Goal: Information Seeking & Learning: Learn about a topic

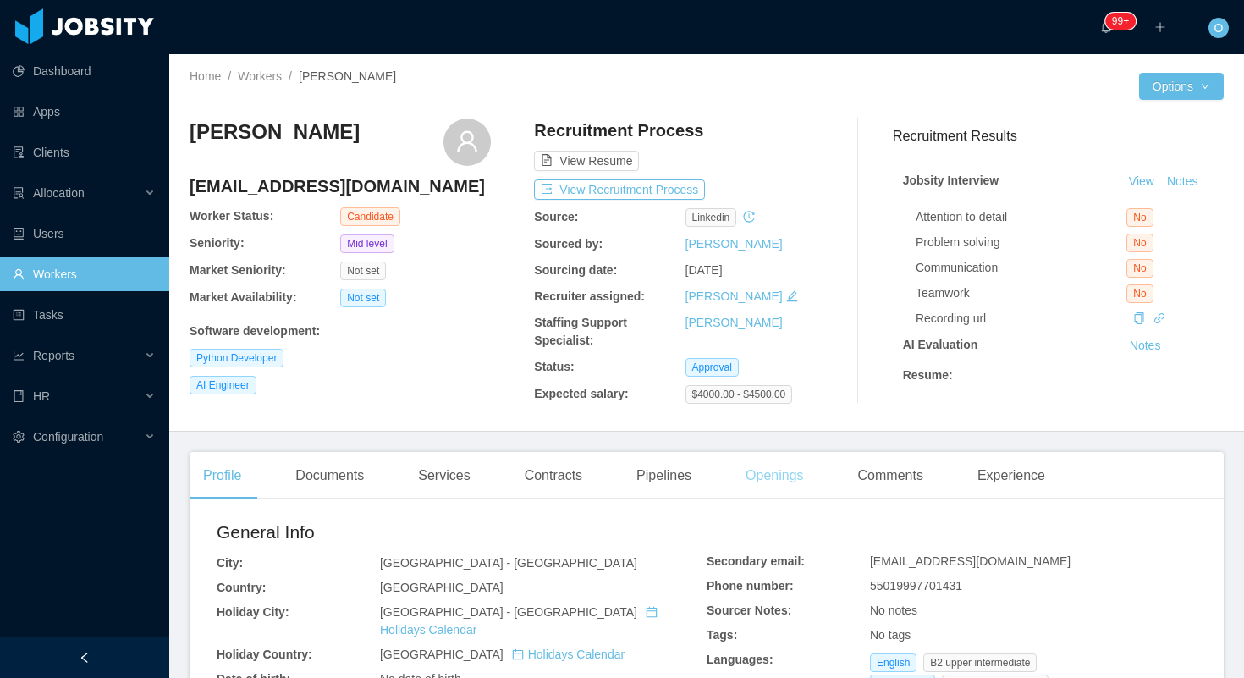
click at [807, 478] on div "Openings" at bounding box center [774, 475] width 85 height 47
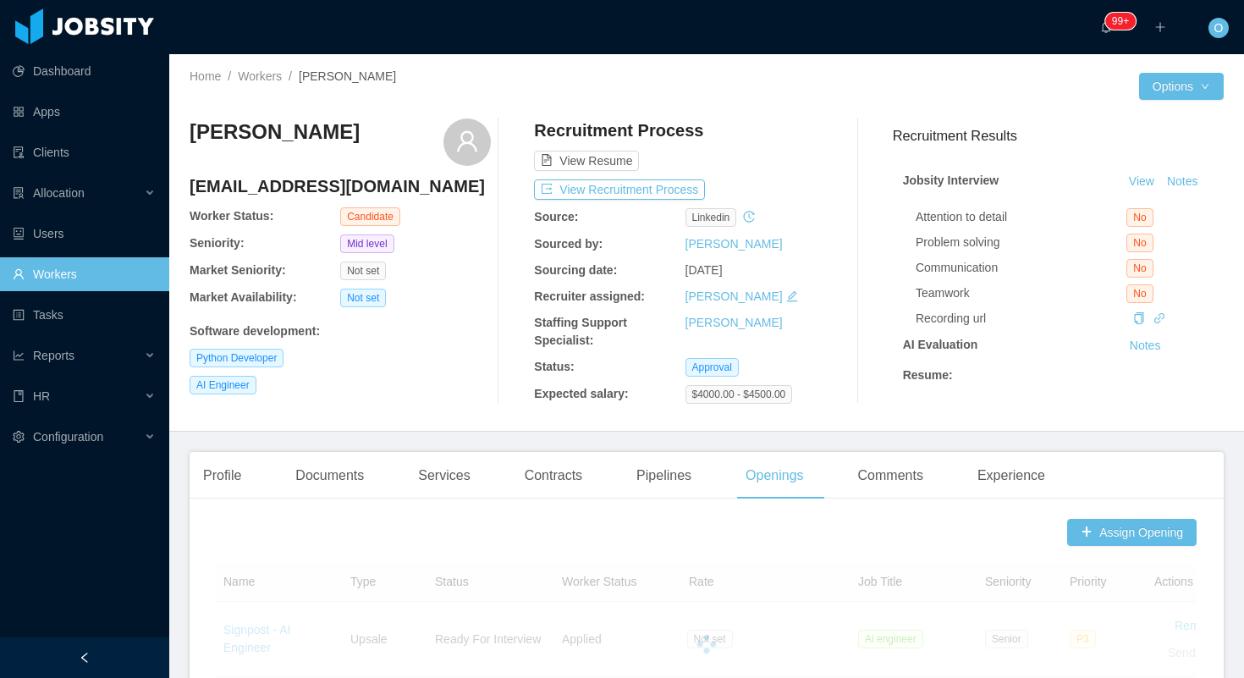
scroll to position [360, 0]
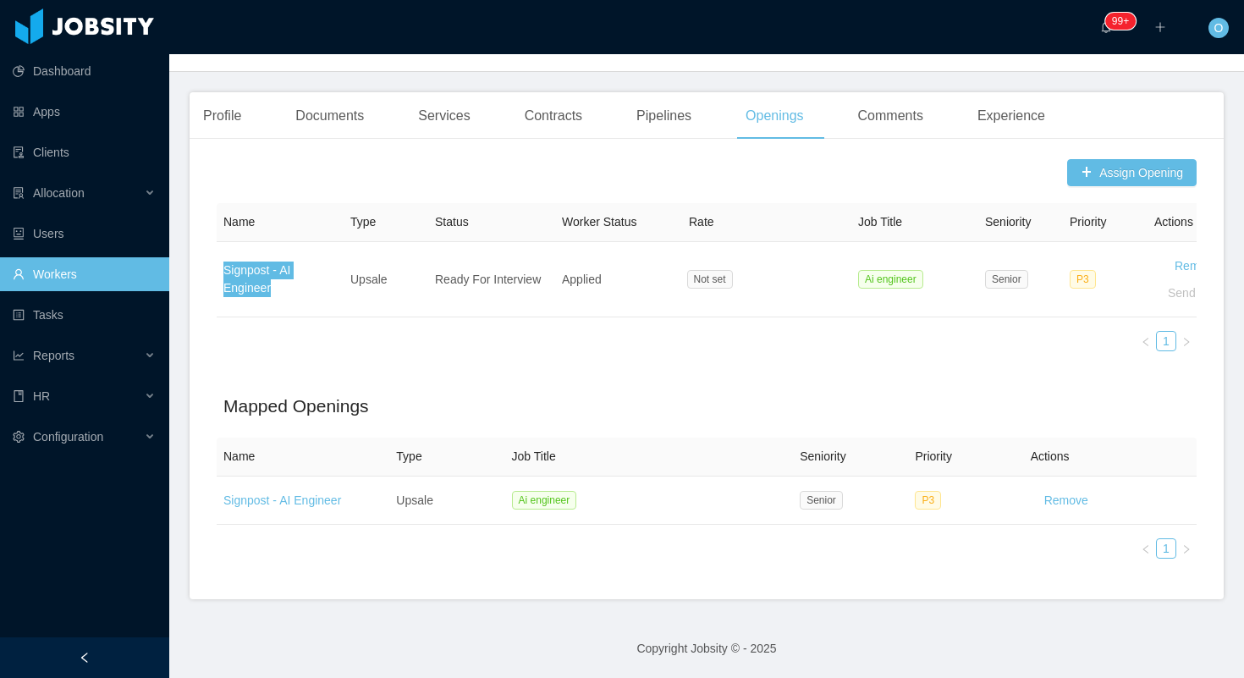
drag, startPoint x: 278, startPoint y: 270, endPoint x: 721, endPoint y: 0, distance: 518.5
click at [0, 0] on section "Dashboard Apps Clients Allocation Users Workers Tasks Reports HR Configuration …" at bounding box center [622, 339] width 1244 height 678
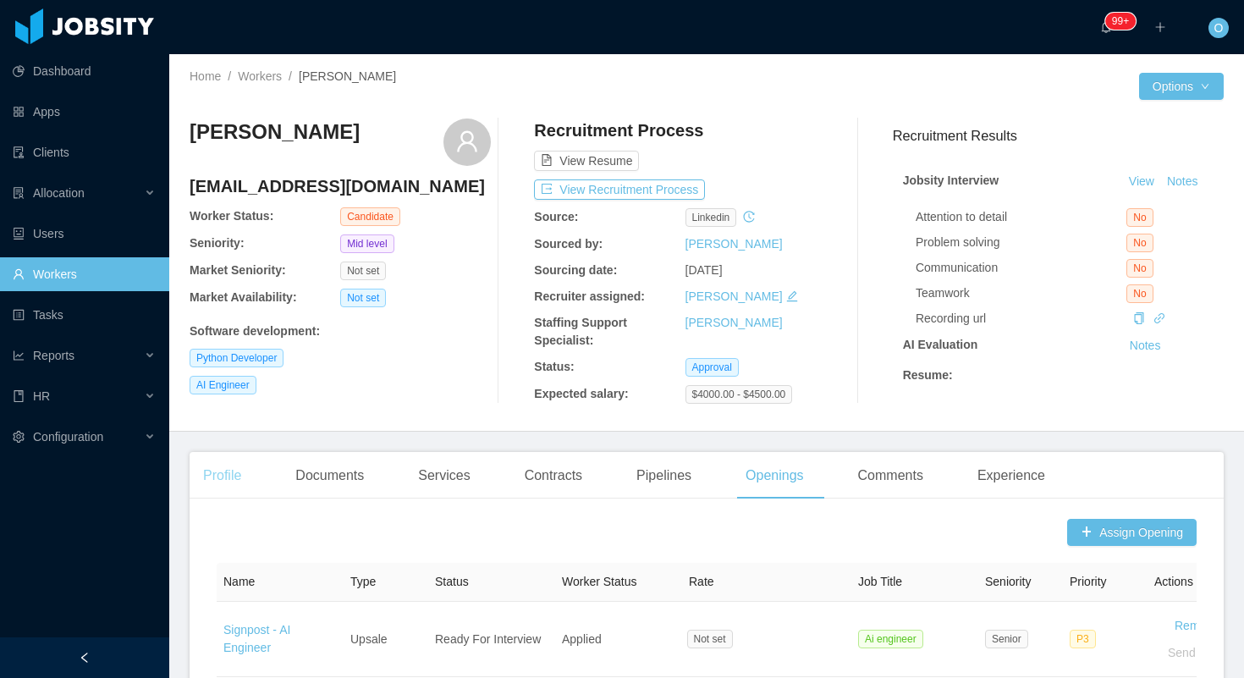
click at [223, 491] on div "Profile" at bounding box center [222, 475] width 65 height 47
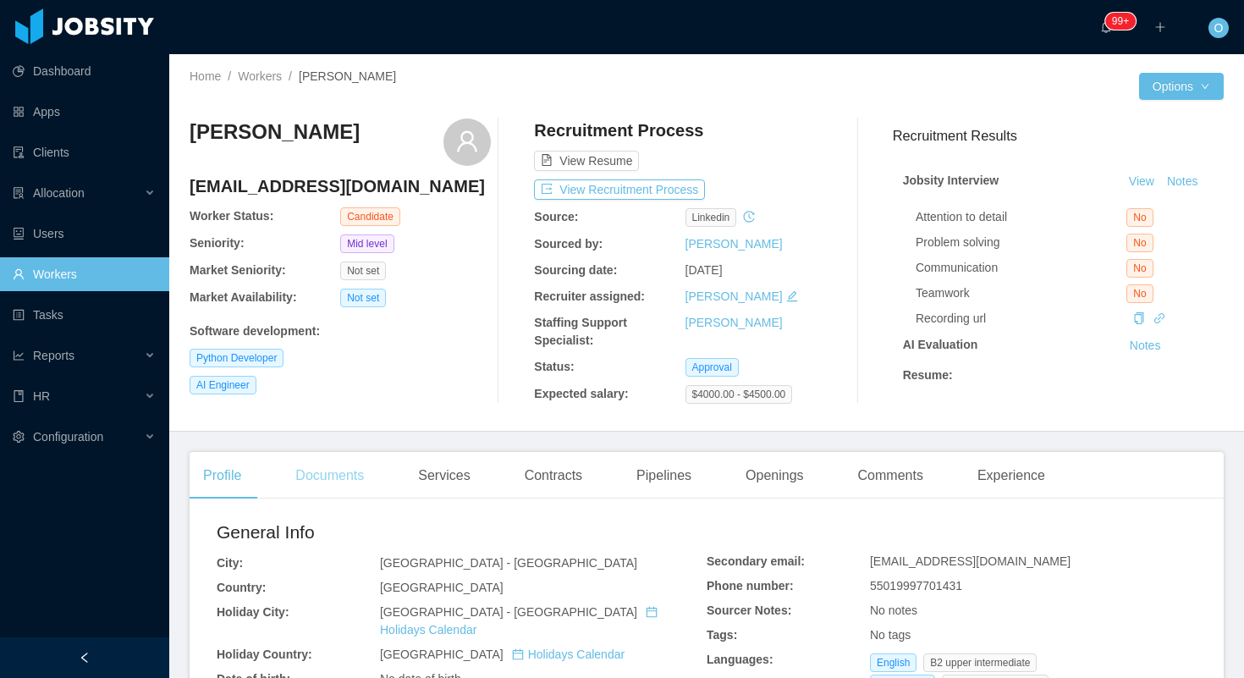
click at [307, 469] on div "Documents" at bounding box center [330, 475] width 96 height 47
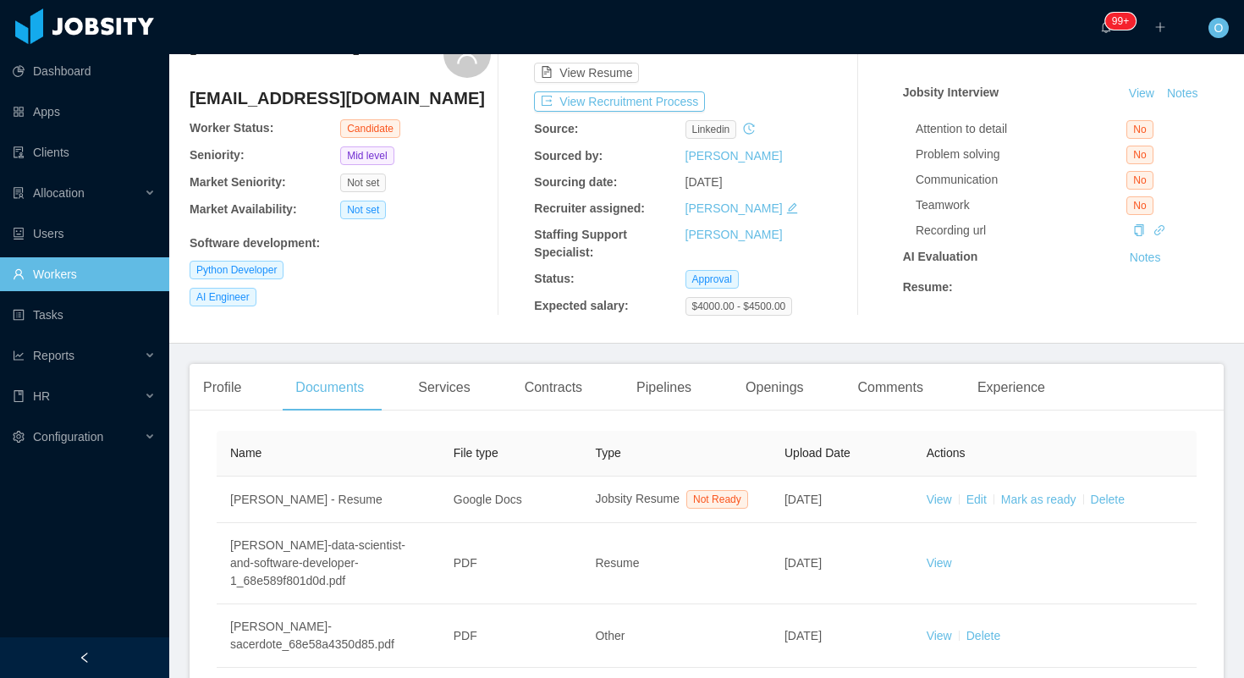
scroll to position [102, 0]
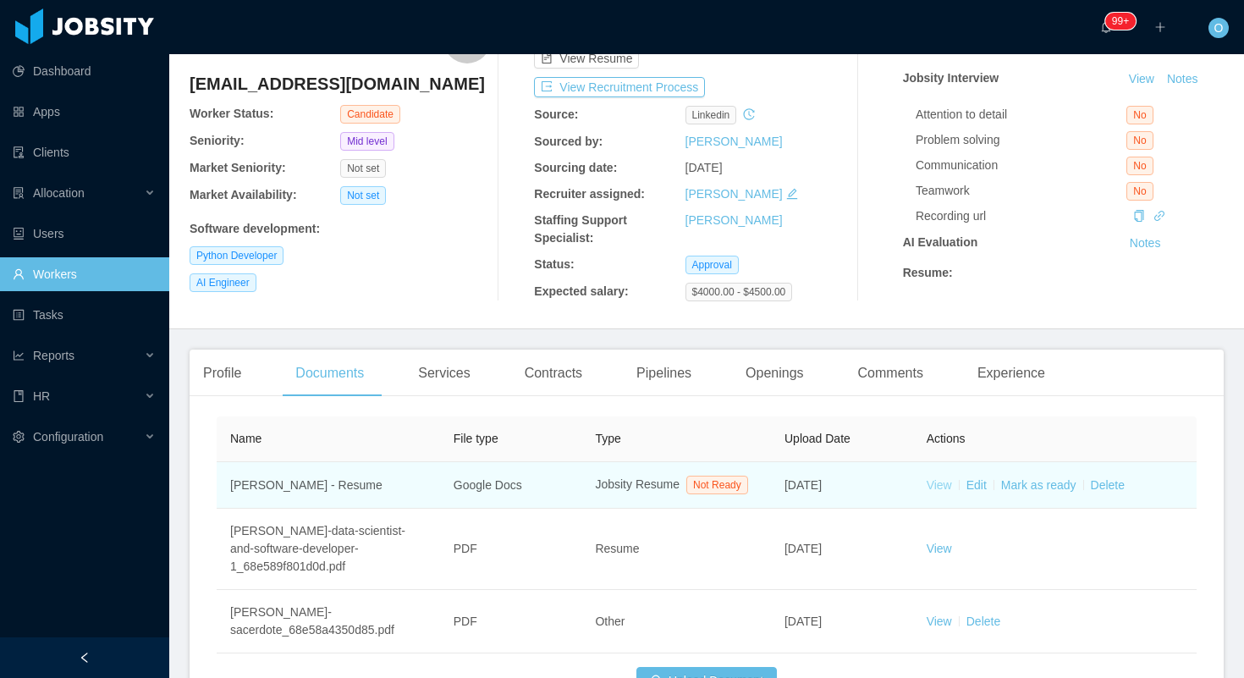
click at [935, 492] on link "View" at bounding box center [939, 485] width 25 height 14
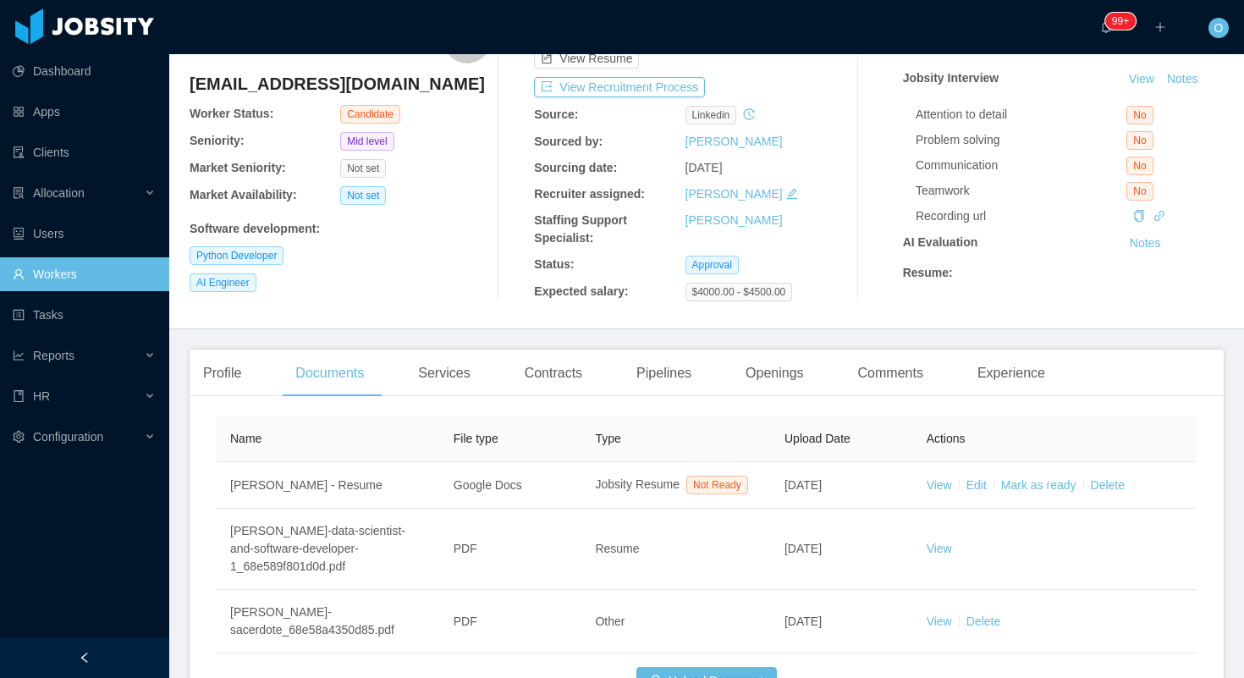
scroll to position [0, 0]
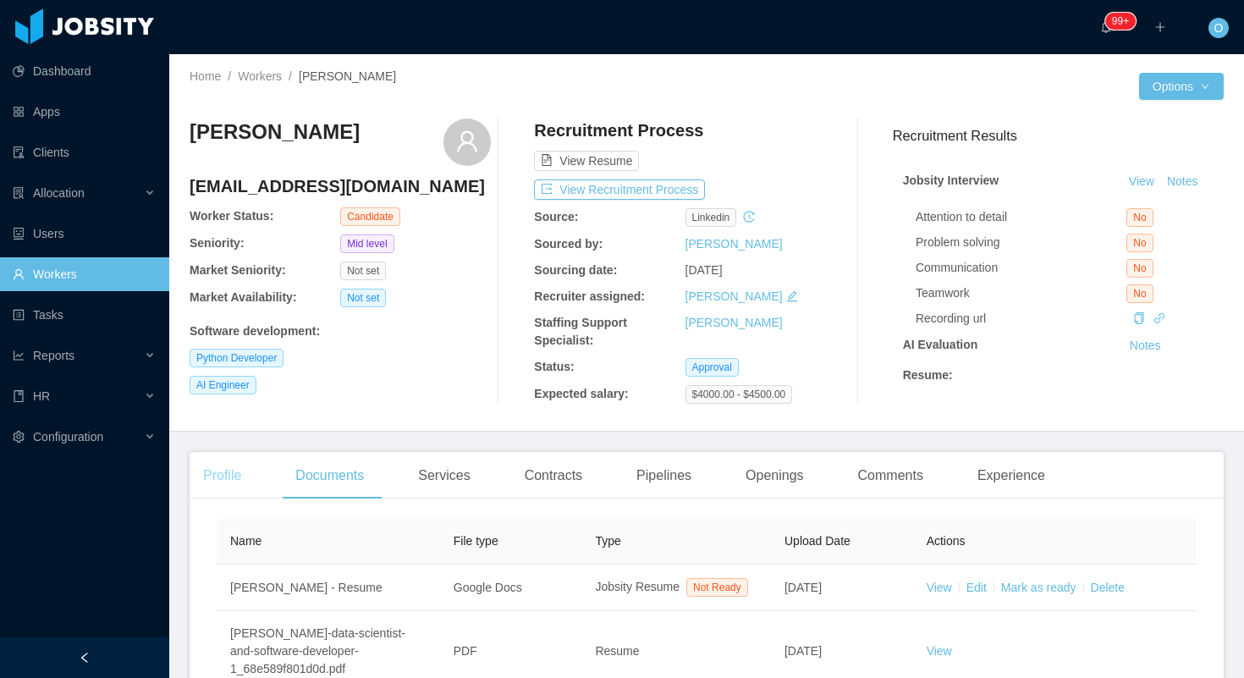
click at [236, 483] on div "Profile" at bounding box center [222, 475] width 65 height 47
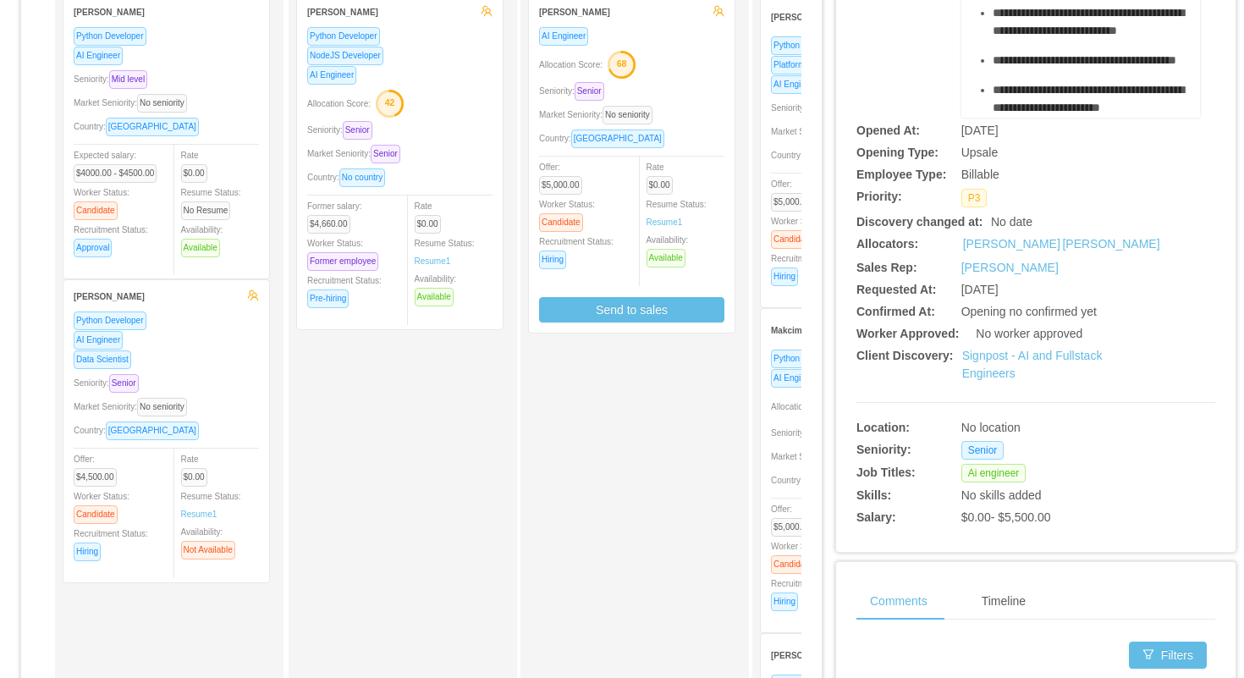
scroll to position [229, 0]
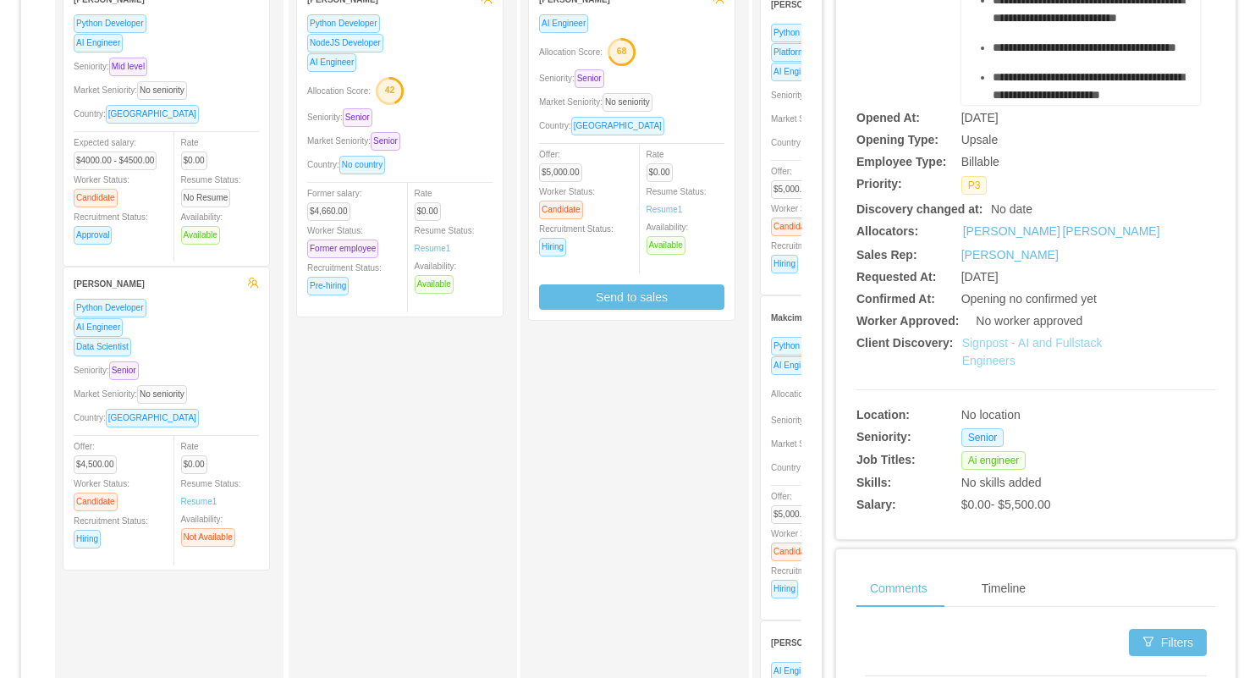
click at [1027, 342] on link "Signpost - AI and Fullstack Engineers" at bounding box center [1032, 351] width 140 height 31
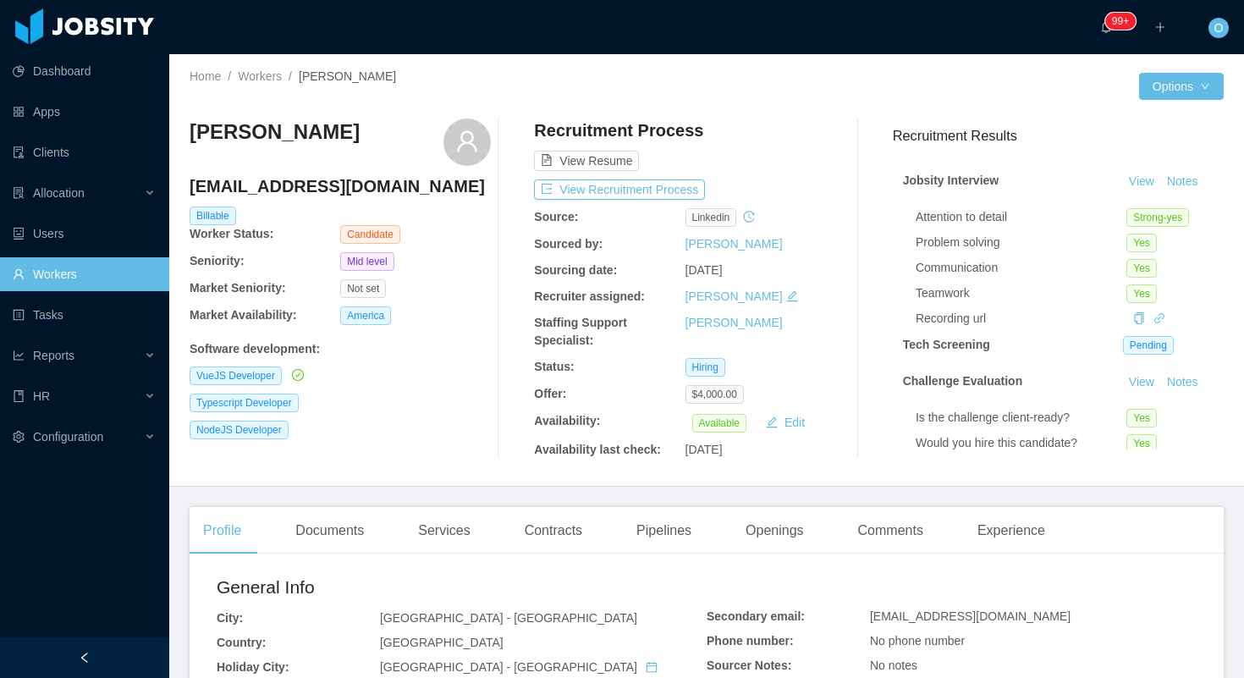
click at [698, 52] on div "··· 99+ ··· ··· O ···" at bounding box center [622, 27] width 1248 height 54
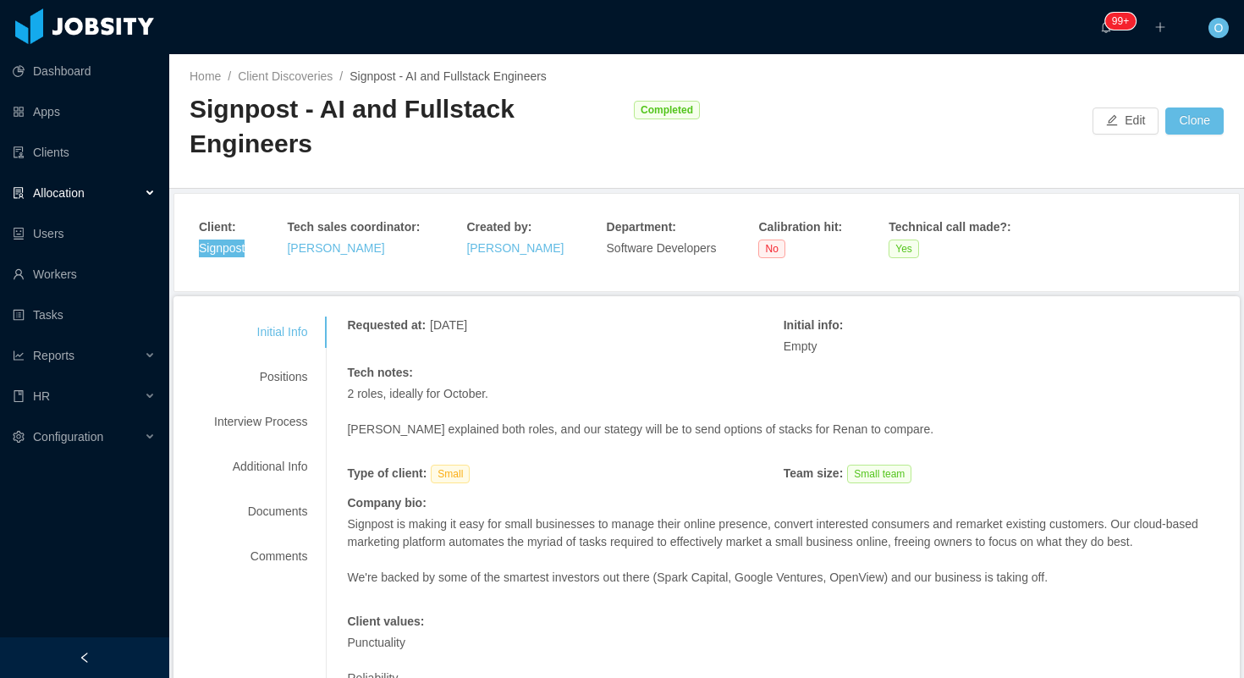
drag, startPoint x: 241, startPoint y: 218, endPoint x: 926, endPoint y: 3, distance: 717.4
click at [0, 0] on section "Dashboard Apps Clients Allocation Users Workers Tasks Reports HR Configuration …" at bounding box center [622, 339] width 1244 height 678
click at [297, 361] on div "Positions" at bounding box center [261, 376] width 134 height 31
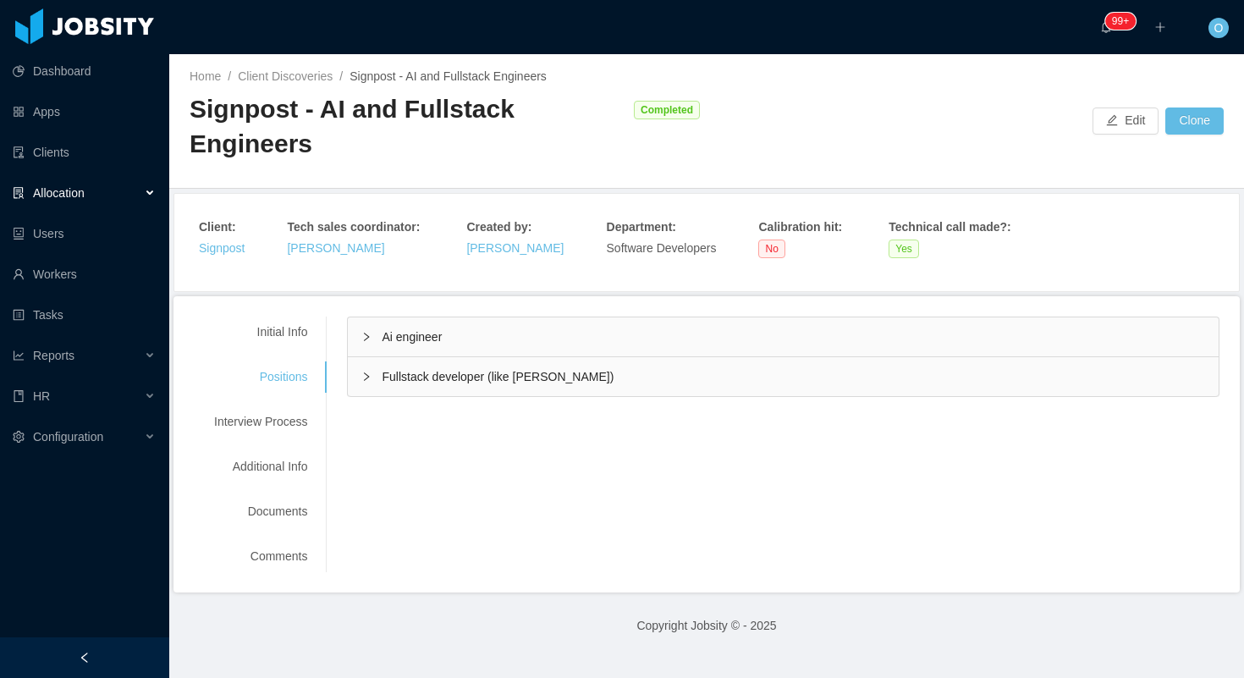
click at [371, 317] on div "Ai engineer" at bounding box center [783, 336] width 871 height 39
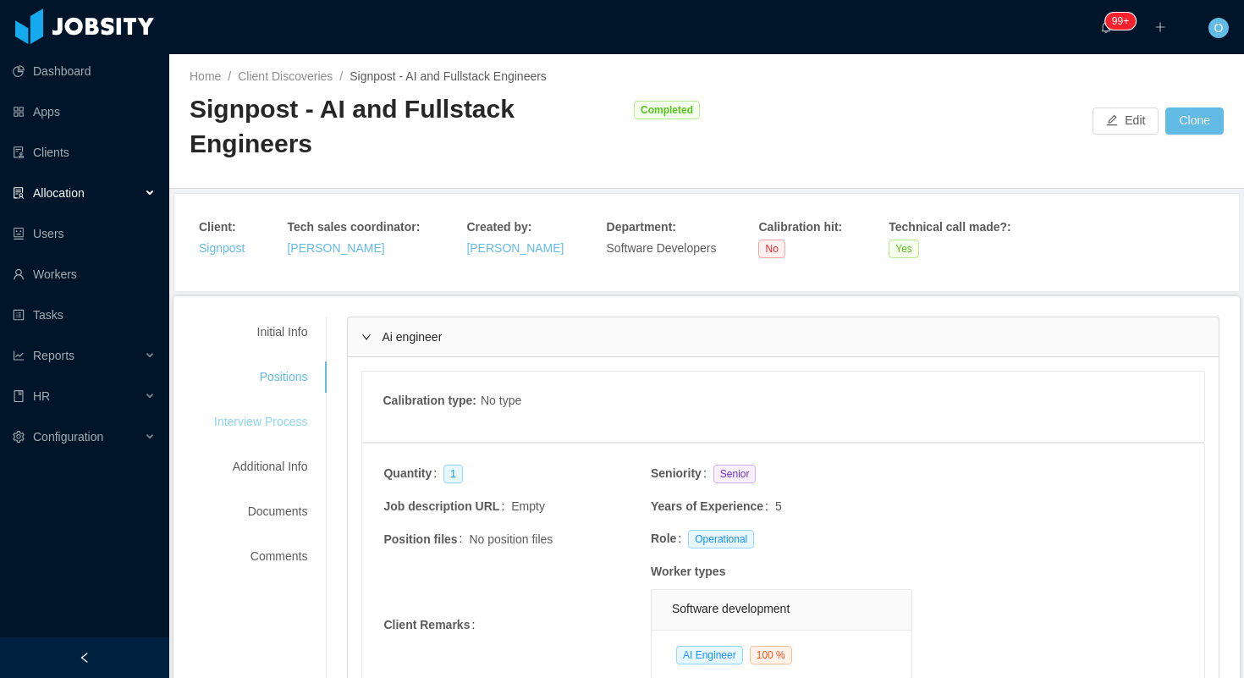
click at [307, 406] on div "Interview Process" at bounding box center [261, 421] width 134 height 31
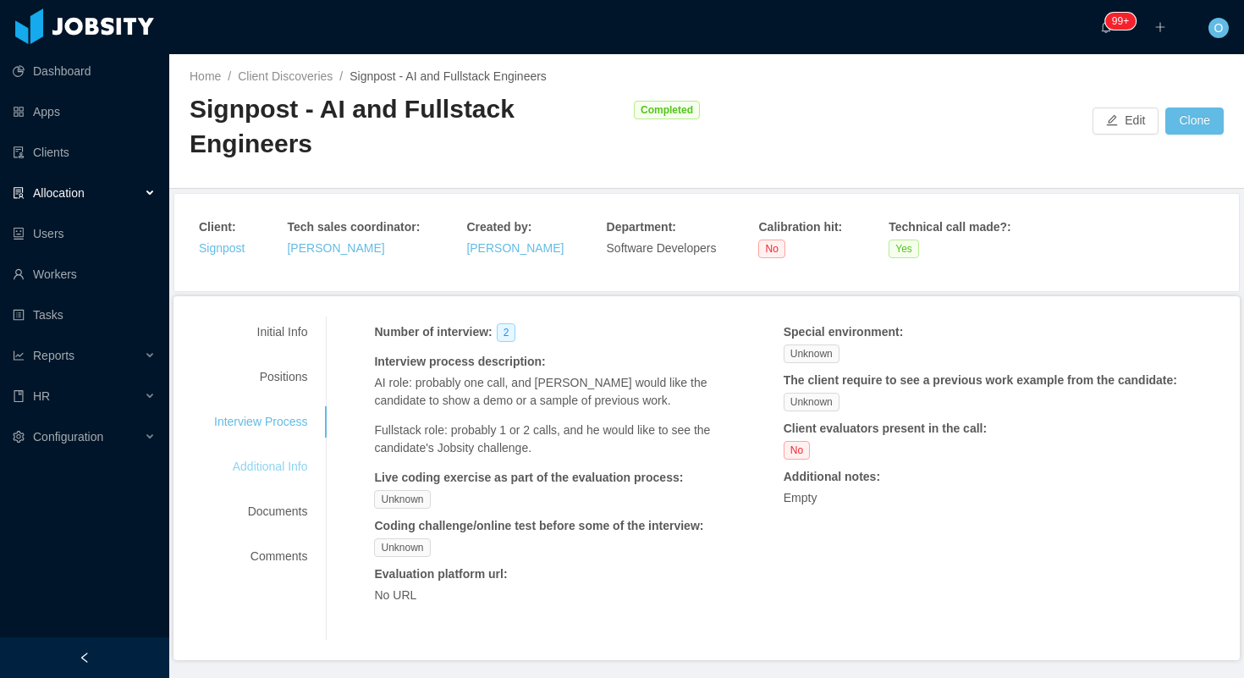
click at [275, 451] on div "Additional Info" at bounding box center [261, 466] width 134 height 31
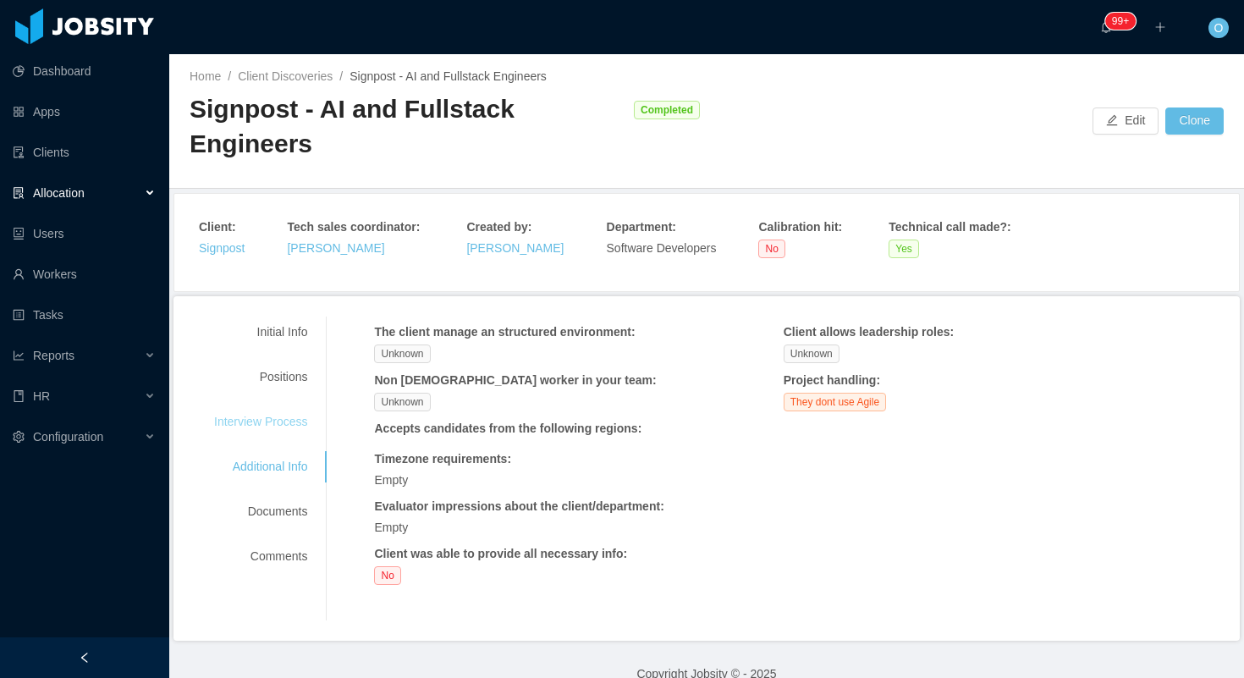
click at [291, 406] on div "Interview Process" at bounding box center [261, 421] width 134 height 31
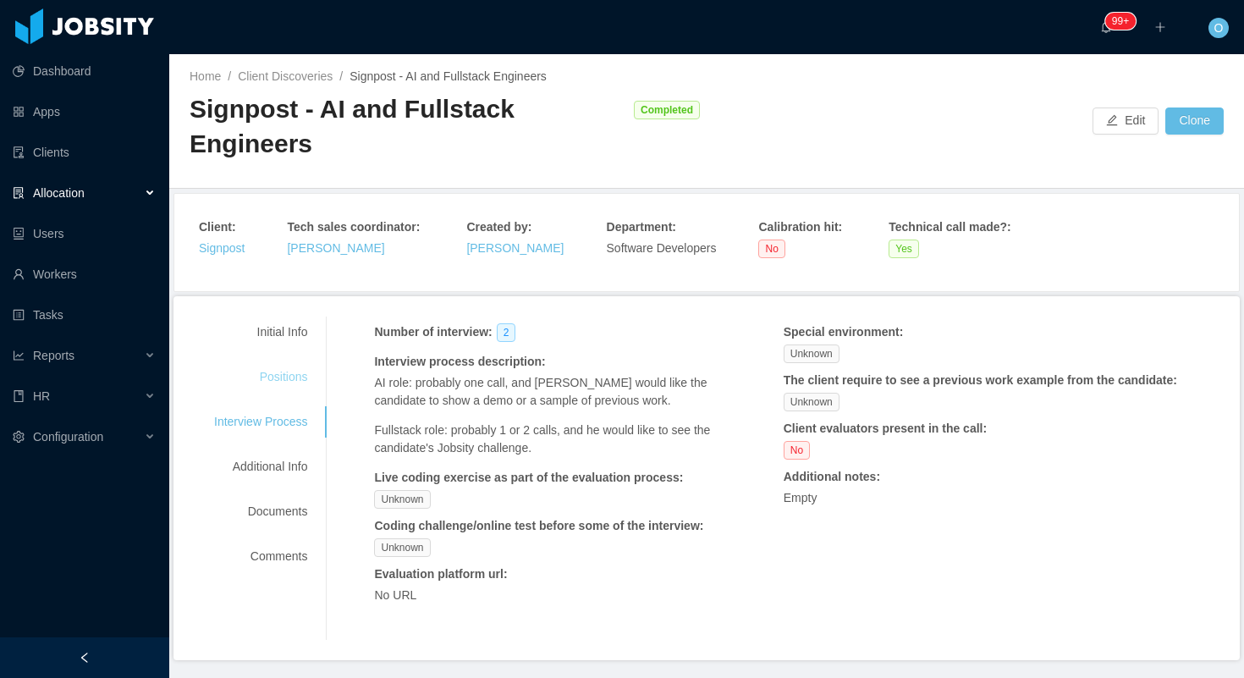
click at [282, 361] on div "Positions" at bounding box center [261, 376] width 134 height 31
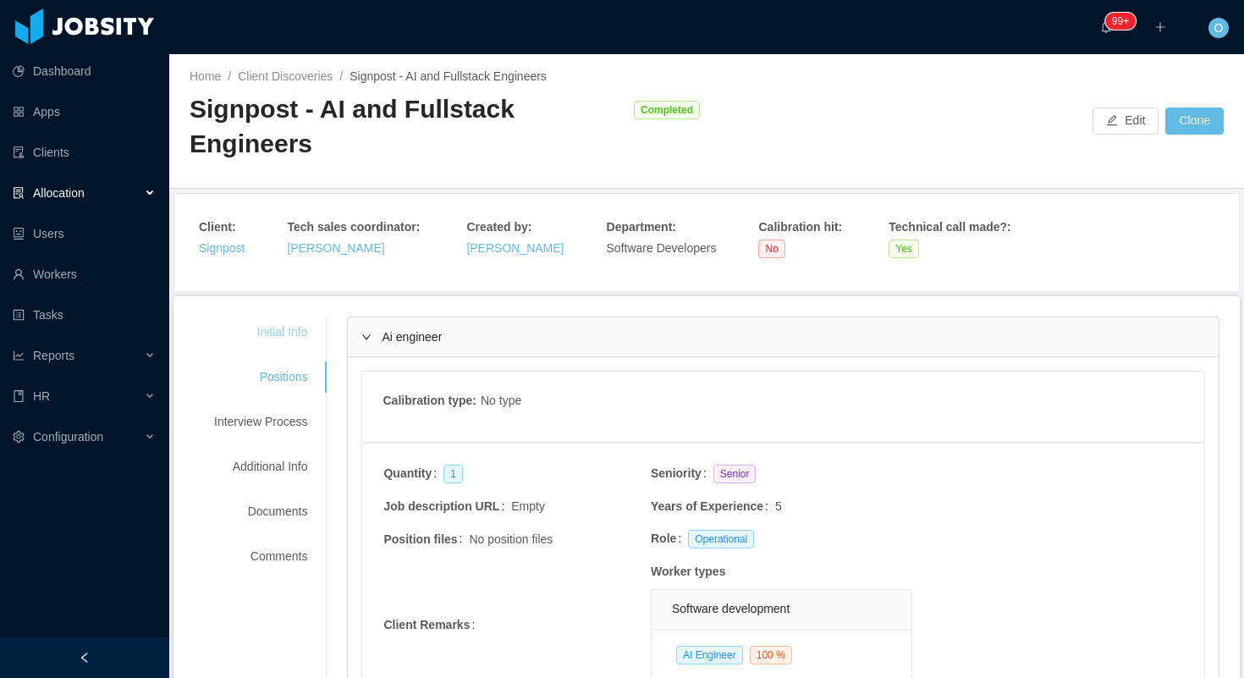
click at [291, 317] on div "Initial Info" at bounding box center [261, 332] width 134 height 31
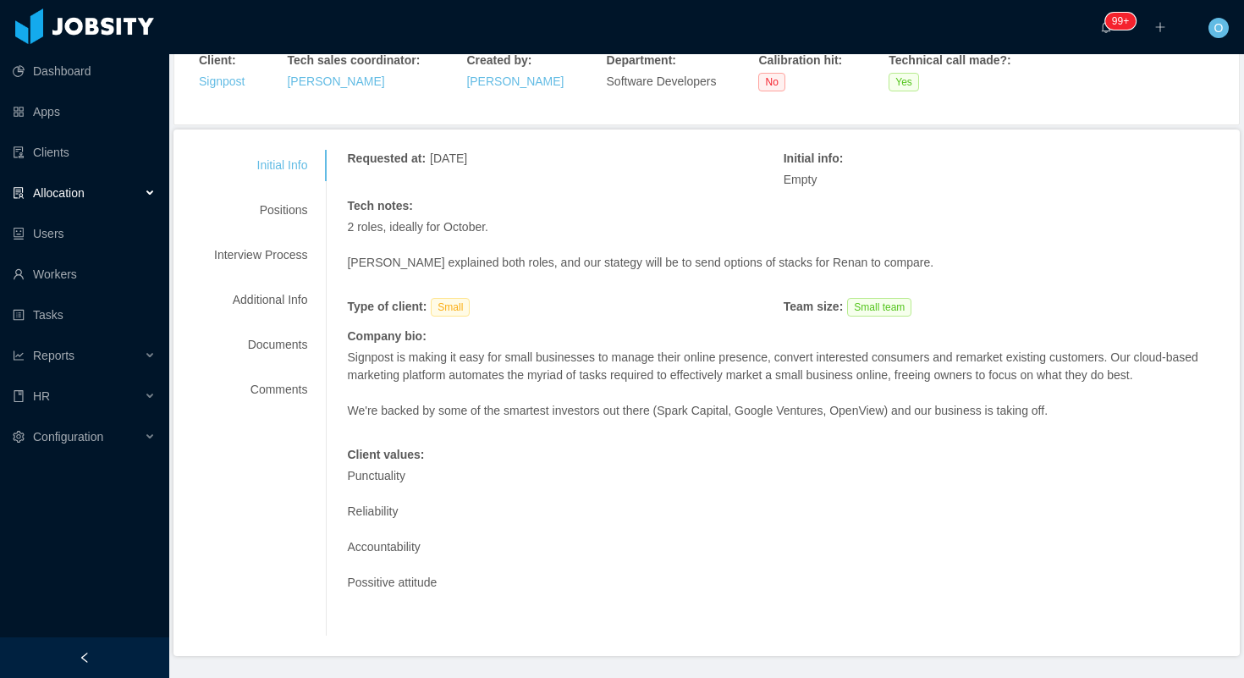
scroll to position [131, 0]
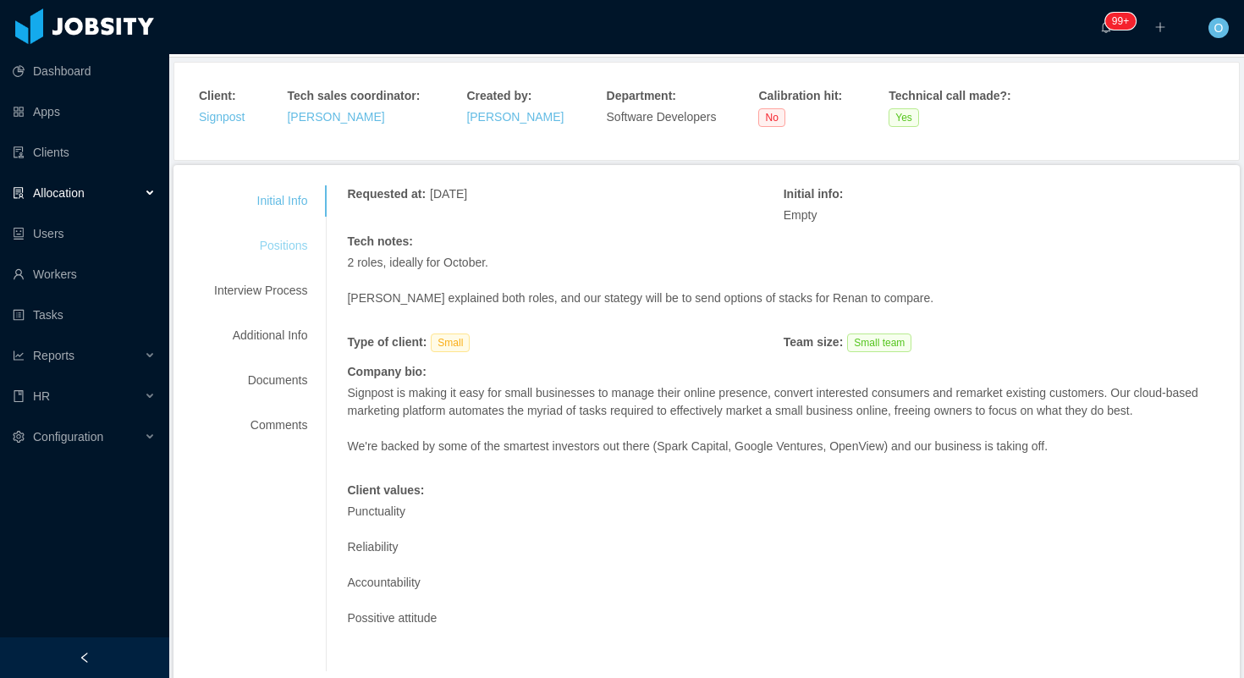
click at [295, 230] on div "Positions" at bounding box center [261, 245] width 134 height 31
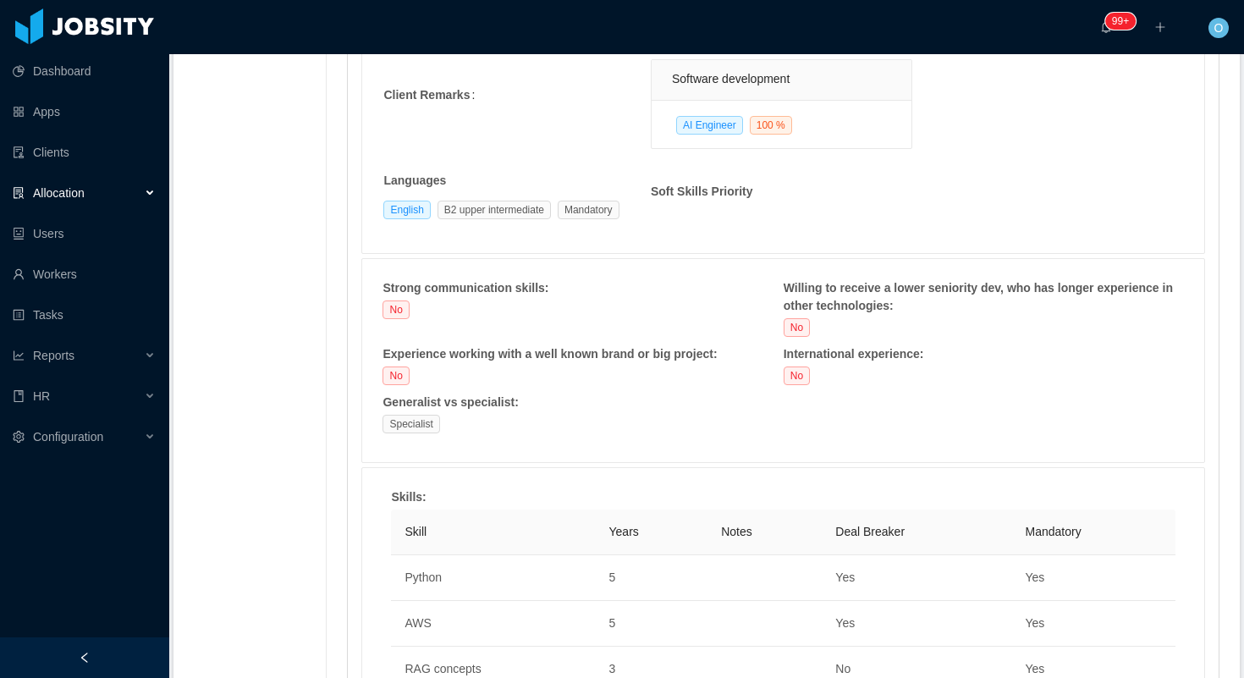
scroll to position [0, 0]
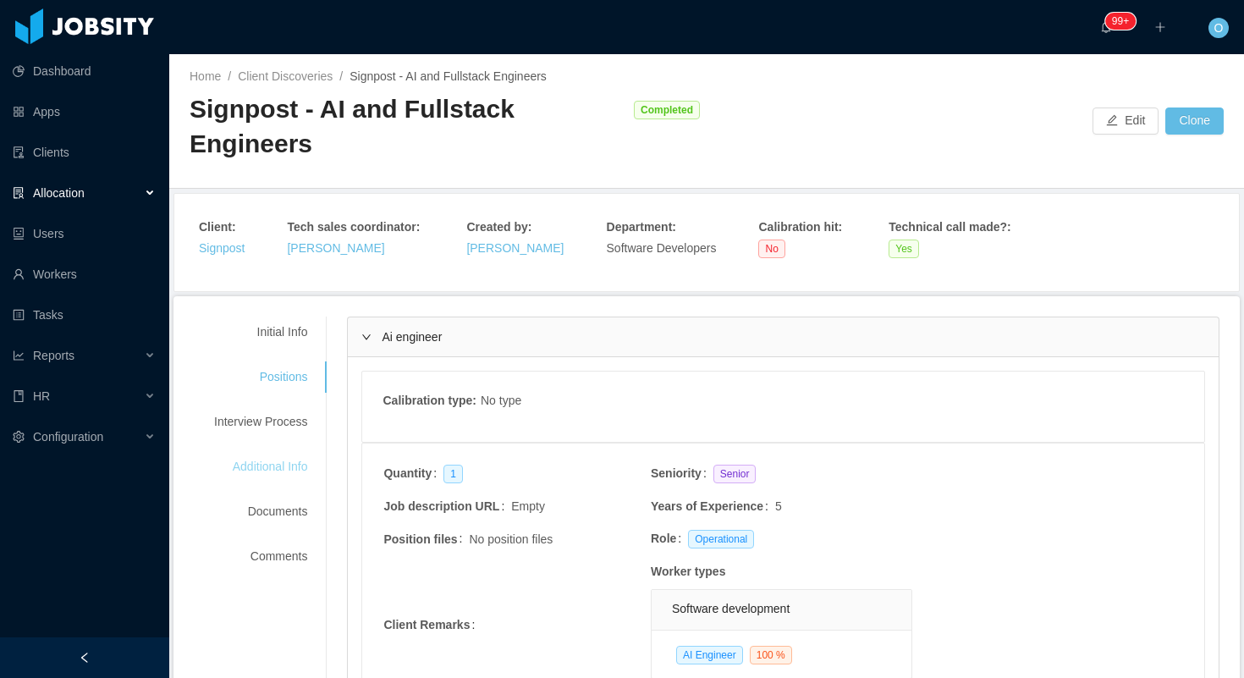
click at [256, 451] on div "Additional Info" at bounding box center [261, 466] width 134 height 31
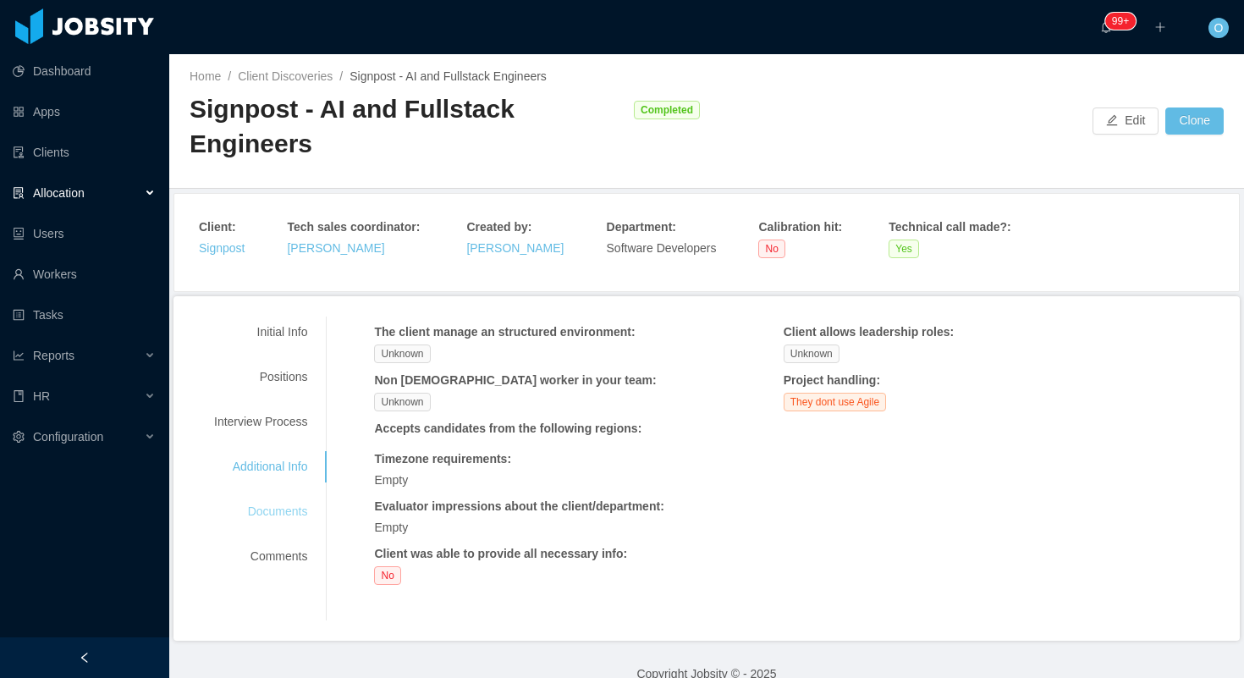
click at [281, 496] on div "Documents" at bounding box center [261, 511] width 134 height 31
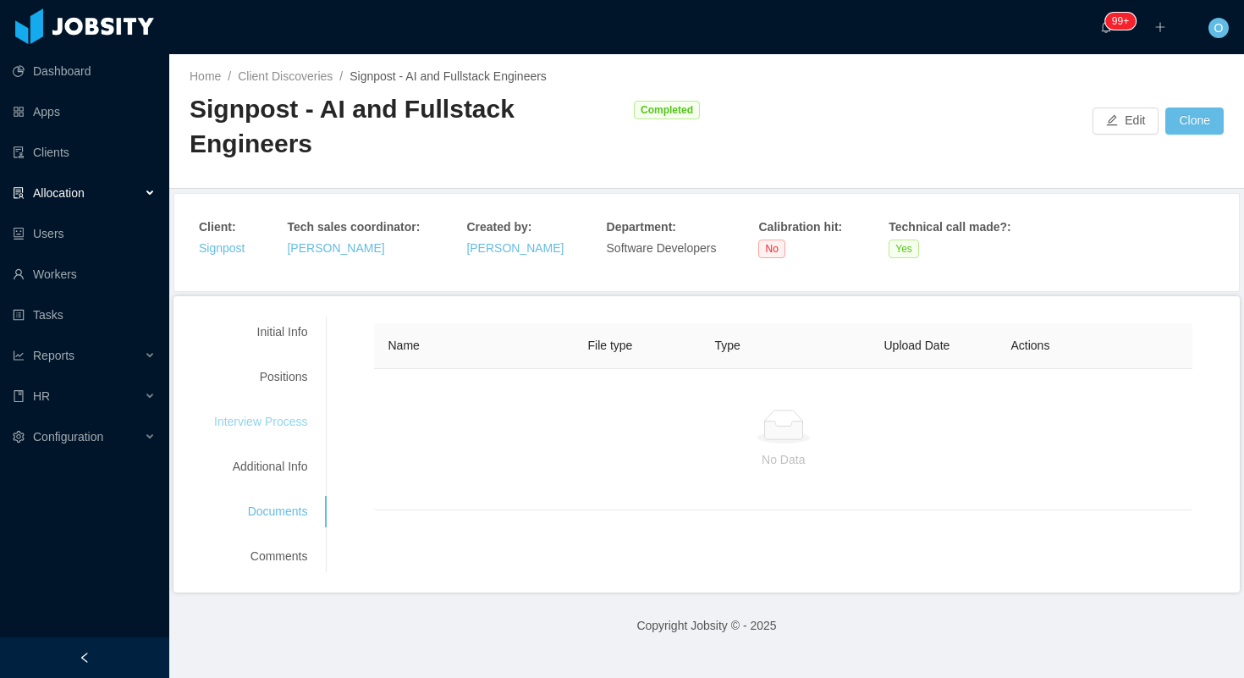
click at [295, 406] on div "Interview Process" at bounding box center [261, 421] width 134 height 31
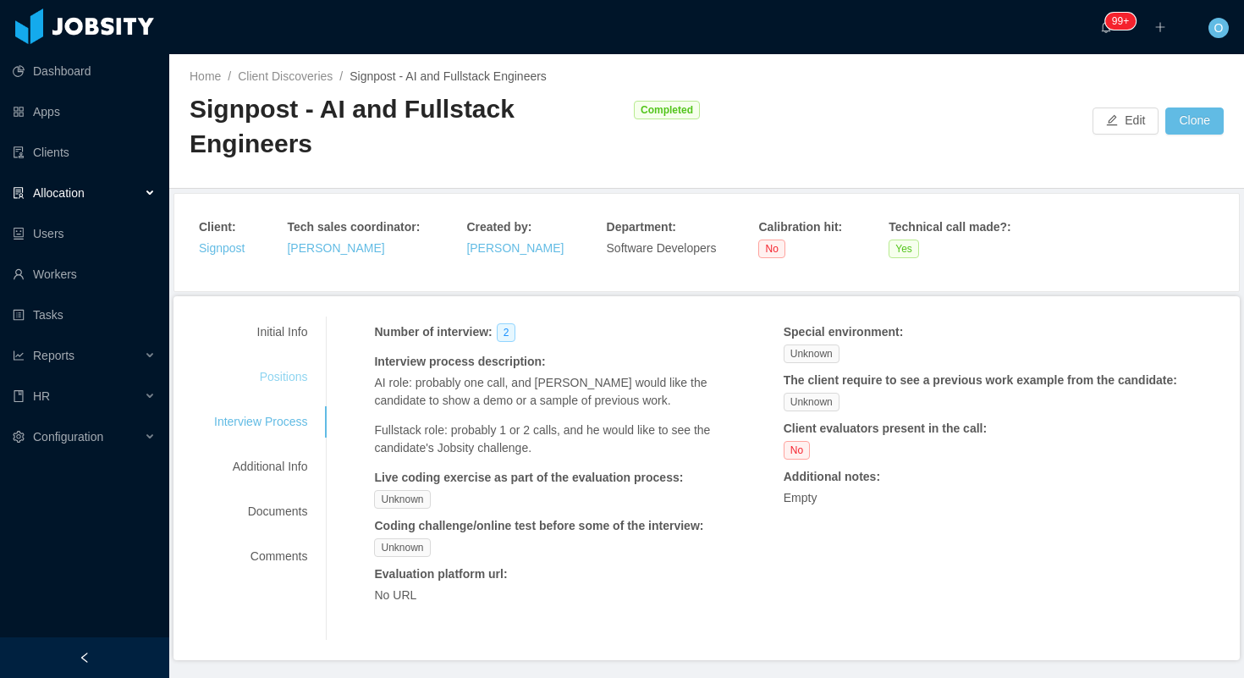
click at [295, 361] on div "Positions" at bounding box center [261, 376] width 134 height 31
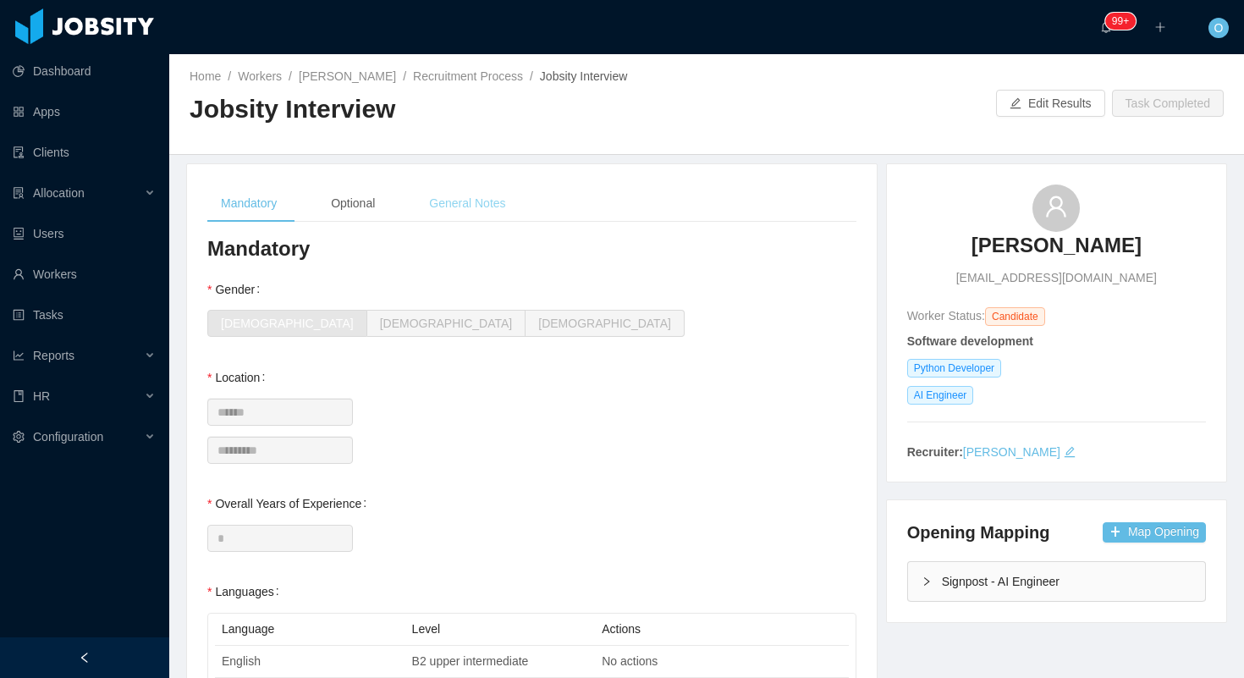
click at [455, 218] on div "General Notes" at bounding box center [467, 204] width 103 height 38
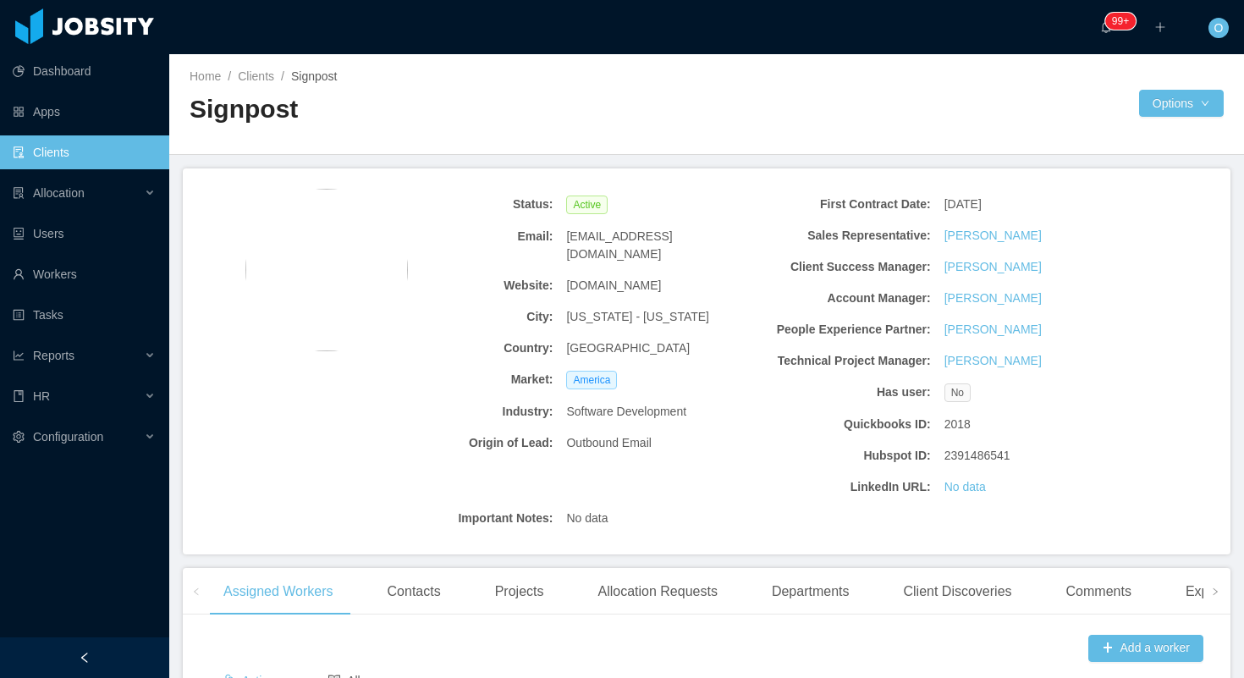
click at [624, 277] on span "[DOMAIN_NAME]" at bounding box center [613, 286] width 95 height 18
copy span "[DOMAIN_NAME]"
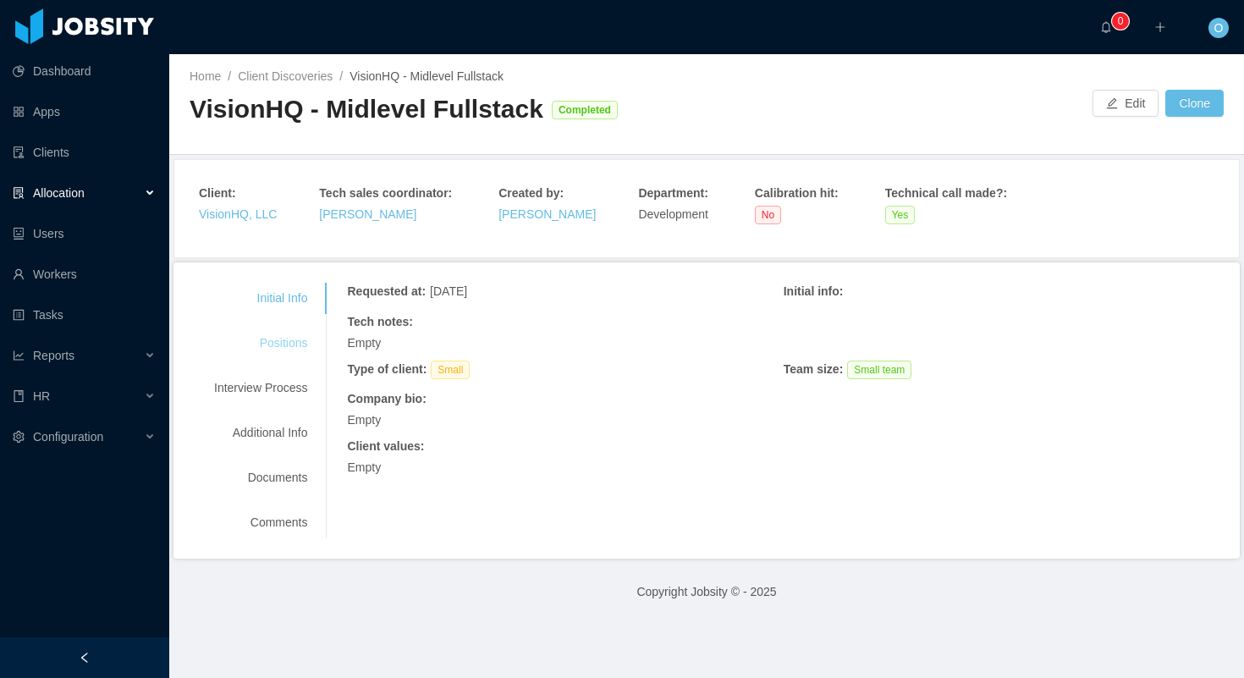
click at [300, 350] on div "Positions" at bounding box center [261, 343] width 134 height 31
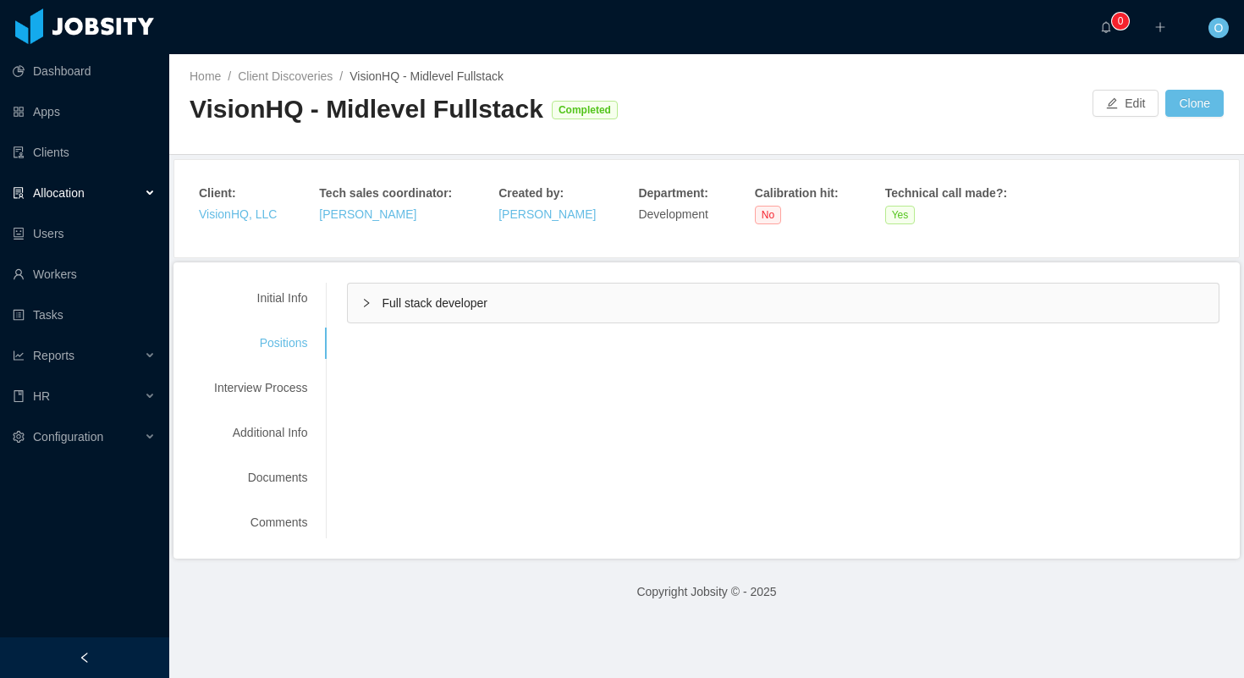
click at [351, 325] on div "Initial Info Positions Interview Process Additional Info Documents Comments Req…" at bounding box center [707, 411] width 1026 height 256
click at [371, 307] on icon "icon: right" at bounding box center [366, 303] width 10 height 10
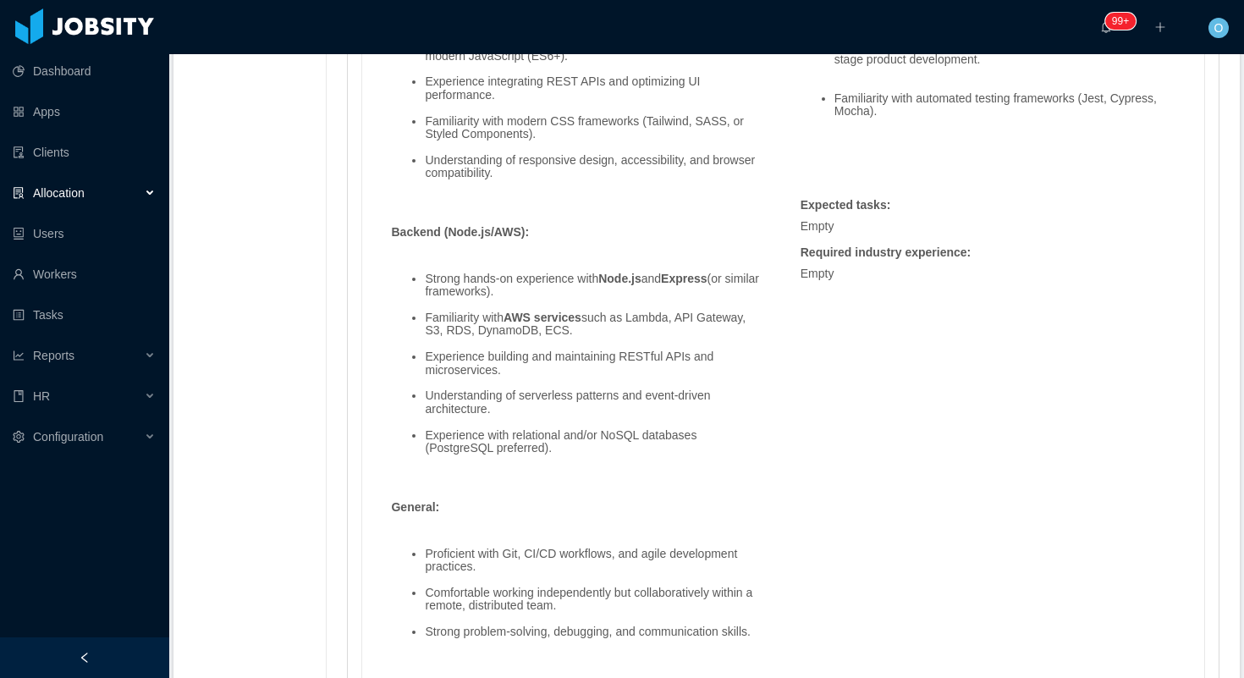
scroll to position [2646, 0]
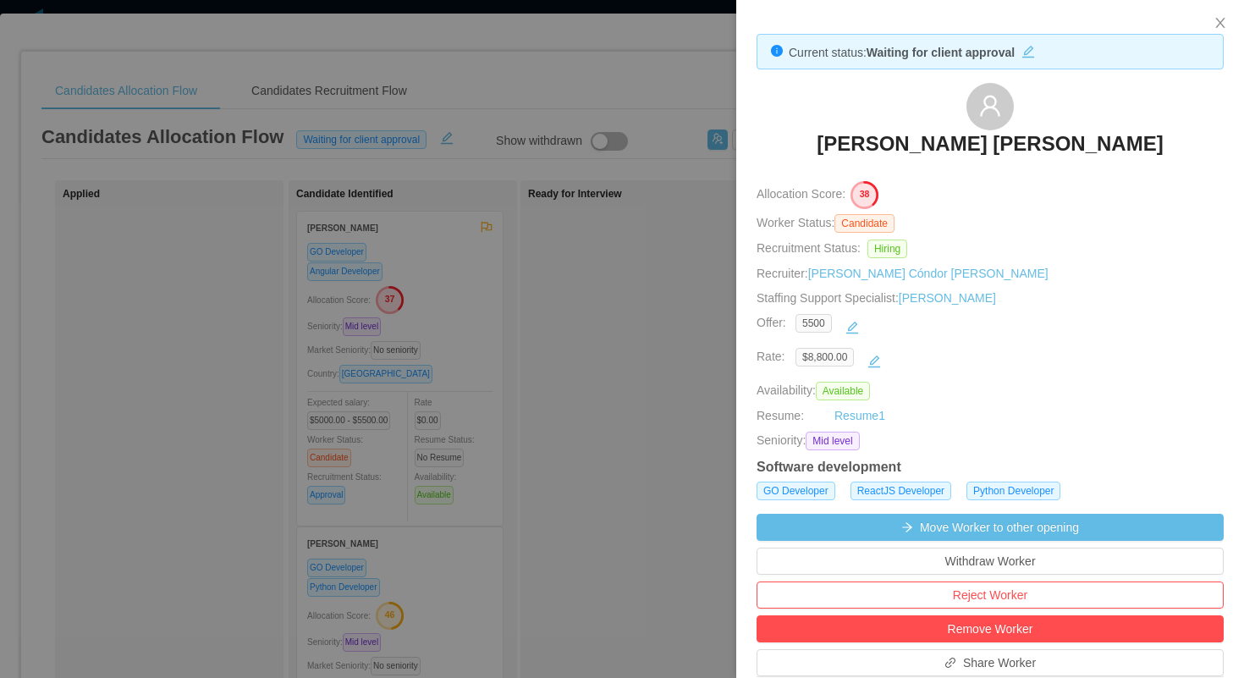
click at [690, 134] on div at bounding box center [622, 339] width 1244 height 678
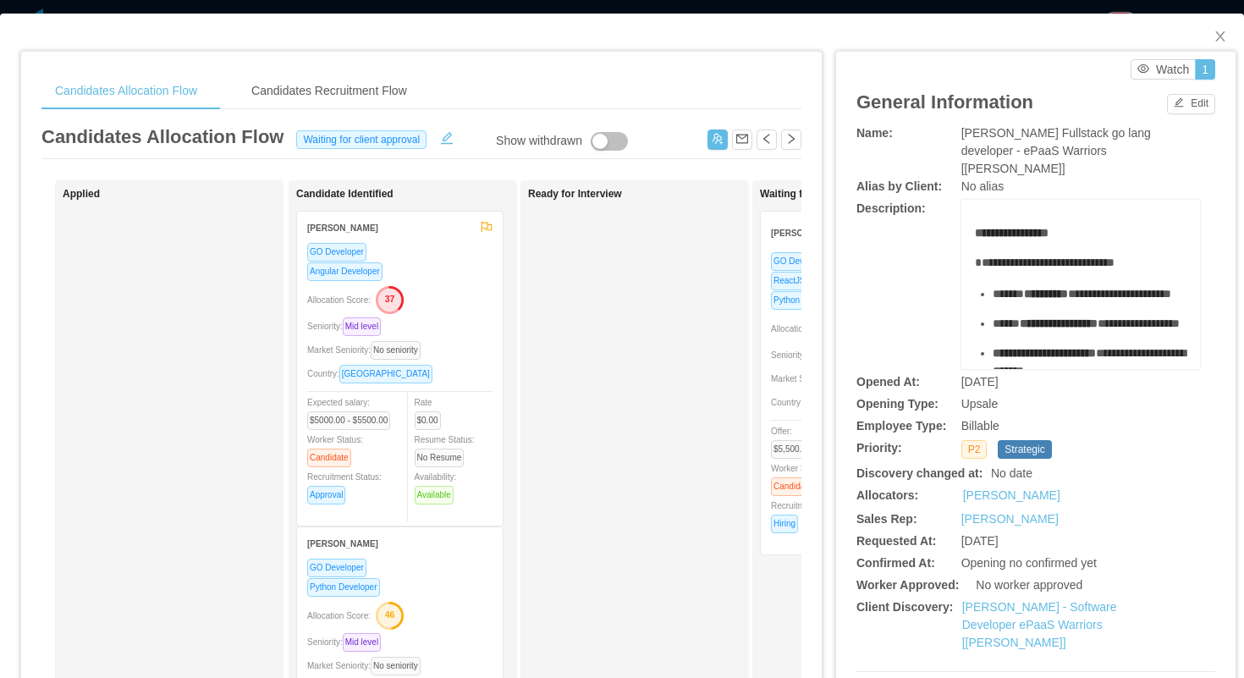
scroll to position [0, 309]
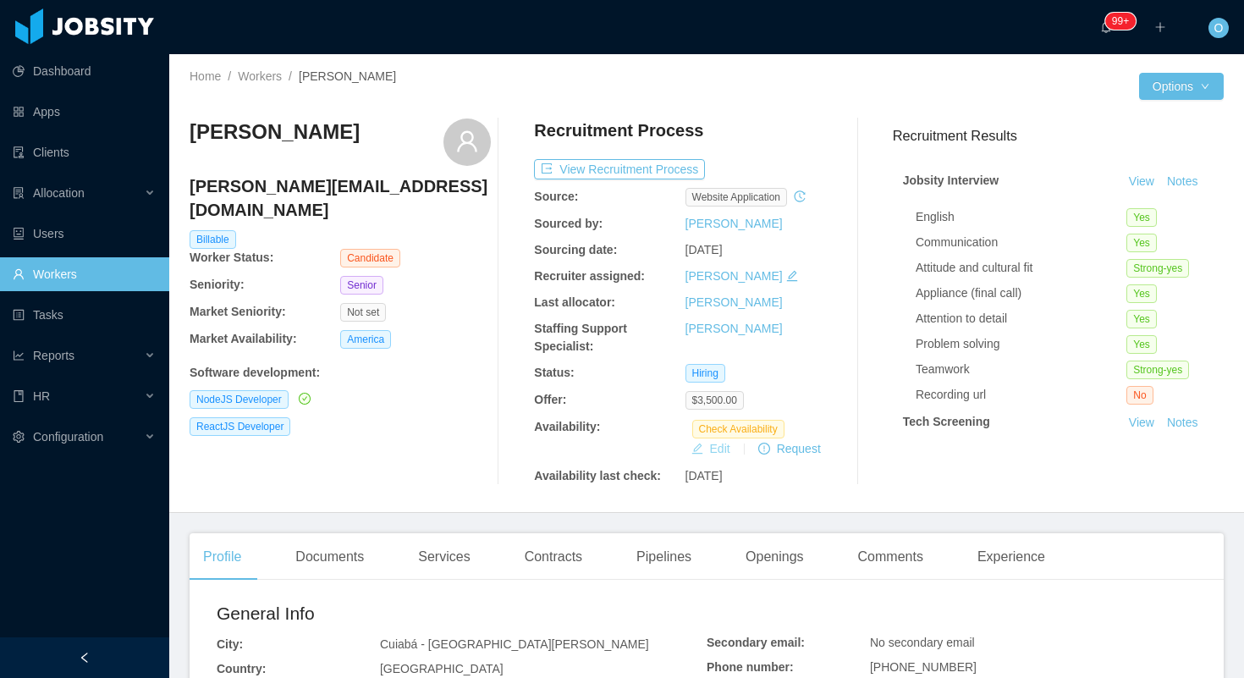
click at [711, 451] on button "Edit" at bounding box center [711, 448] width 52 height 20
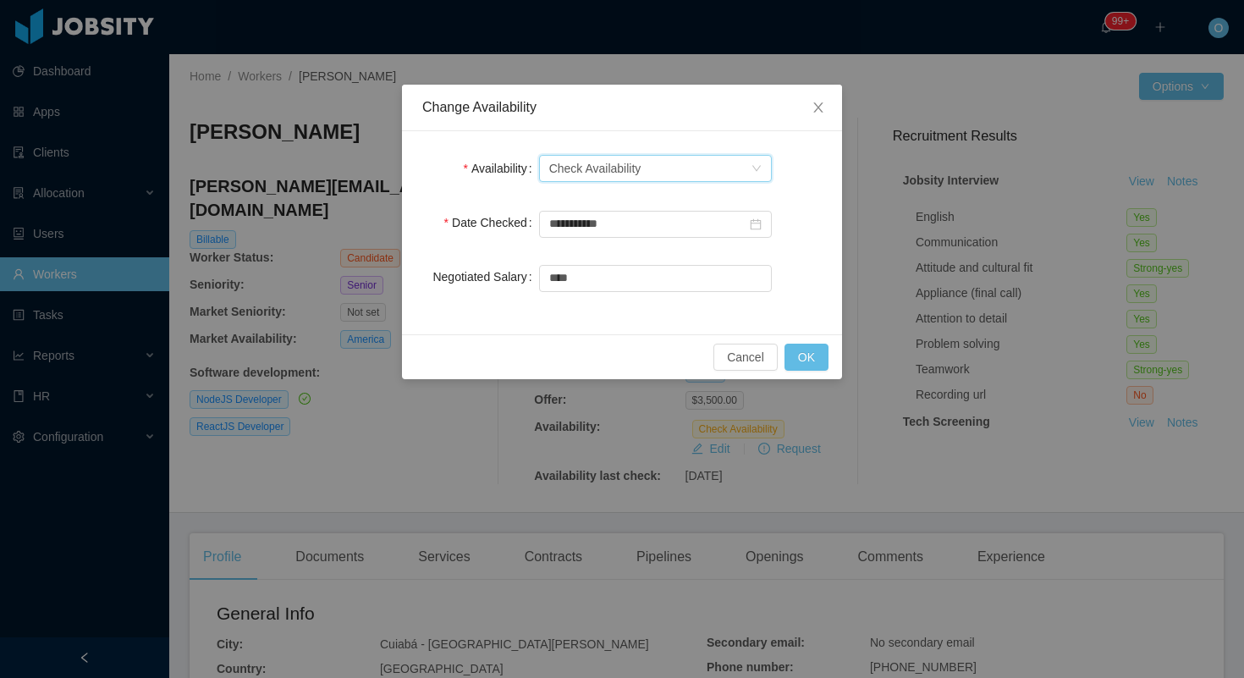
click at [733, 177] on div "Select one Check Availability" at bounding box center [649, 168] width 201 height 25
click at [706, 224] on li "Not Available" at bounding box center [654, 229] width 233 height 27
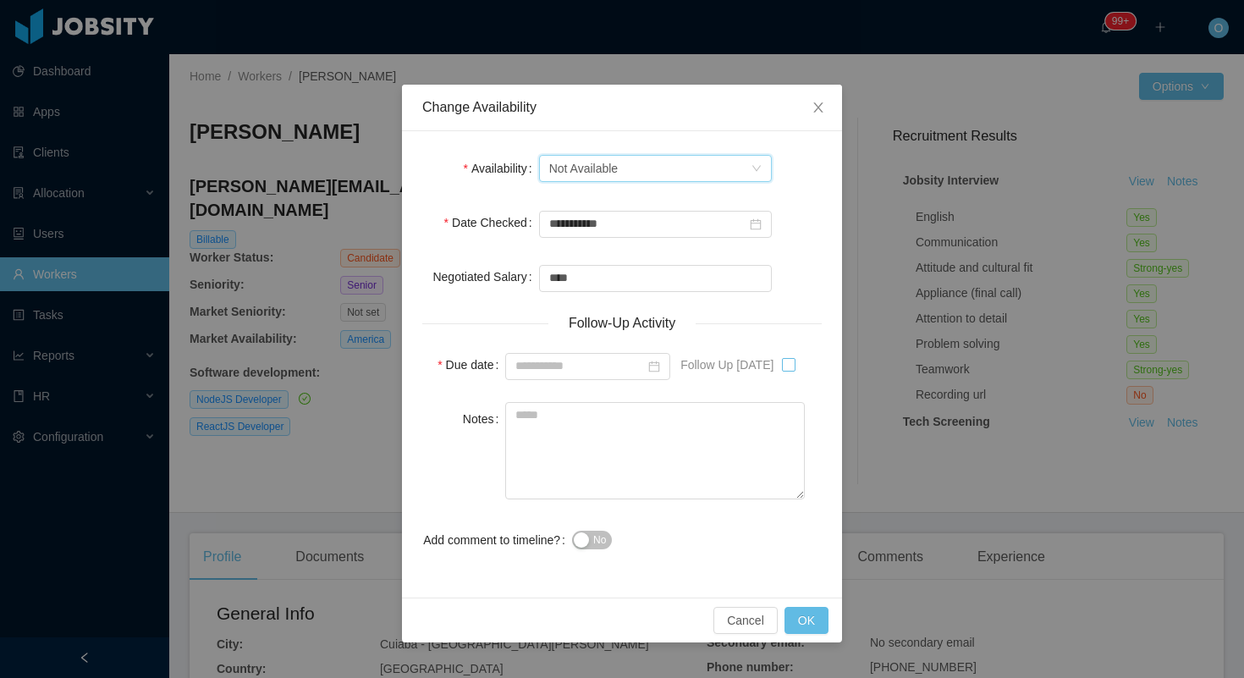
type input "**********"
click at [796, 607] on button "OK" at bounding box center [807, 620] width 44 height 27
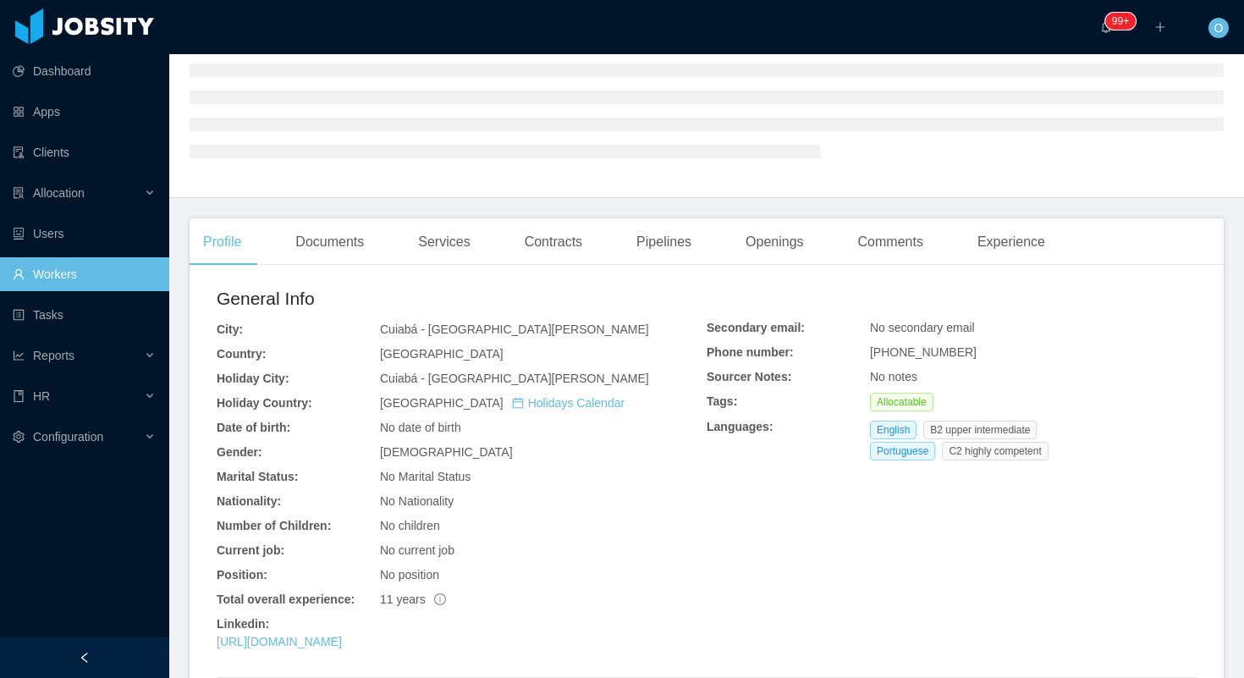
scroll to position [196, 0]
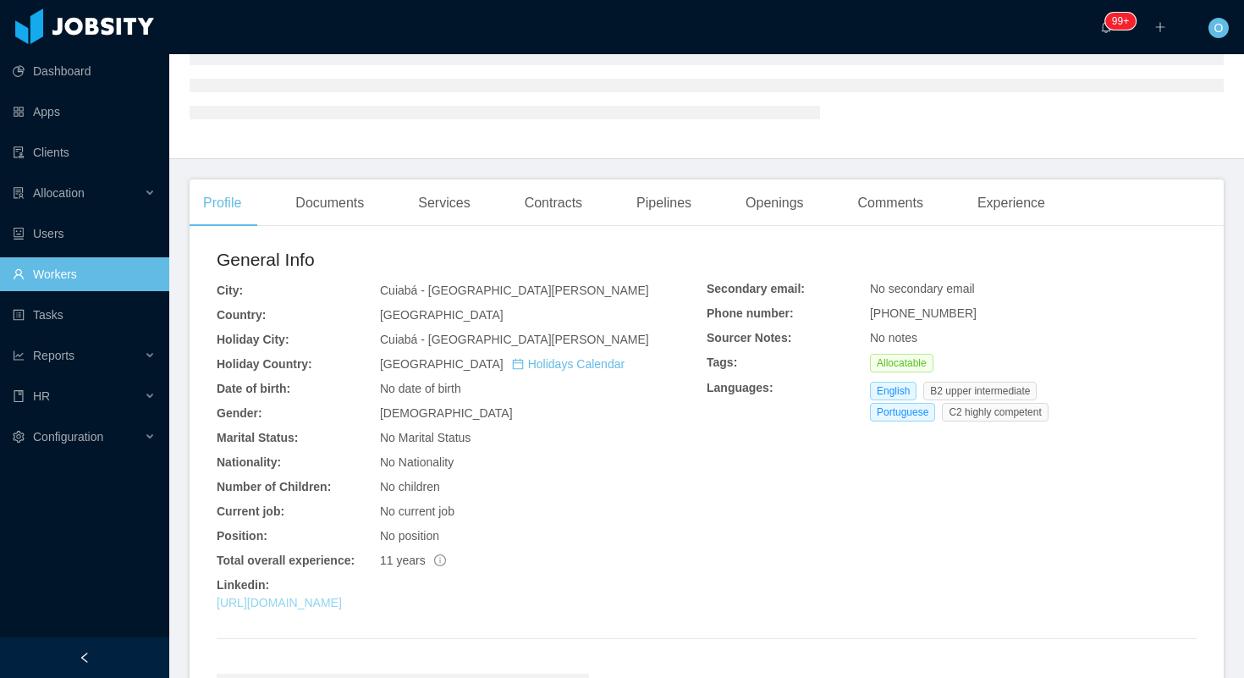
click at [342, 601] on link "https://www.linkedin.com/in/nelsonpl" at bounding box center [279, 603] width 125 height 14
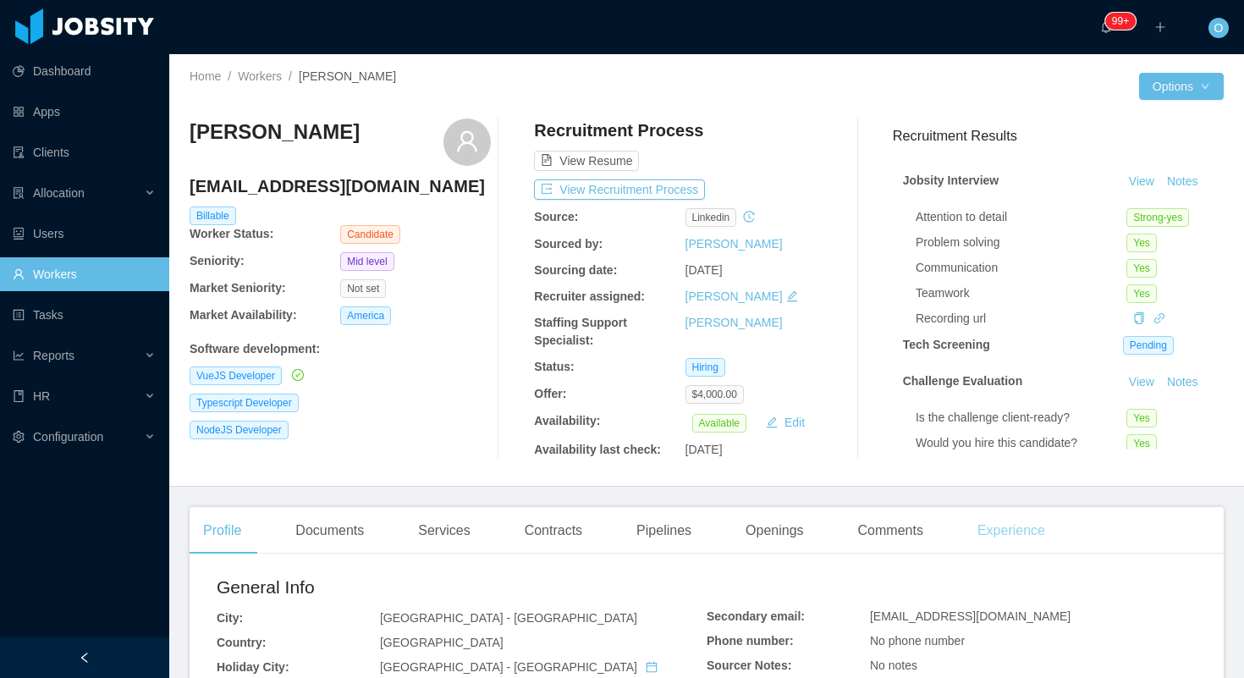
click at [983, 523] on div "Experience" at bounding box center [1011, 530] width 95 height 47
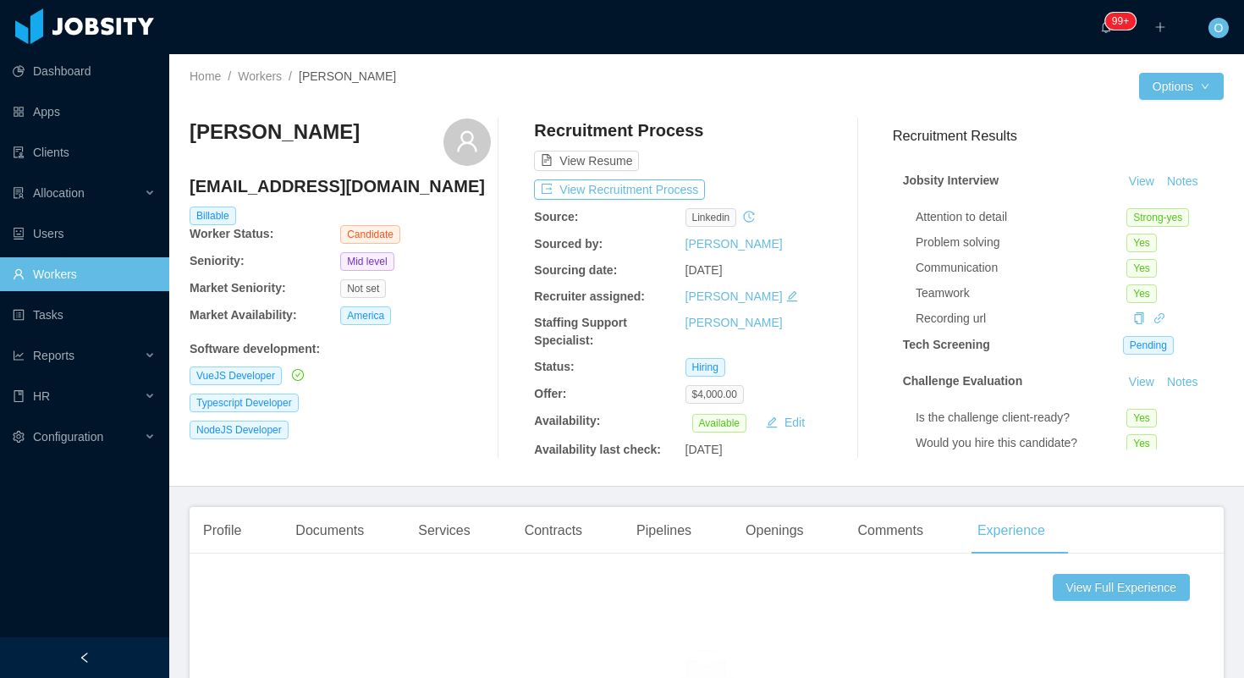
scroll to position [545, 0]
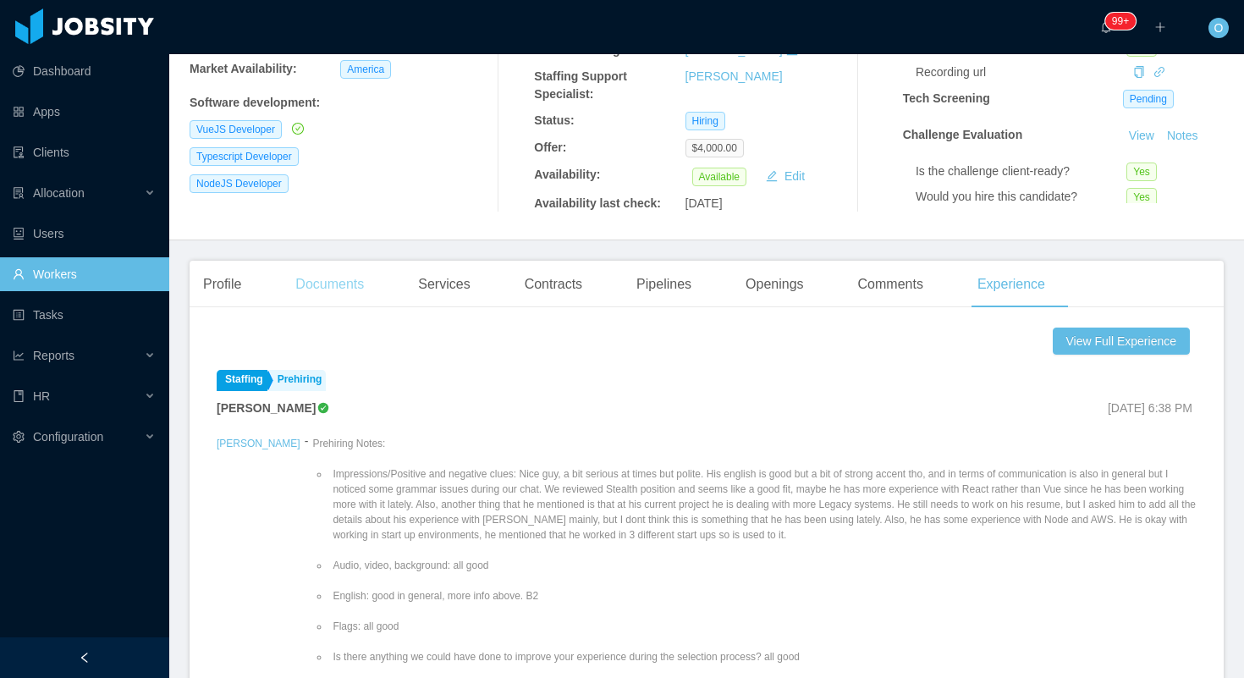
click at [346, 264] on div "Documents" at bounding box center [330, 284] width 96 height 47
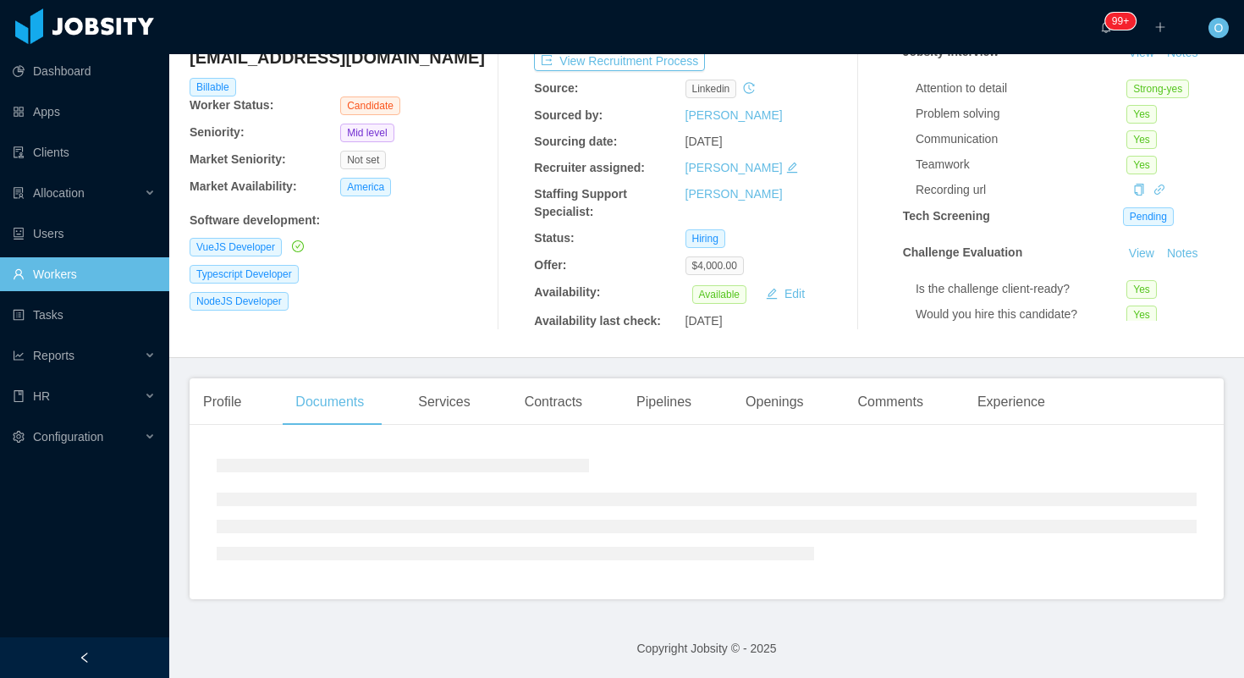
scroll to position [216, 0]
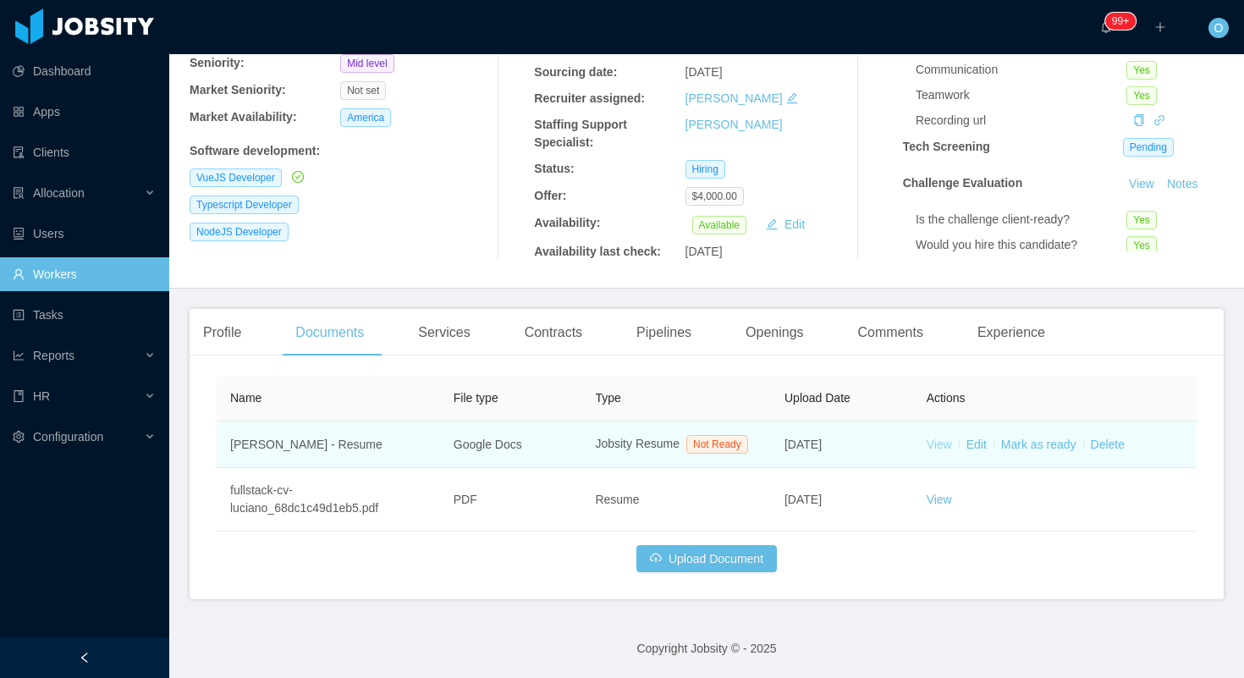
click at [934, 438] on link "View" at bounding box center [939, 445] width 25 height 14
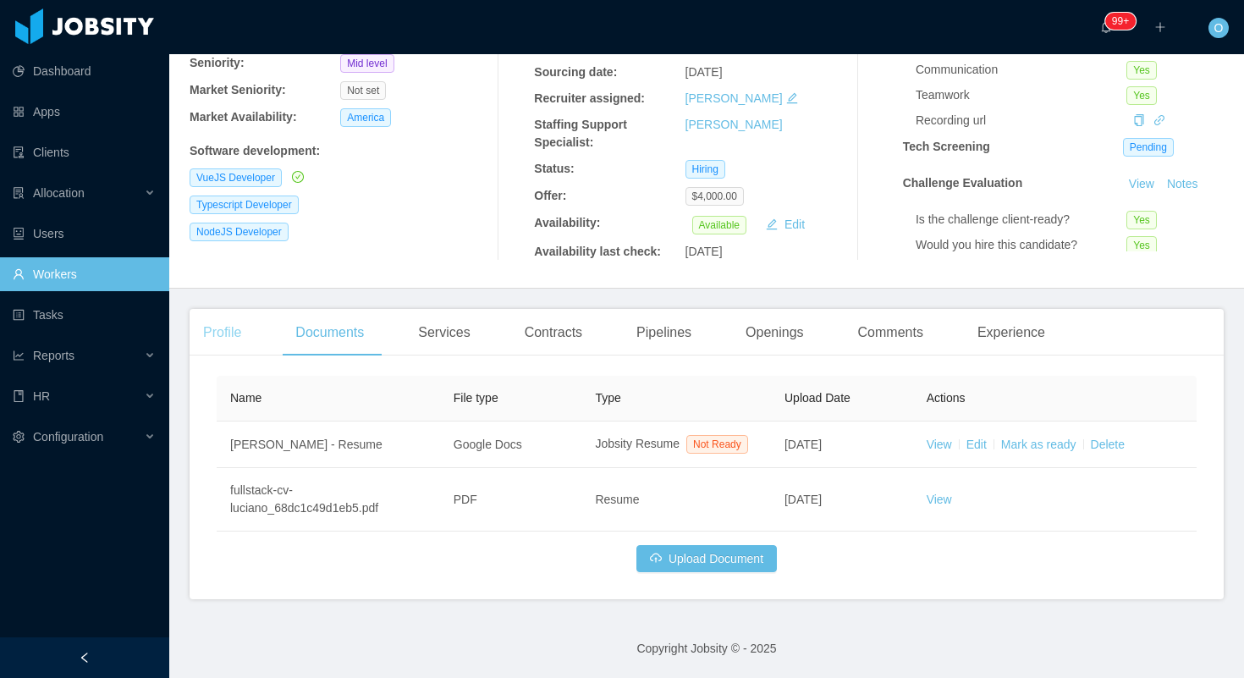
click at [228, 309] on div "Profile" at bounding box center [222, 332] width 65 height 47
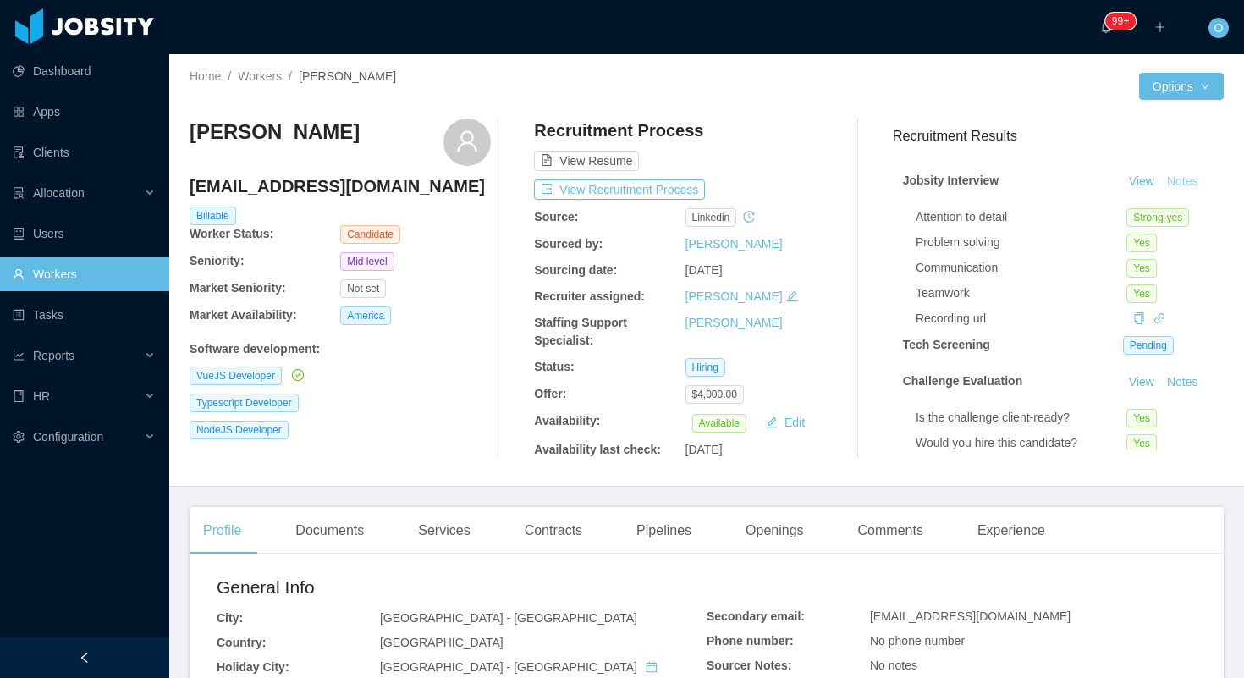
click at [1179, 186] on button "Notes" at bounding box center [1182, 182] width 45 height 20
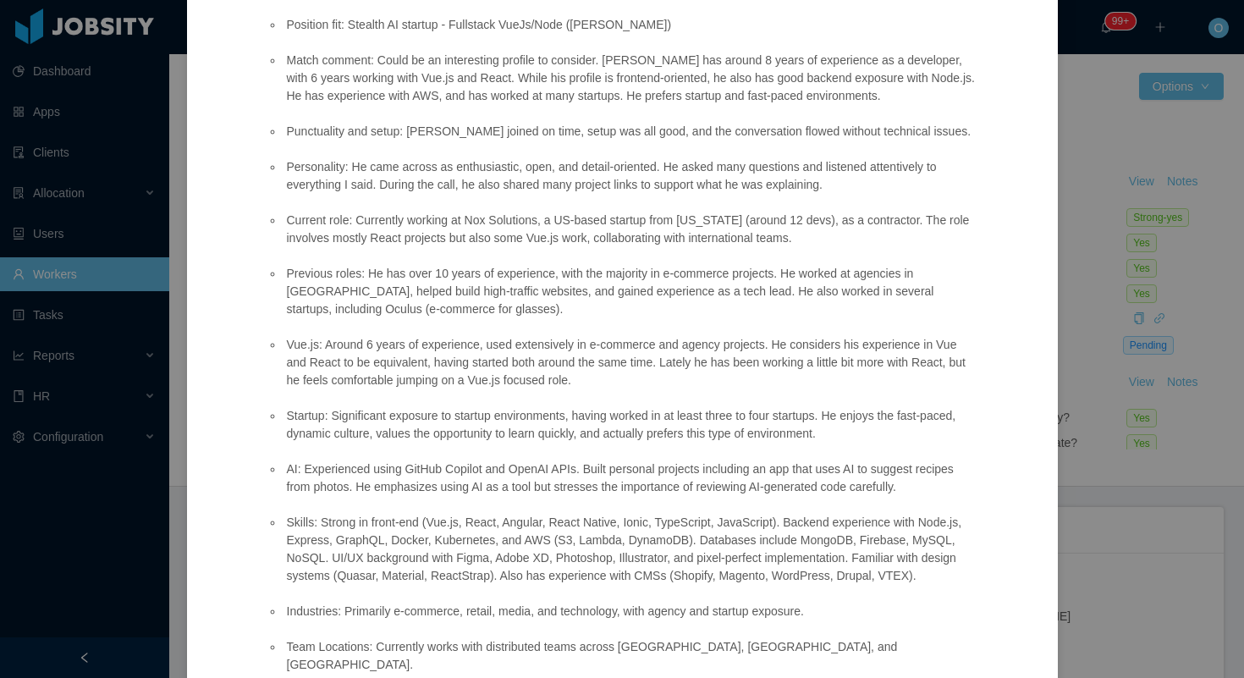
scroll to position [482, 0]
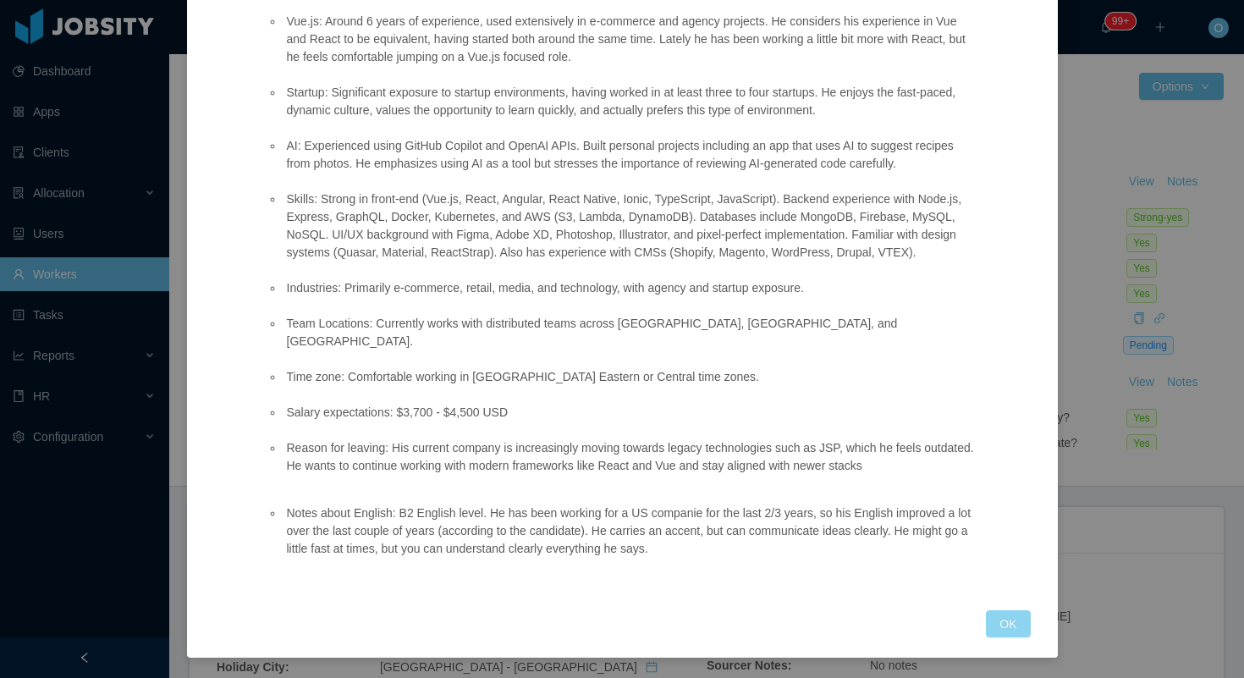
click at [994, 636] on button "OK" at bounding box center [1008, 623] width 44 height 27
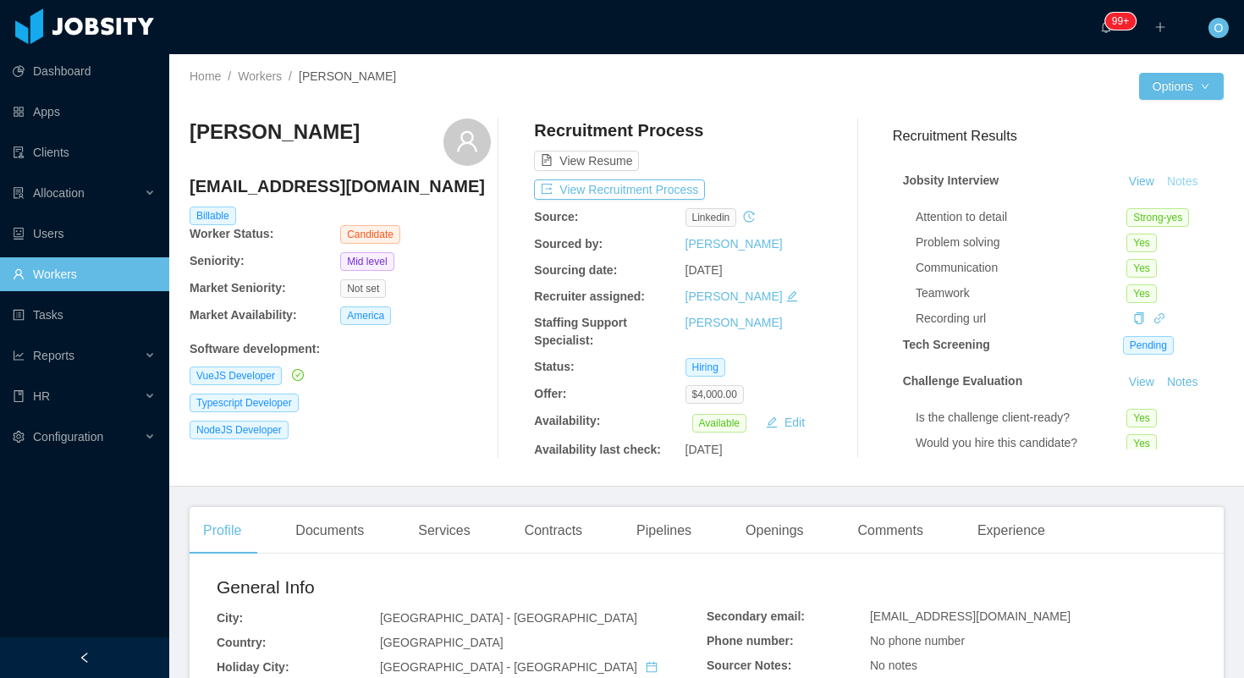
scroll to position [515, 0]
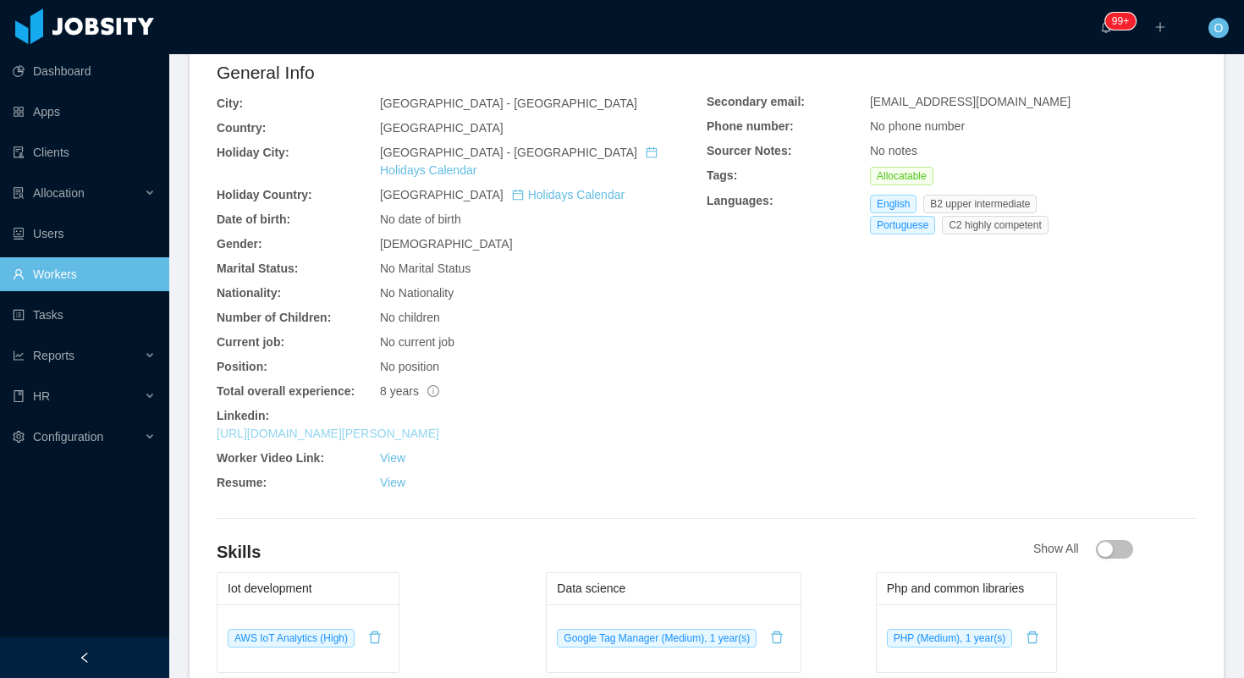
click at [408, 427] on link "https://www.linkedin.com/in/luciano-horta" at bounding box center [328, 434] width 223 height 14
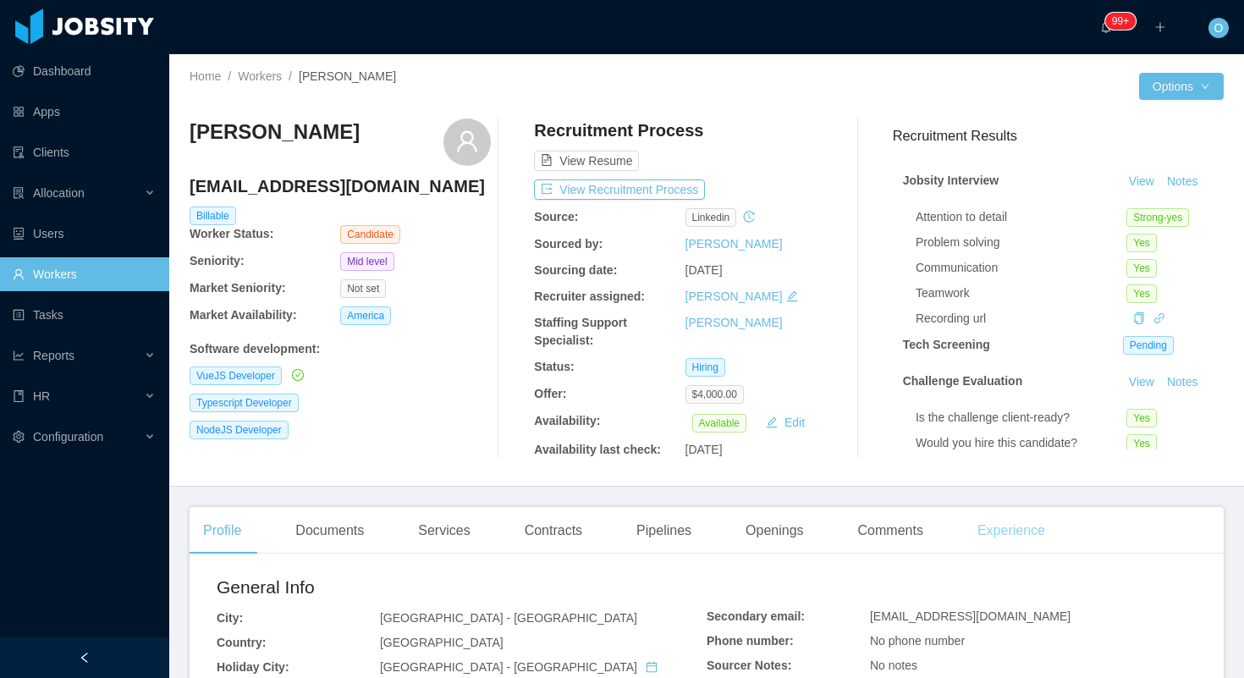
click at [1008, 523] on div "Experience" at bounding box center [1011, 530] width 95 height 47
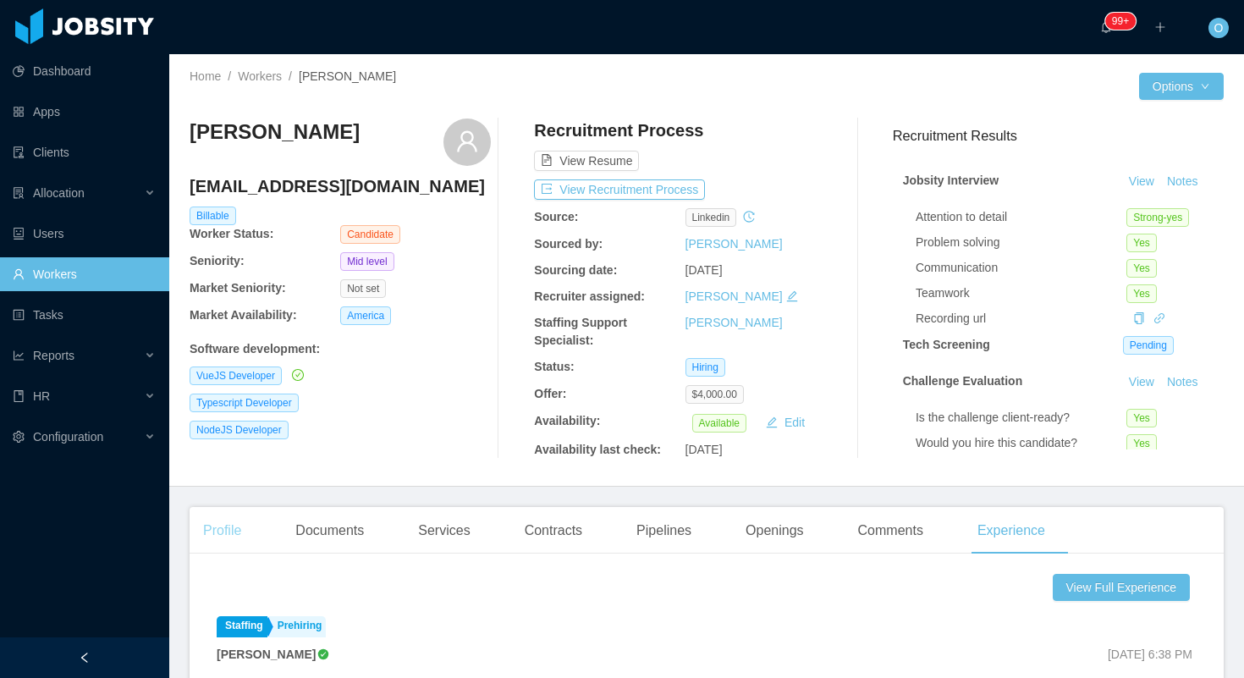
click at [192, 532] on div "Profile" at bounding box center [222, 530] width 65 height 47
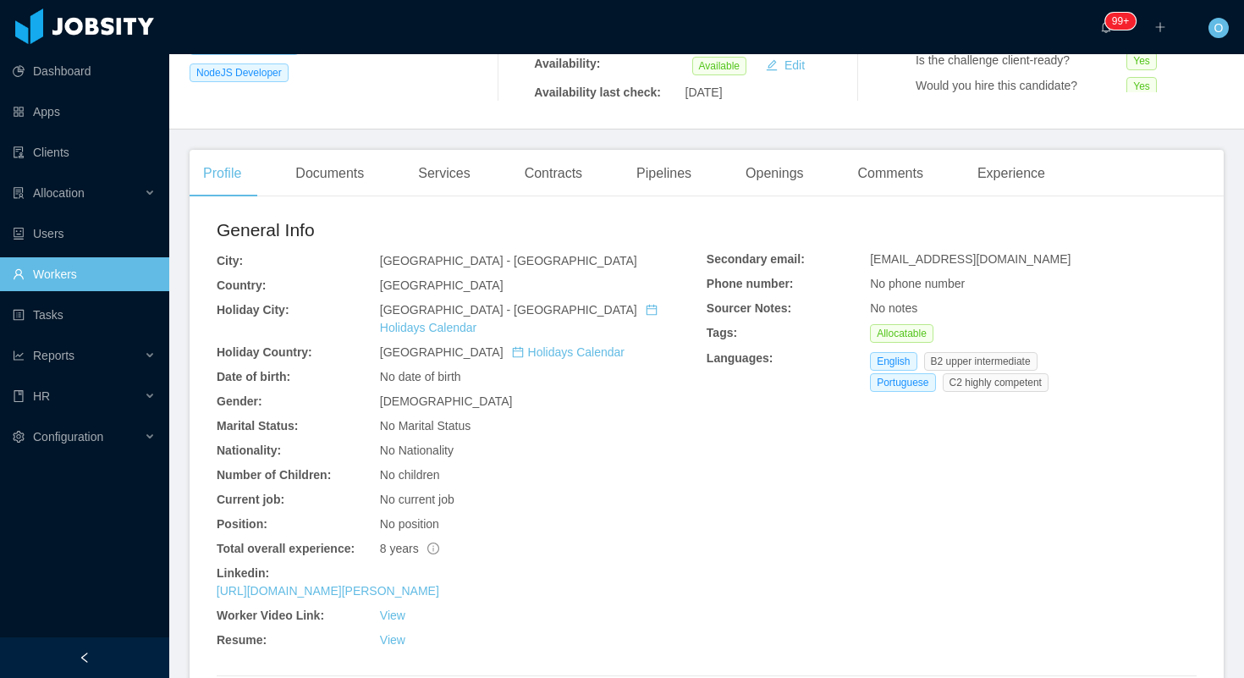
scroll to position [395, 0]
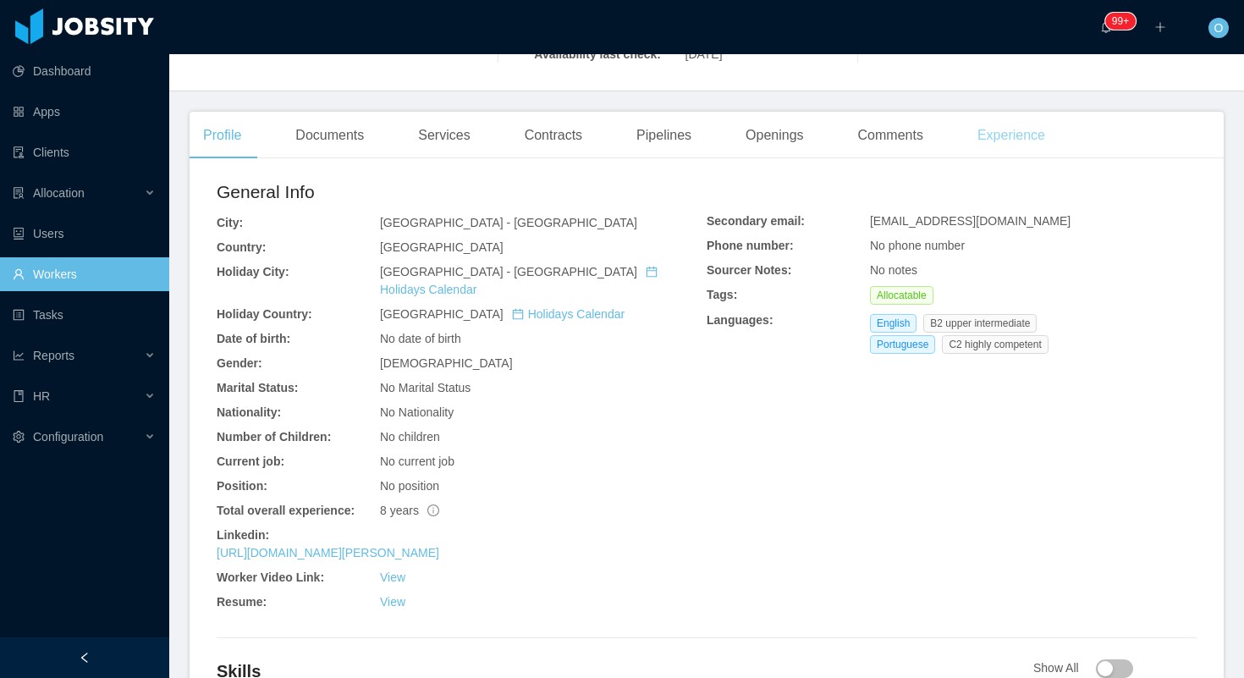
click at [1008, 141] on div "Experience" at bounding box center [1011, 135] width 95 height 47
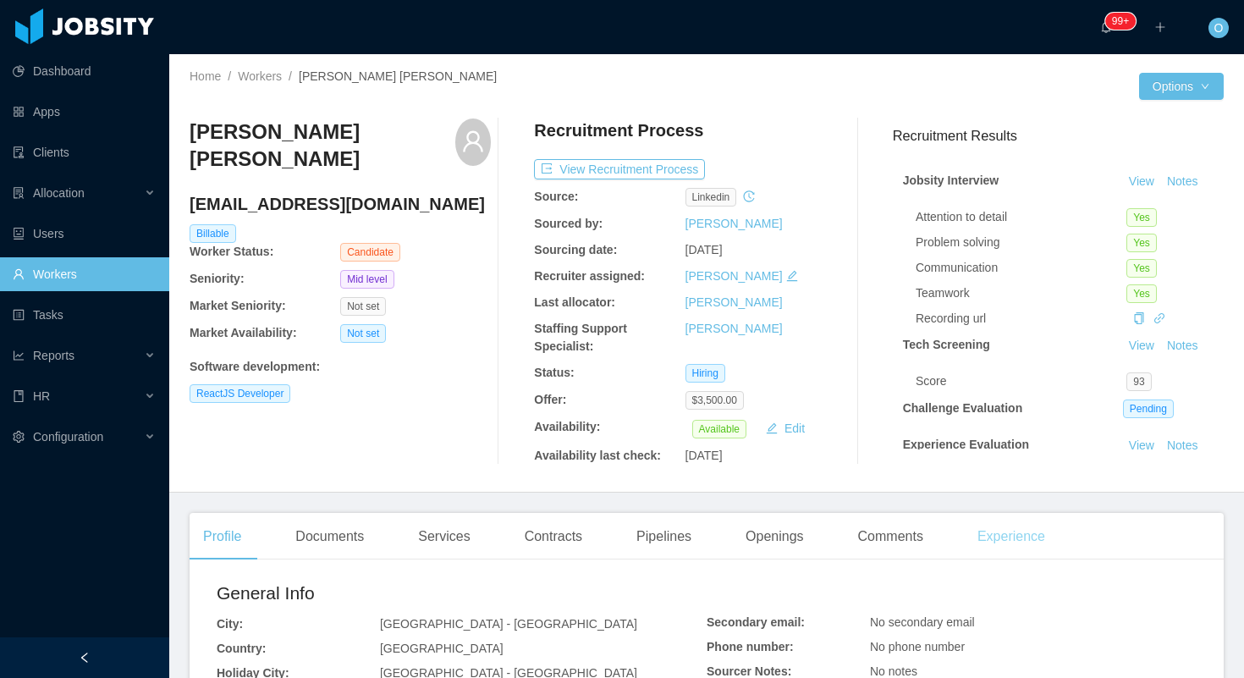
click at [1020, 533] on div "Experience" at bounding box center [1011, 536] width 95 height 47
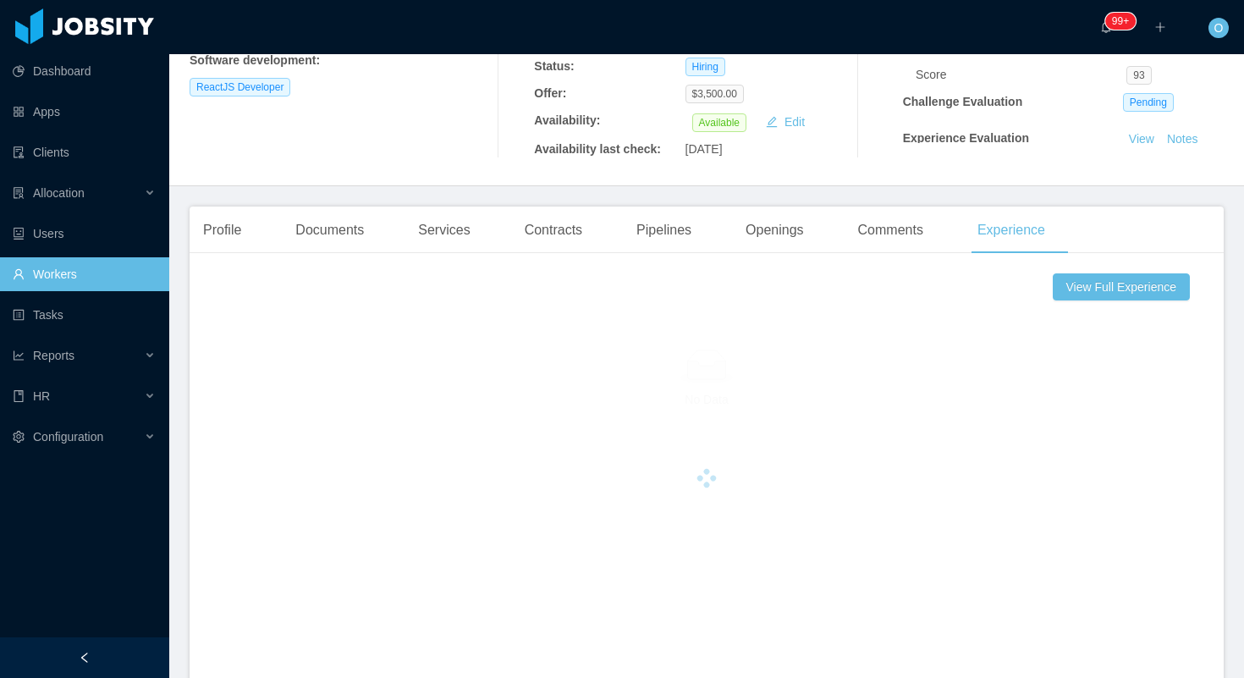
scroll to position [551, 0]
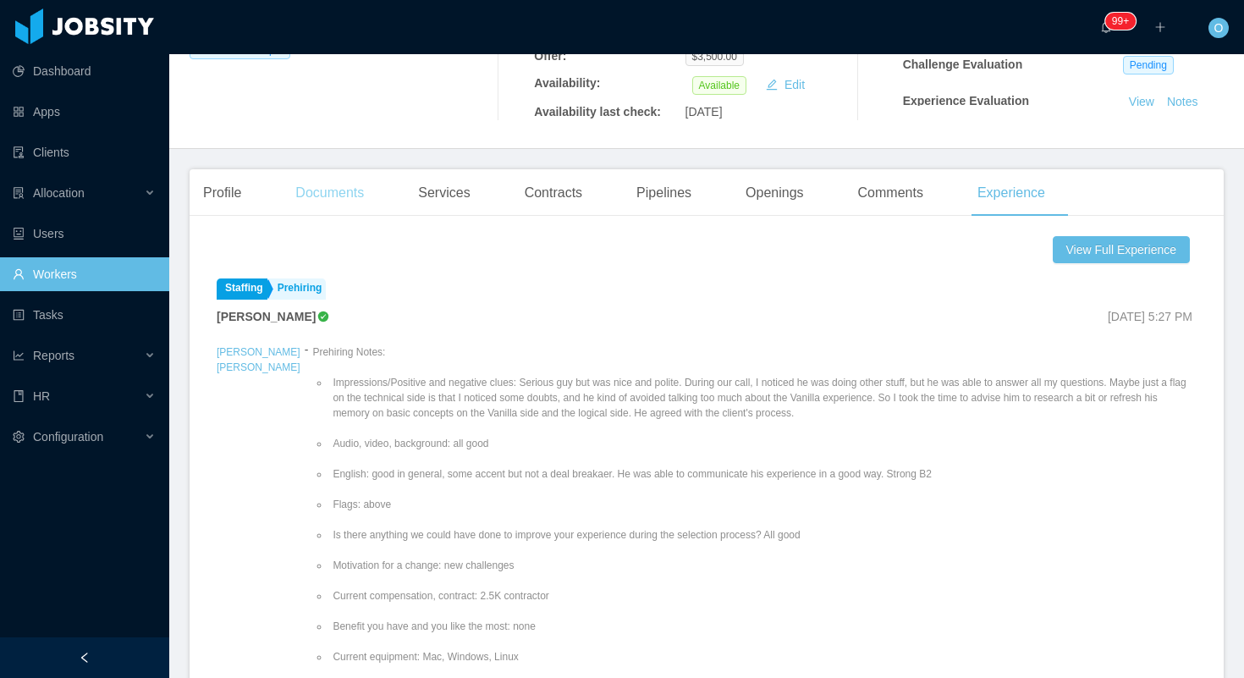
click at [348, 194] on div "Documents" at bounding box center [330, 192] width 96 height 47
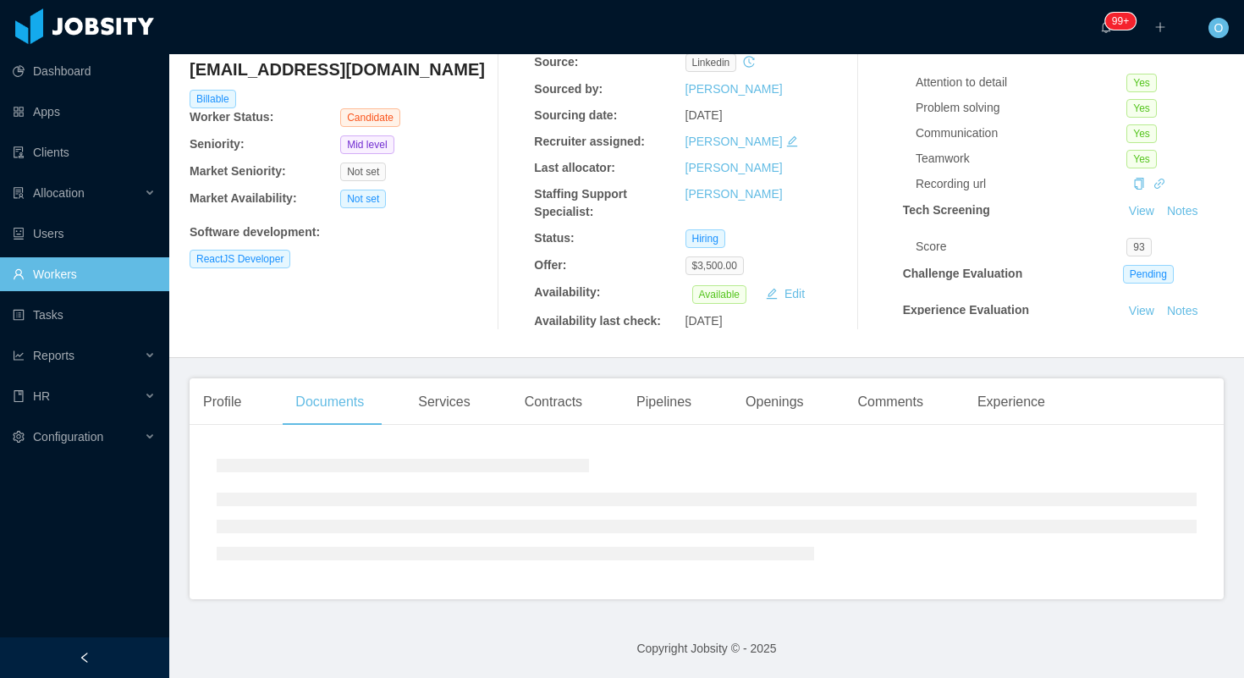
scroll to position [284, 0]
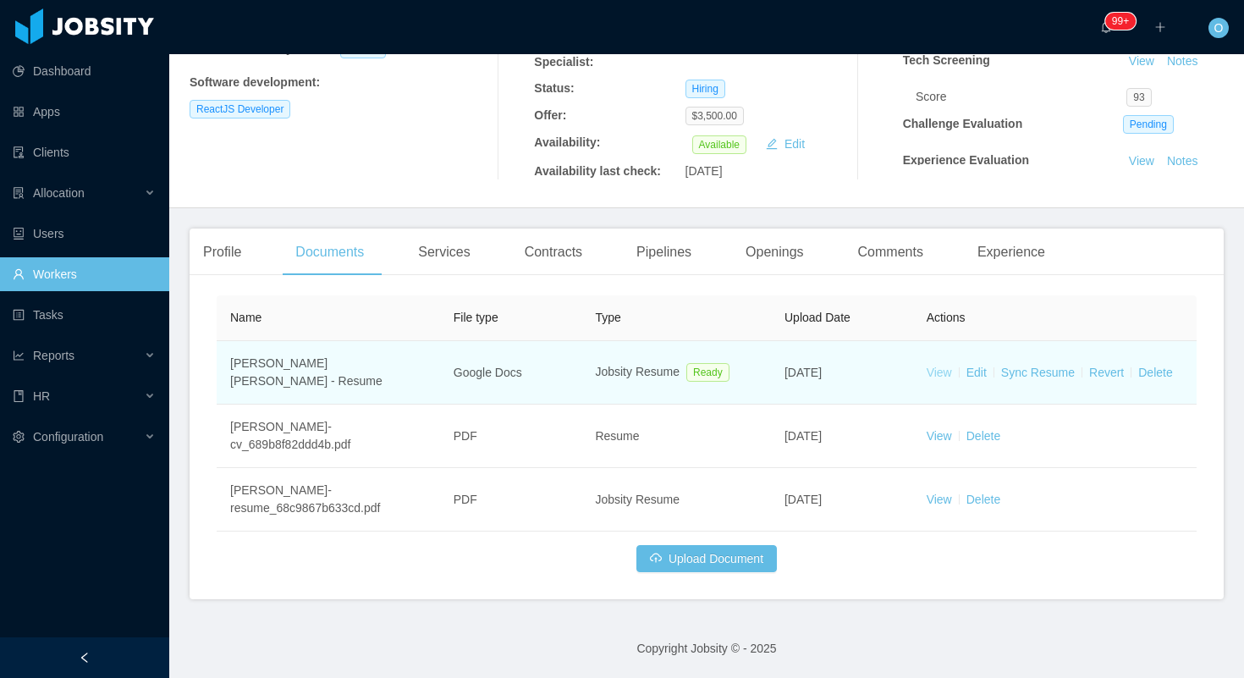
click at [938, 374] on link "View" at bounding box center [939, 373] width 25 height 14
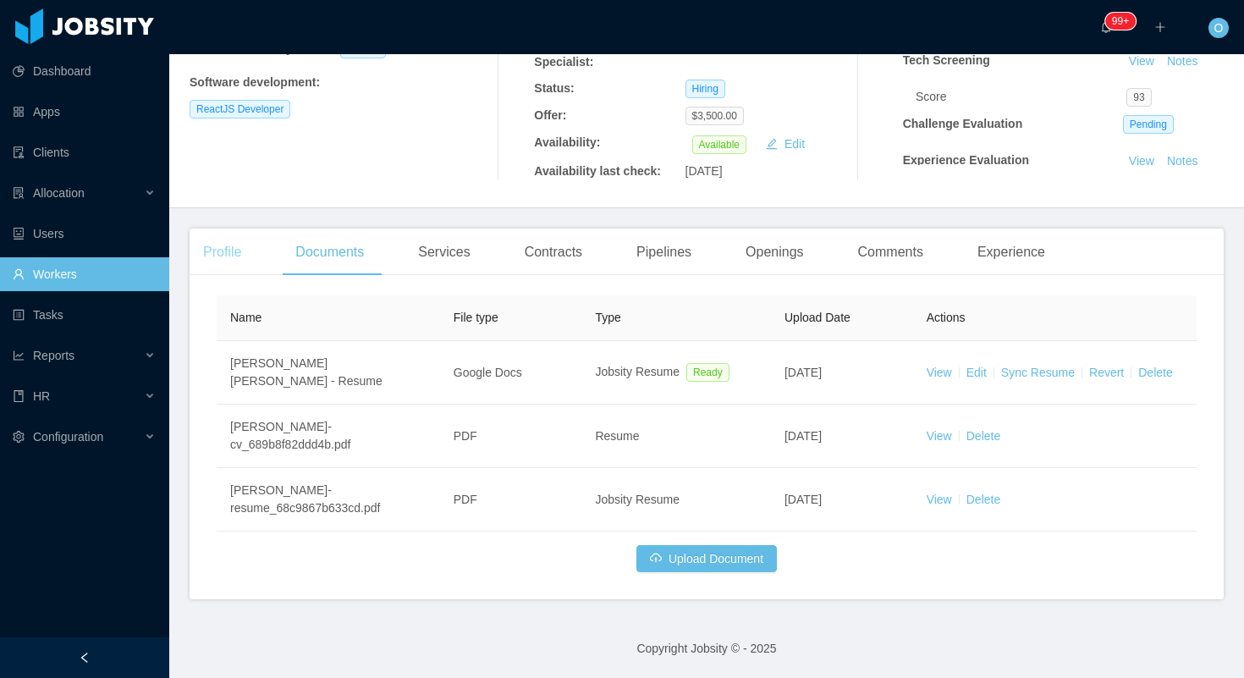
click at [235, 234] on div "Profile" at bounding box center [222, 252] width 65 height 47
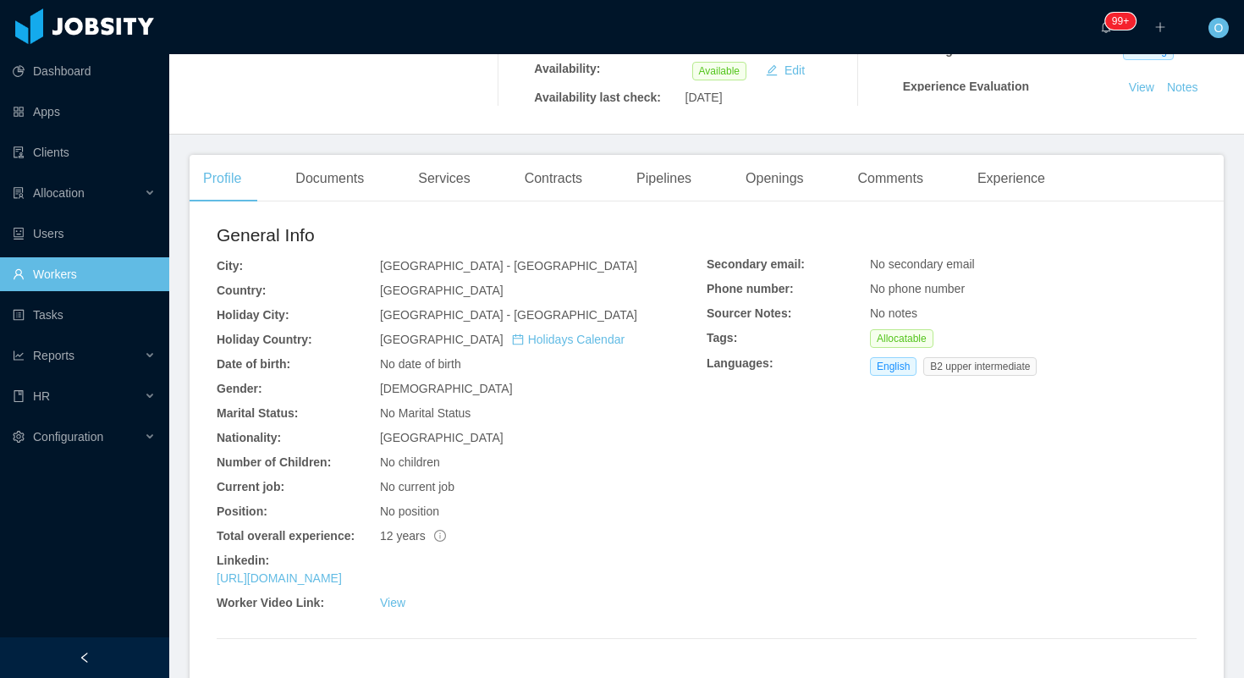
scroll to position [361, 0]
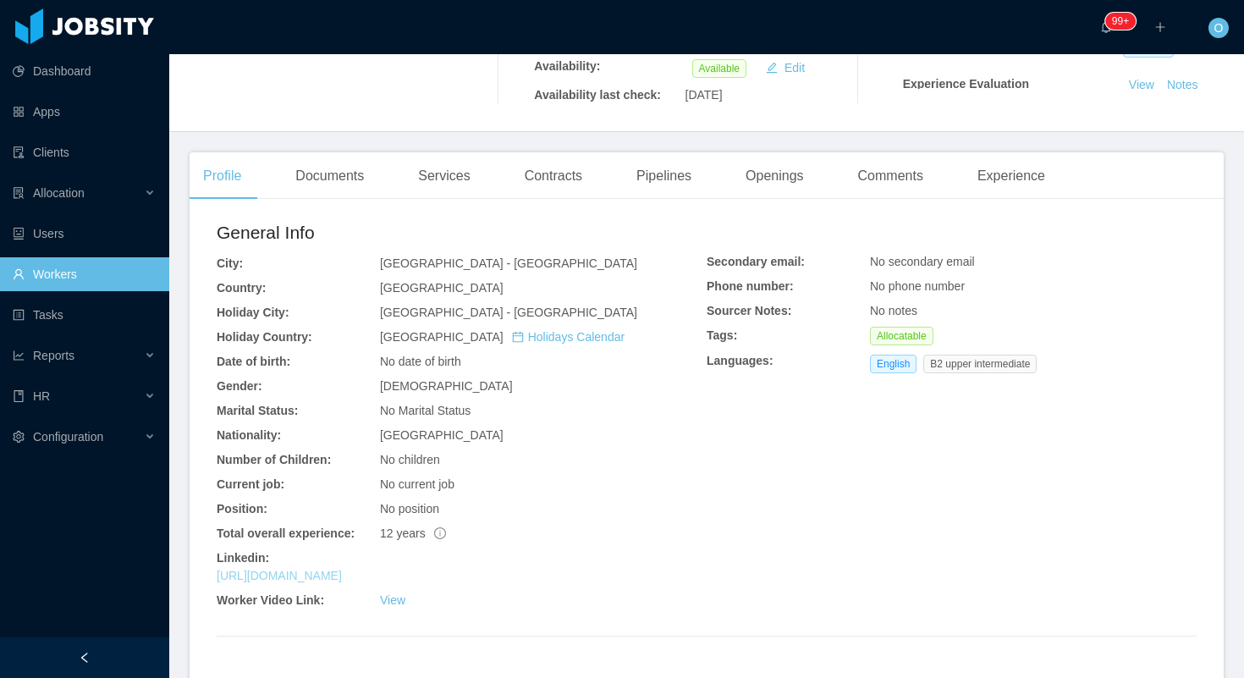
click at [342, 573] on link "https://www.linkedin.com/in/frandugo" at bounding box center [279, 576] width 125 height 14
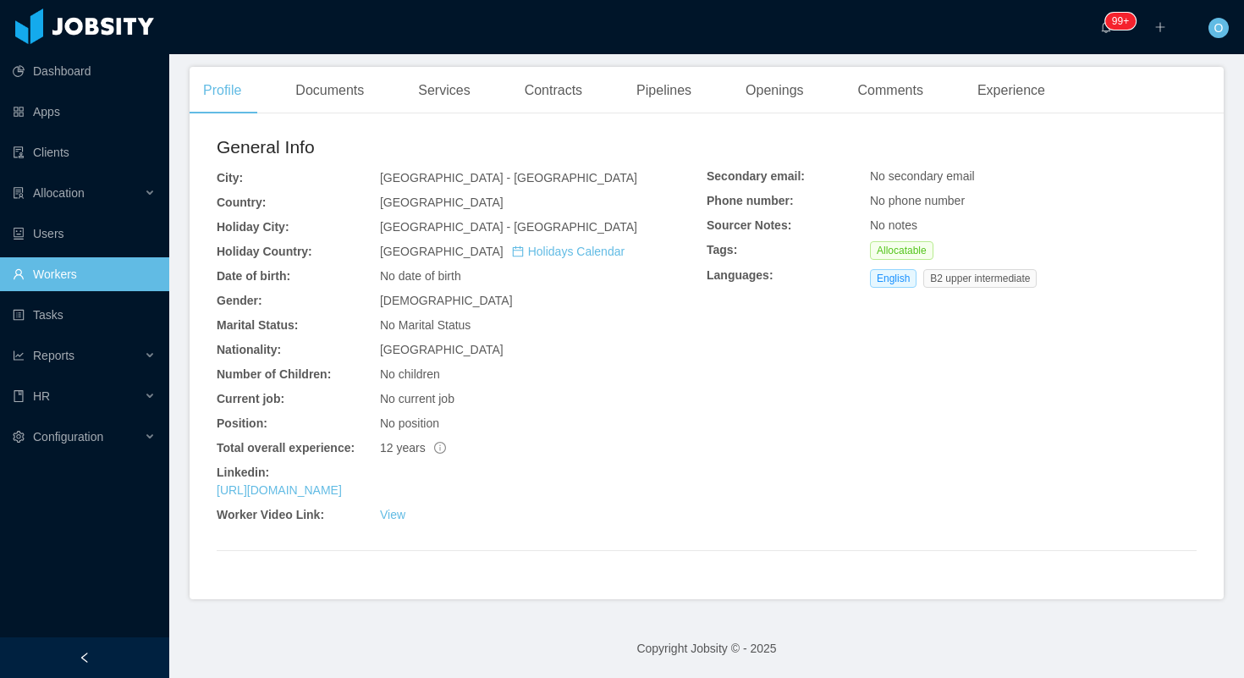
scroll to position [0, 0]
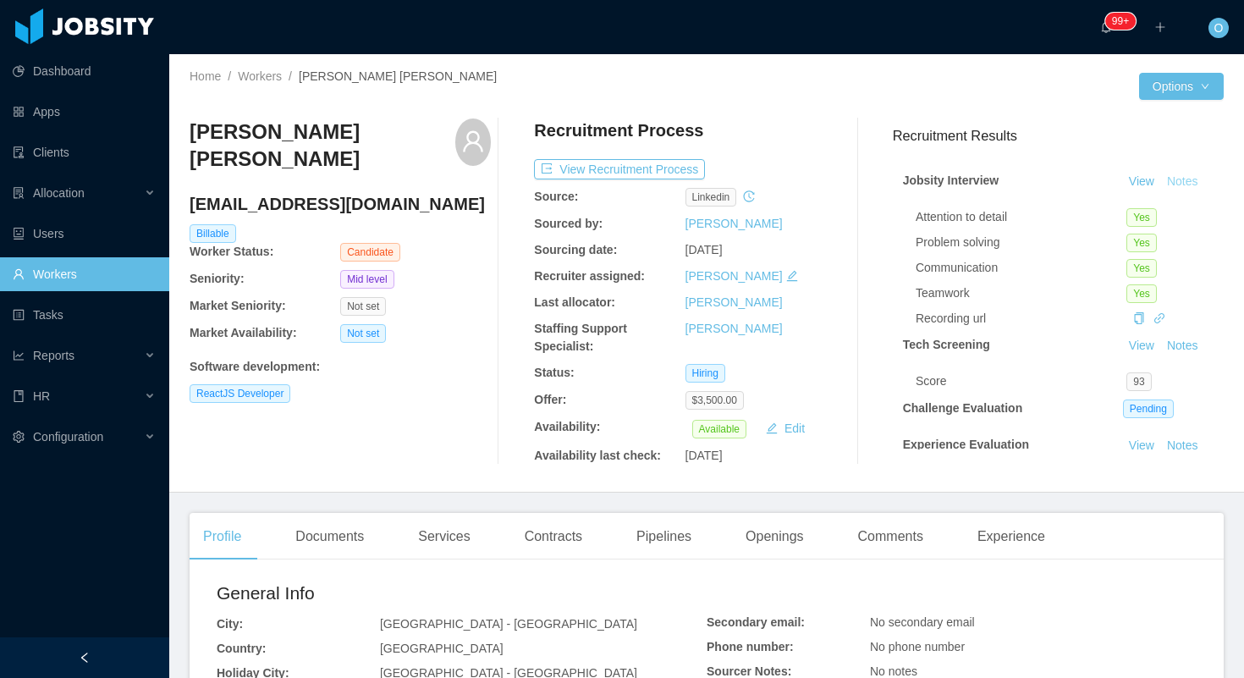
click at [1192, 179] on button "Notes" at bounding box center [1182, 182] width 45 height 20
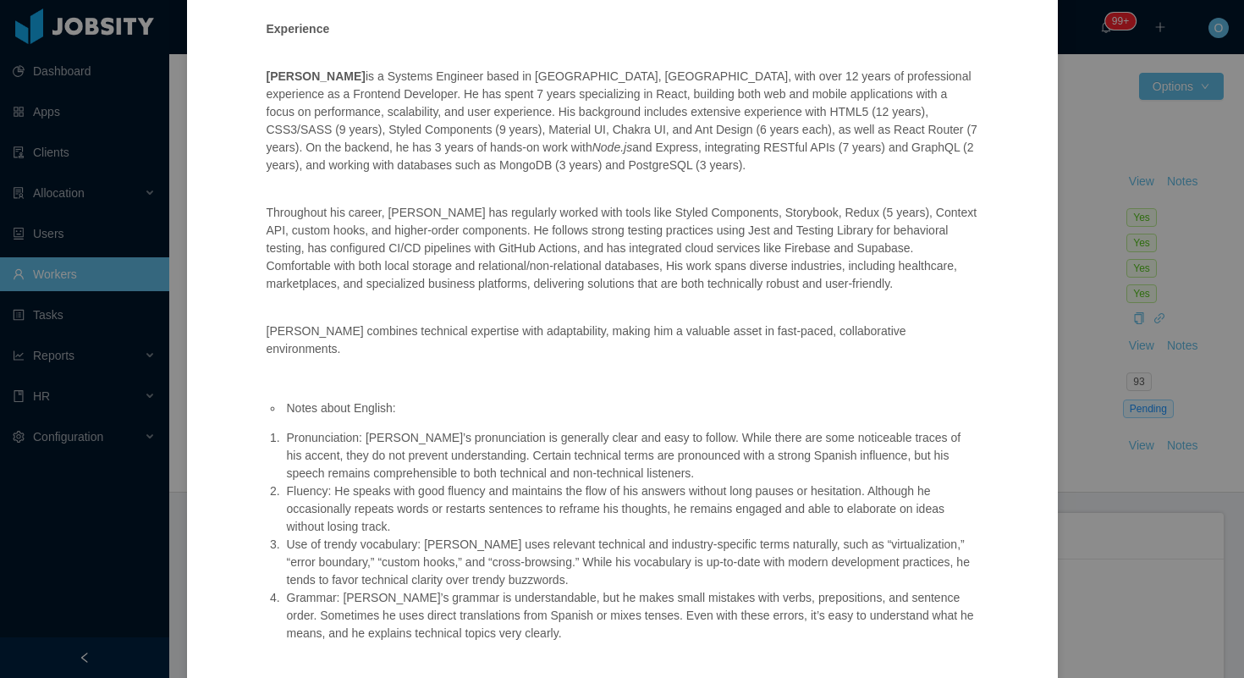
scroll to position [554, 0]
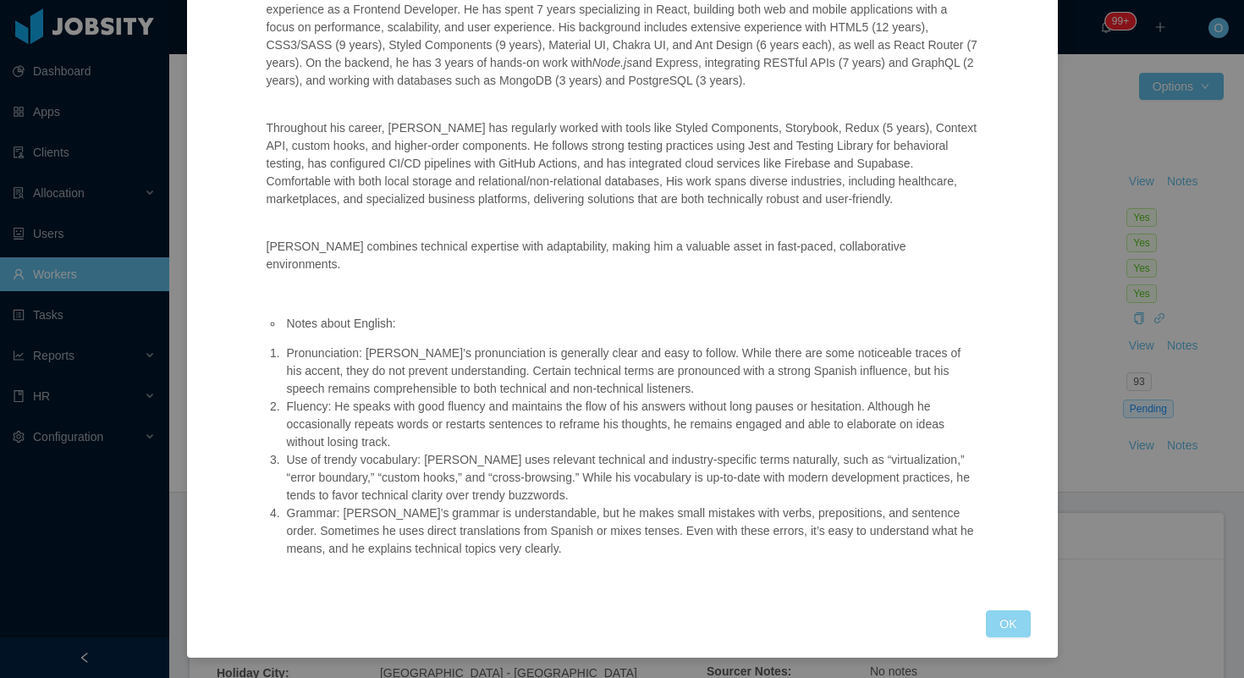
click at [1007, 622] on button "OK" at bounding box center [1008, 623] width 44 height 27
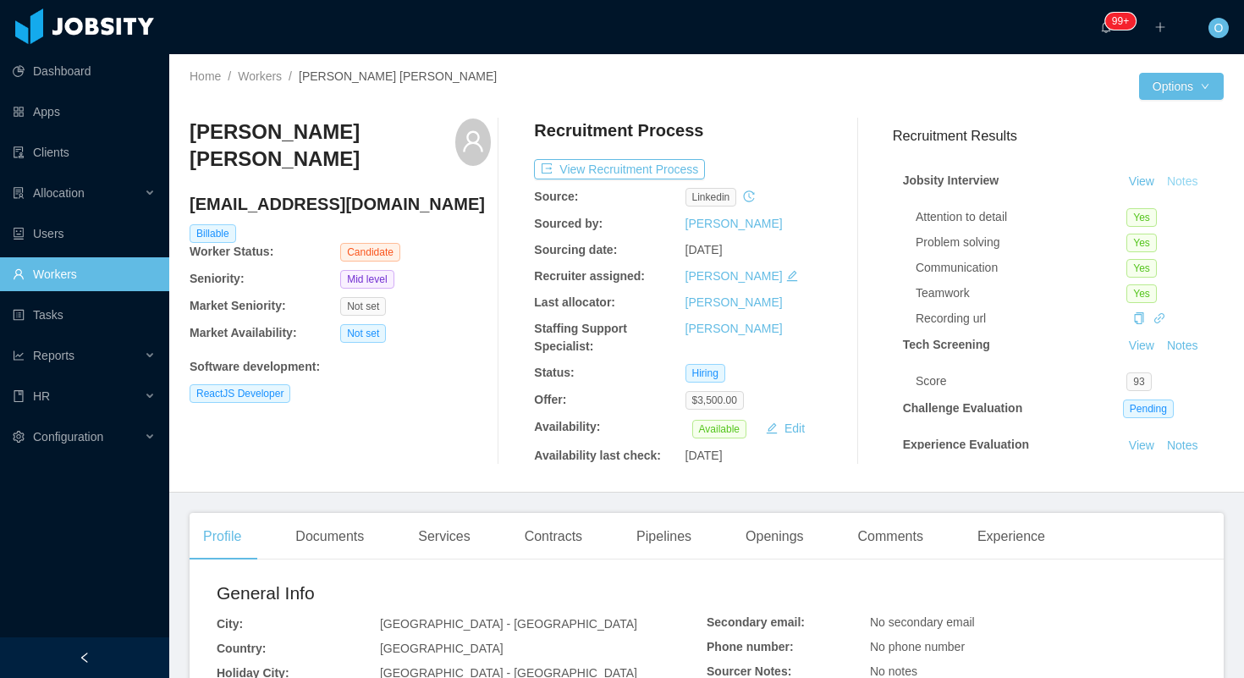
scroll to position [469, 0]
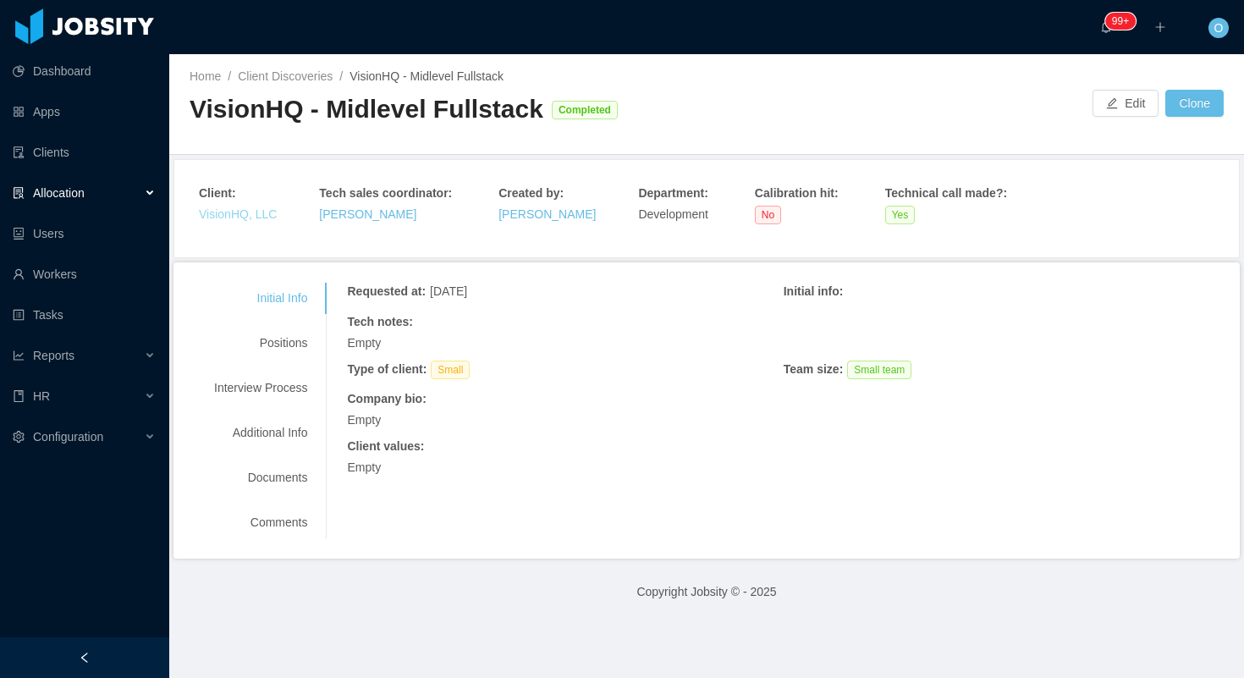
click at [267, 212] on link "VisionHQ, LLC" at bounding box center [238, 214] width 78 height 14
click at [296, 389] on div "Interview Process" at bounding box center [261, 387] width 134 height 31
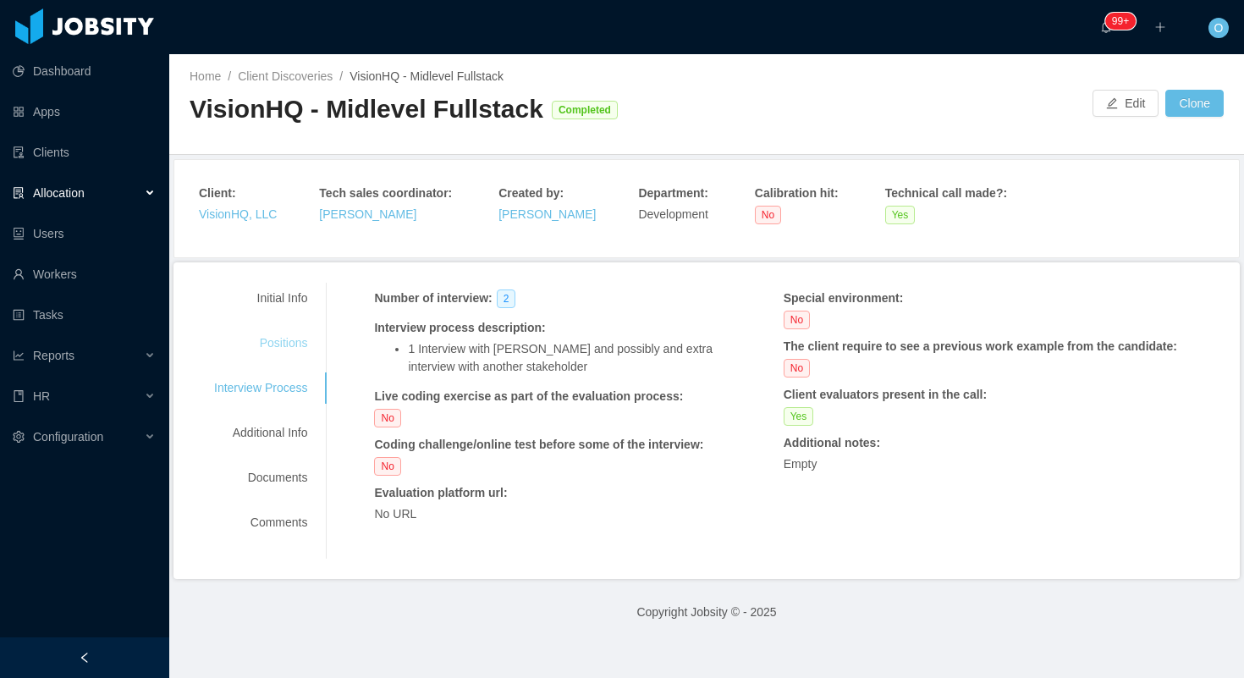
click at [284, 344] on div "Positions" at bounding box center [261, 343] width 134 height 31
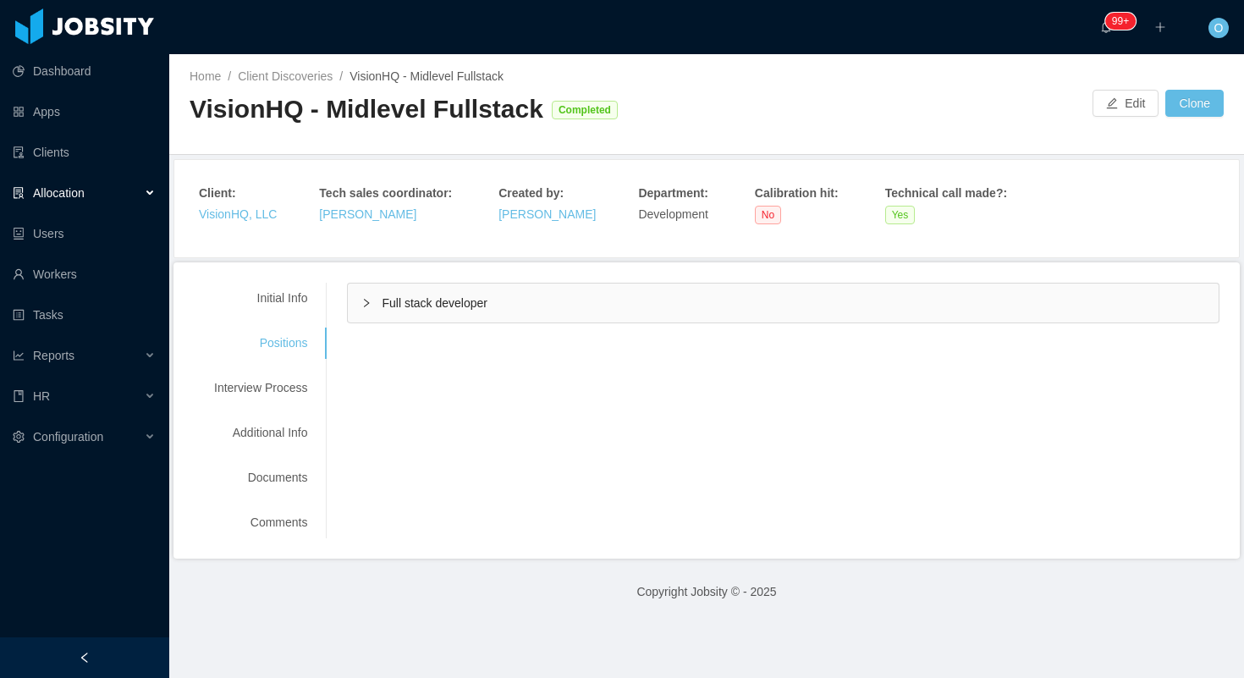
click at [369, 316] on div "Full stack developer" at bounding box center [783, 303] width 871 height 39
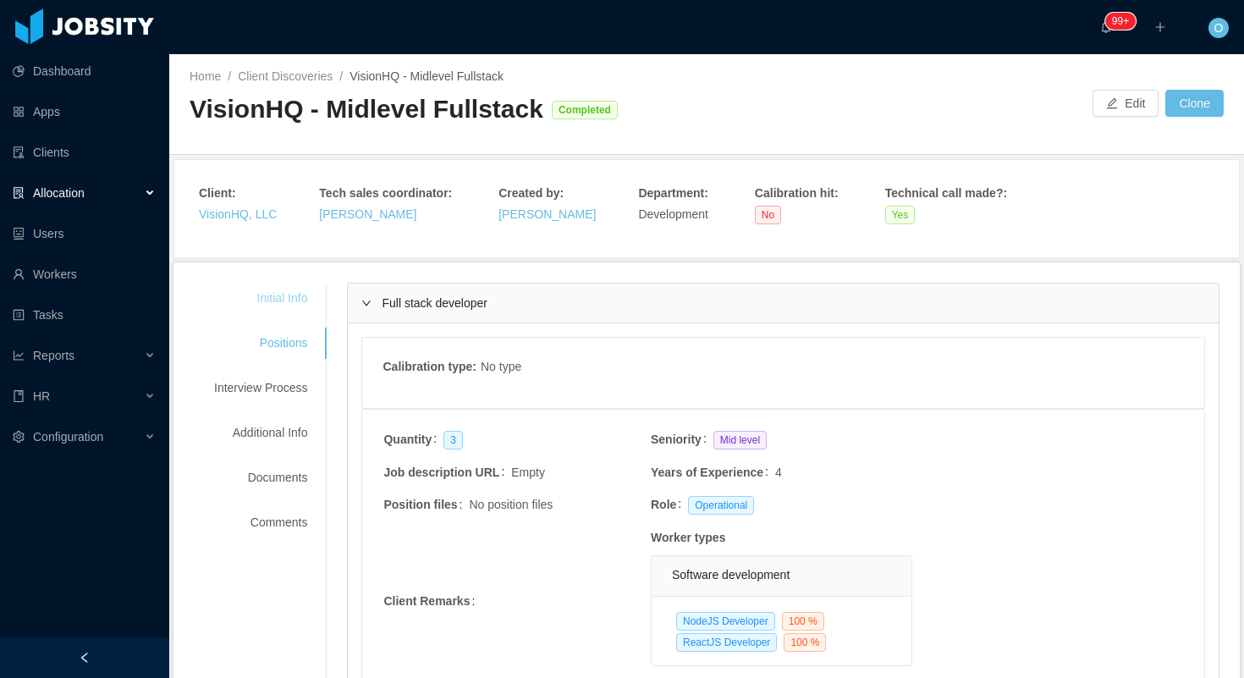
click at [299, 295] on div "Initial Info" at bounding box center [261, 298] width 134 height 31
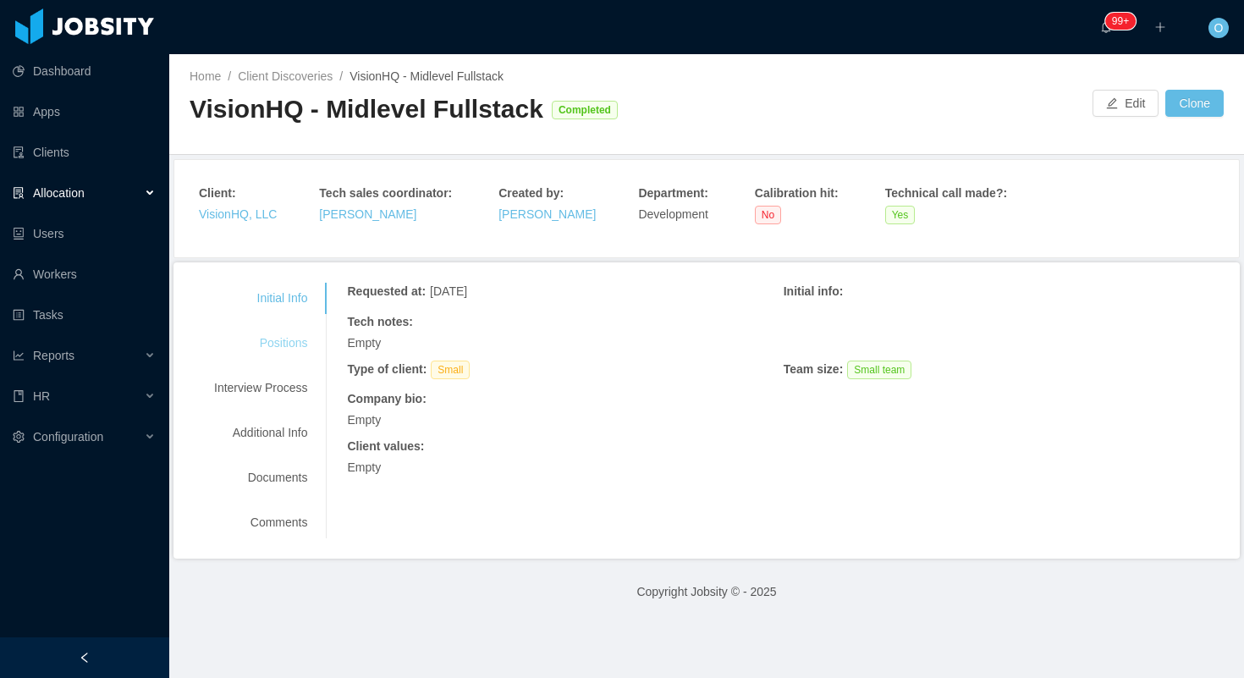
click at [296, 339] on div "Positions" at bounding box center [261, 343] width 134 height 31
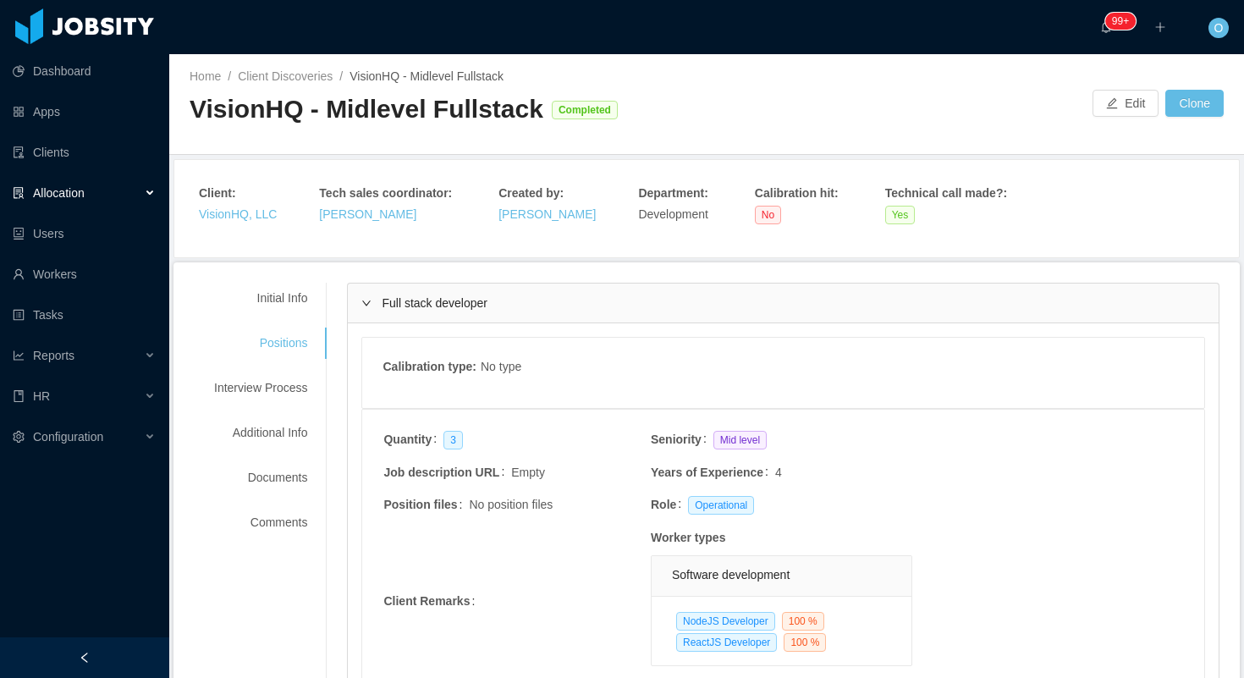
click at [440, 407] on div "Calibration type : No type" at bounding box center [783, 373] width 844 height 72
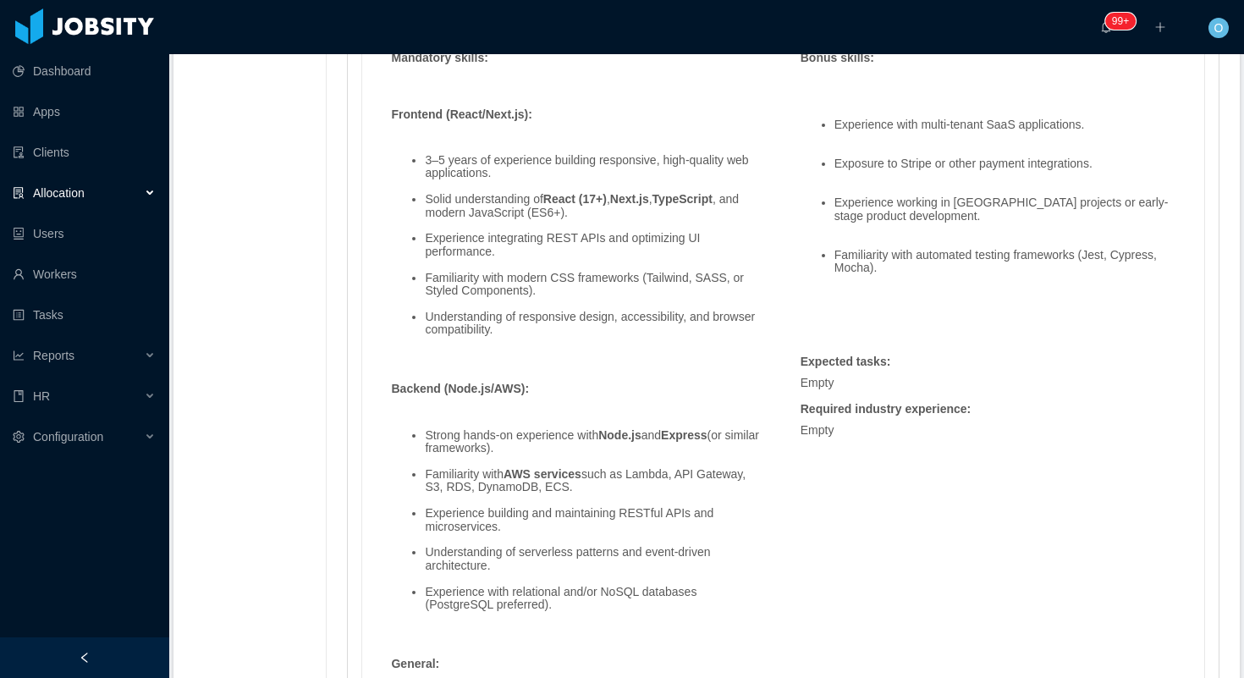
scroll to position [2526, 0]
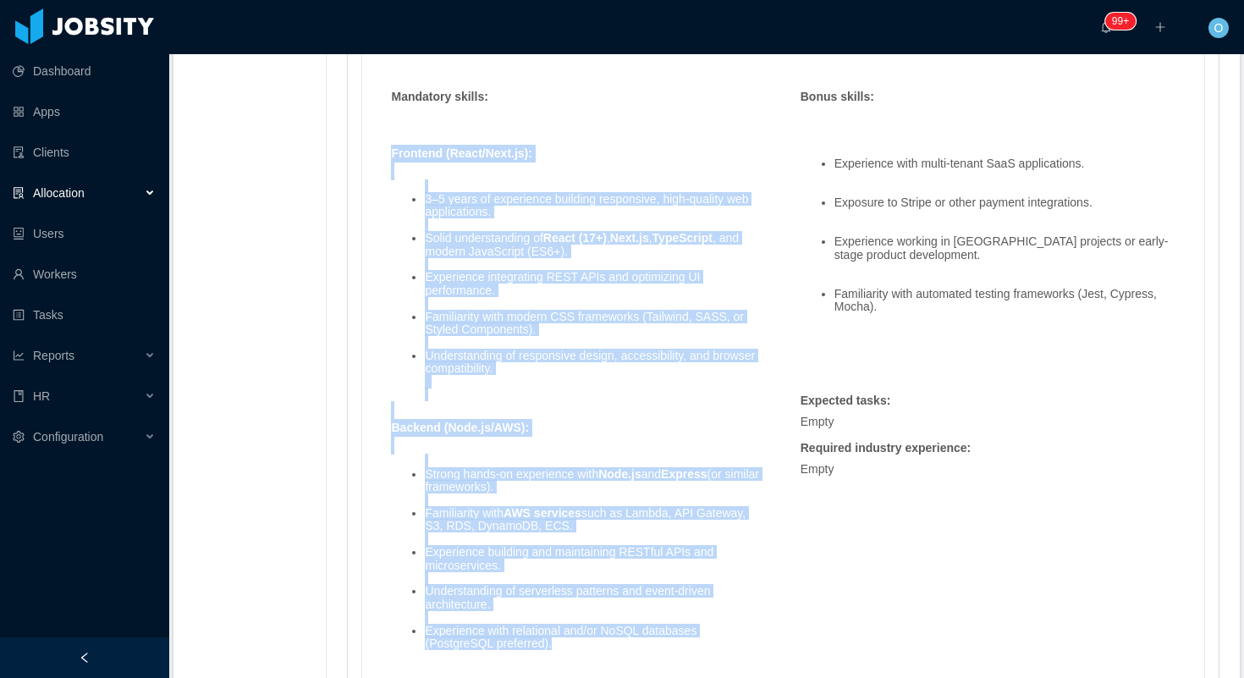
drag, startPoint x: 395, startPoint y: 152, endPoint x: 596, endPoint y: 642, distance: 528.7
click at [596, 642] on span "Frontend (React/Next.js): 3–5 years of experience building responsive, high-qua…" at bounding box center [578, 478] width 375 height 738
copy span "Frontend (React/Next.js): 3–5 years of experience building responsive, high-qua…"
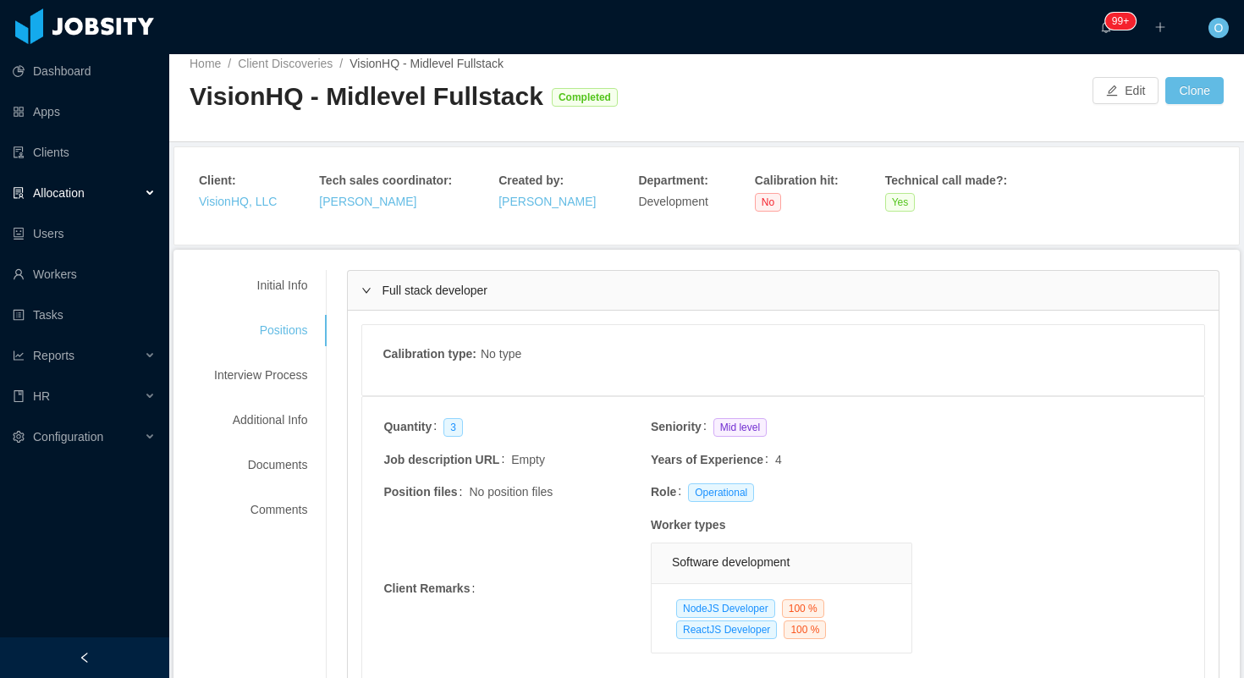
scroll to position [0, 0]
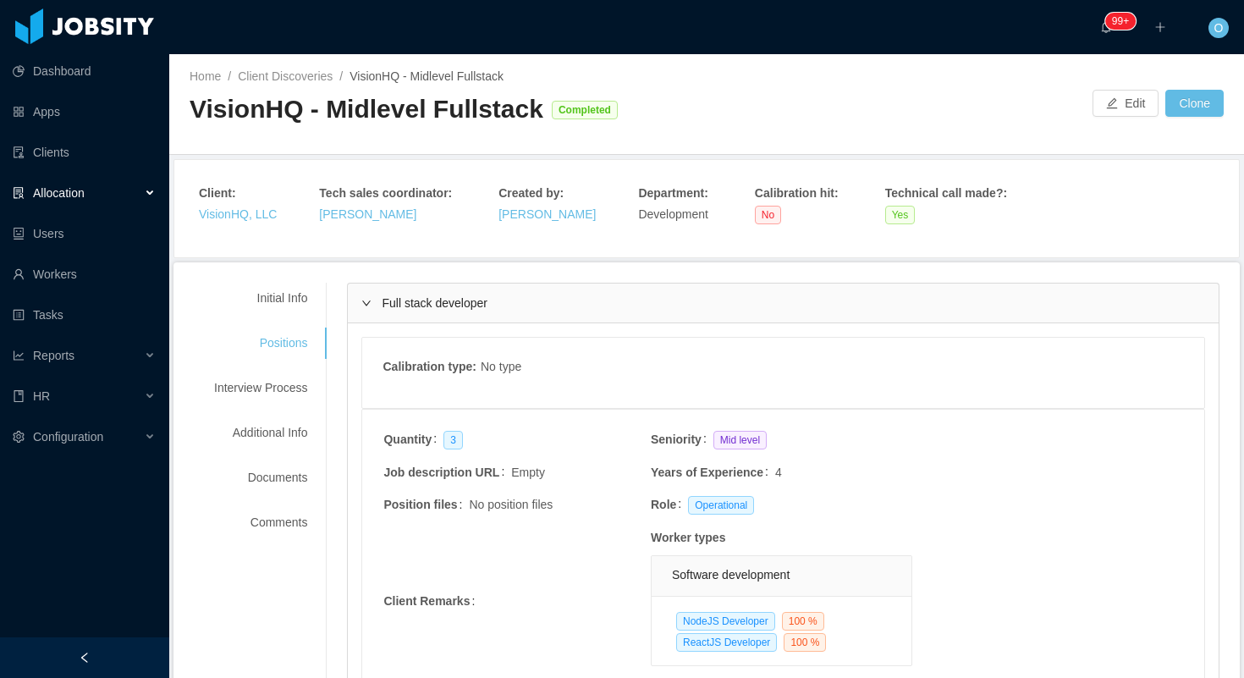
click at [247, 205] on div "Client : VisionHQ, LLC" at bounding box center [238, 204] width 78 height 39
click at [249, 218] on link "VisionHQ, LLC" at bounding box center [238, 214] width 78 height 14
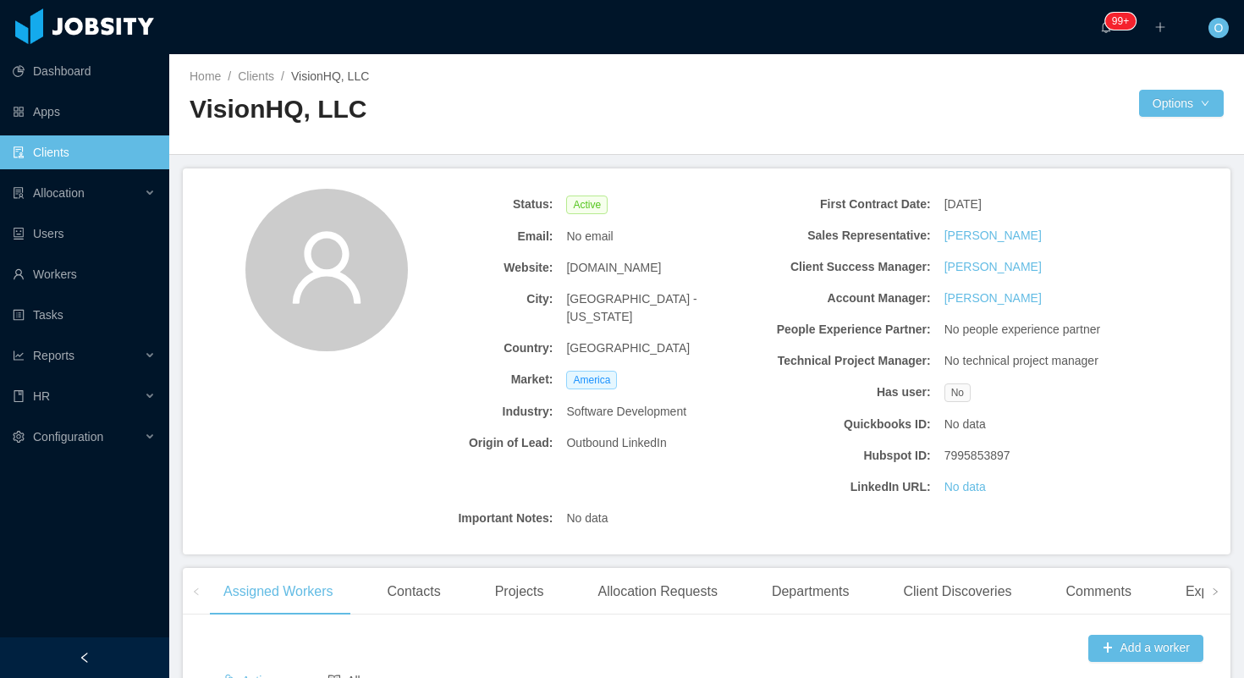
click at [601, 272] on span "dentalhq.com" at bounding box center [613, 268] width 95 height 18
copy span "dentalhq.com"
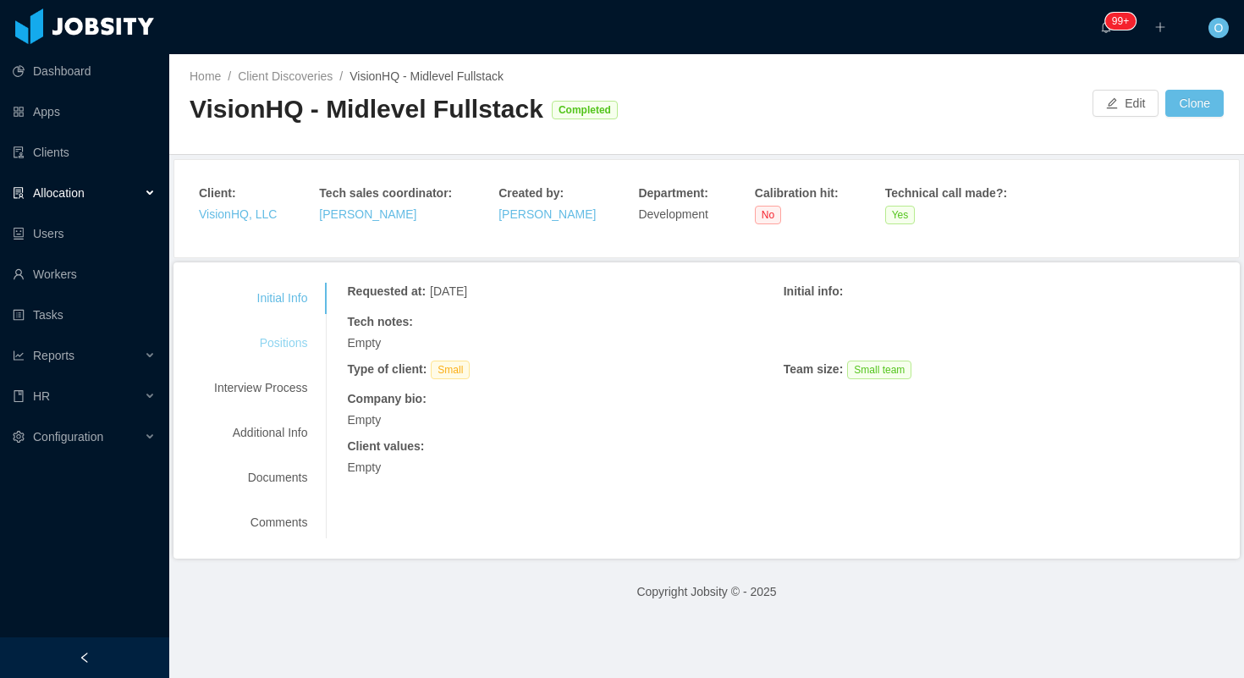
click at [271, 339] on div "Positions" at bounding box center [261, 343] width 134 height 31
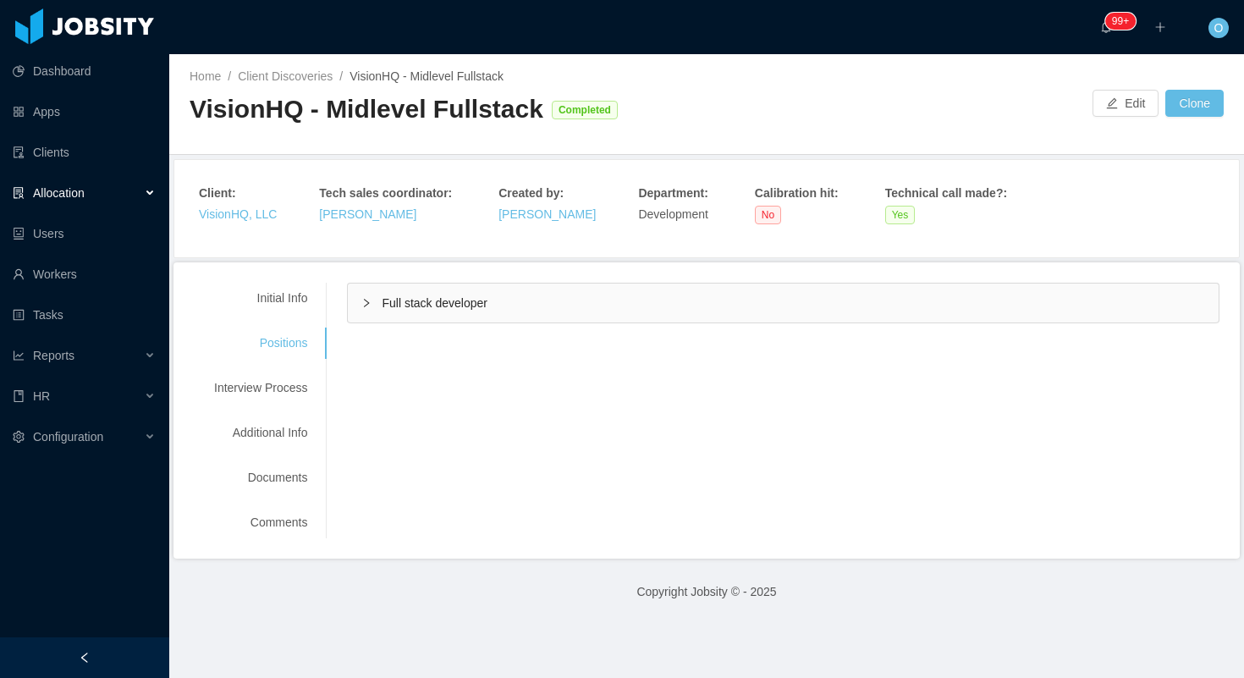
click at [377, 296] on div "Full stack developer" at bounding box center [783, 303] width 871 height 39
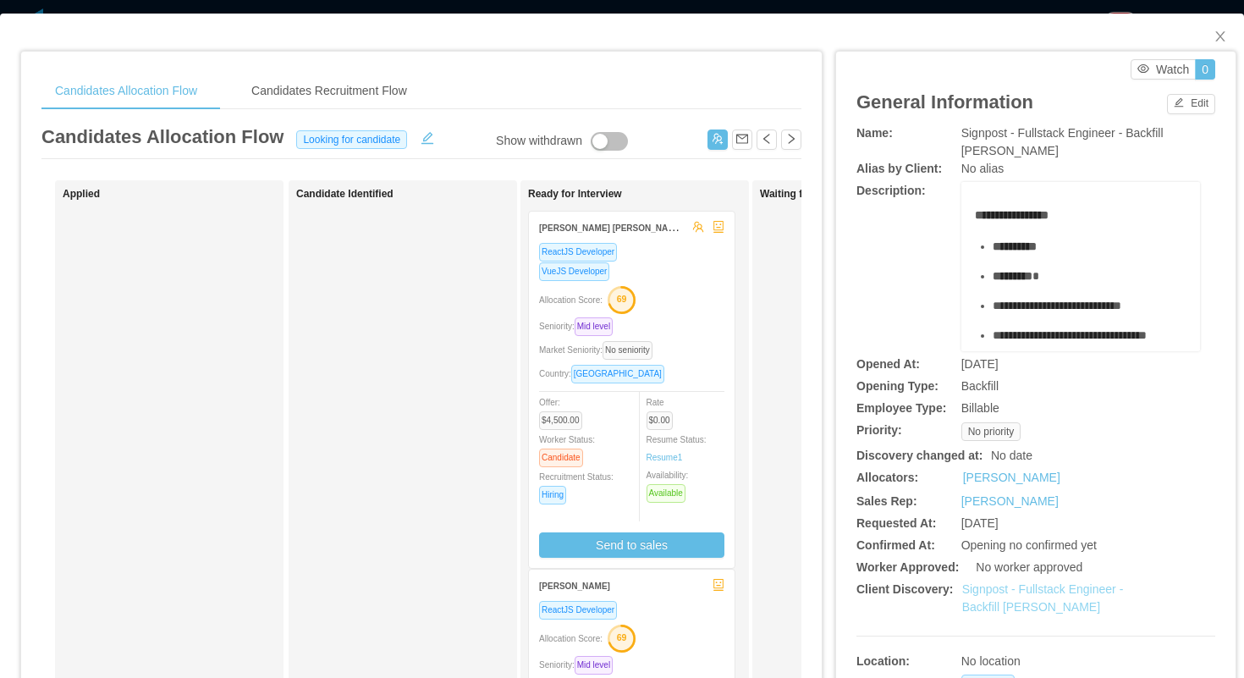
click at [994, 592] on link "Signpost - Fullstack Engineer - Backfill [PERSON_NAME]" at bounding box center [1043, 597] width 162 height 31
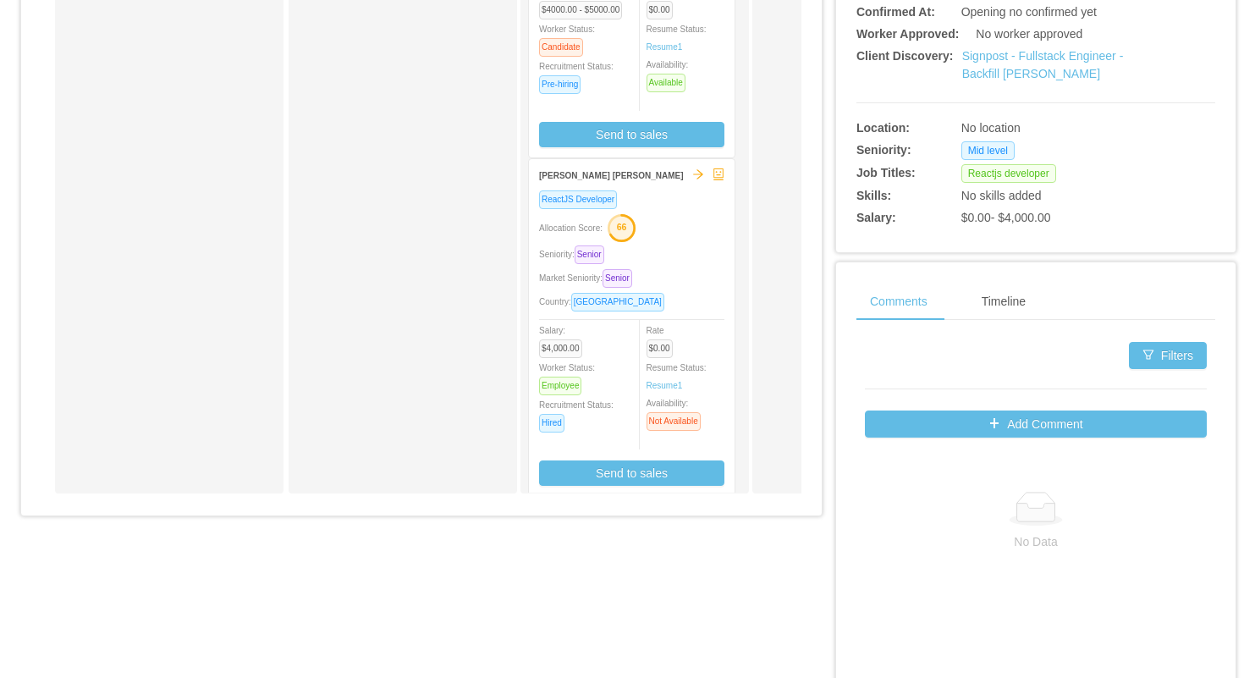
scroll to position [218, 0]
click at [614, 473] on button "Send to sales" at bounding box center [631, 471] width 185 height 25
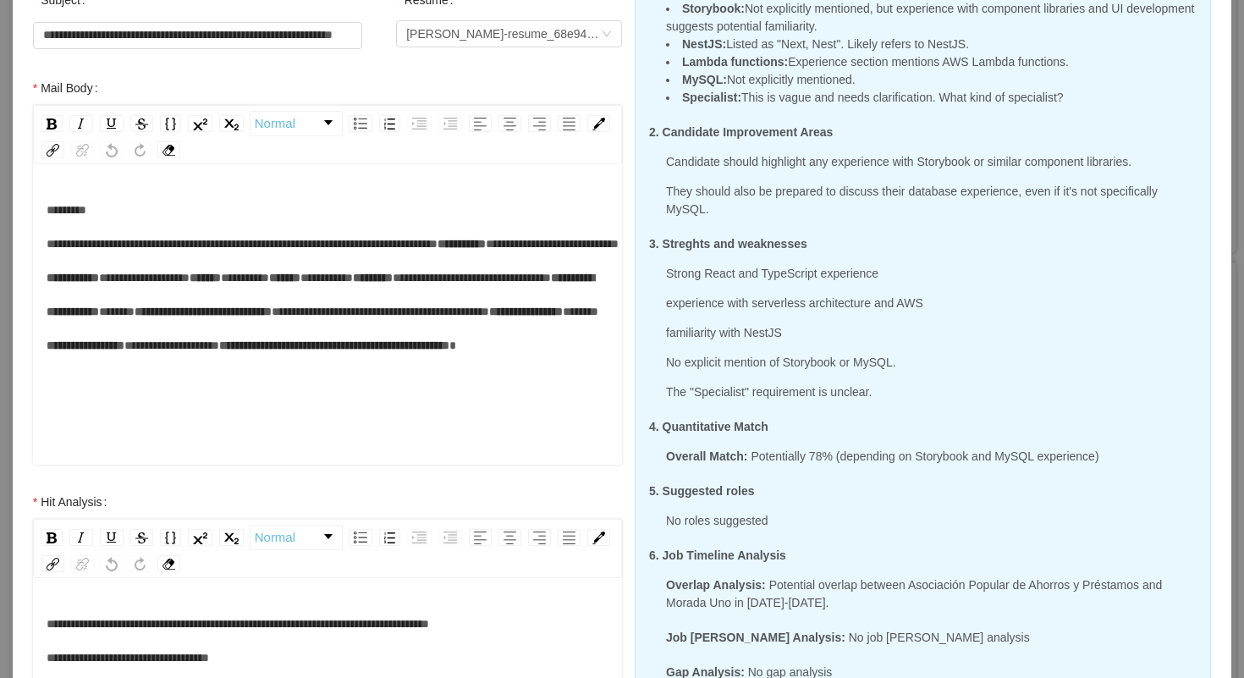
scroll to position [168, 0]
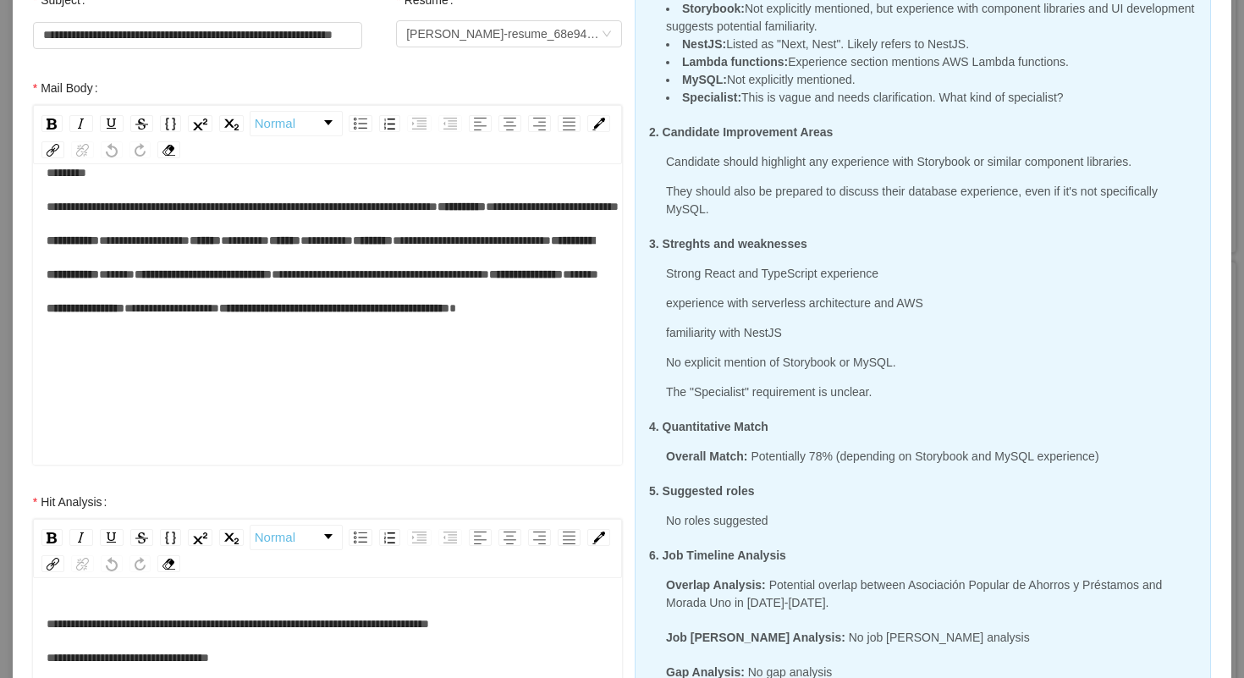
click at [135, 279] on span "*****" at bounding box center [117, 274] width 36 height 12
click at [567, 280] on span "*****" at bounding box center [585, 274] width 36 height 12
drag, startPoint x: 264, startPoint y: 382, endPoint x: 161, endPoint y: 384, distance: 103.3
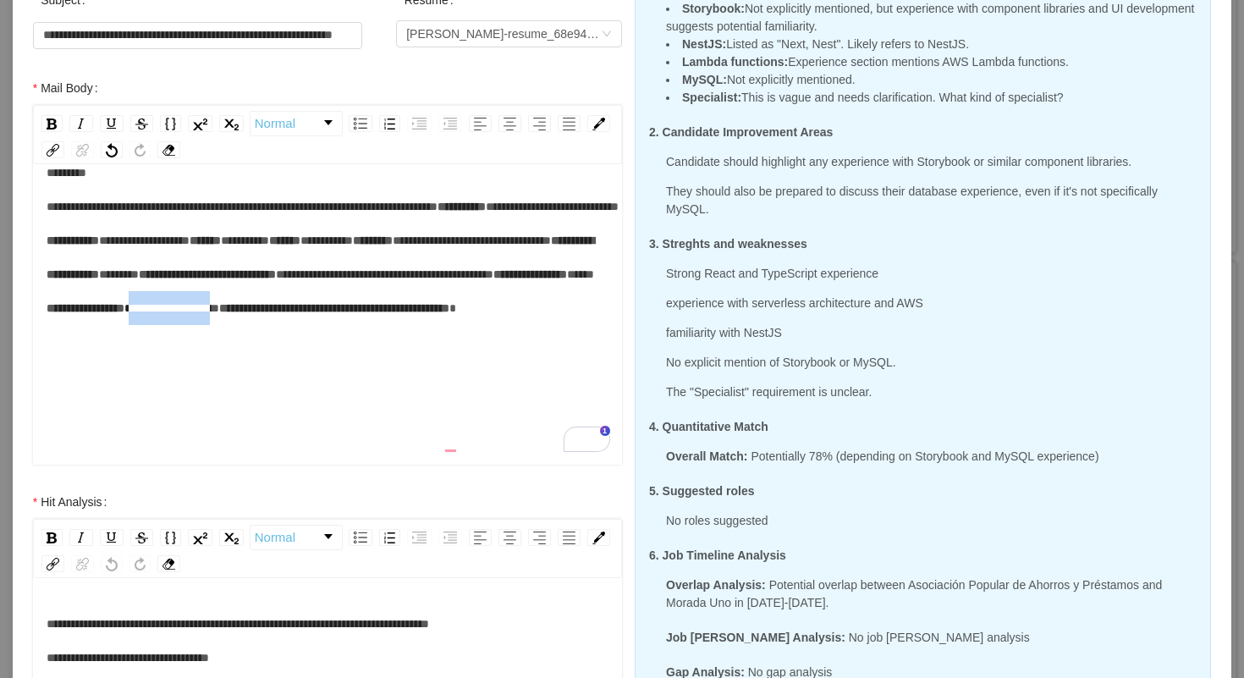
click at [161, 314] on span "**********" at bounding box center [171, 308] width 95 height 12
click at [375, 359] on div "**********" at bounding box center [328, 257] width 563 height 203
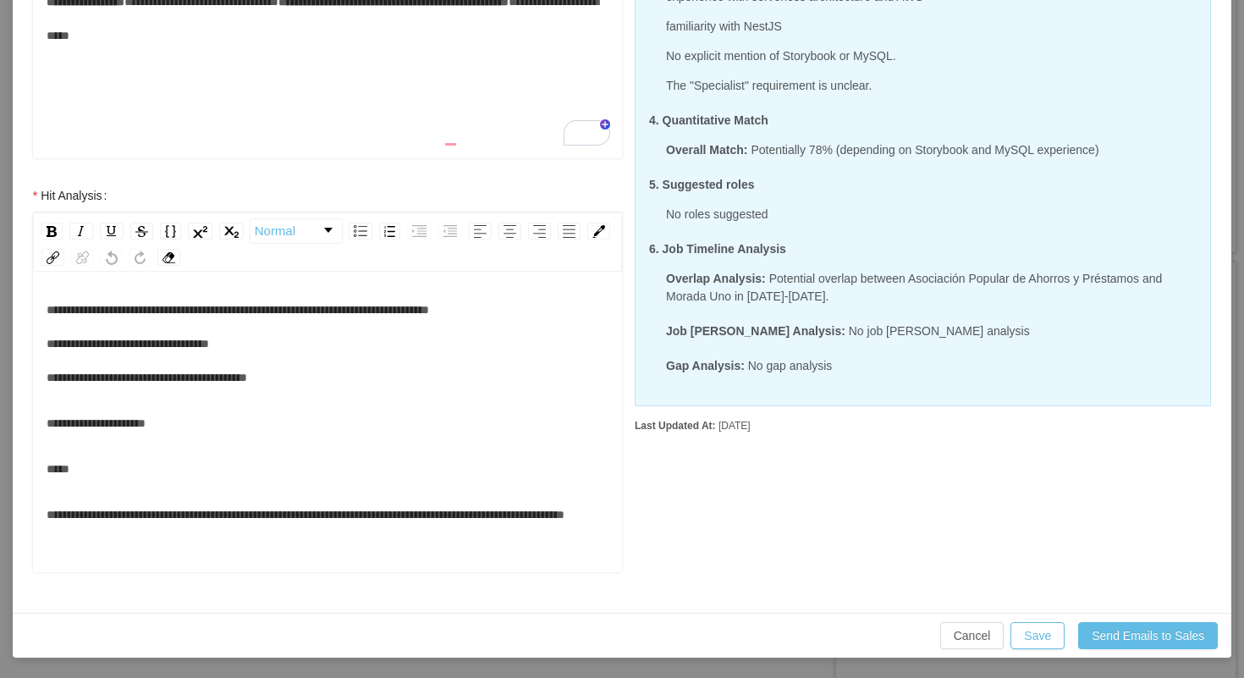
scroll to position [37, 0]
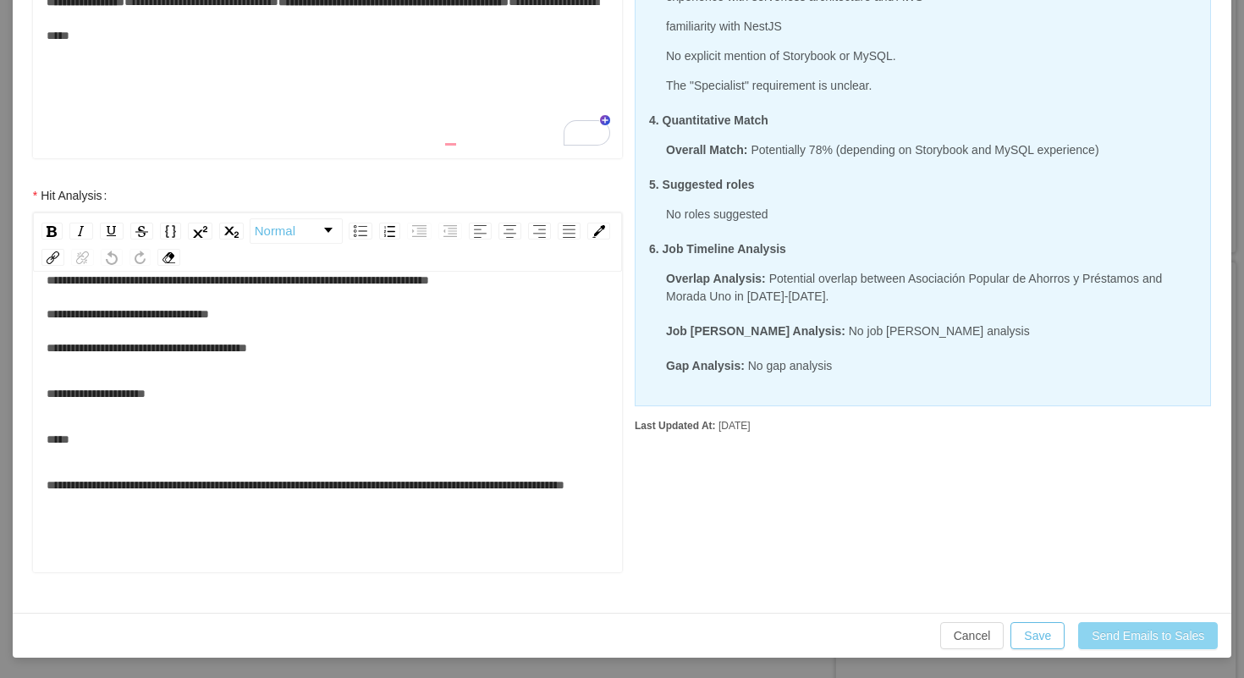
click at [1109, 638] on button "Send Emails to Sales" at bounding box center [1148, 635] width 140 height 27
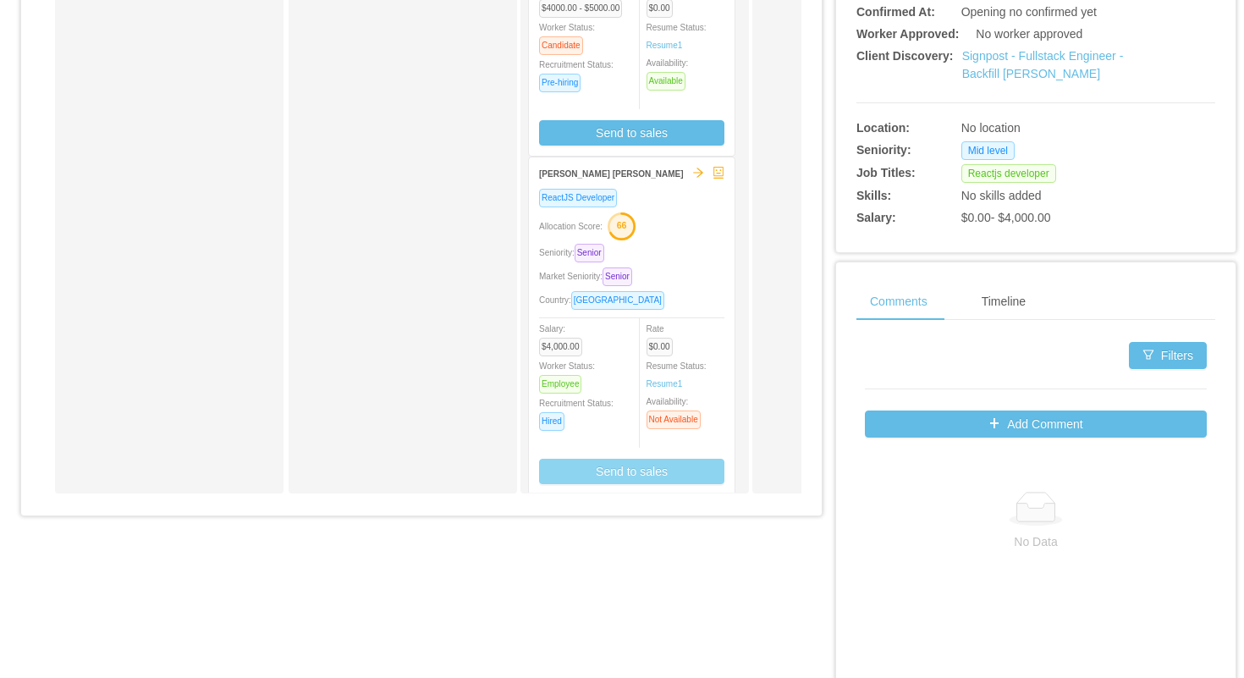
scroll to position [449, 0]
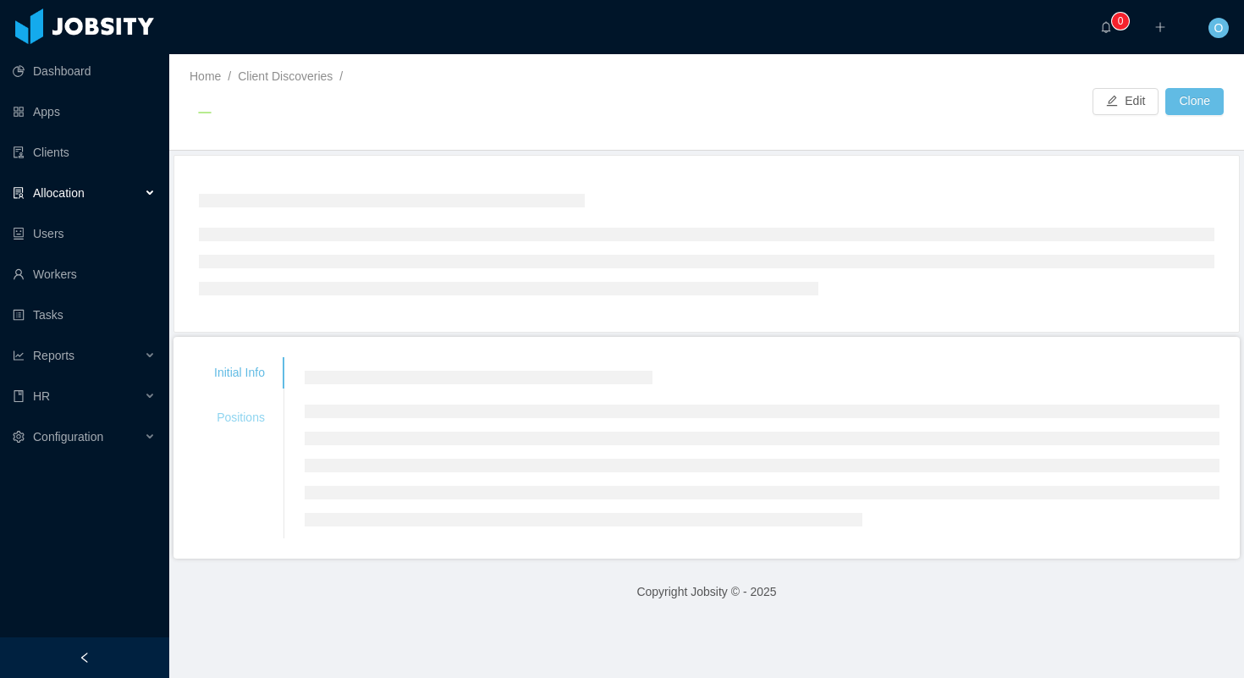
click at [257, 420] on div "Initial Info Positions" at bounding box center [239, 395] width 91 height 76
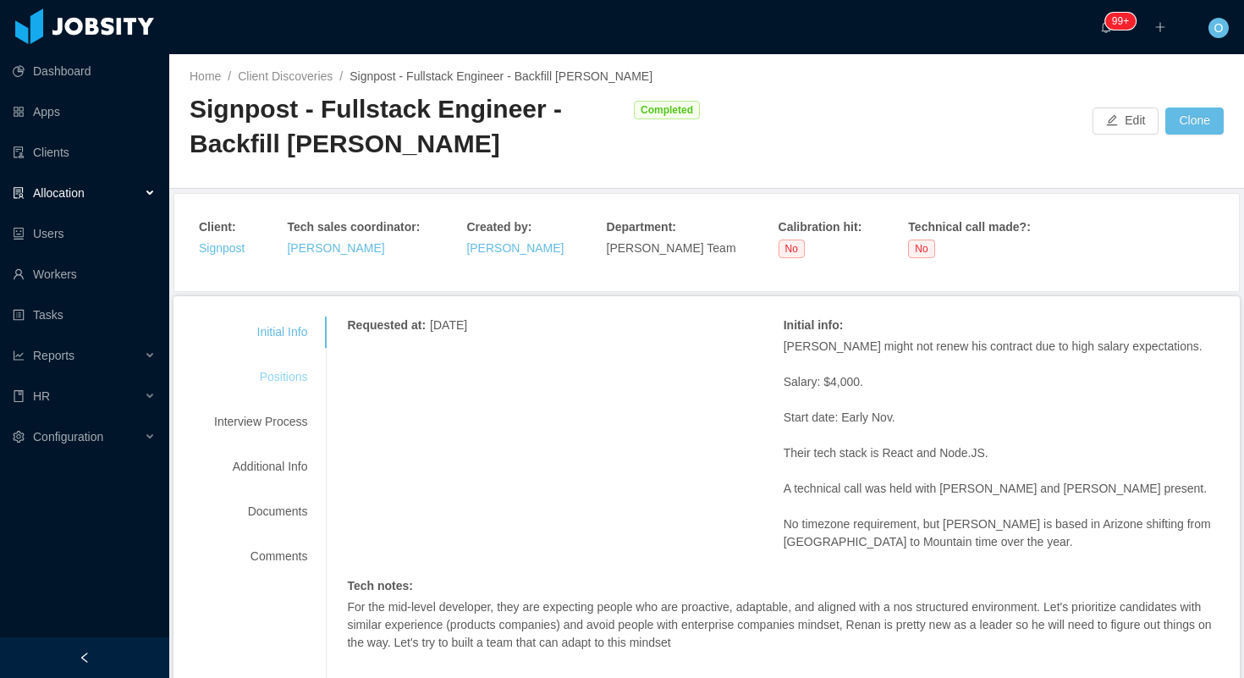
click at [289, 366] on div "Positions" at bounding box center [261, 376] width 134 height 31
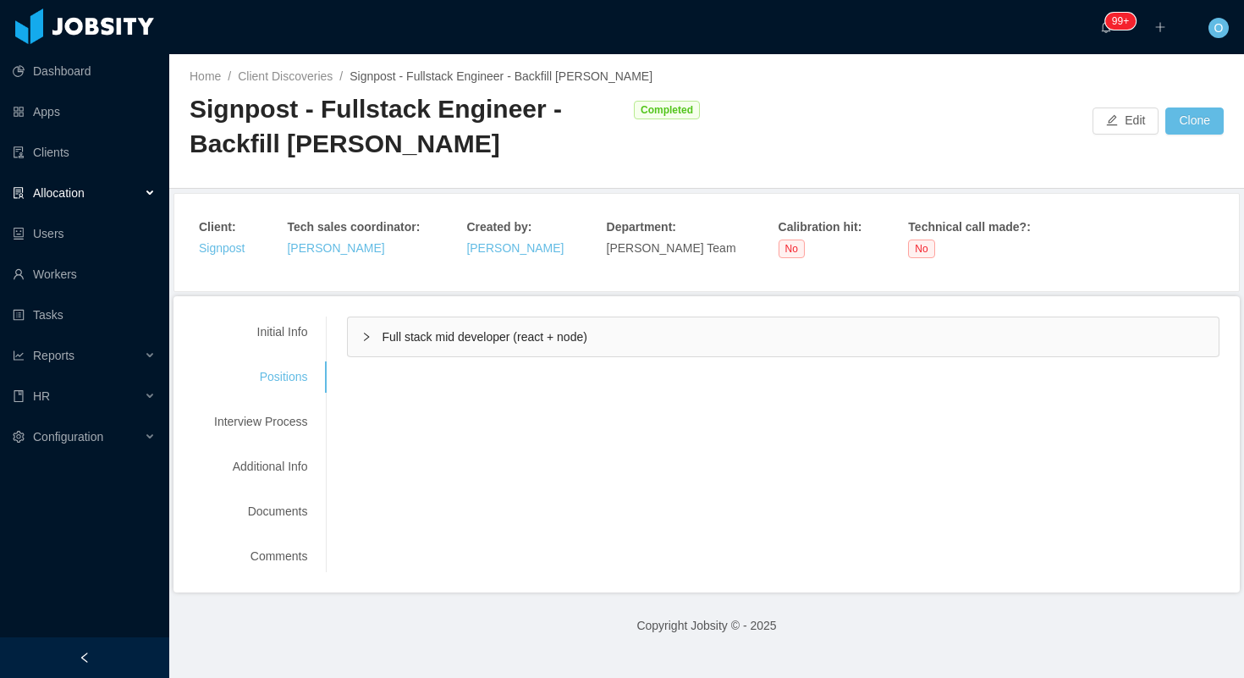
click at [370, 340] on icon "icon: right" at bounding box center [366, 337] width 10 height 10
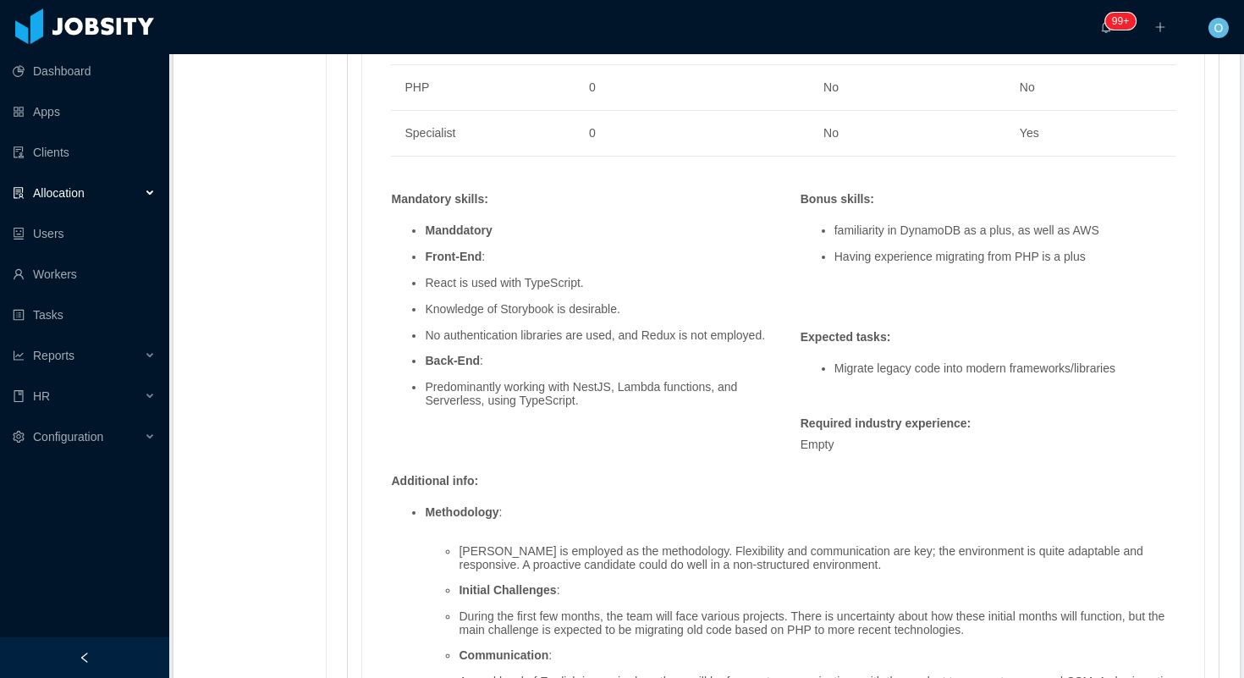
scroll to position [1362, 0]
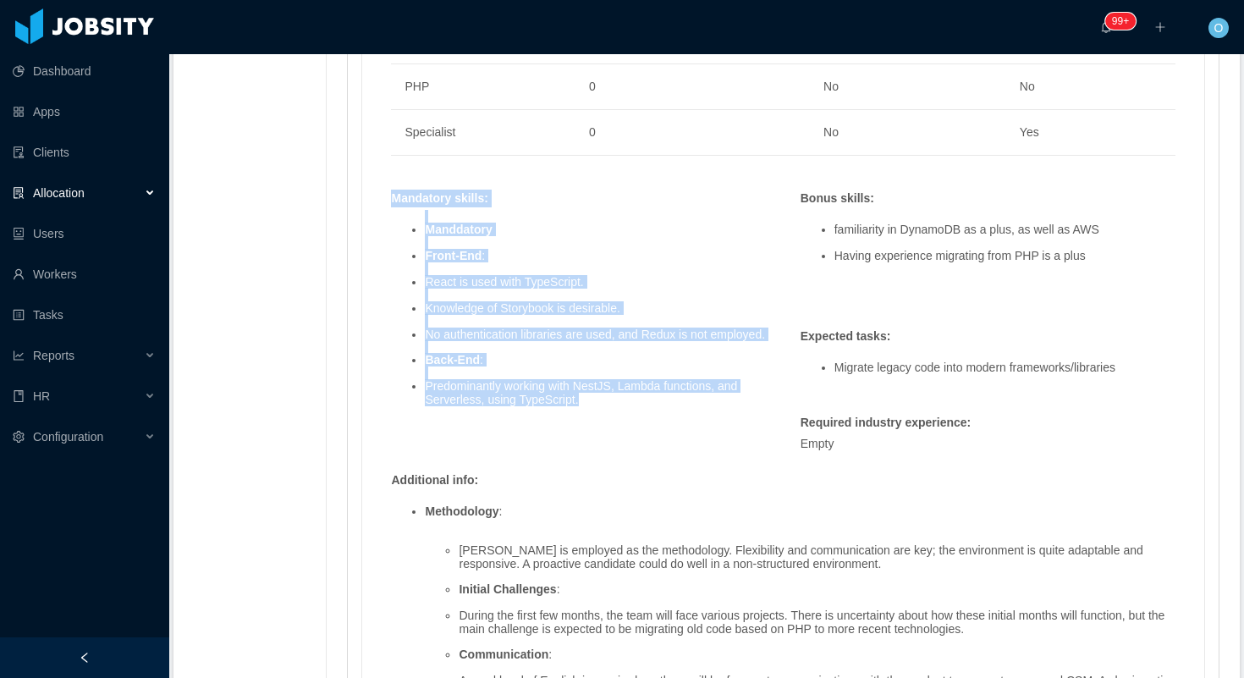
drag, startPoint x: 394, startPoint y: 197, endPoint x: 616, endPoint y: 408, distance: 305.9
click at [616, 408] on div "Mandatory skills : Manddatory Front-End : React is used with TypeScript. Knowle…" at bounding box center [579, 314] width 392 height 248
copy div "Mandatory skills : Manddatory Front-End : React is used with TypeScript. Knowle…"
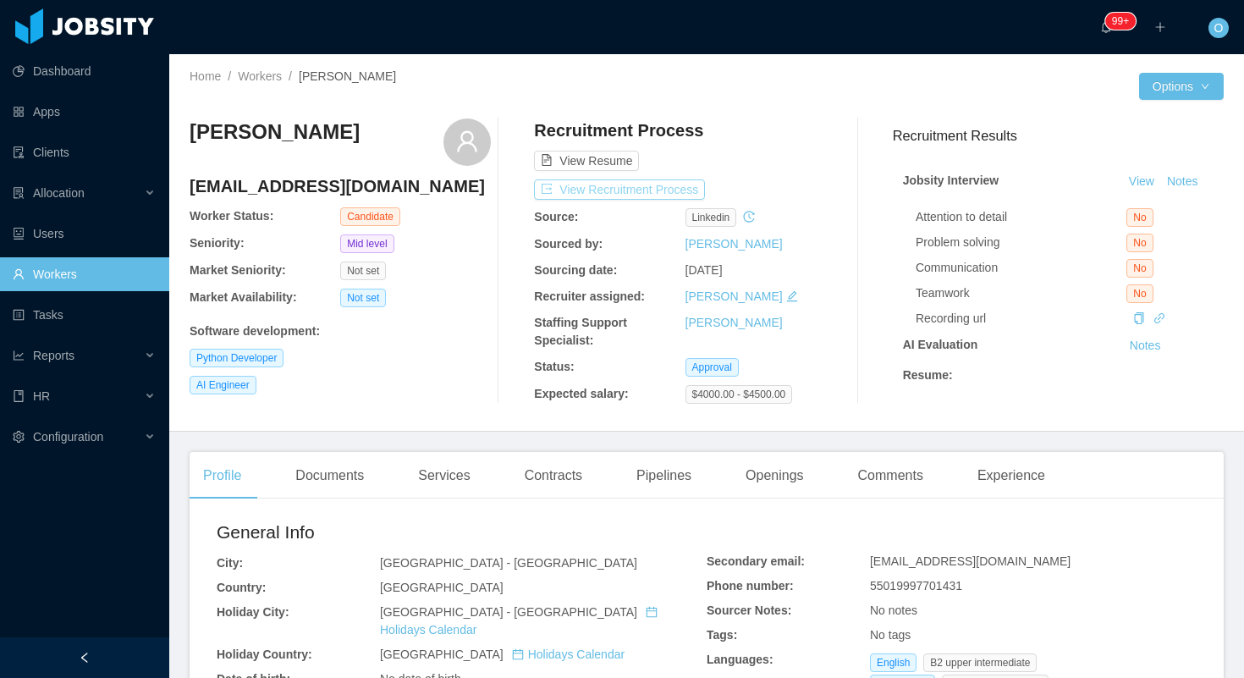
click at [620, 196] on button "View Recruitment Process" at bounding box center [619, 189] width 171 height 20
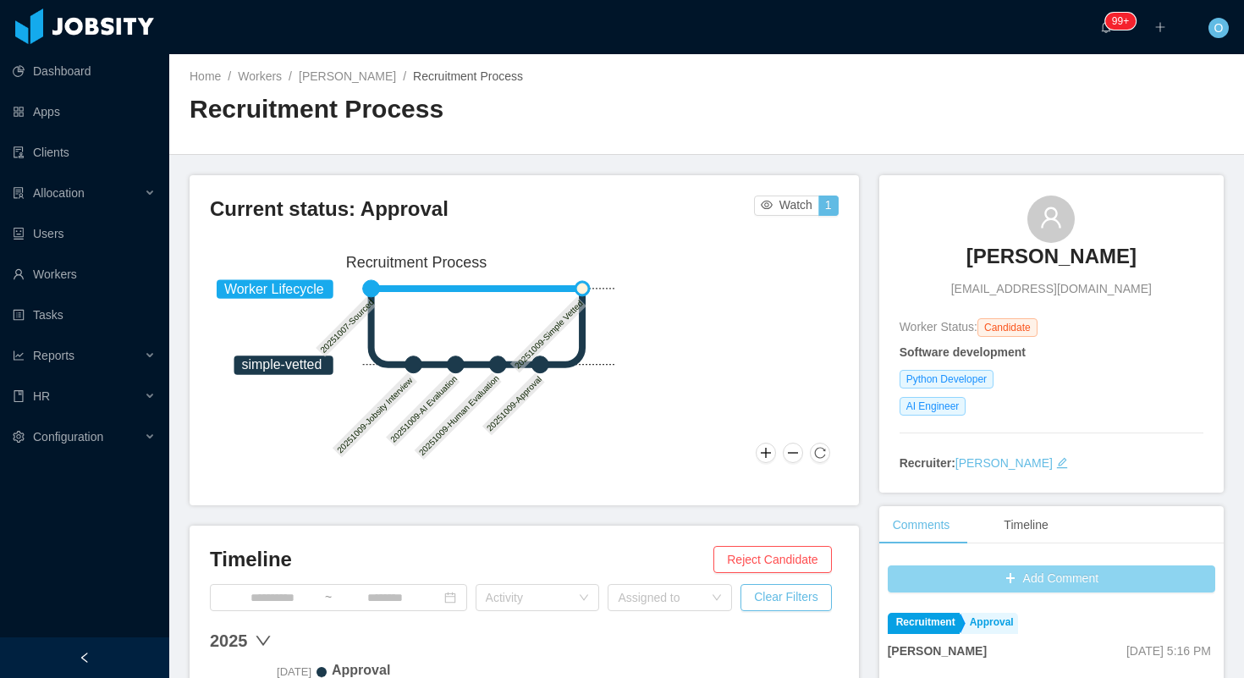
click at [924, 571] on button "Add Comment" at bounding box center [1052, 578] width 328 height 27
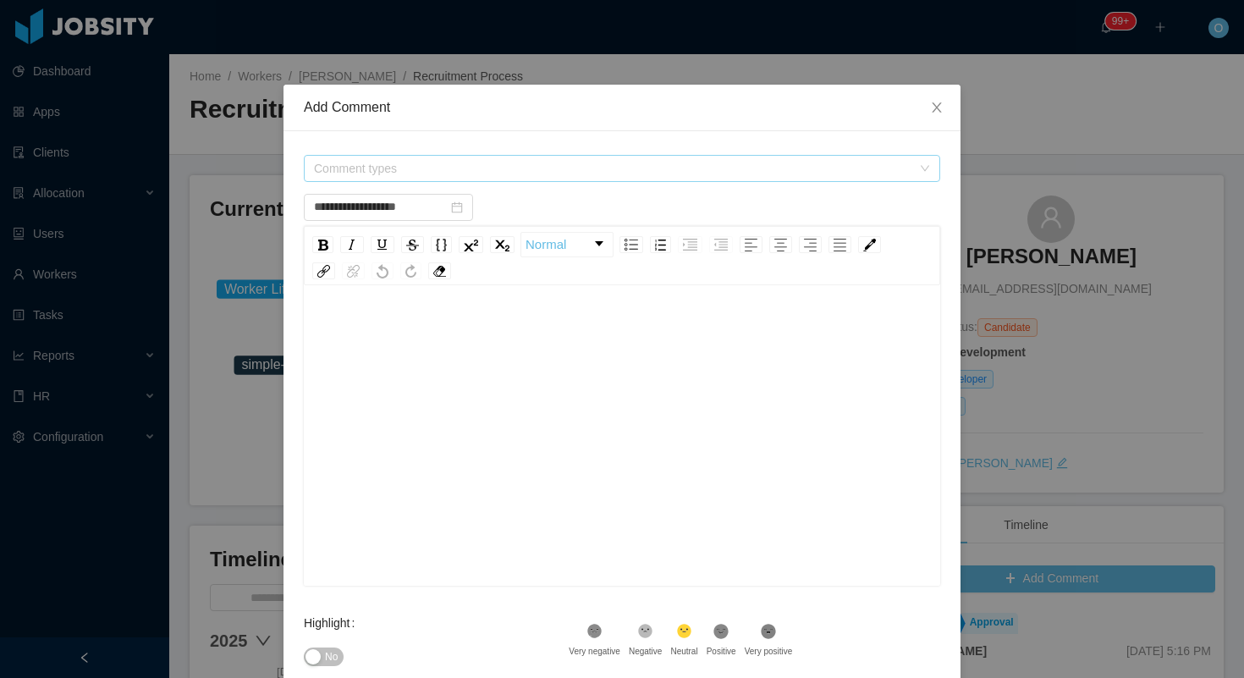
click at [613, 176] on span "Comment types" at bounding box center [613, 168] width 598 height 17
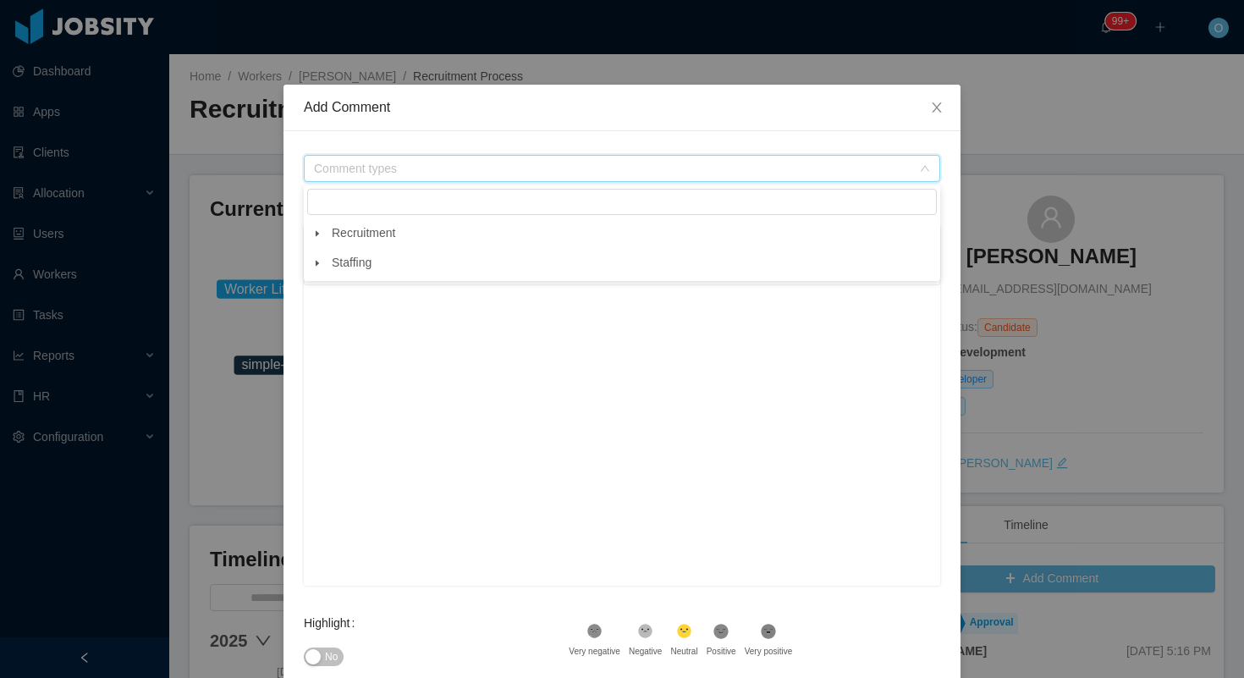
click at [322, 261] on span at bounding box center [317, 263] width 20 height 20
click at [389, 321] on span "Prehiring" at bounding box center [370, 322] width 47 height 14
type input "**********"
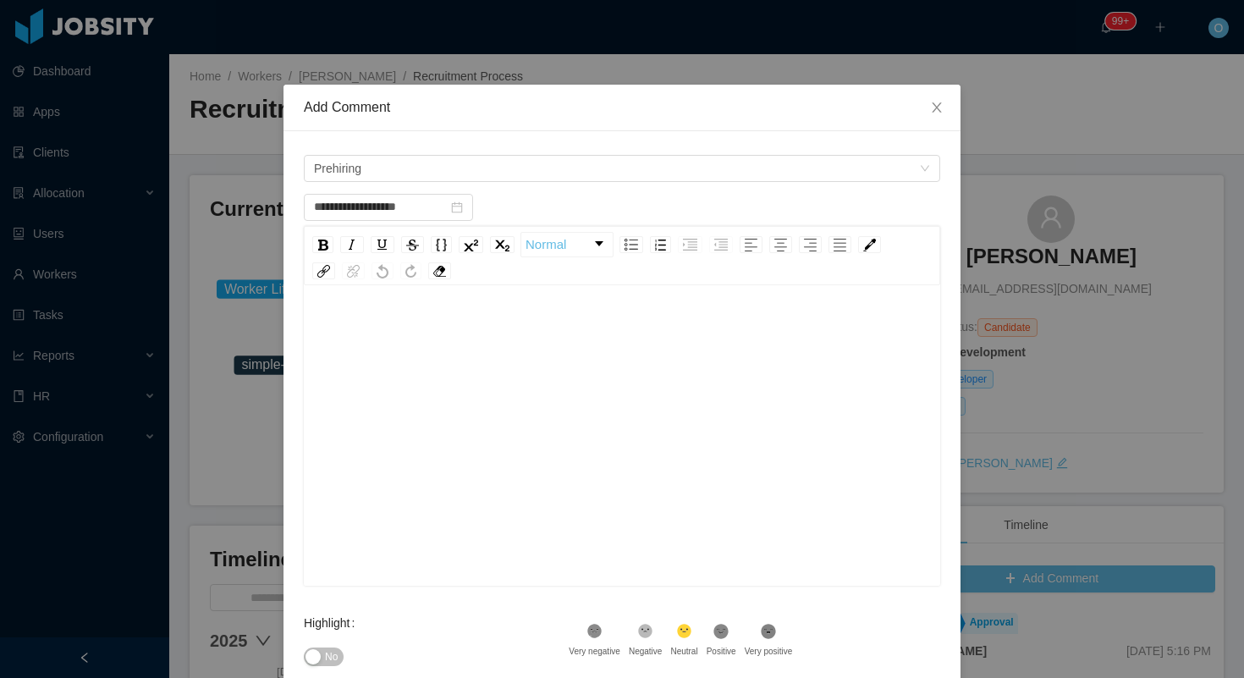
click at [554, 316] on div "rdw-editor" at bounding box center [622, 331] width 610 height 34
paste div "To enrich screen reader interactions, please activate Accessibility in Grammarl…"
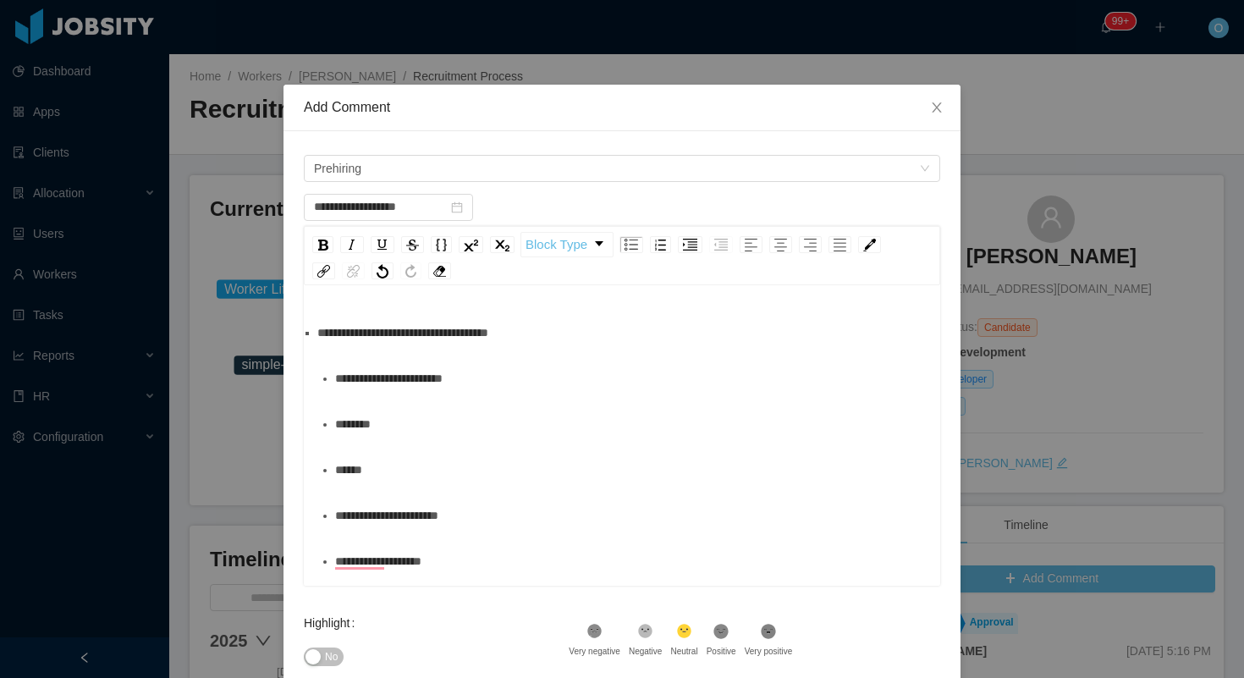
click at [567, 338] on div "**********" at bounding box center [622, 333] width 610 height 34
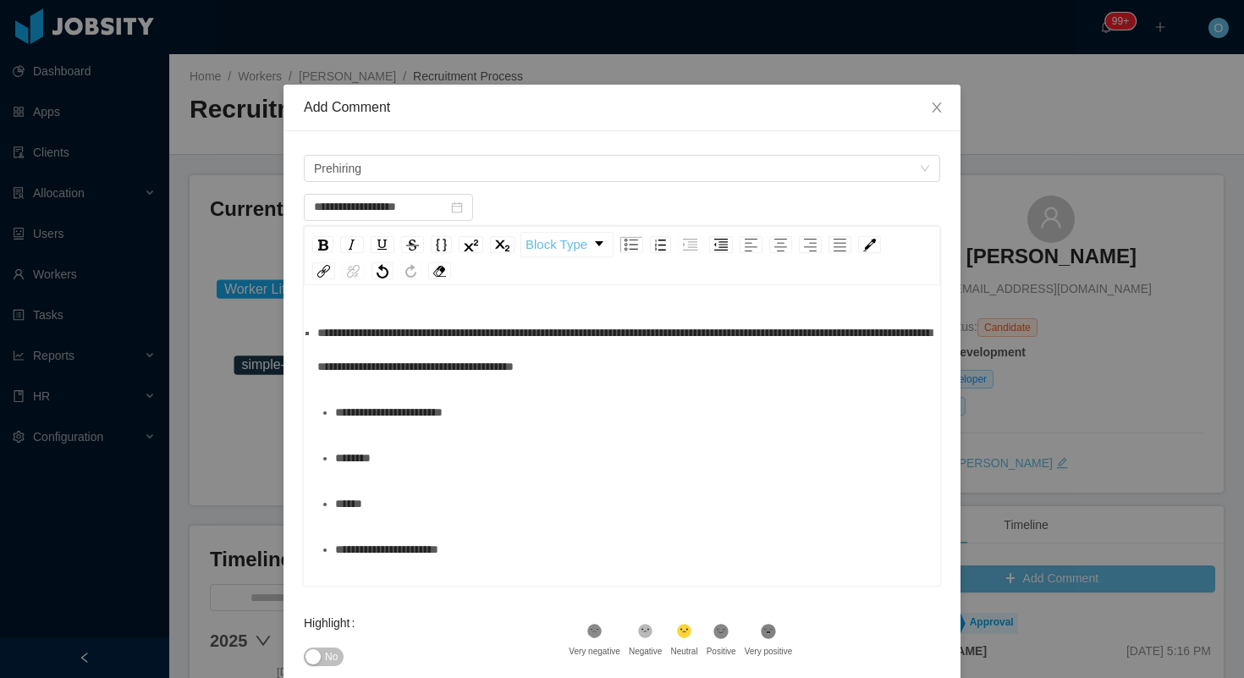
click at [785, 373] on div "**********" at bounding box center [622, 350] width 610 height 68
drag, startPoint x: 740, startPoint y: 372, endPoint x: 528, endPoint y: 377, distance: 211.6
click at [528, 377] on div "**********" at bounding box center [622, 350] width 610 height 68
click at [413, 372] on span "**********" at bounding box center [624, 350] width 614 height 46
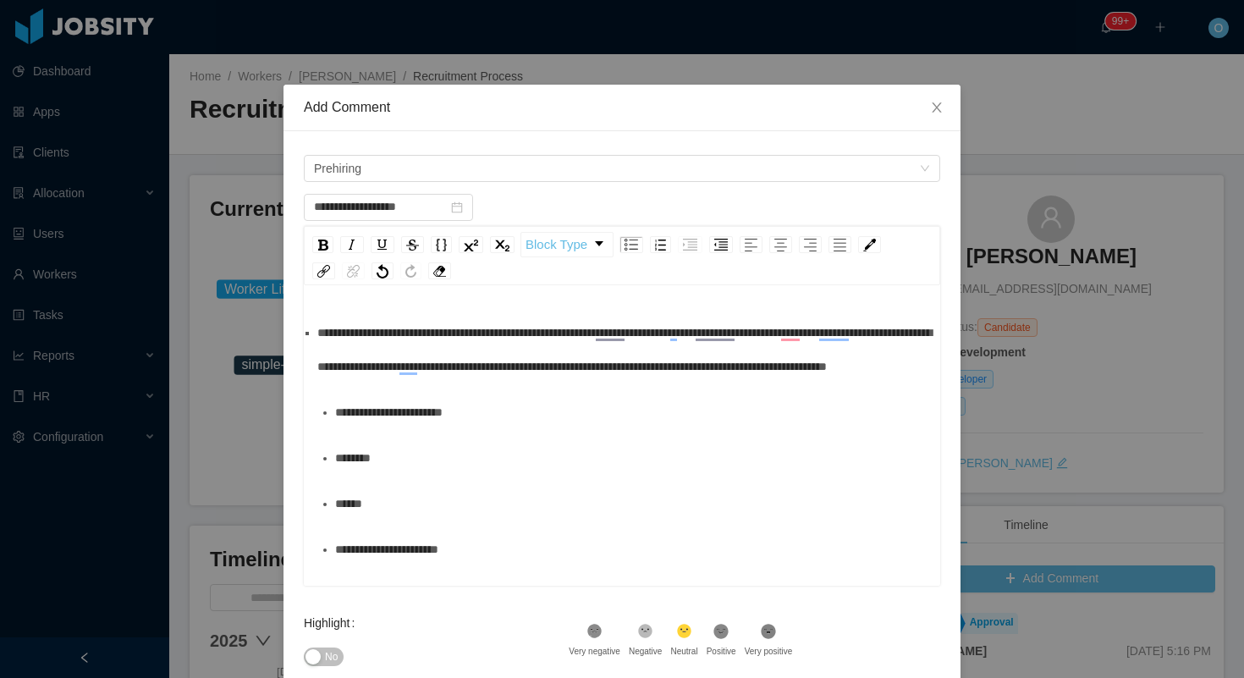
click at [562, 383] on div "**********" at bounding box center [622, 350] width 610 height 68
click at [552, 429] on div "**********" at bounding box center [631, 412] width 592 height 34
click at [598, 383] on div "**********" at bounding box center [622, 350] width 610 height 68
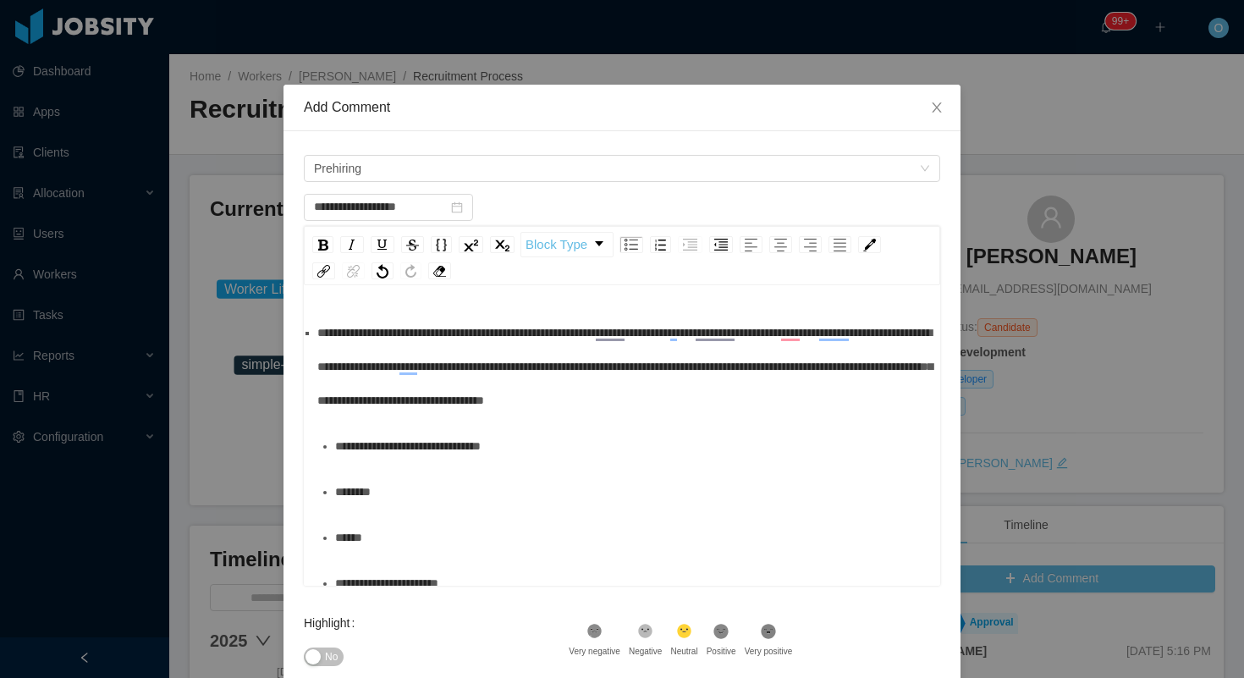
click at [524, 502] on div "********" at bounding box center [631, 492] width 592 height 34
click at [528, 549] on div "******" at bounding box center [631, 538] width 592 height 34
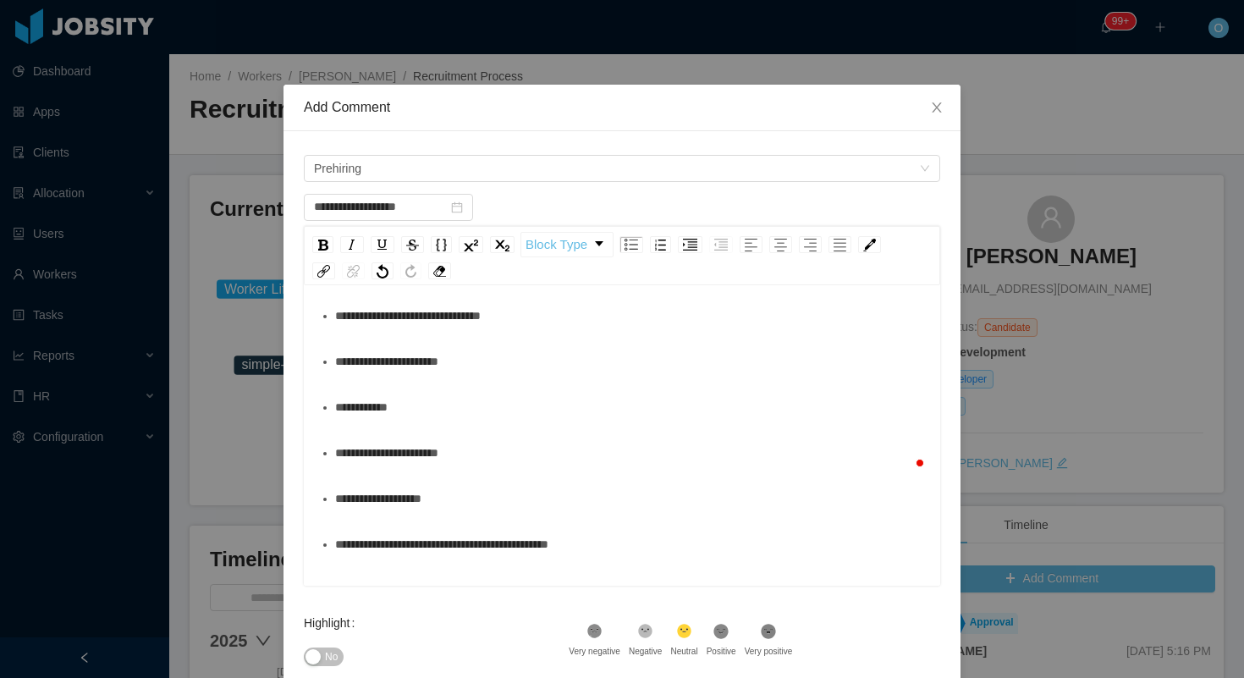
scroll to position [132, 0]
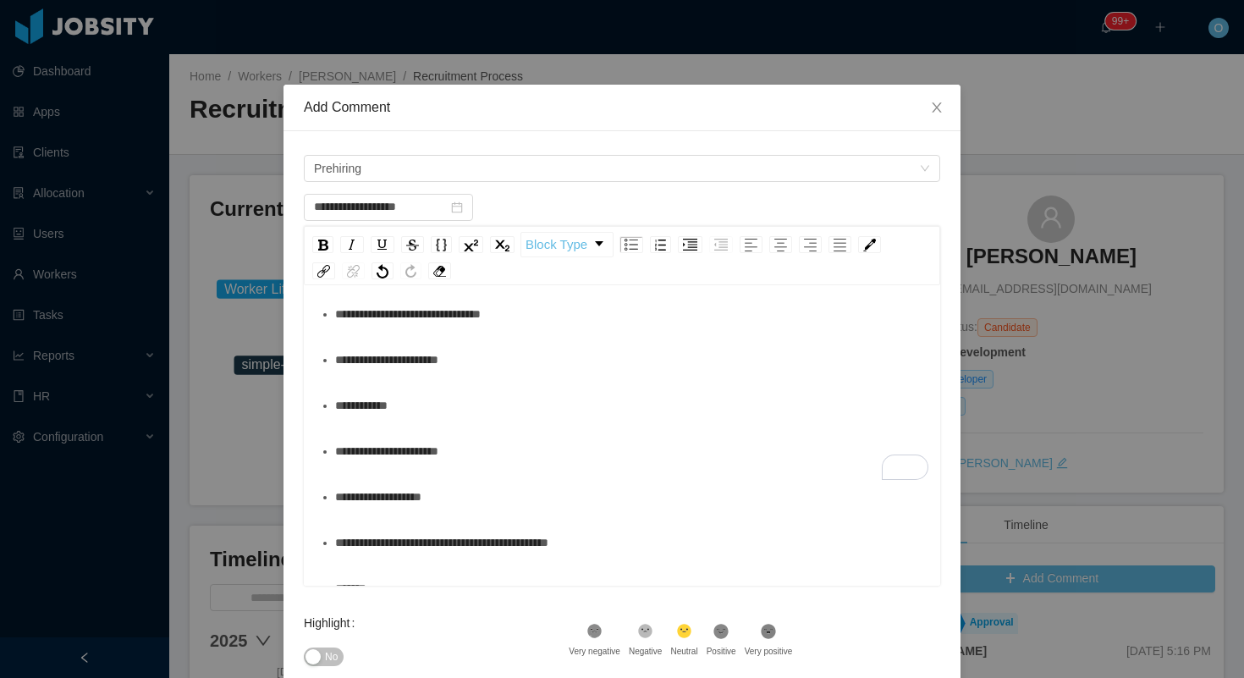
click at [595, 459] on div "**********" at bounding box center [631, 451] width 592 height 34
click at [578, 494] on div "**********" at bounding box center [631, 497] width 592 height 34
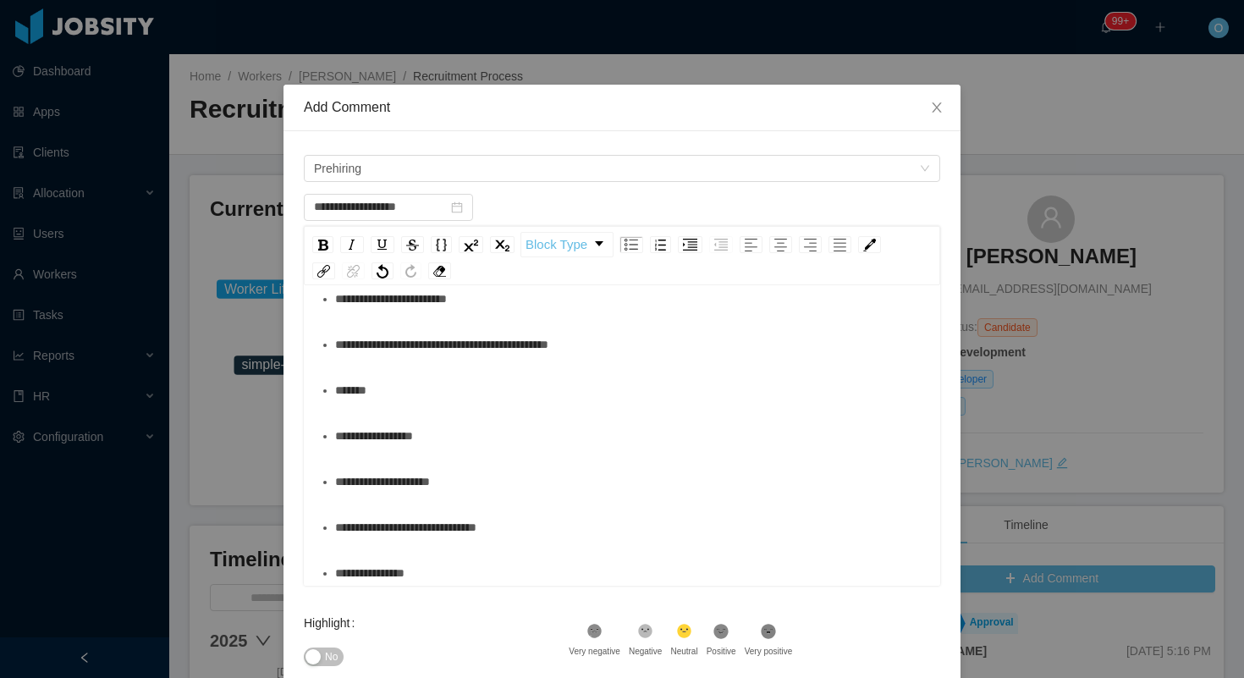
click at [679, 322] on ul "**********" at bounding box center [622, 425] width 610 height 879
click at [679, 349] on div "**********" at bounding box center [631, 345] width 592 height 34
click at [393, 388] on div "*******" at bounding box center [631, 390] width 592 height 34
click at [527, 443] on div "**********" at bounding box center [631, 436] width 592 height 34
click at [634, 344] on div "**********" at bounding box center [631, 345] width 592 height 34
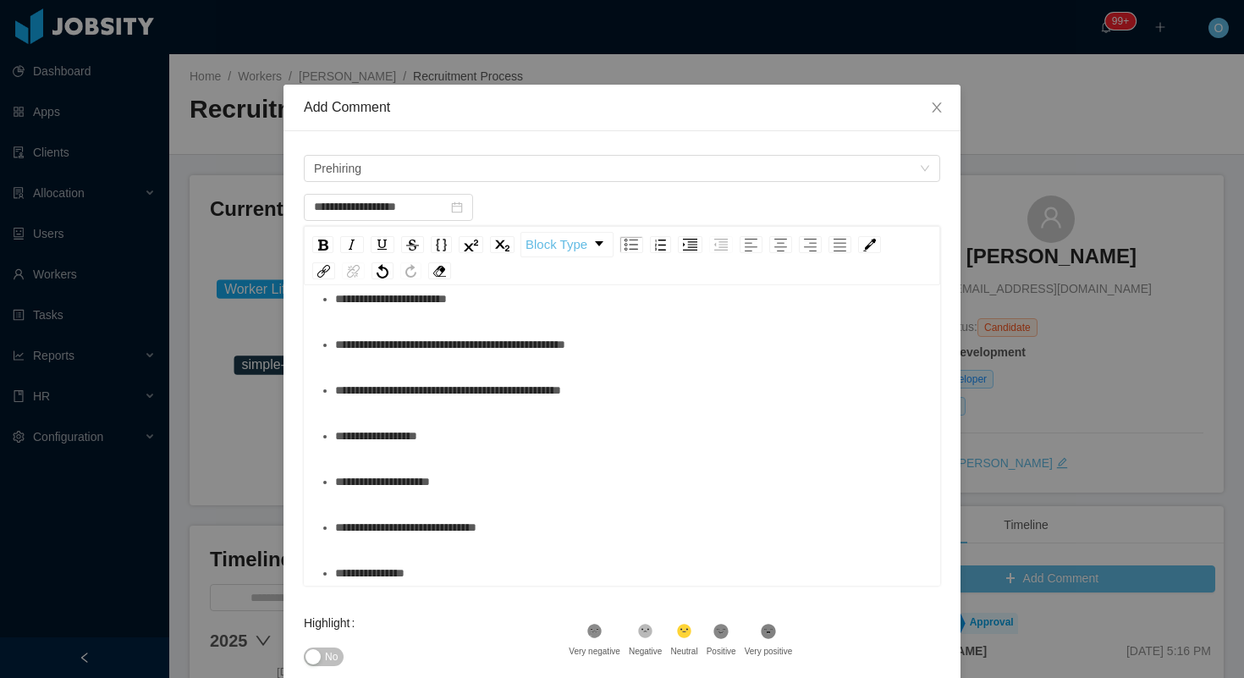
click at [584, 442] on div "**********" at bounding box center [631, 436] width 592 height 34
click at [589, 496] on div "**********" at bounding box center [631, 482] width 592 height 34
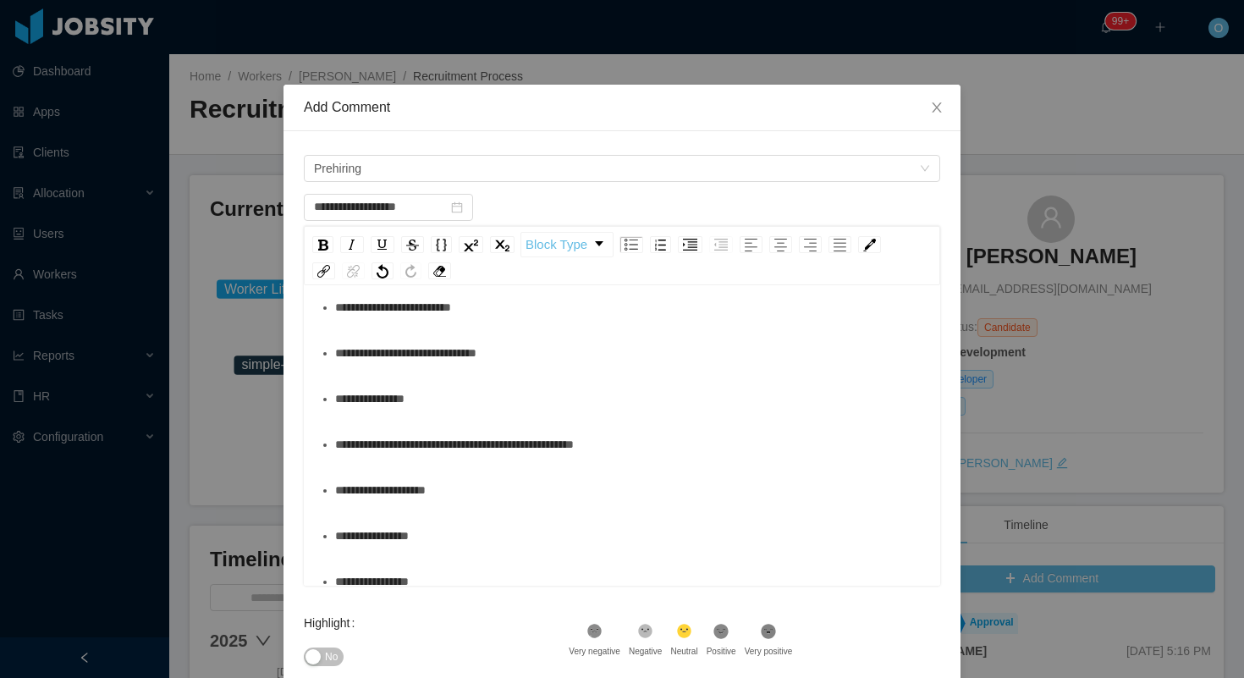
scroll to position [505, 0]
click at [645, 366] on div "**********" at bounding box center [631, 352] width 592 height 34
click at [626, 388] on div "**********" at bounding box center [631, 398] width 592 height 34
click at [717, 456] on div "**********" at bounding box center [631, 444] width 592 height 34
click at [674, 483] on div "**********" at bounding box center [631, 489] width 592 height 34
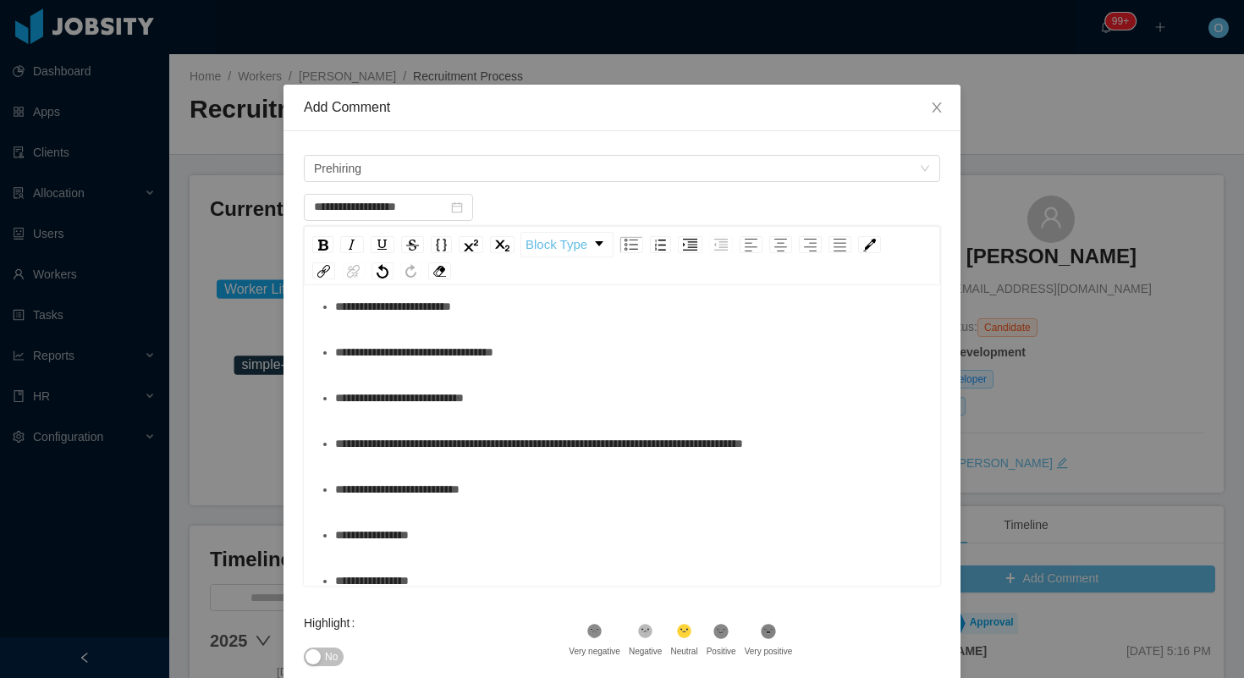
click at [650, 544] on div "**********" at bounding box center [631, 535] width 592 height 34
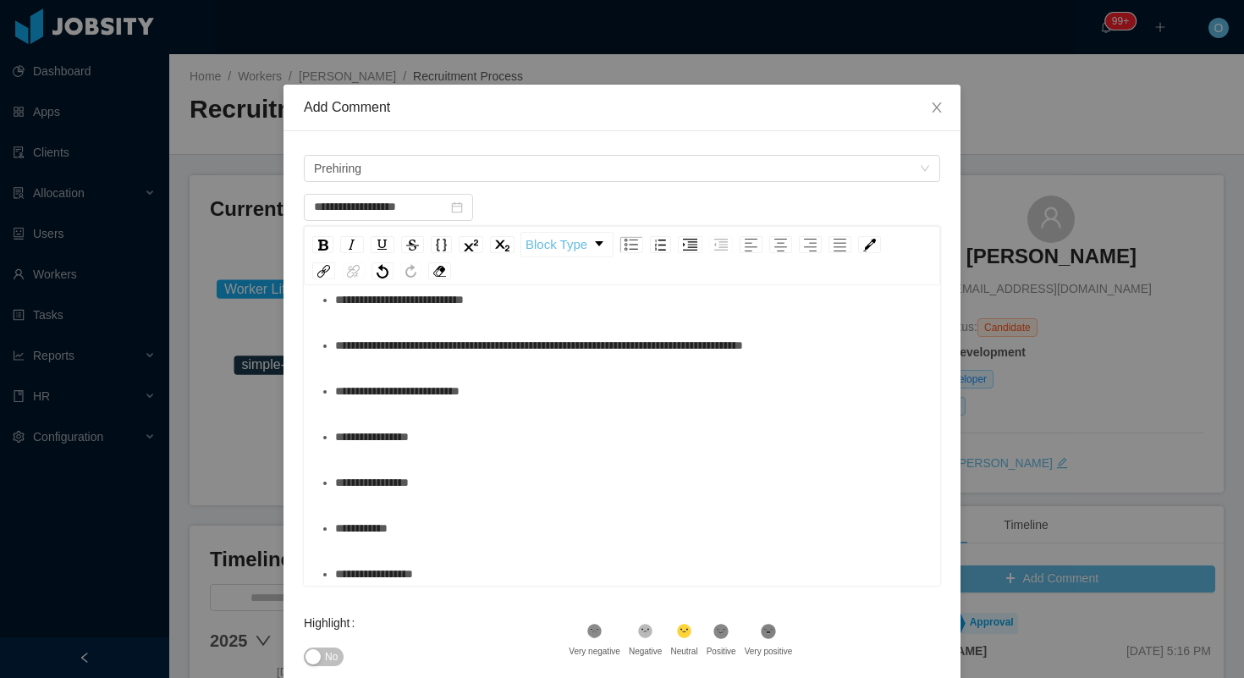
scroll to position [609, 0]
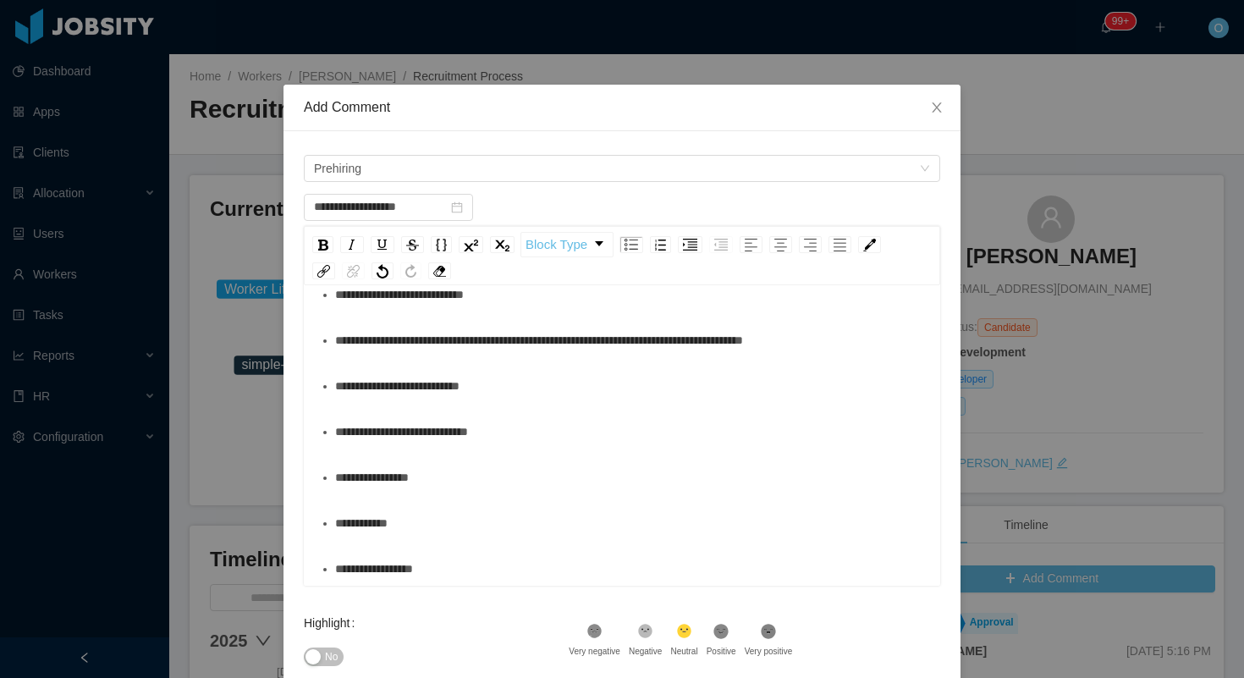
click at [587, 480] on div "**********" at bounding box center [631, 477] width 592 height 34
click at [579, 517] on div "**********" at bounding box center [631, 523] width 592 height 34
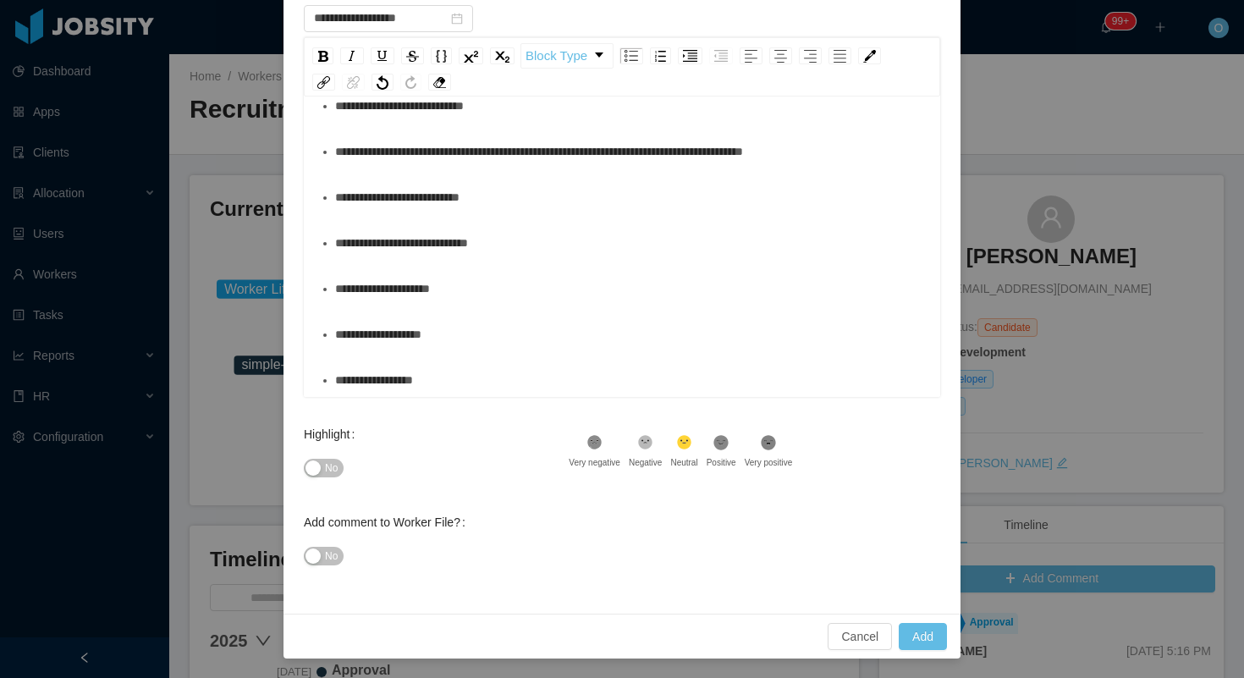
scroll to position [190, 0]
click at [559, 383] on div "**********" at bounding box center [631, 379] width 592 height 34
click at [333, 472] on span "No" at bounding box center [331, 467] width 13 height 17
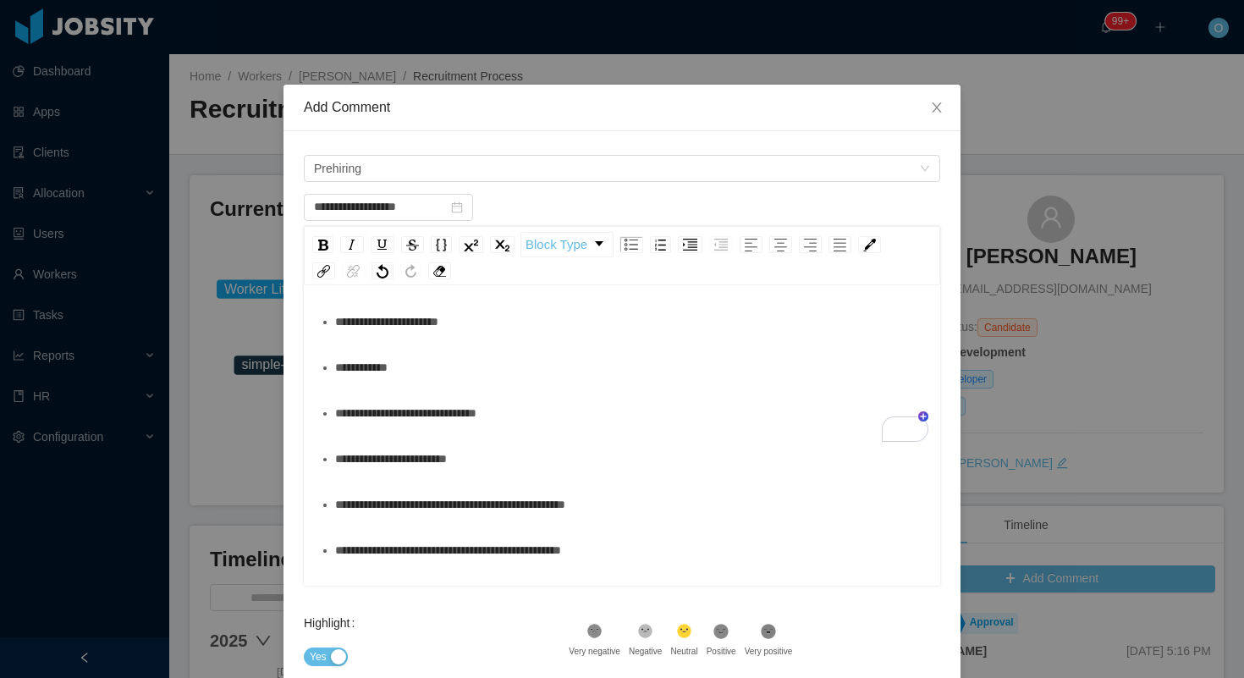
scroll to position [216, 0]
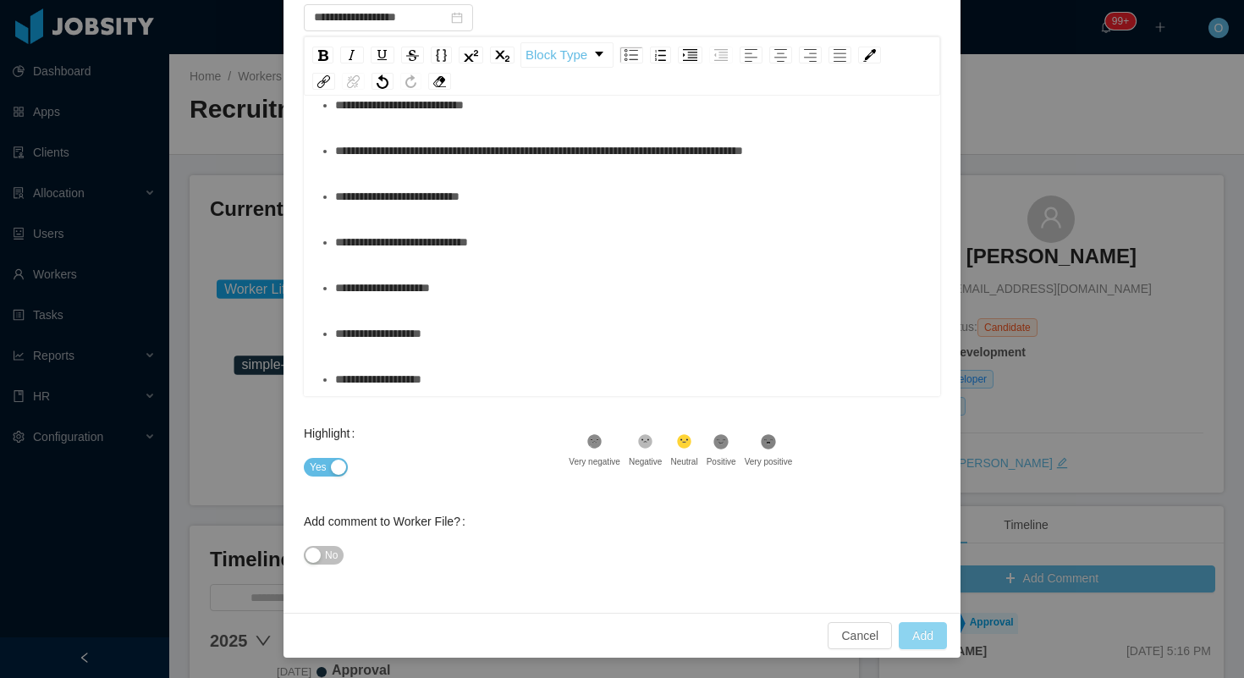
click at [916, 632] on button "Add" at bounding box center [923, 635] width 48 height 27
type input "**********"
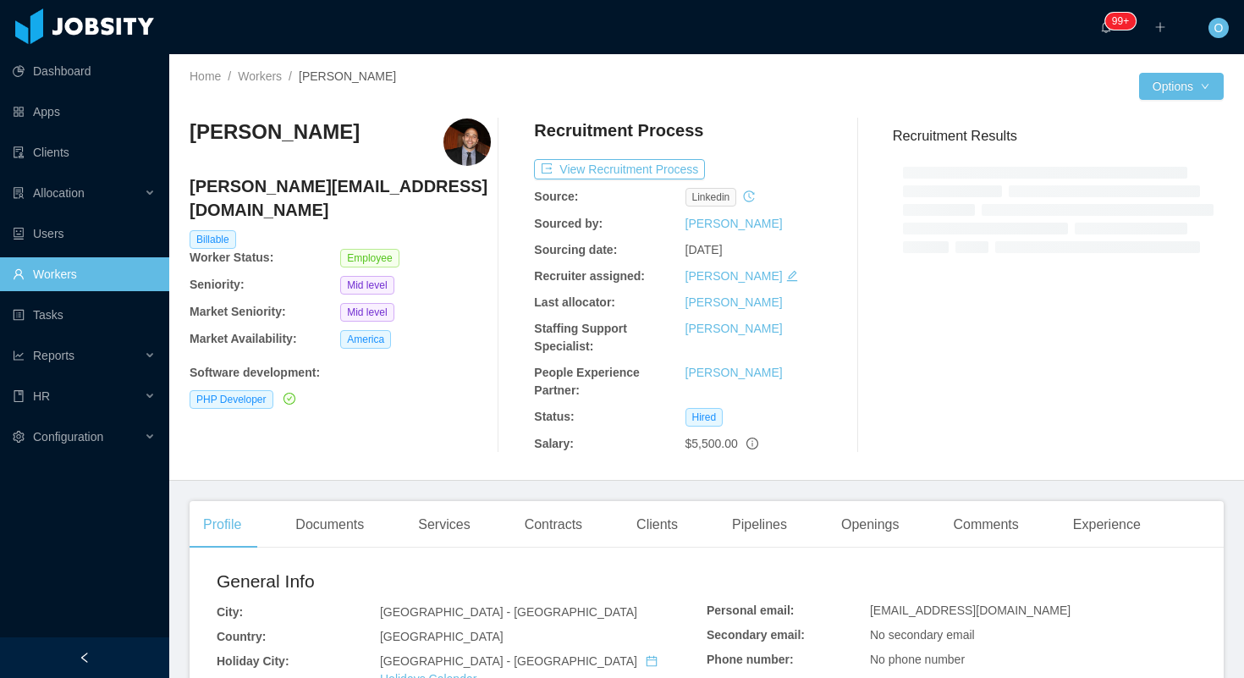
click at [319, 178] on h4 "[PERSON_NAME][EMAIL_ADDRESS][DOMAIN_NAME]" at bounding box center [340, 197] width 301 height 47
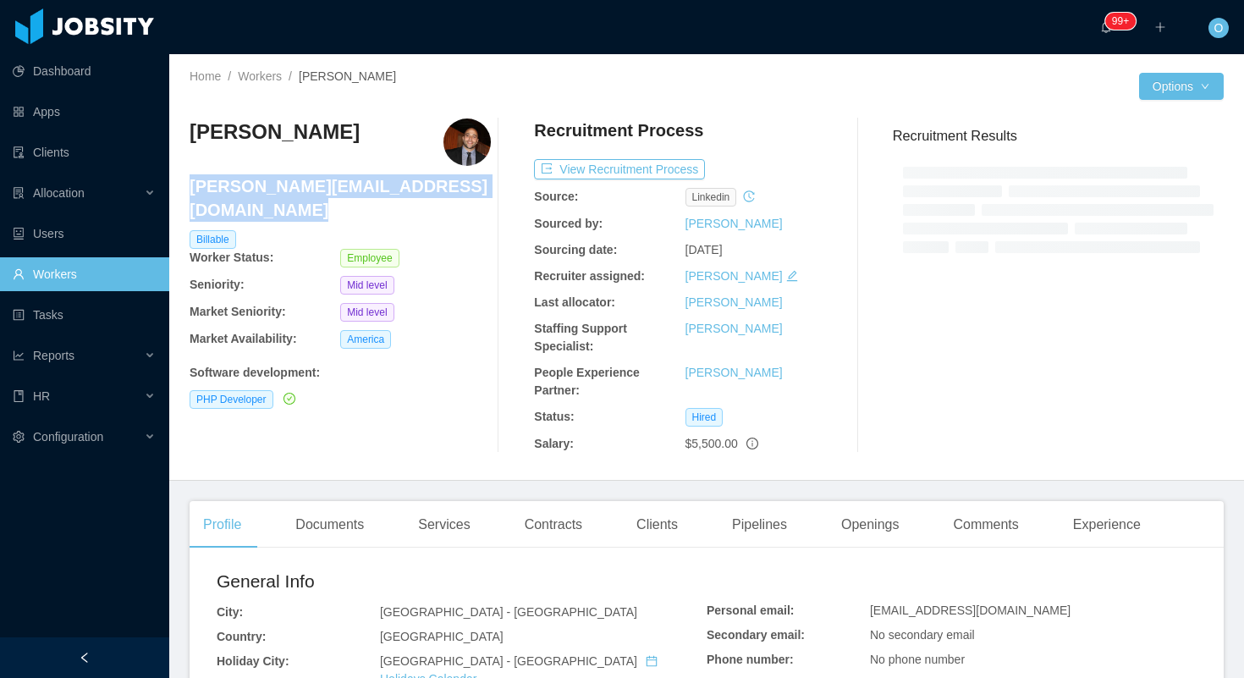
click at [319, 178] on h4 "[PERSON_NAME][EMAIL_ADDRESS][DOMAIN_NAME]" at bounding box center [340, 197] width 301 height 47
copy h4 "[PERSON_NAME][EMAIL_ADDRESS][DOMAIN_NAME]"
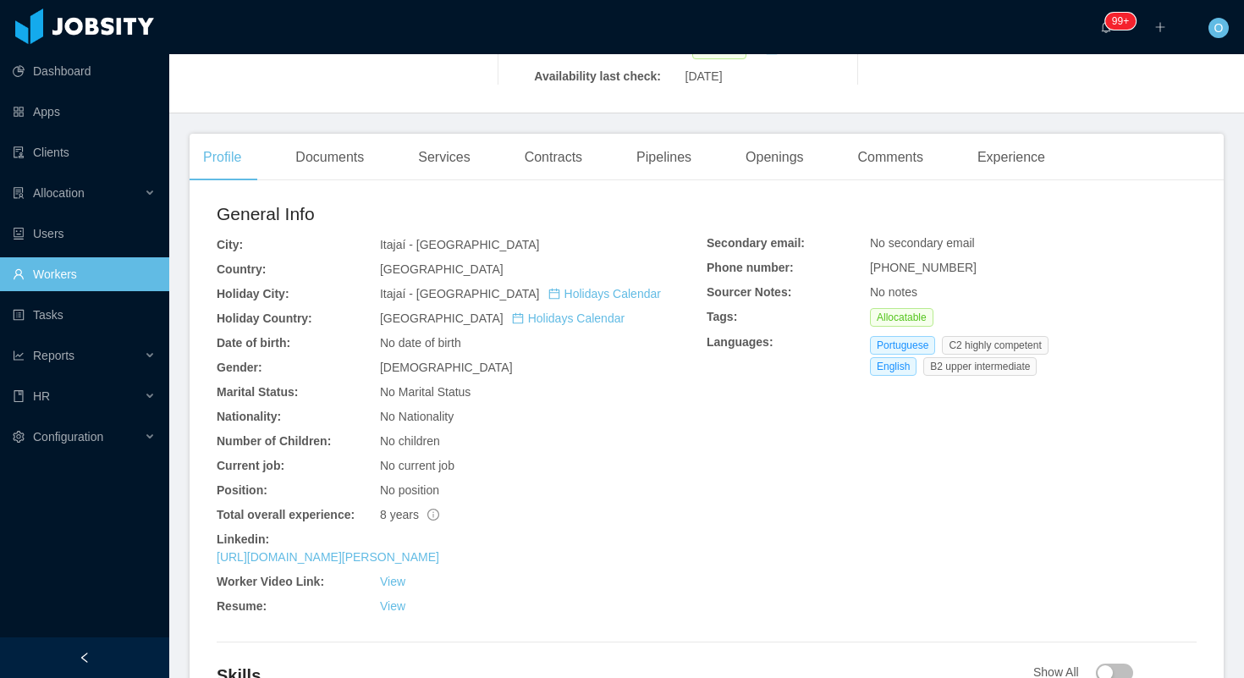
scroll to position [486, 0]
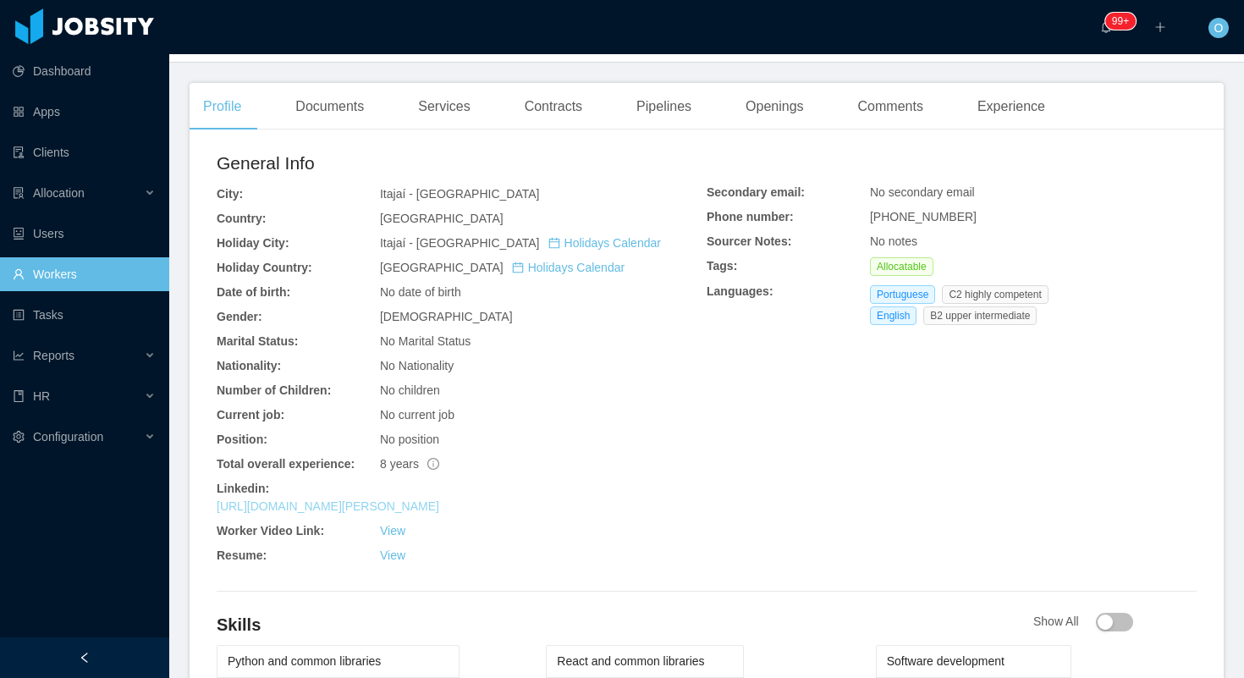
click at [420, 499] on link "[URL][DOMAIN_NAME][PERSON_NAME]" at bounding box center [328, 506] width 223 height 14
click at [1032, 83] on div "Experience" at bounding box center [1011, 106] width 95 height 47
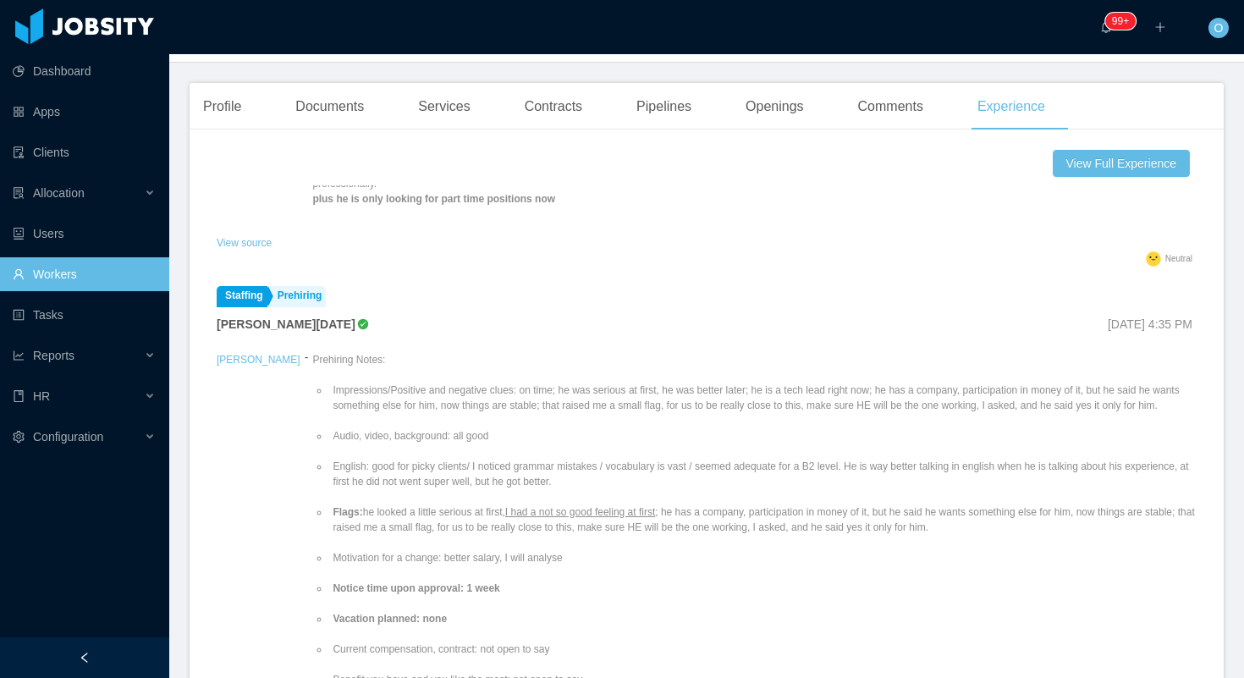
scroll to position [104, 0]
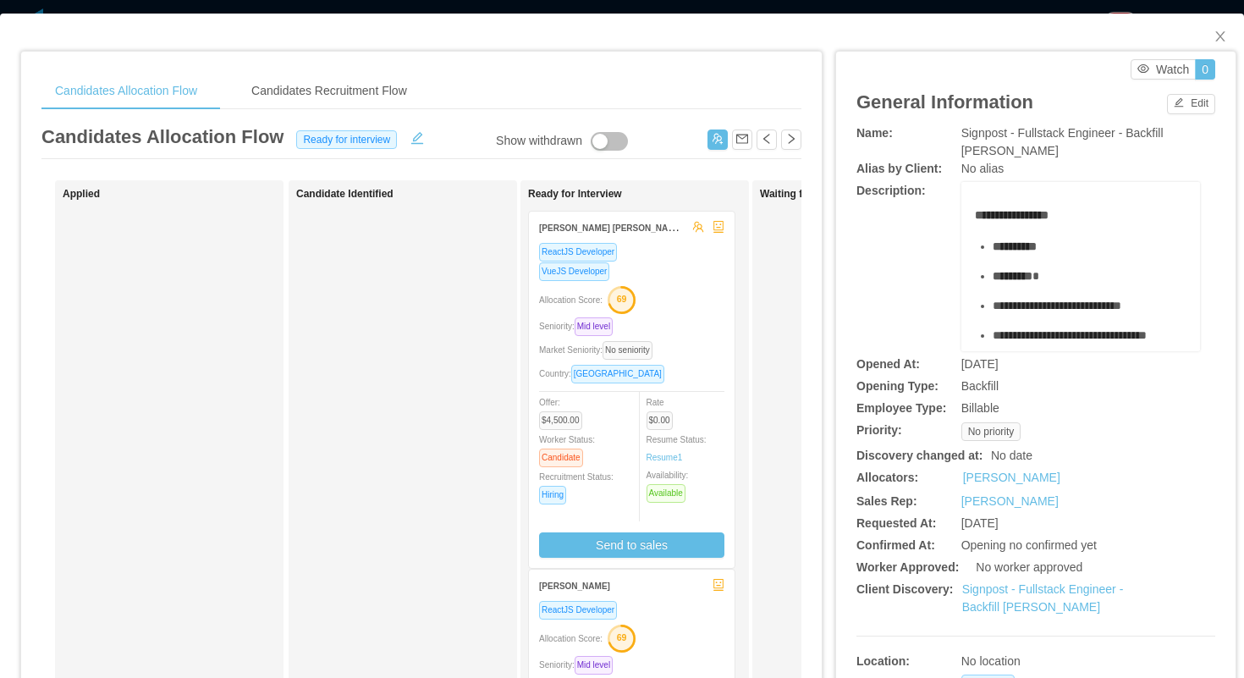
scroll to position [6, 0]
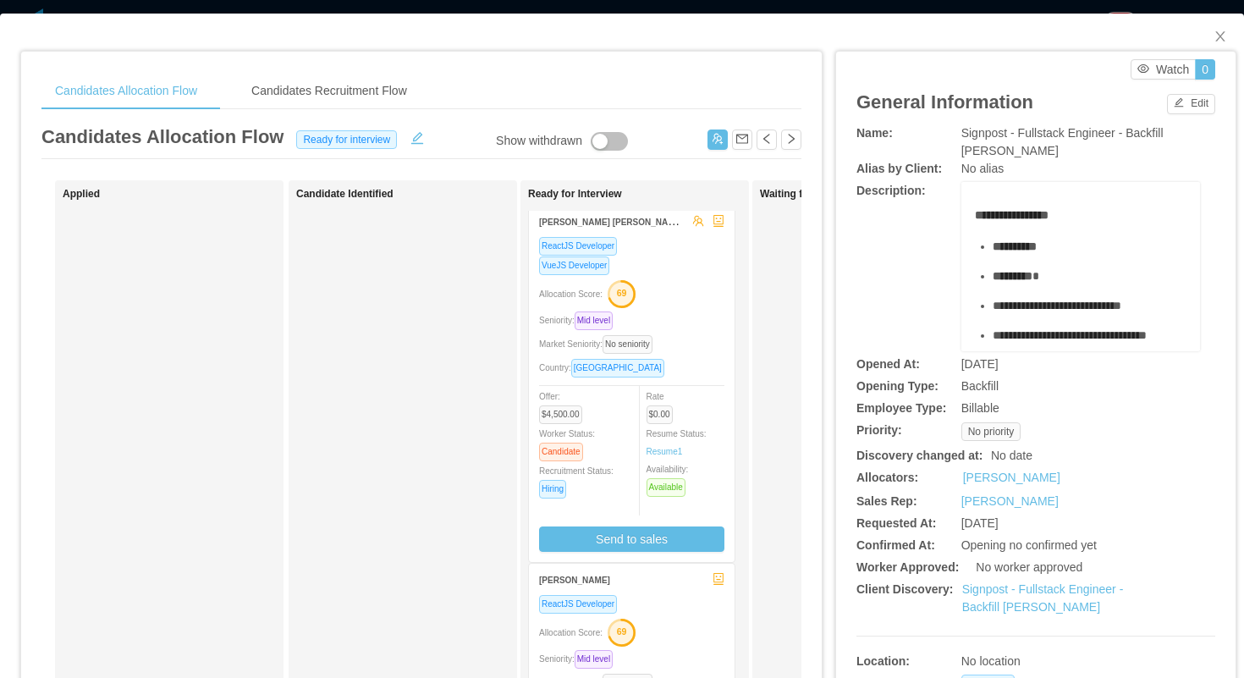
click at [695, 279] on div "Allocation Score: 69" at bounding box center [631, 292] width 185 height 27
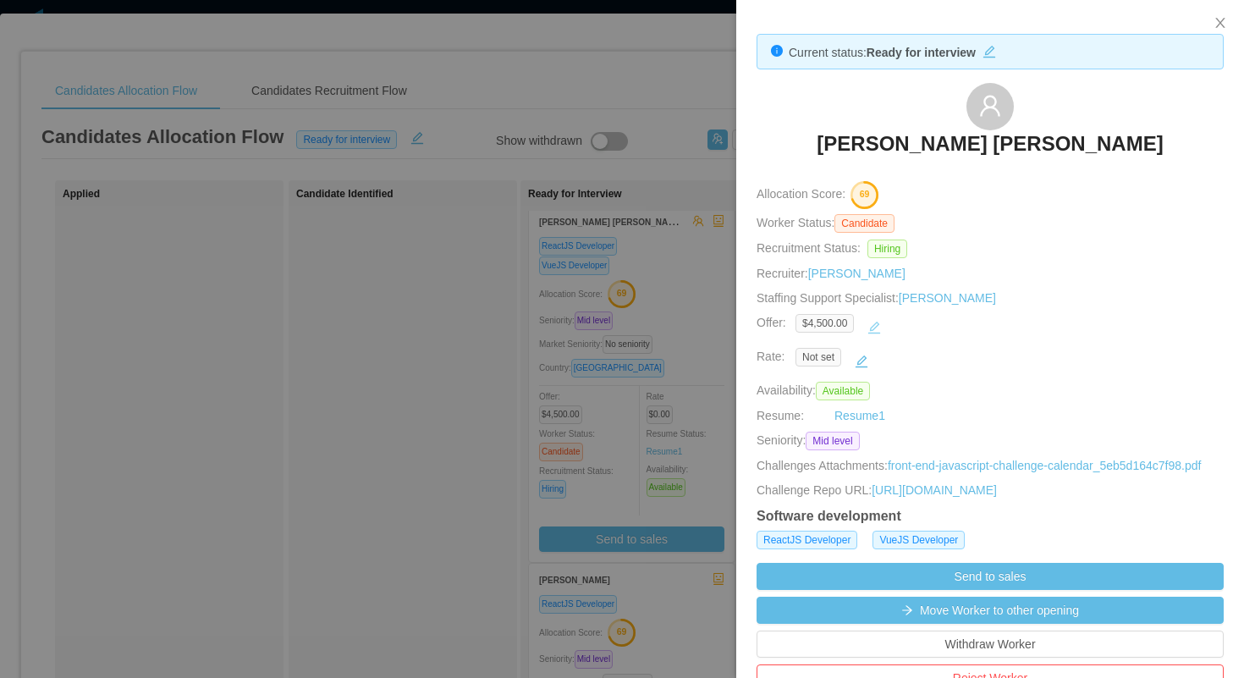
click at [881, 323] on button "button" at bounding box center [874, 327] width 27 height 27
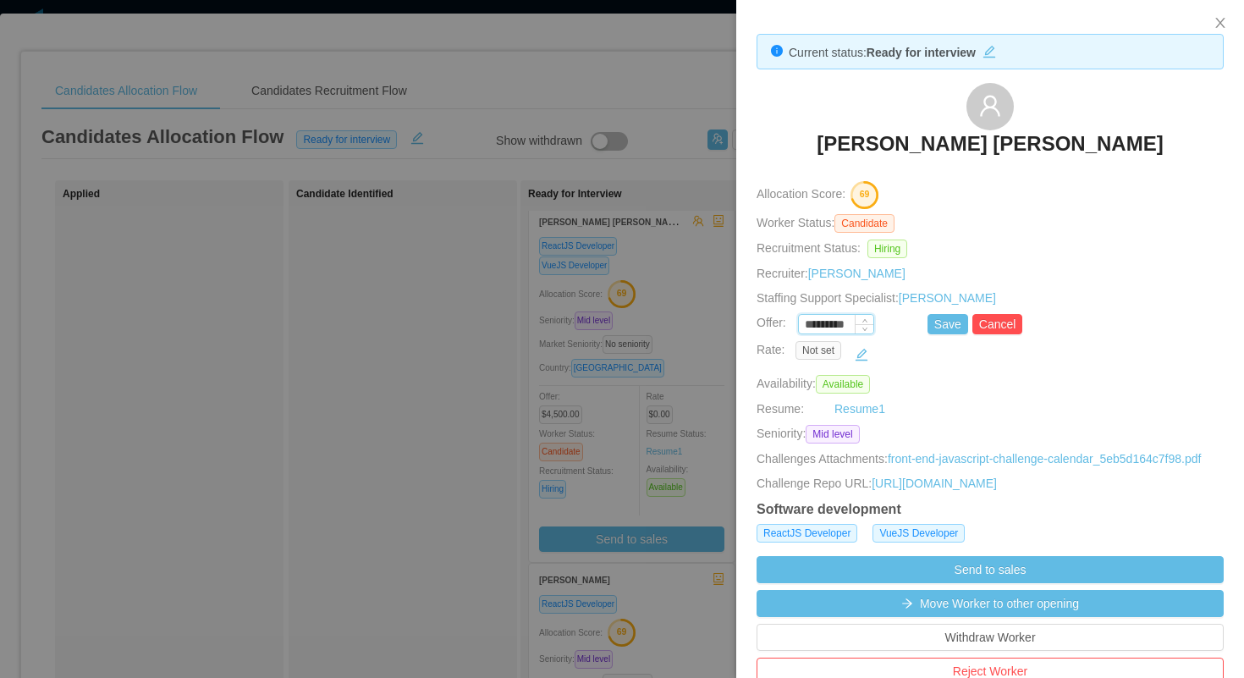
click at [829, 325] on input "*********" at bounding box center [836, 325] width 74 height 19
click at [956, 320] on button "Save" at bounding box center [948, 324] width 41 height 20
type input "*********"
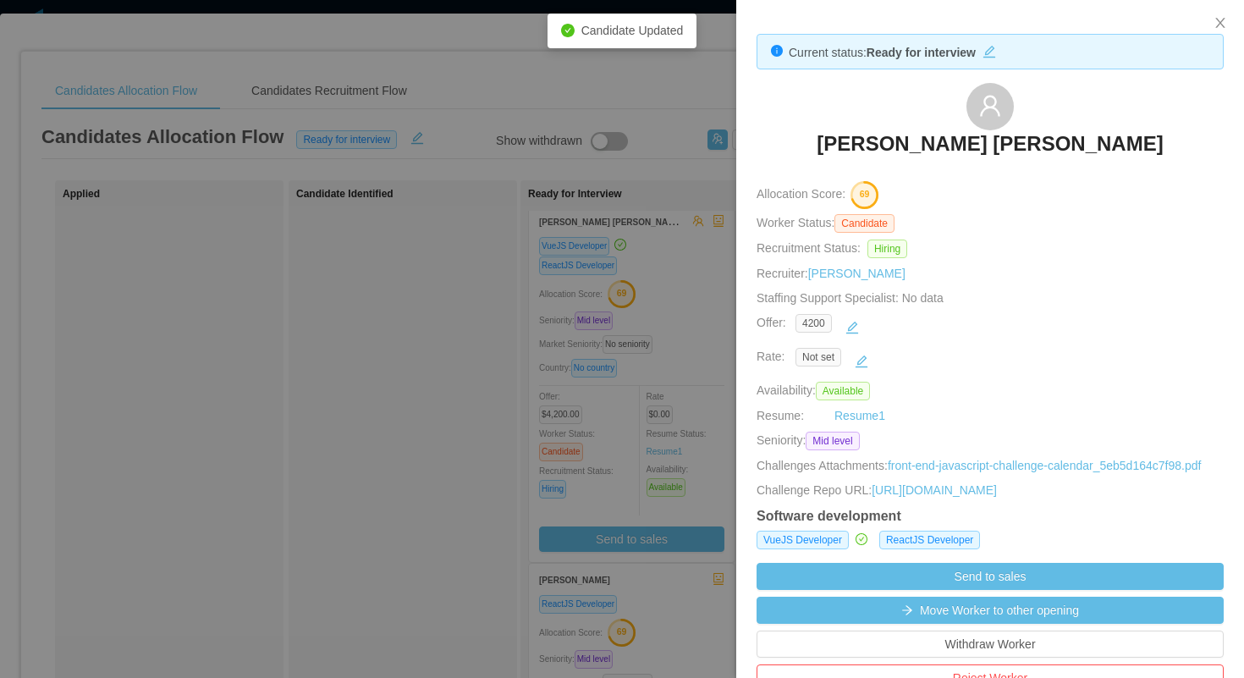
click at [701, 311] on div at bounding box center [622, 339] width 1244 height 678
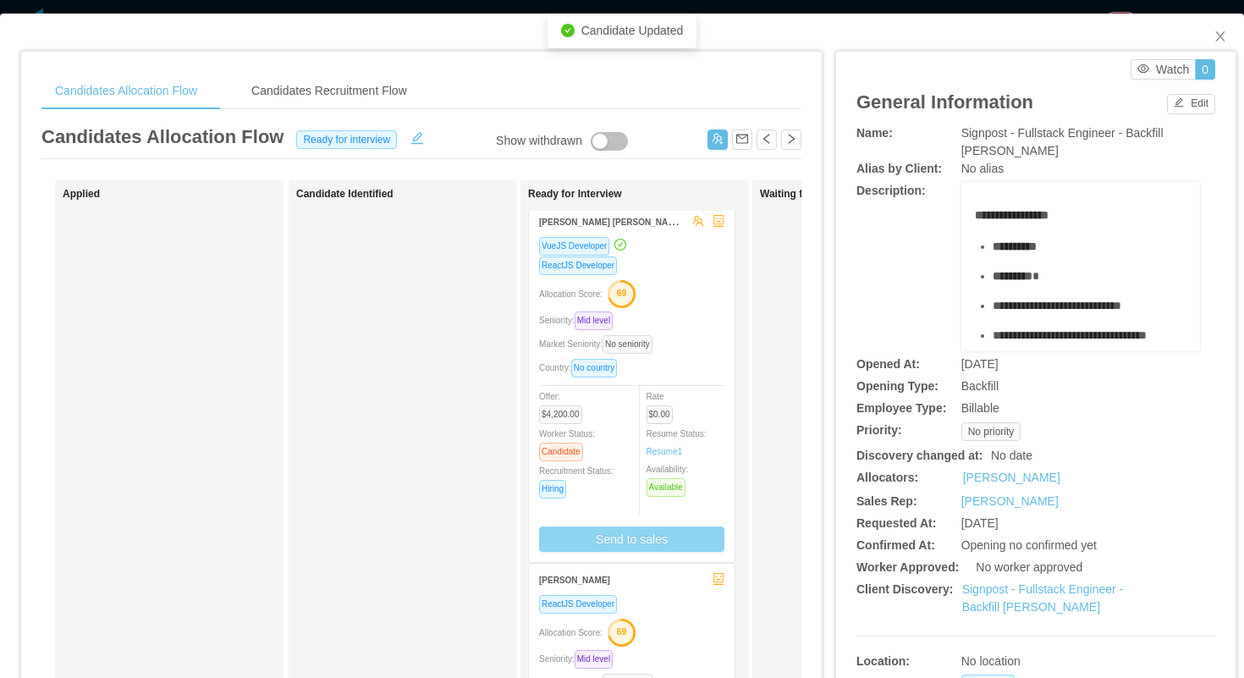
click at [655, 537] on button "Send to sales" at bounding box center [631, 538] width 185 height 25
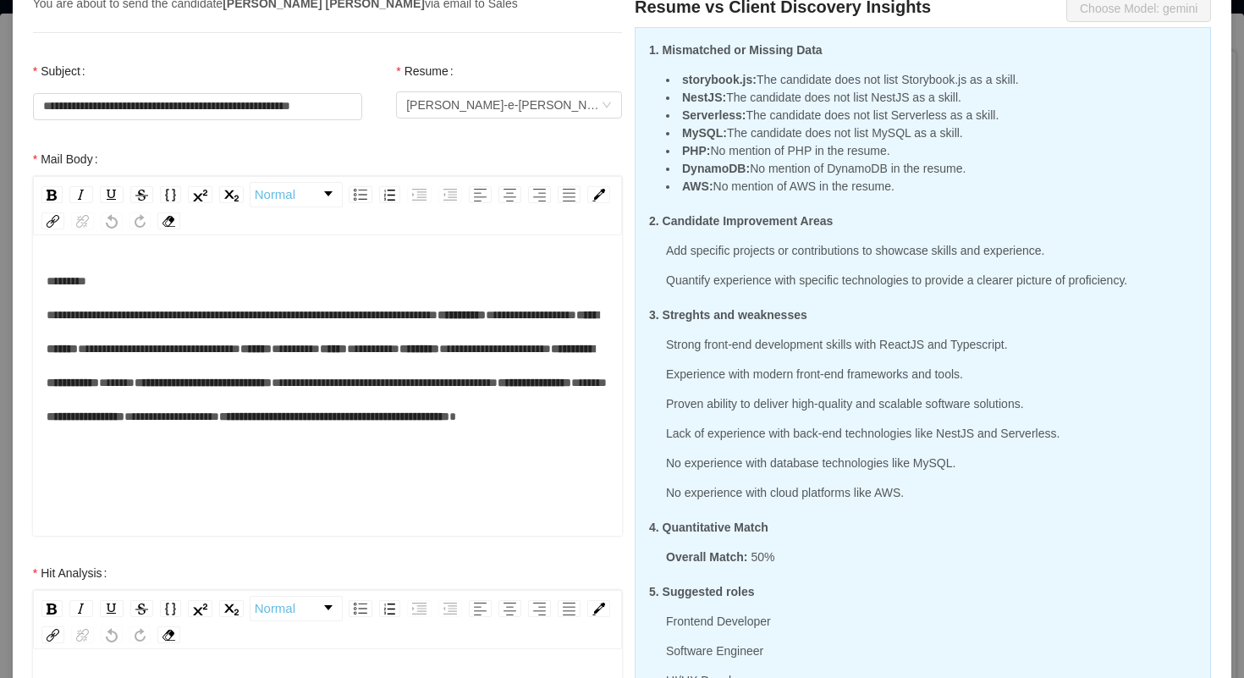
scroll to position [0, 0]
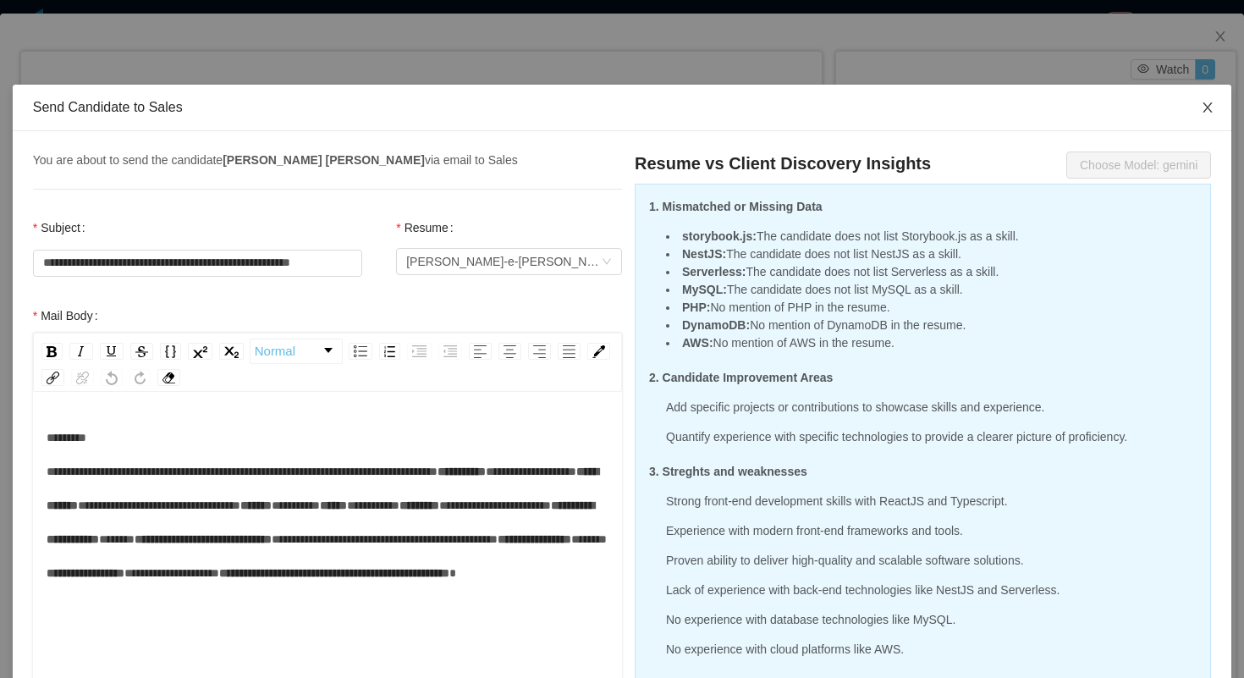
click at [1204, 108] on icon "icon: close" at bounding box center [1208, 108] width 14 height 14
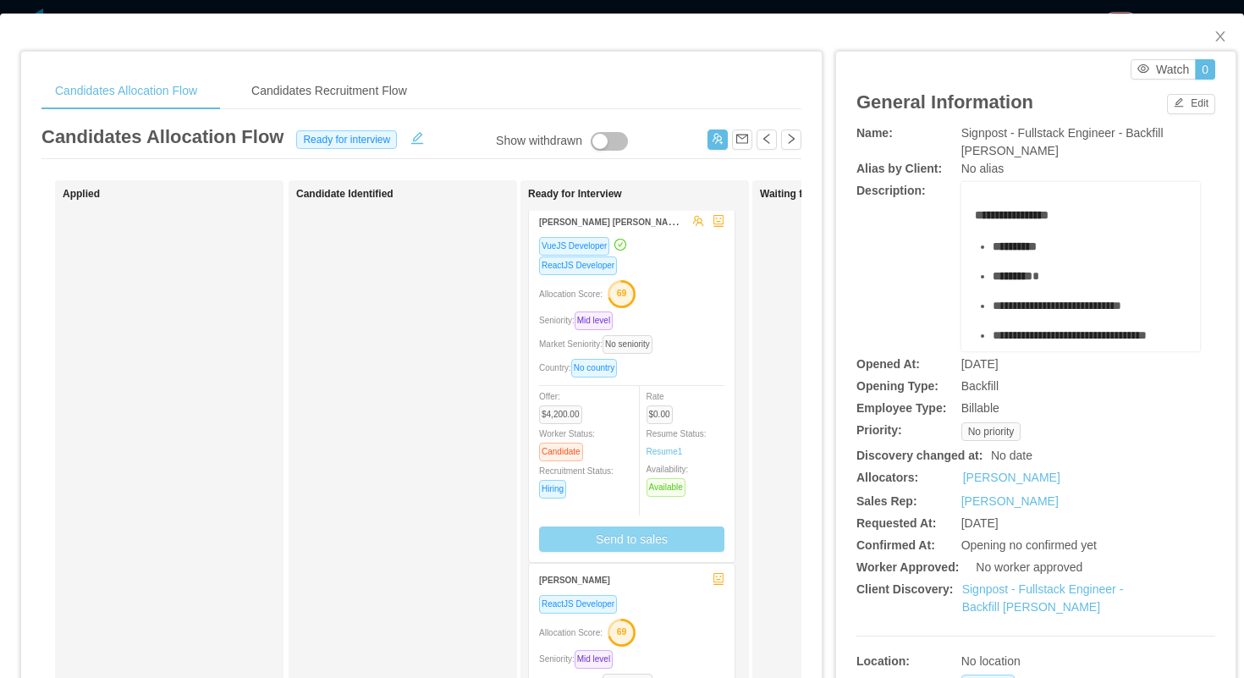
click at [648, 537] on button "Send to sales" at bounding box center [631, 538] width 185 height 25
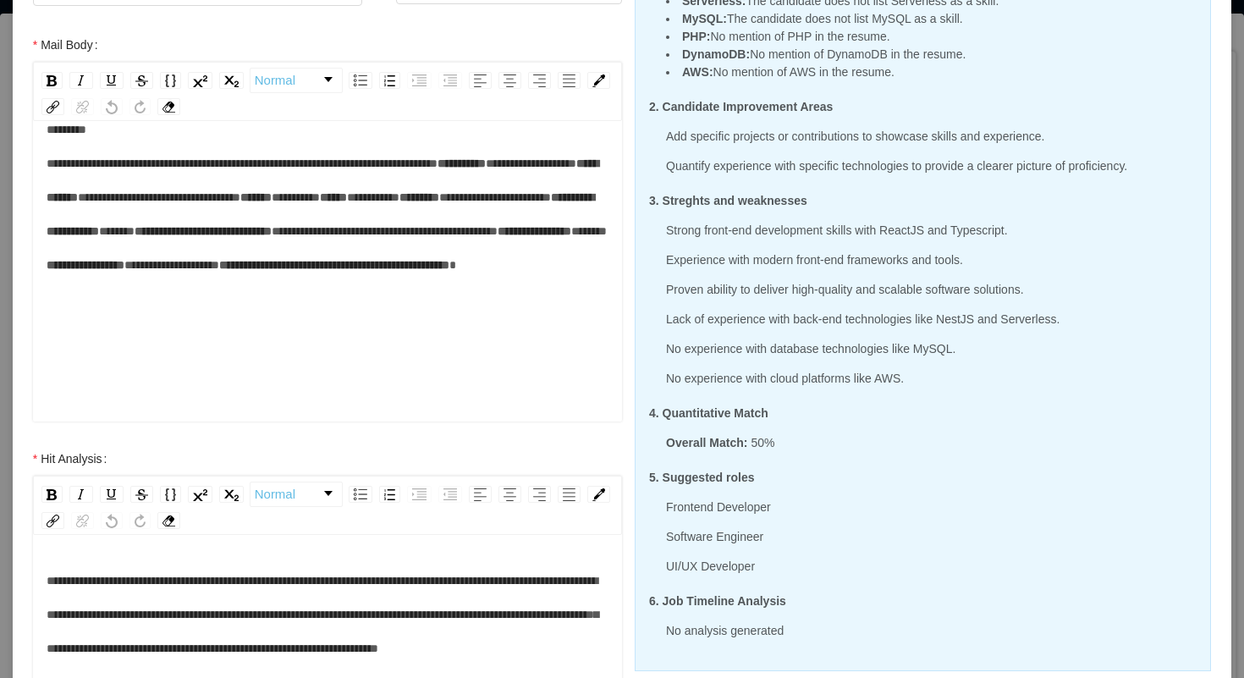
scroll to position [168, 0]
click at [135, 236] on span "*****" at bounding box center [117, 231] width 36 height 12
click at [580, 237] on span "*****" at bounding box center [598, 231] width 36 height 12
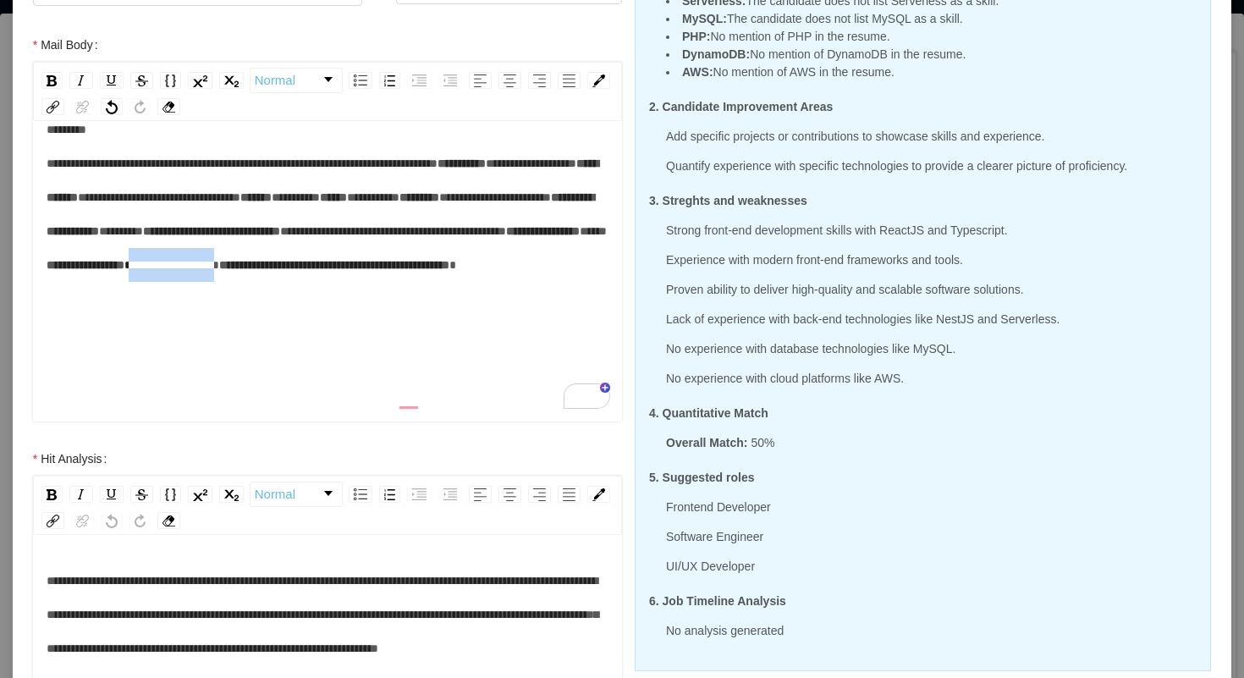
drag, startPoint x: 278, startPoint y: 336, endPoint x: 161, endPoint y: 343, distance: 117.8
click at [161, 316] on div "**********" at bounding box center [328, 214] width 563 height 203
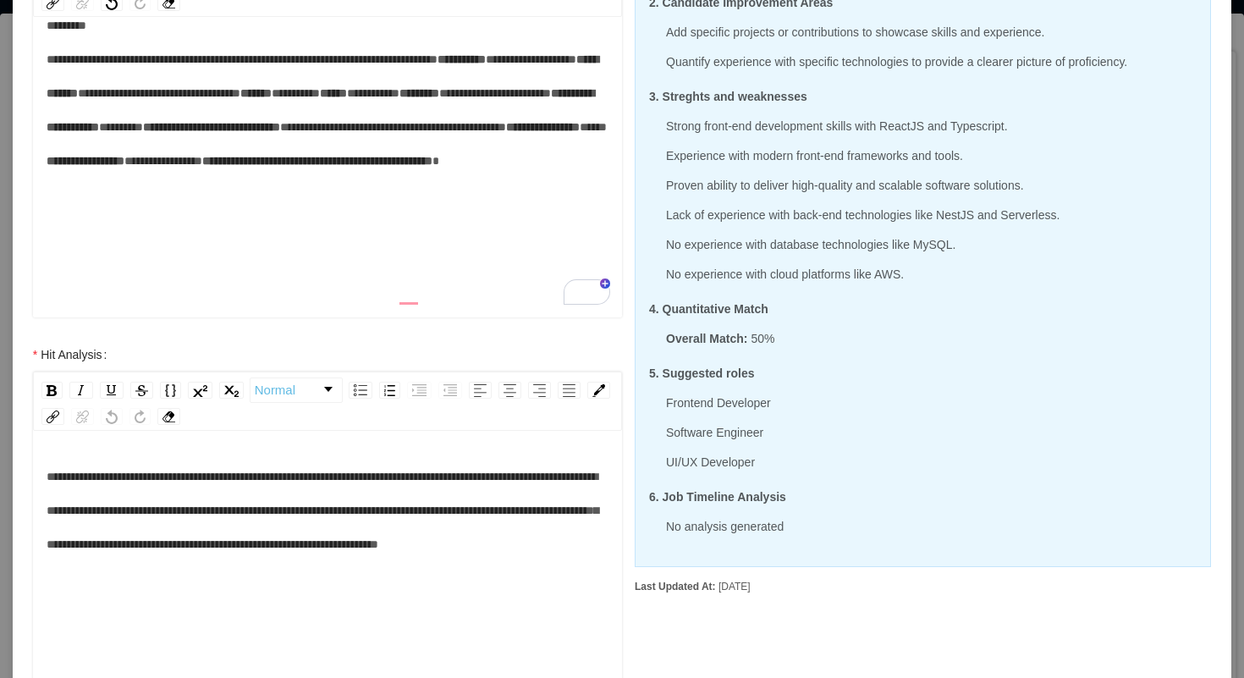
click at [510, 212] on div "**********" at bounding box center [328, 109] width 563 height 203
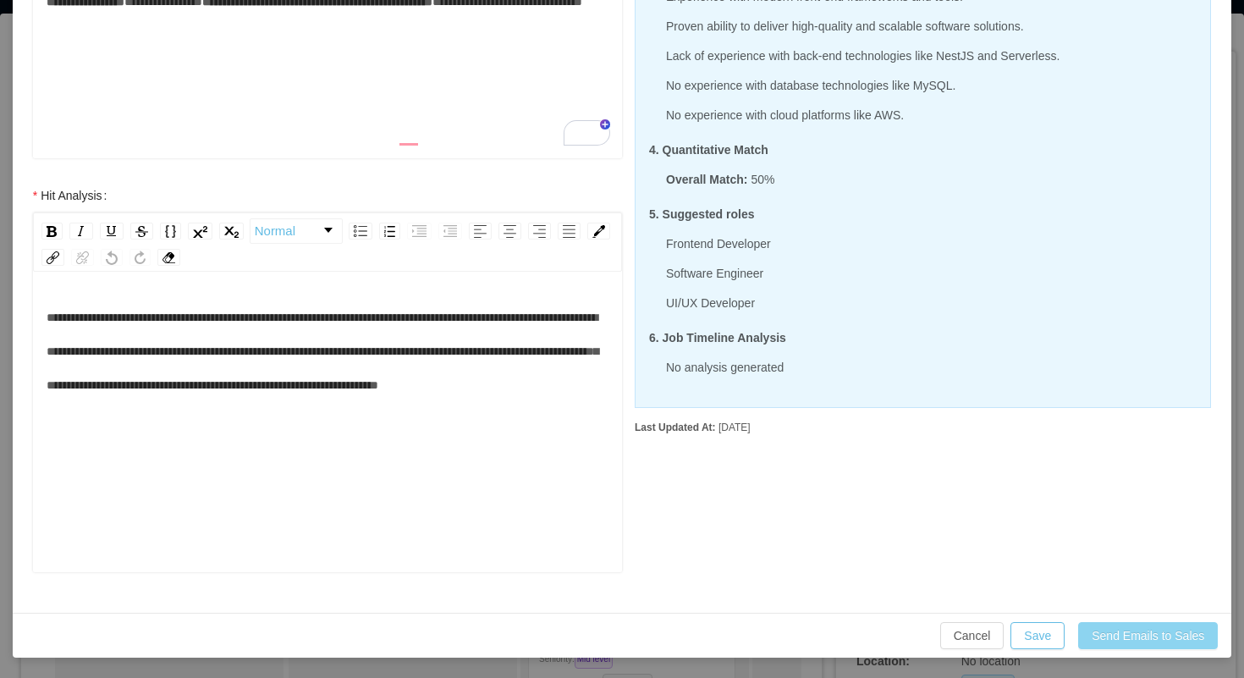
click at [1112, 631] on button "Send Emails to Sales" at bounding box center [1148, 635] width 140 height 27
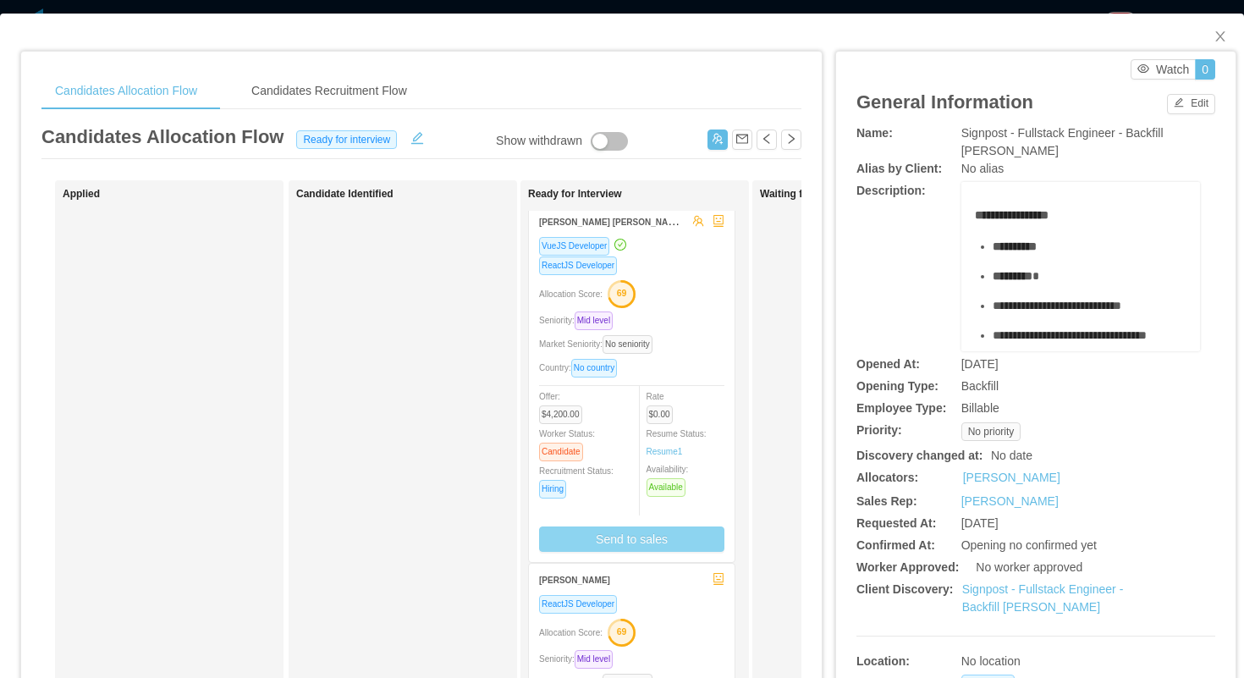
scroll to position [449, 0]
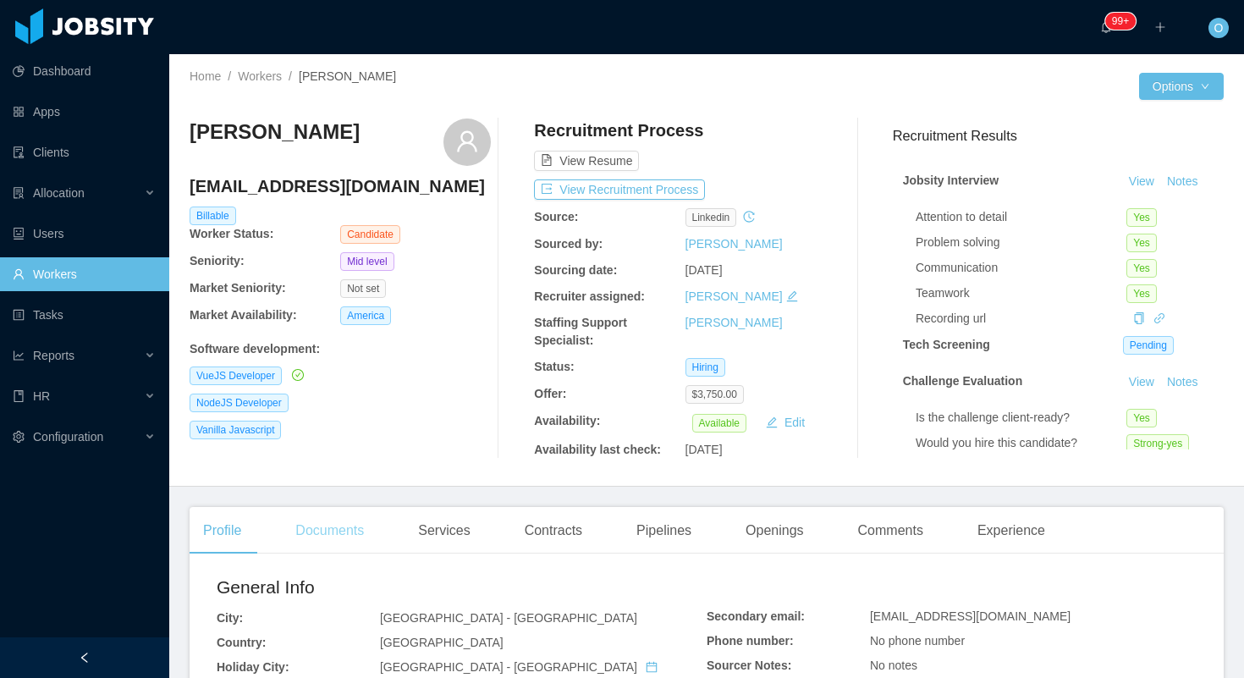
click at [301, 533] on div "Documents" at bounding box center [330, 530] width 96 height 47
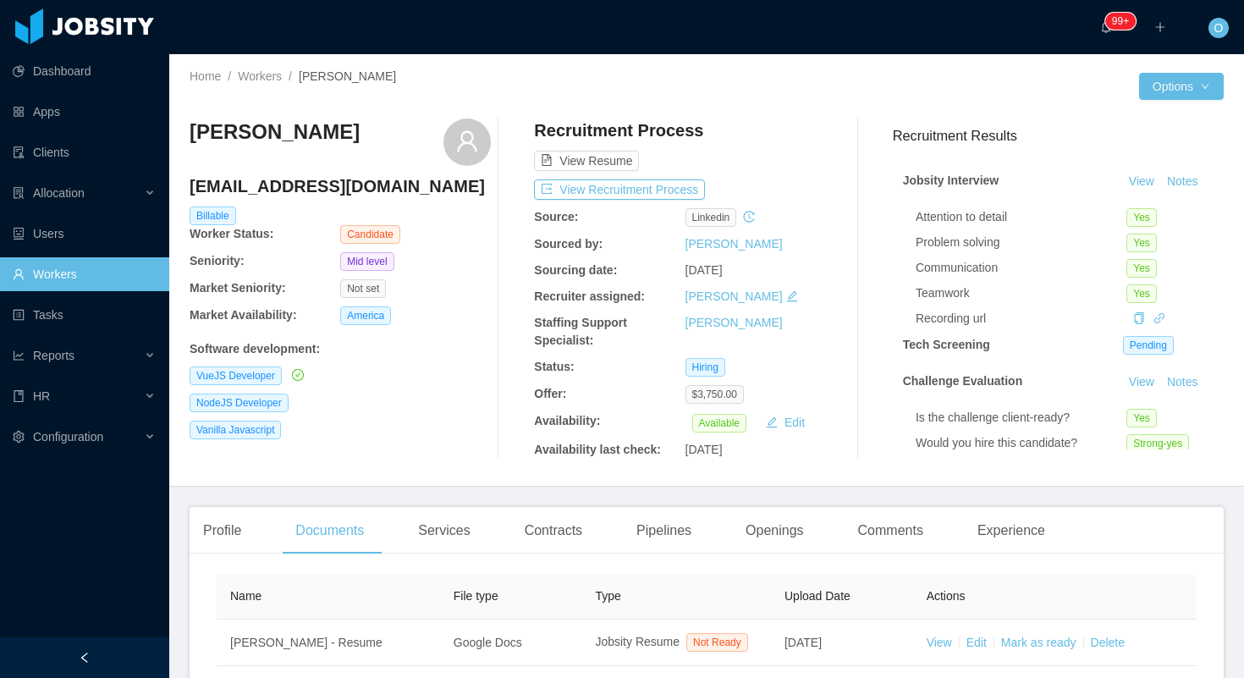
scroll to position [216, 0]
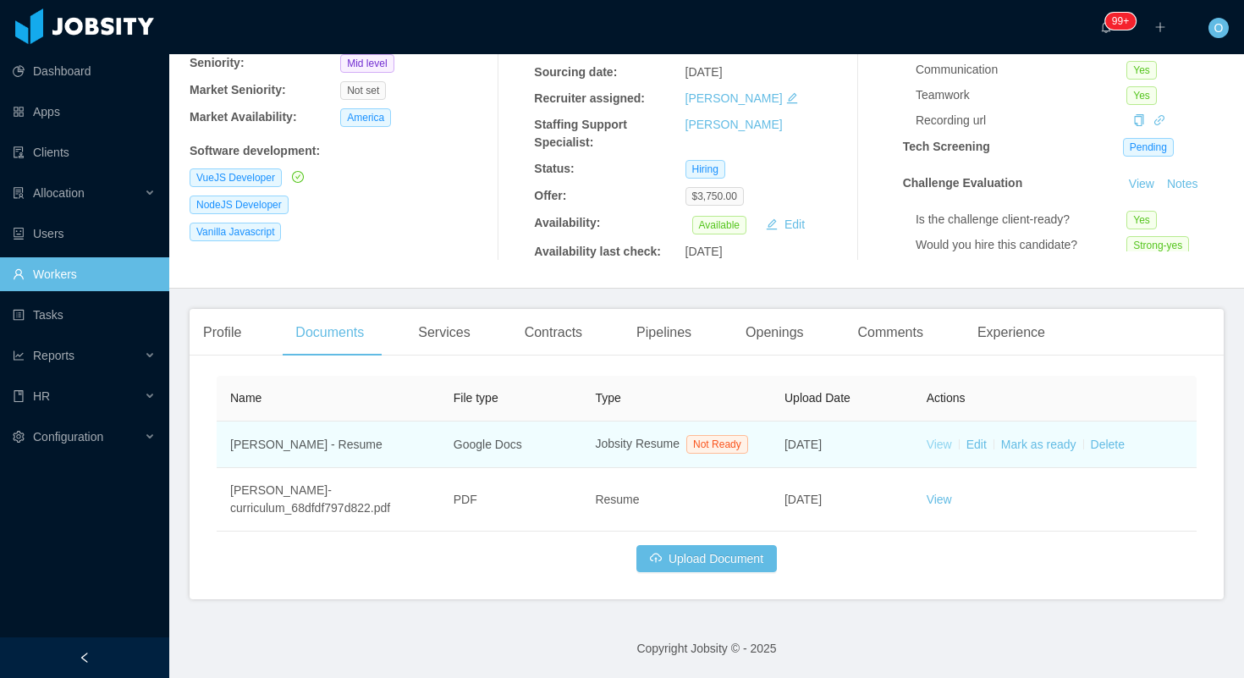
click at [945, 438] on link "View" at bounding box center [939, 445] width 25 height 14
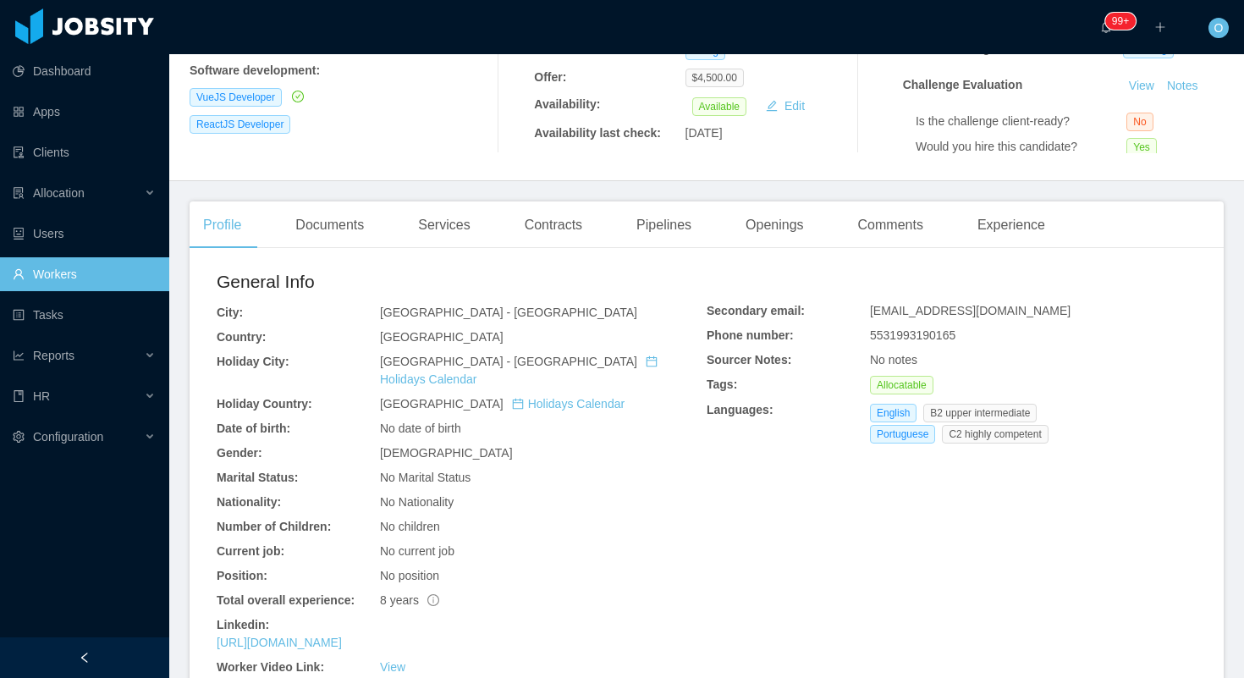
scroll to position [321, 0]
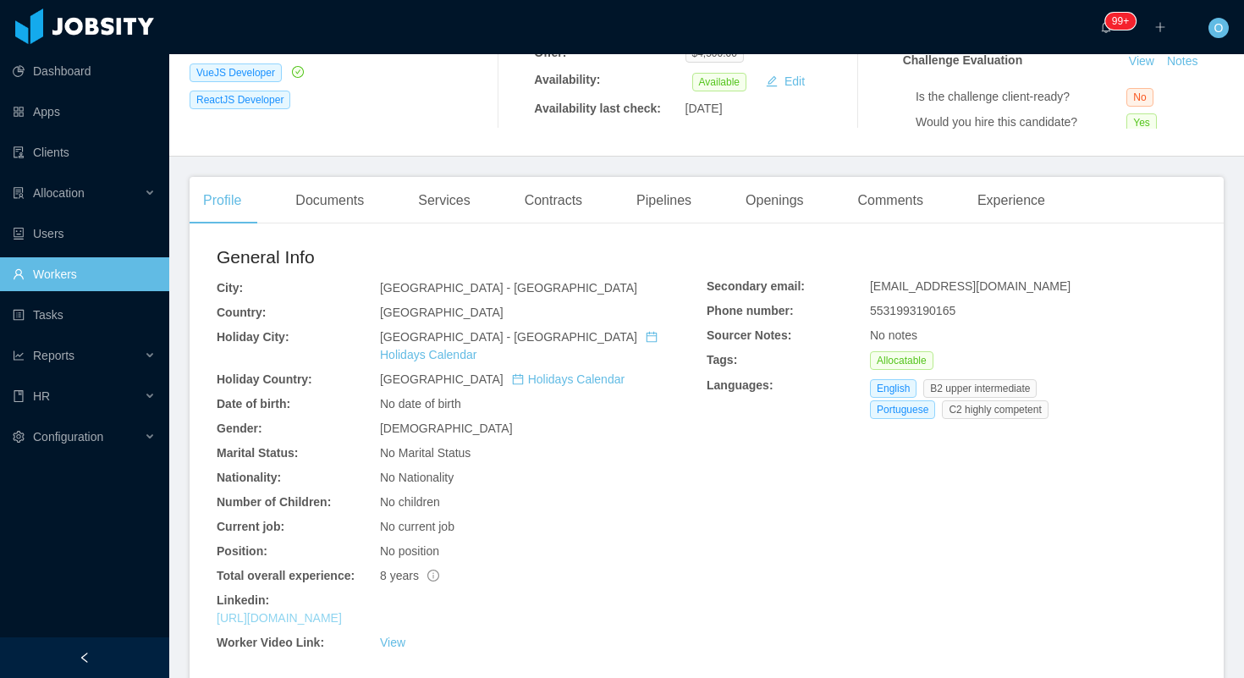
click at [342, 611] on link "[URL][DOMAIN_NAME]" at bounding box center [279, 618] width 125 height 14
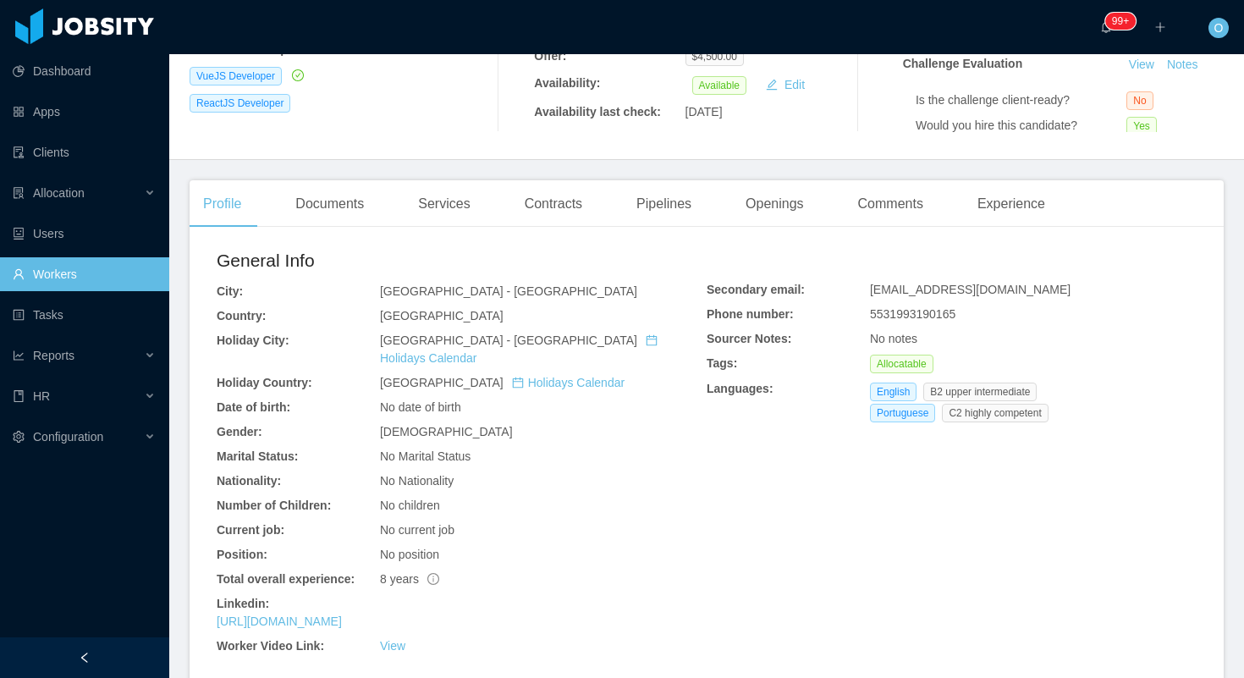
scroll to position [317, 0]
click at [1005, 207] on div "Experience" at bounding box center [1011, 204] width 95 height 47
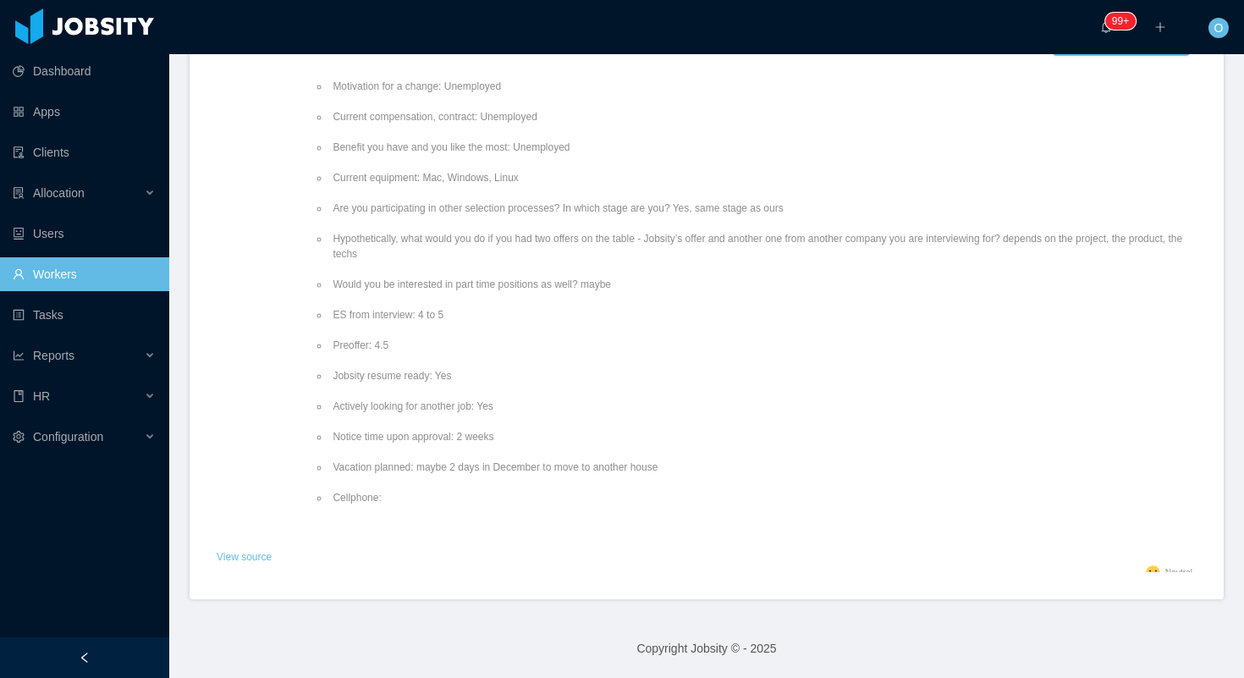
scroll to position [353, 0]
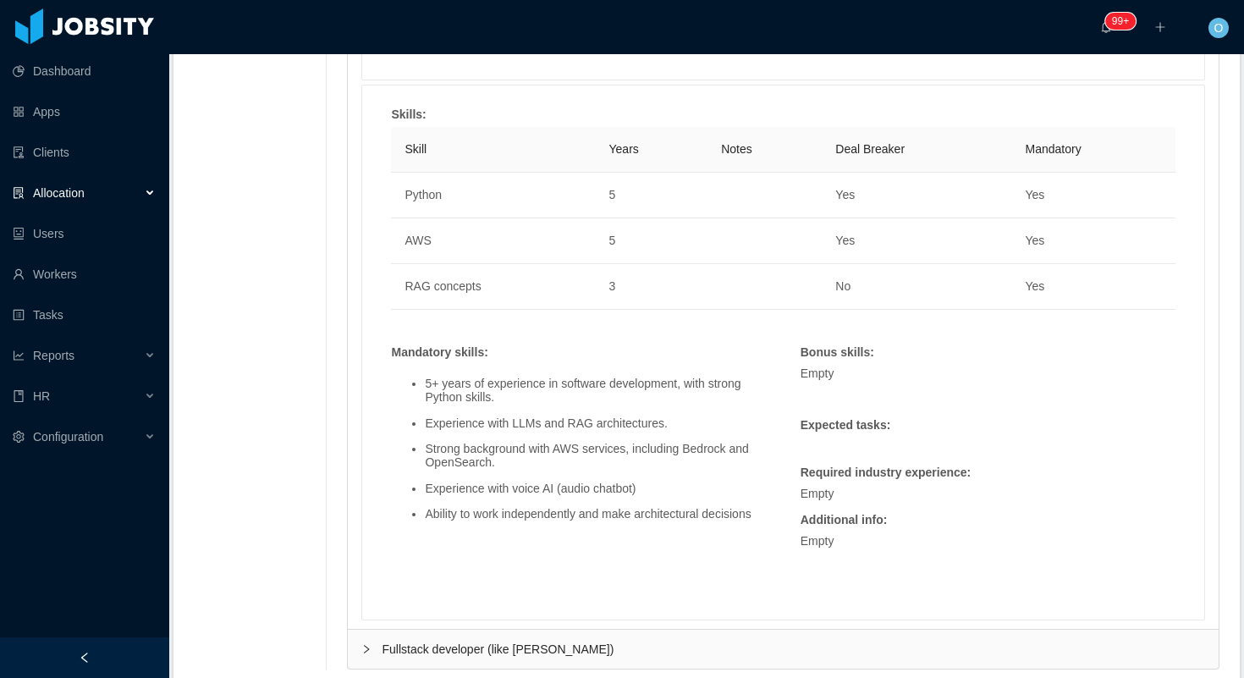
scroll to position [928, 0]
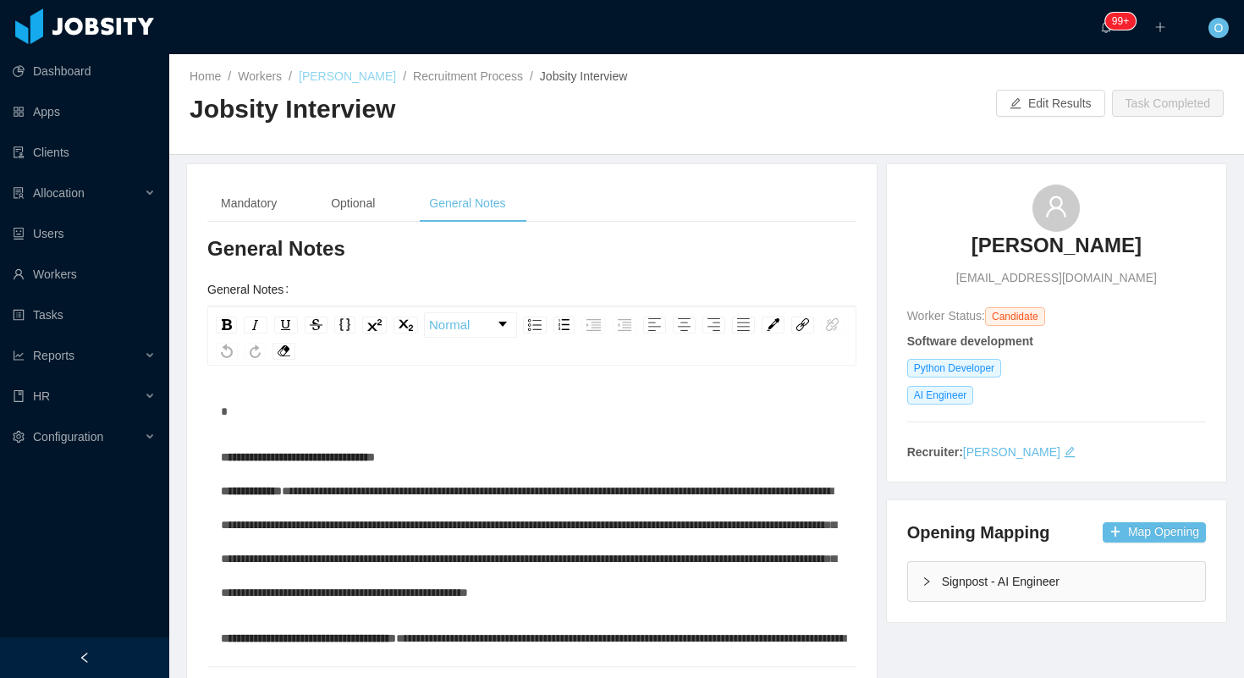
scroll to position [329, 0]
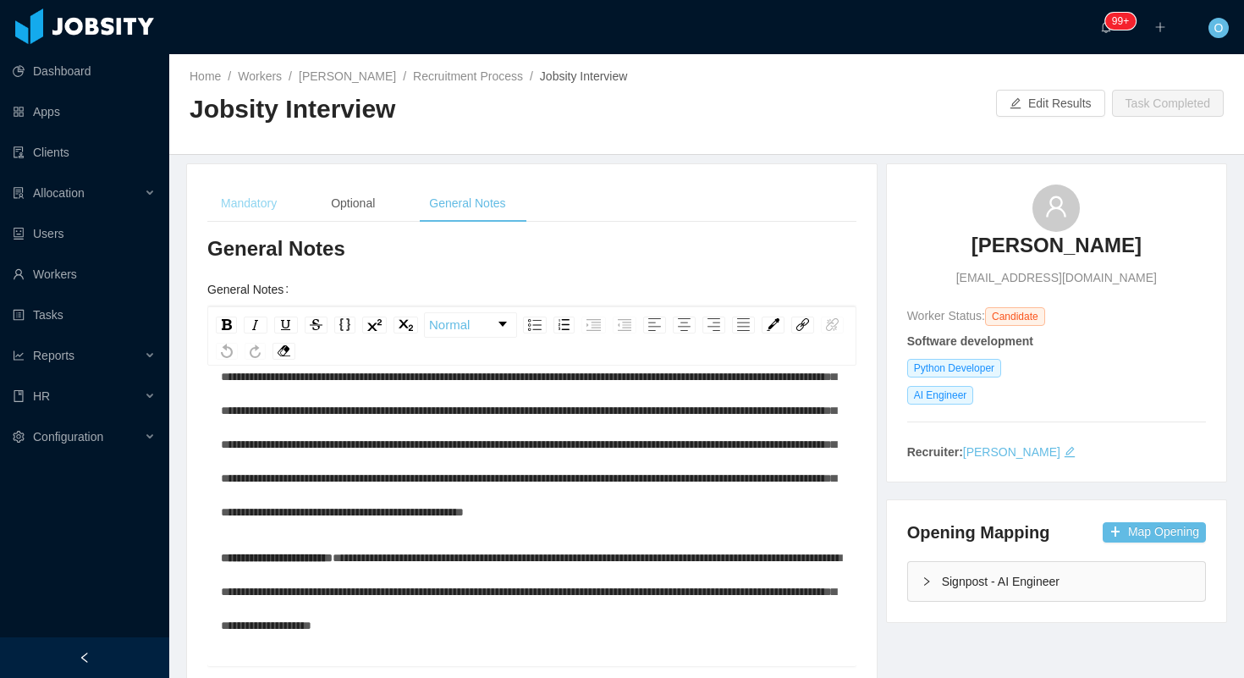
click at [262, 184] on div "Mandatory Optional General Notes Mandatory Gender [DEMOGRAPHIC_DATA] [DEMOGRAPH…" at bounding box center [532, 539] width 690 height 750
click at [262, 205] on div "Mandatory" at bounding box center [248, 204] width 83 height 38
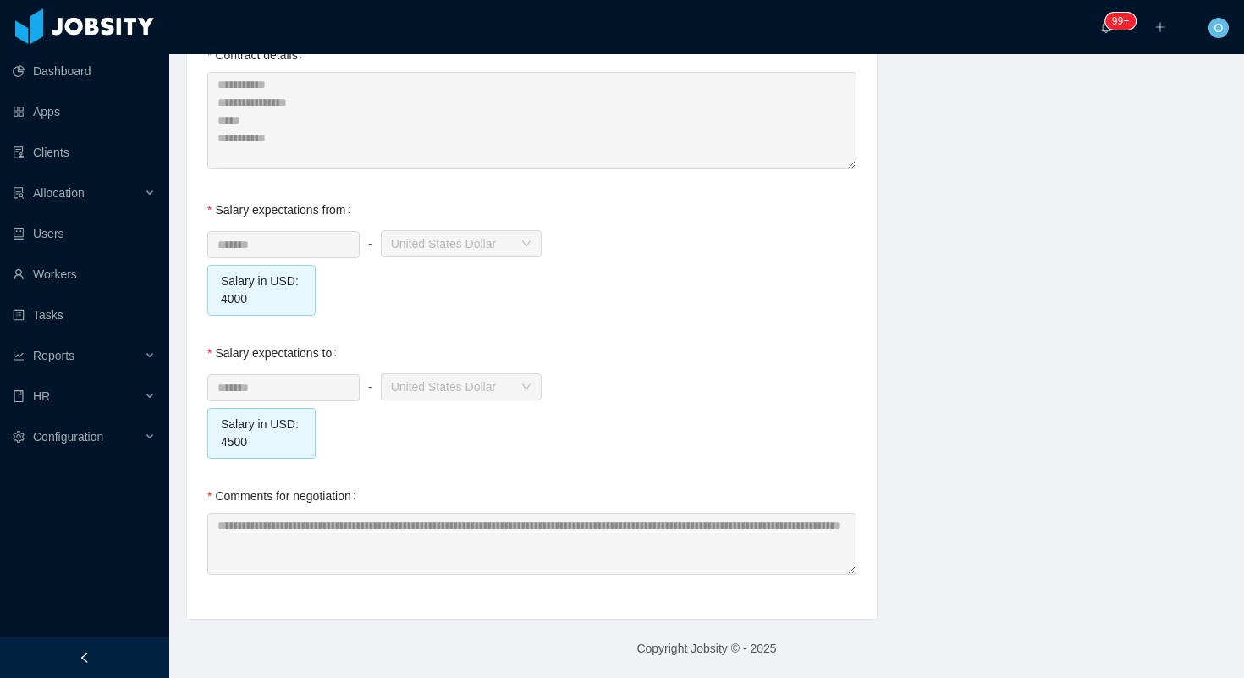
scroll to position [0, 0]
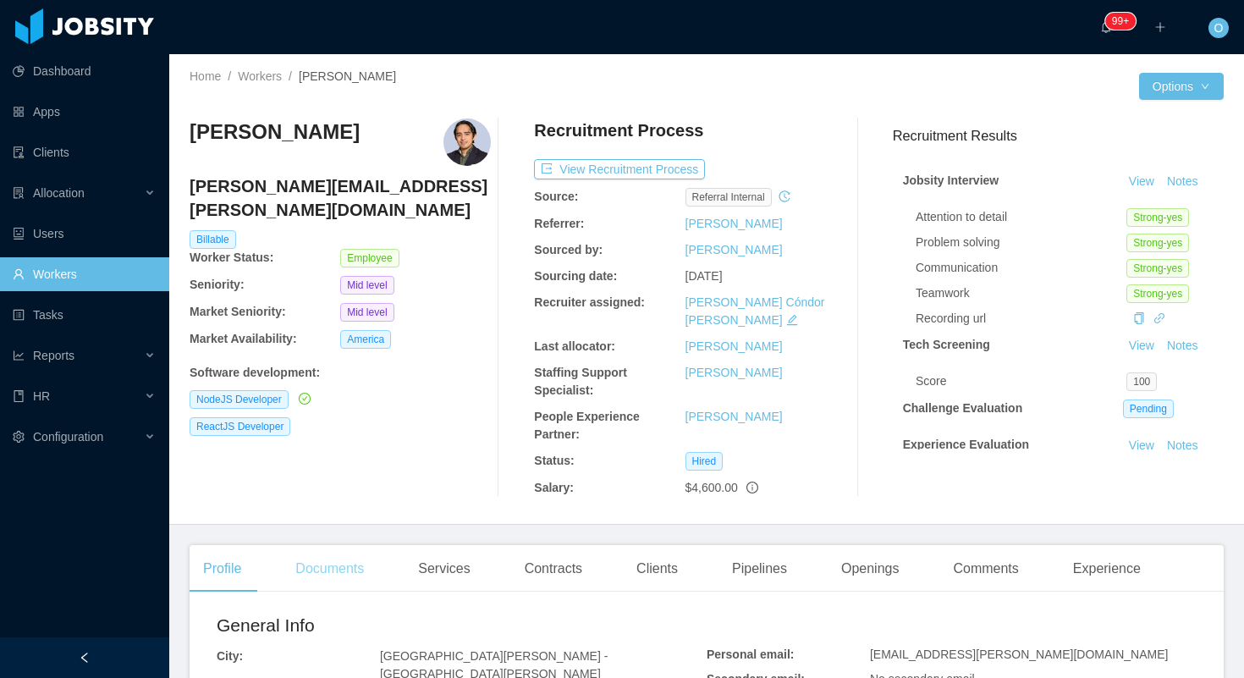
click at [369, 554] on div "Documents" at bounding box center [330, 568] width 96 height 47
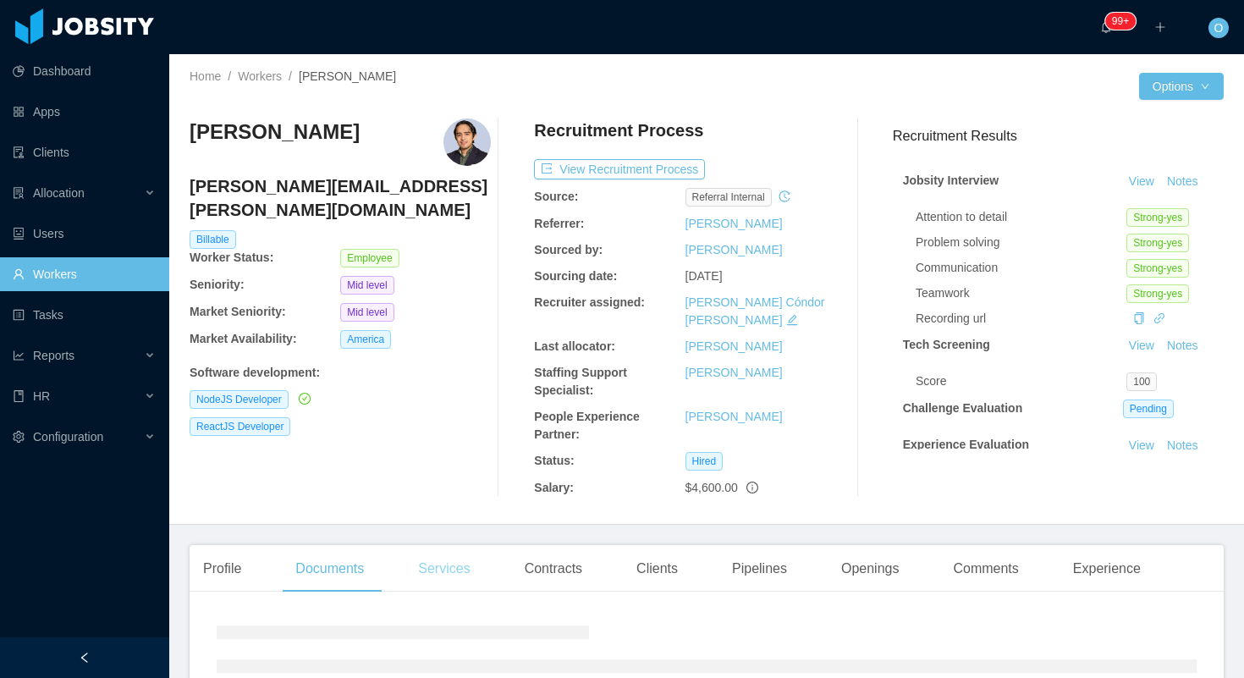
click at [446, 564] on div "Services" at bounding box center [444, 568] width 79 height 47
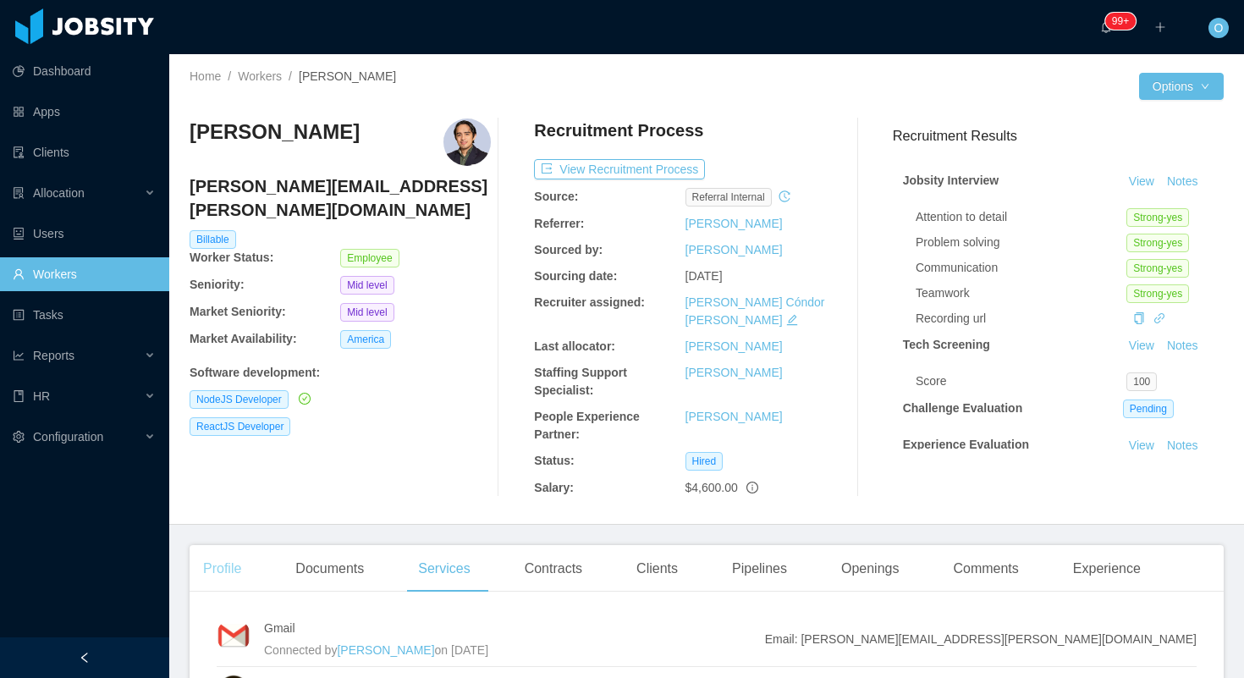
click at [234, 545] on div "Profile" at bounding box center [222, 568] width 65 height 47
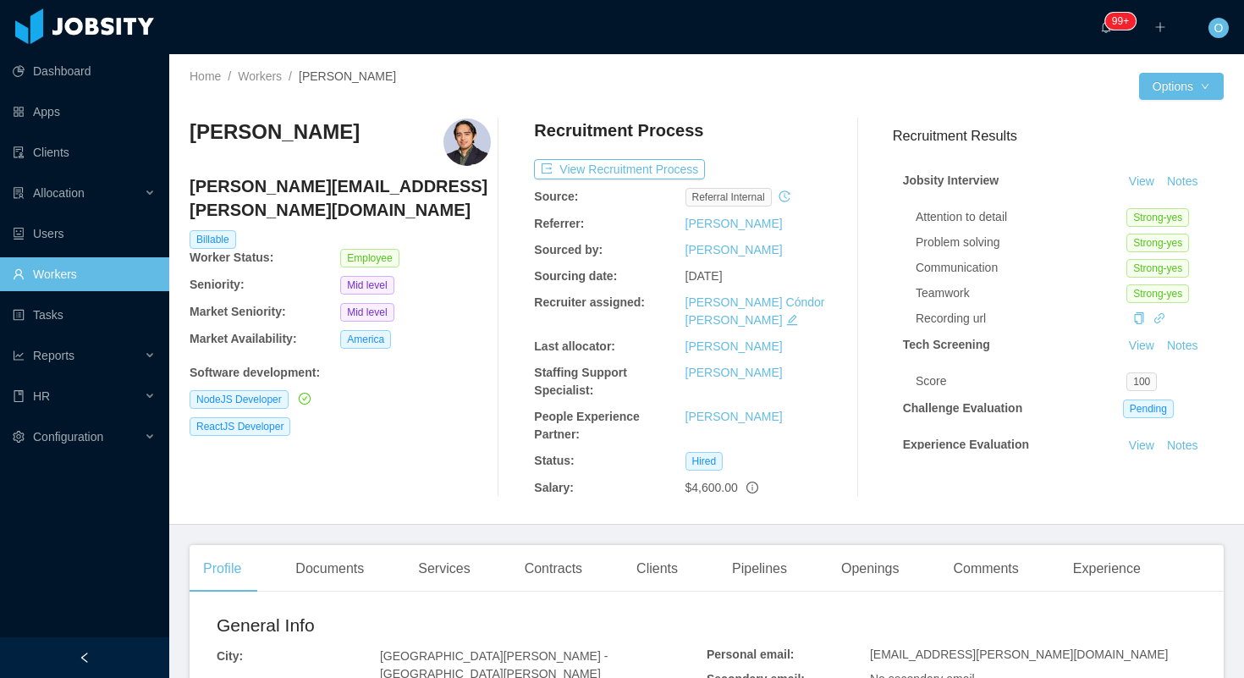
click at [939, 647] on span "jamc.mejia@gmail.com" at bounding box center [1019, 654] width 298 height 14
copy span "jamc.mejia@gmail.com"
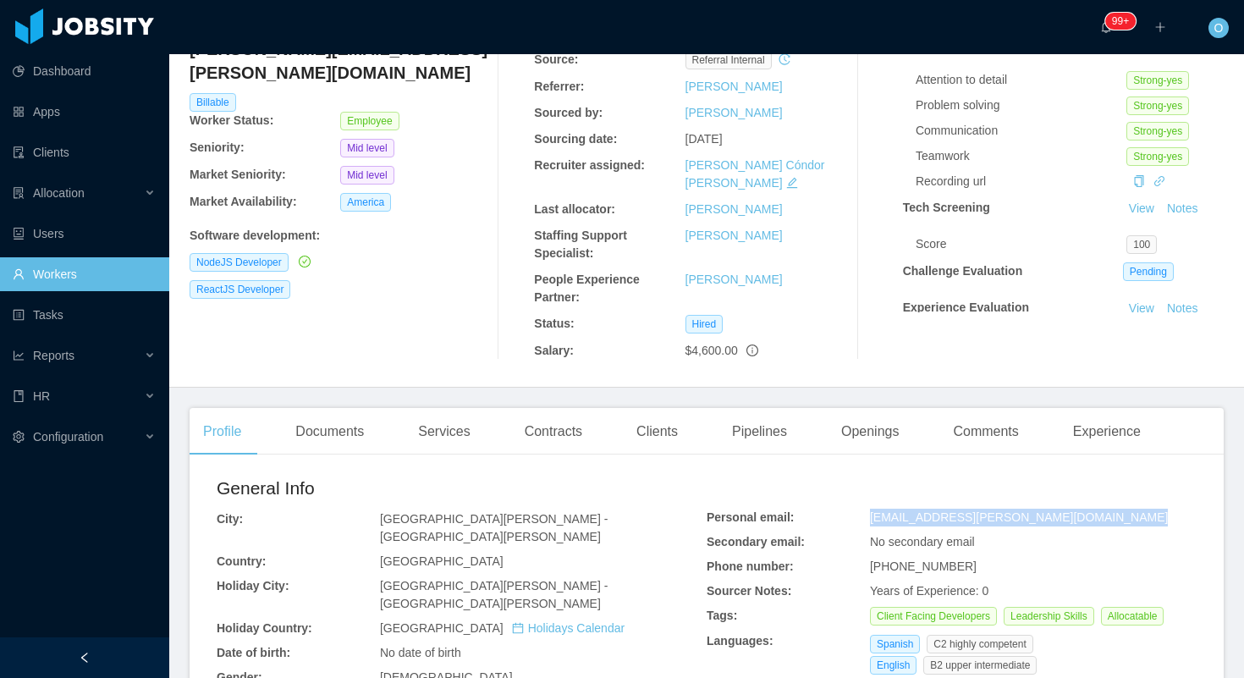
scroll to position [150, 0]
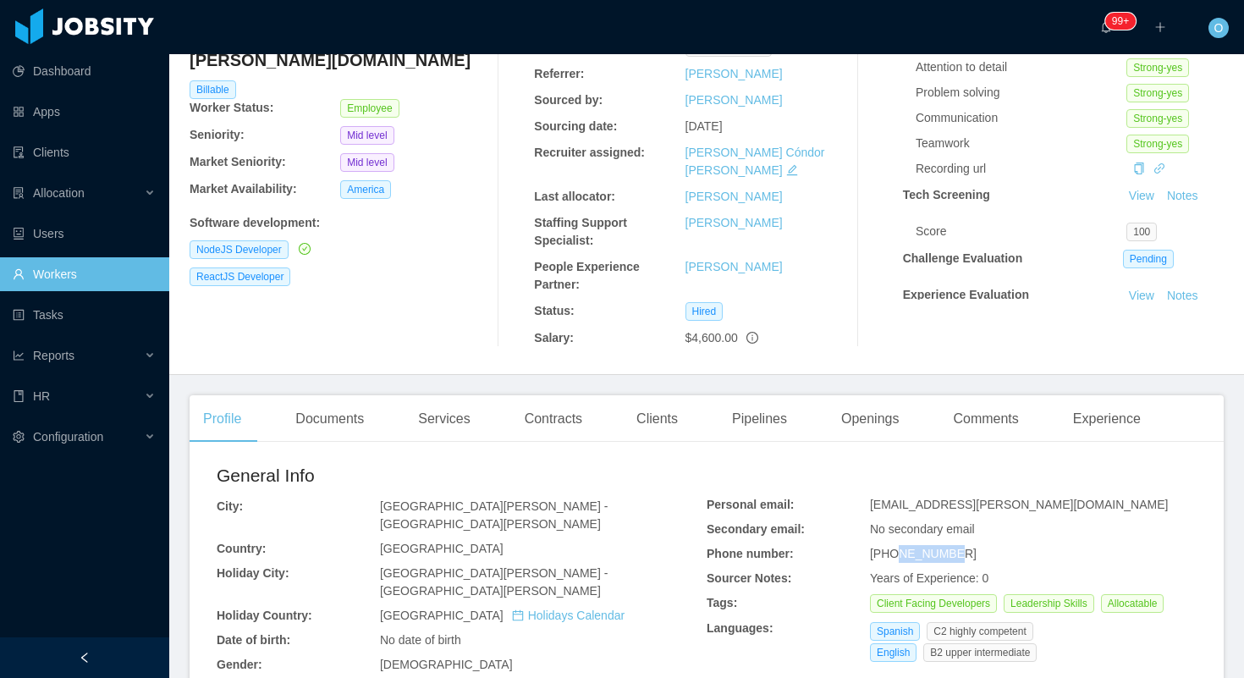
drag, startPoint x: 961, startPoint y: 539, endPoint x: 901, endPoint y: 537, distance: 60.1
click at [901, 545] on div "+50431809928" at bounding box center [1033, 554] width 327 height 18
copy span "31809928"
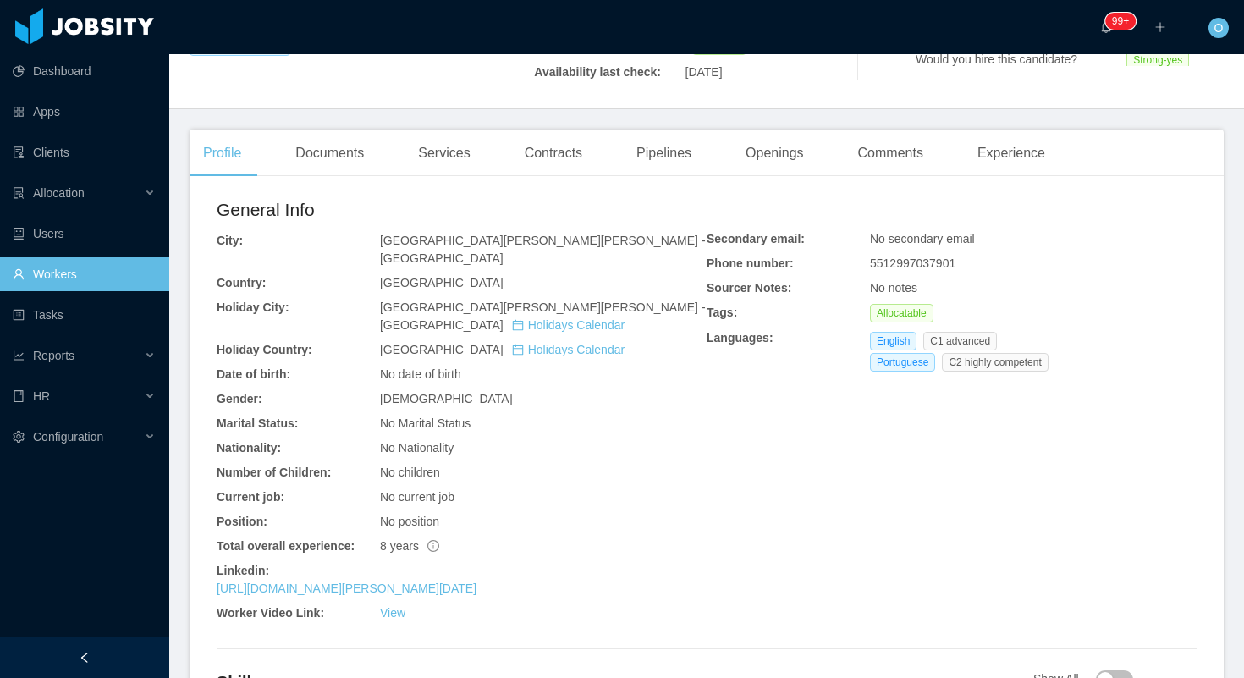
scroll to position [406, 0]
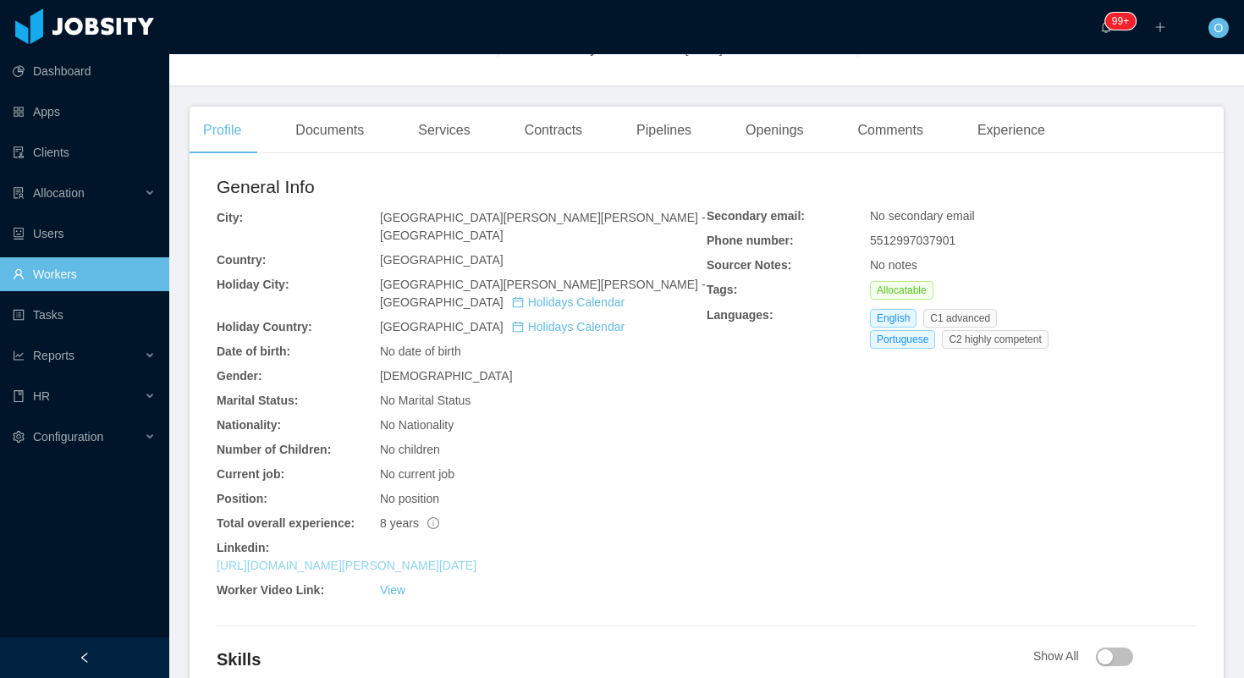
click at [422, 559] on link "https://www.linkedin.com/in/leonardo-natal-631b7364" at bounding box center [347, 566] width 260 height 14
click at [327, 135] on div "Documents" at bounding box center [330, 130] width 96 height 47
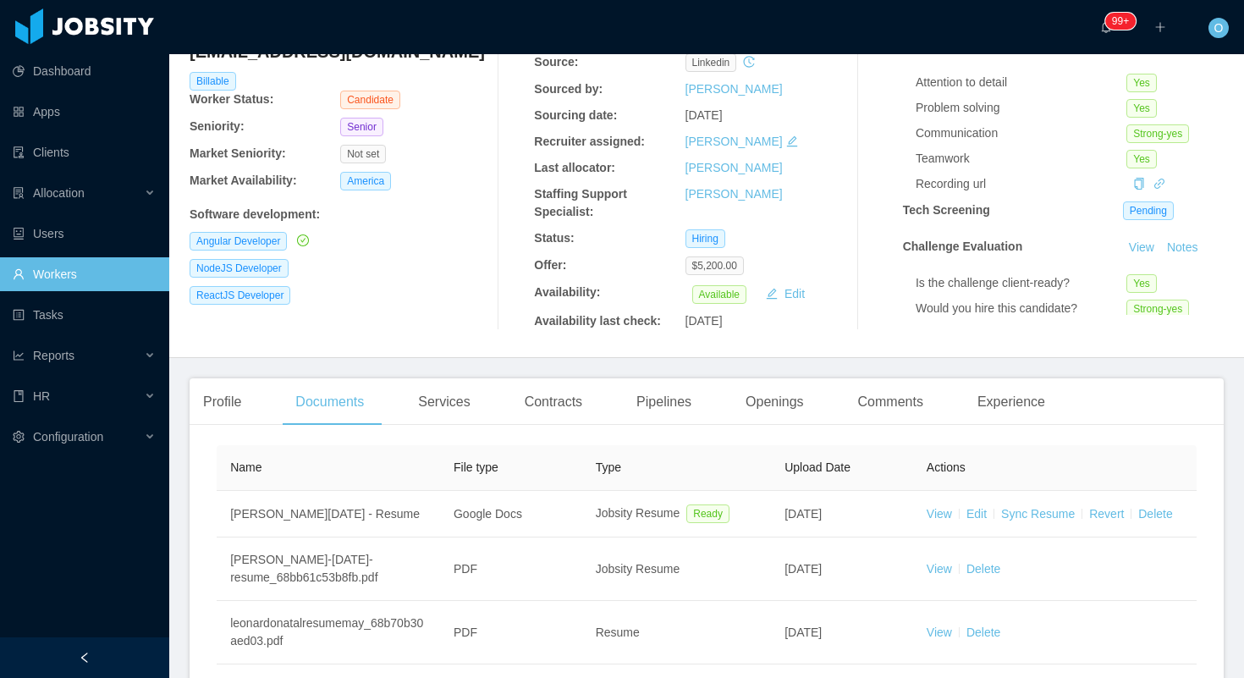
scroll to position [267, 0]
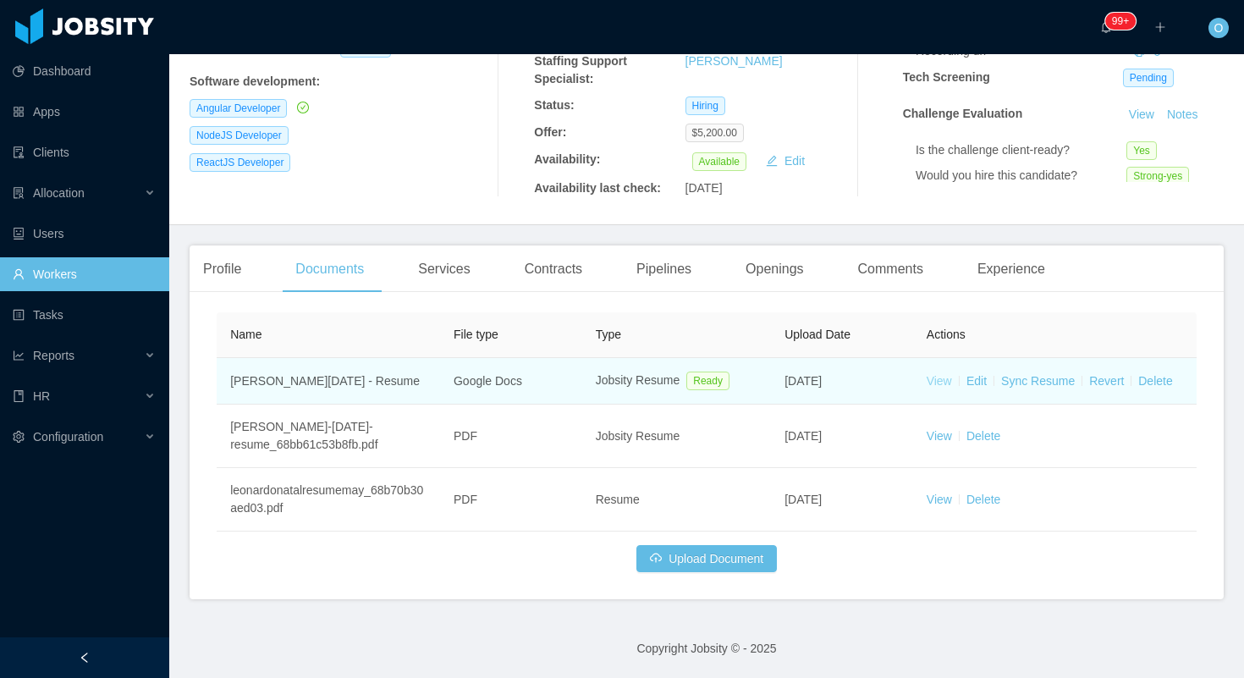
click at [936, 379] on link "View" at bounding box center [939, 381] width 25 height 14
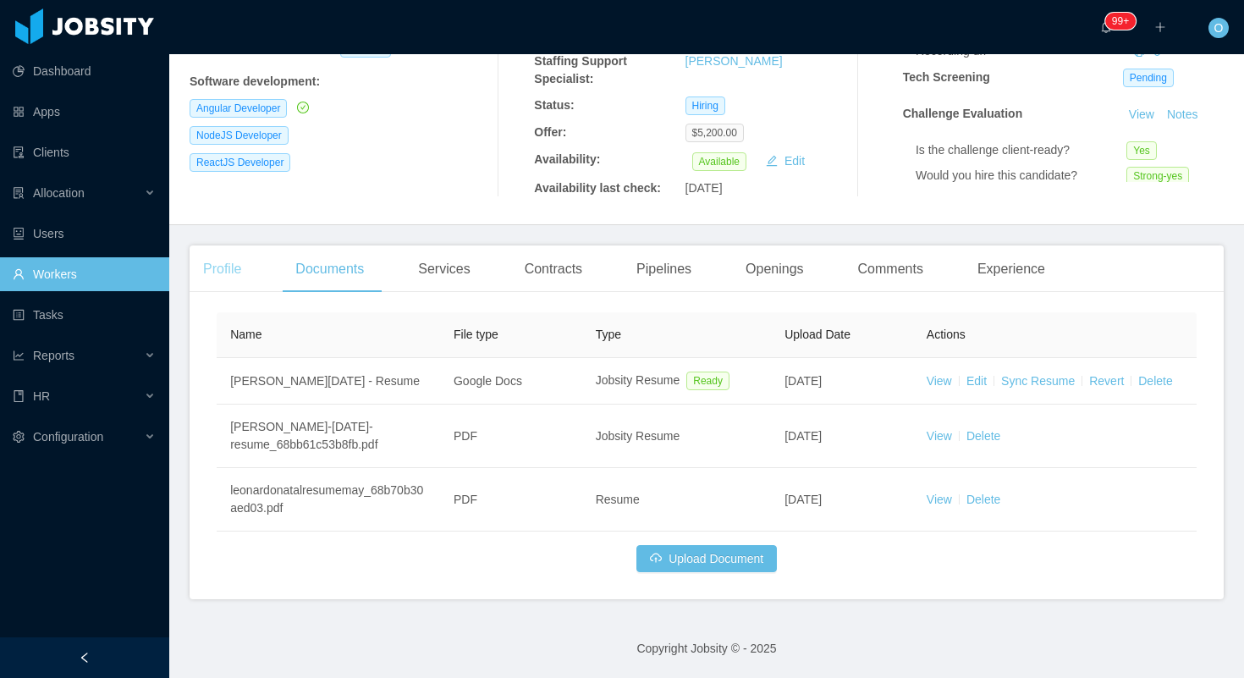
click at [218, 268] on div "Profile" at bounding box center [222, 268] width 65 height 47
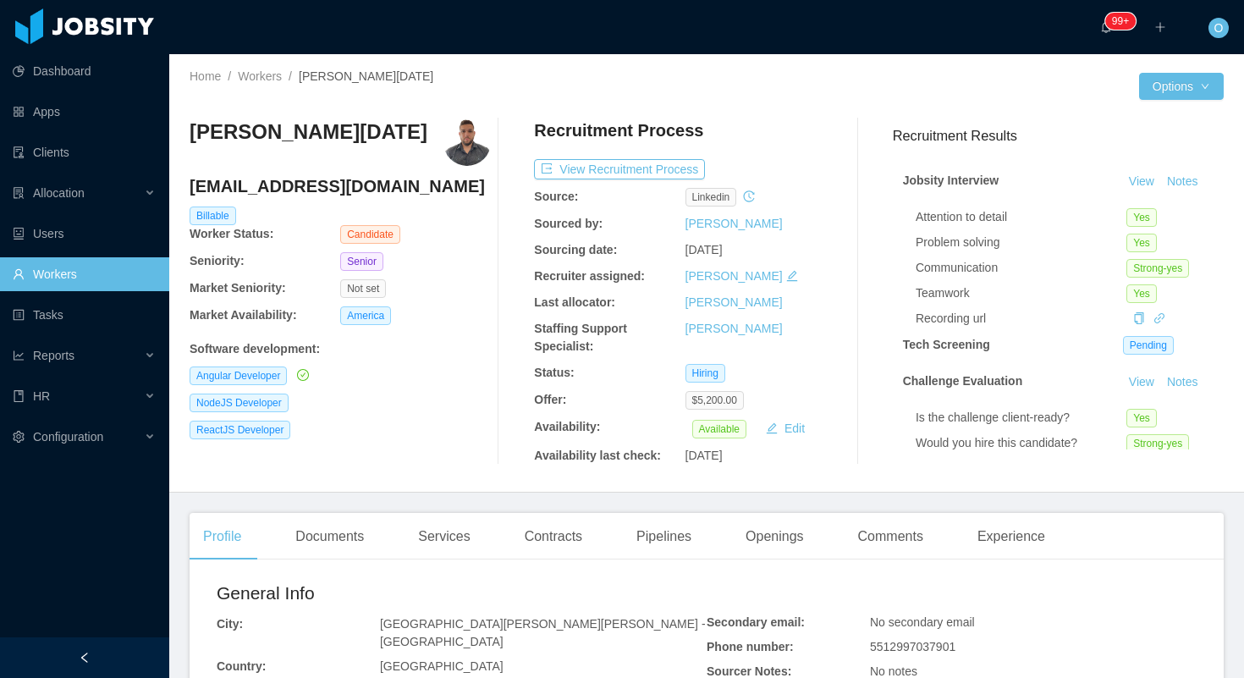
click at [381, 195] on h4 "leonardo_natal93@hotmail.com" at bounding box center [340, 186] width 301 height 24
copy h4 "leonardo_natal93@hotmail.com"
drag, startPoint x: 972, startPoint y: 648, endPoint x: 888, endPoint y: 650, distance: 84.7
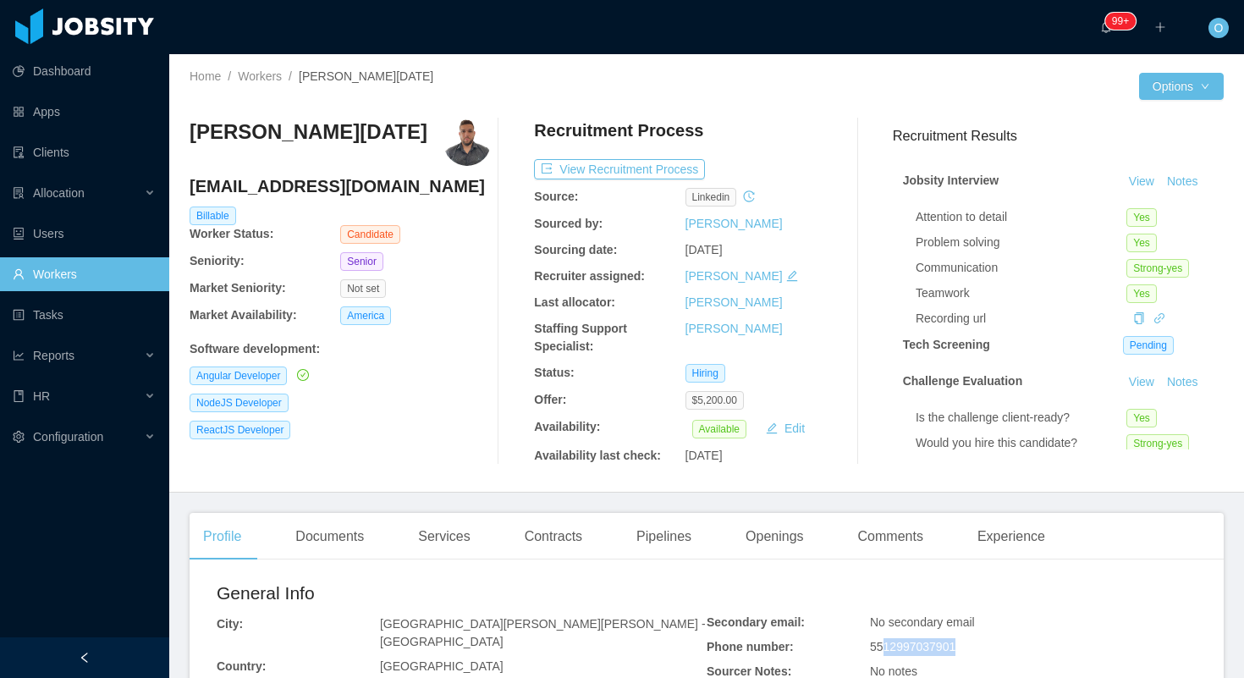
click at [888, 650] on div "5512997037901" at bounding box center [1033, 647] width 327 height 18
copy span "12997037901"
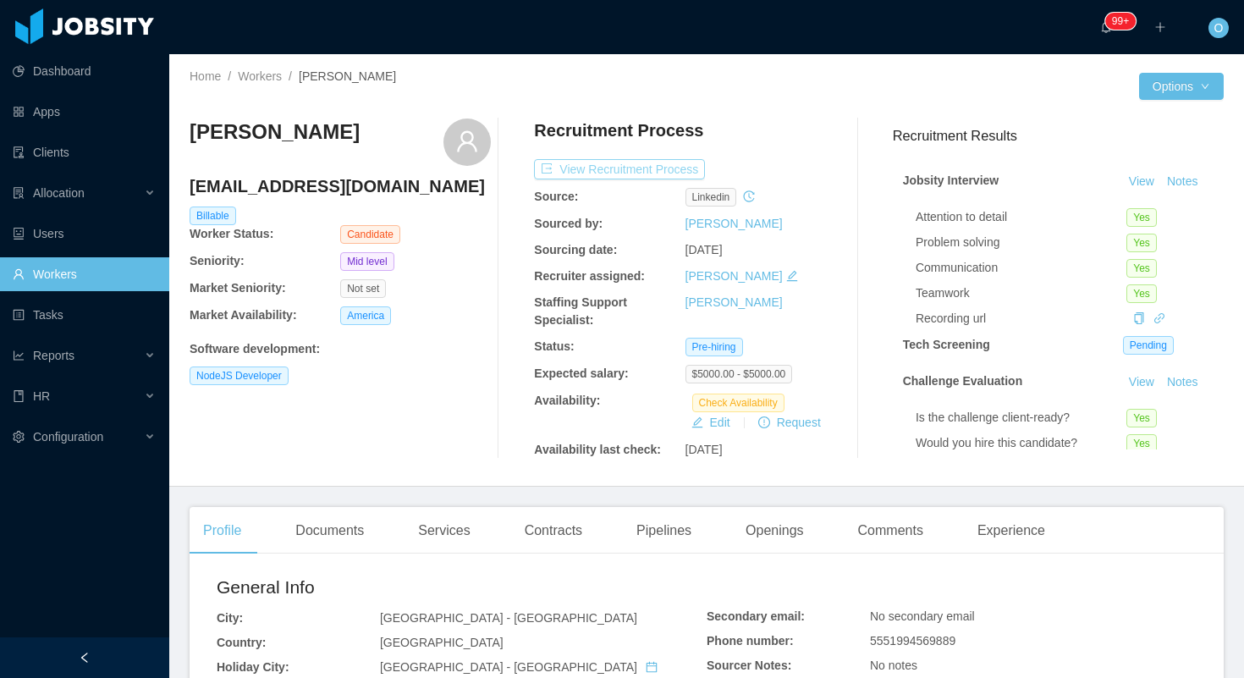
click at [695, 174] on button "View Recruitment Process" at bounding box center [619, 169] width 171 height 20
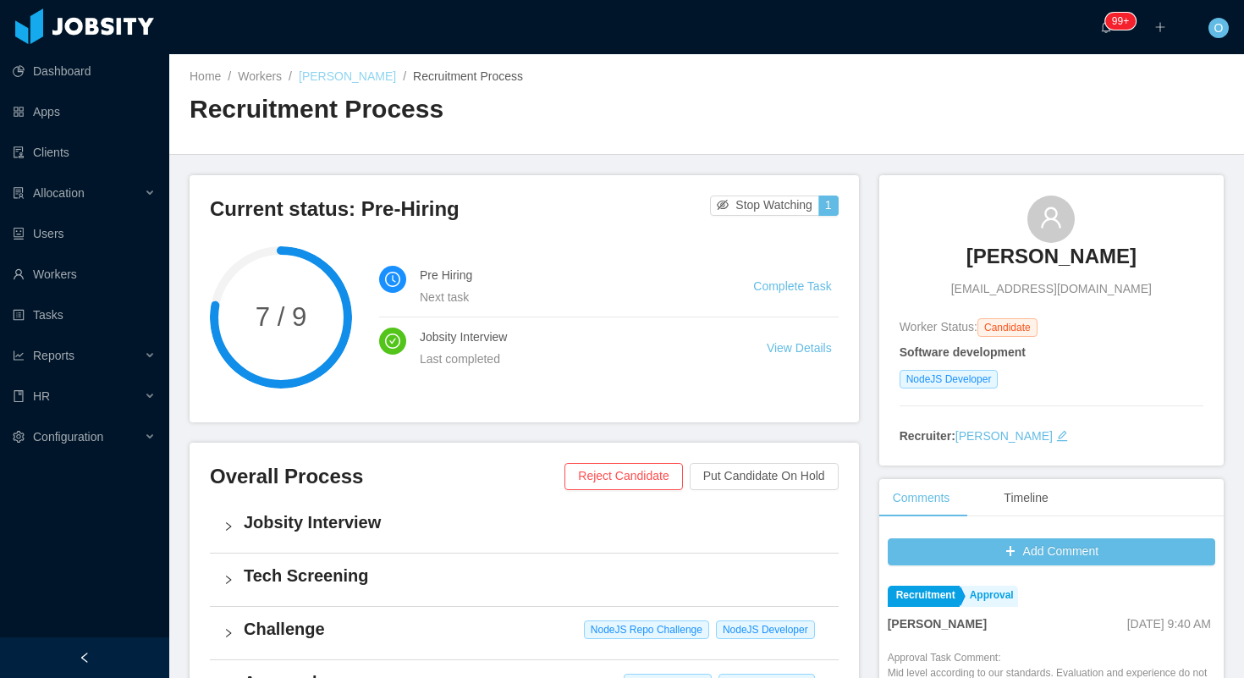
click at [344, 69] on link "[PERSON_NAME]" at bounding box center [347, 76] width 97 height 14
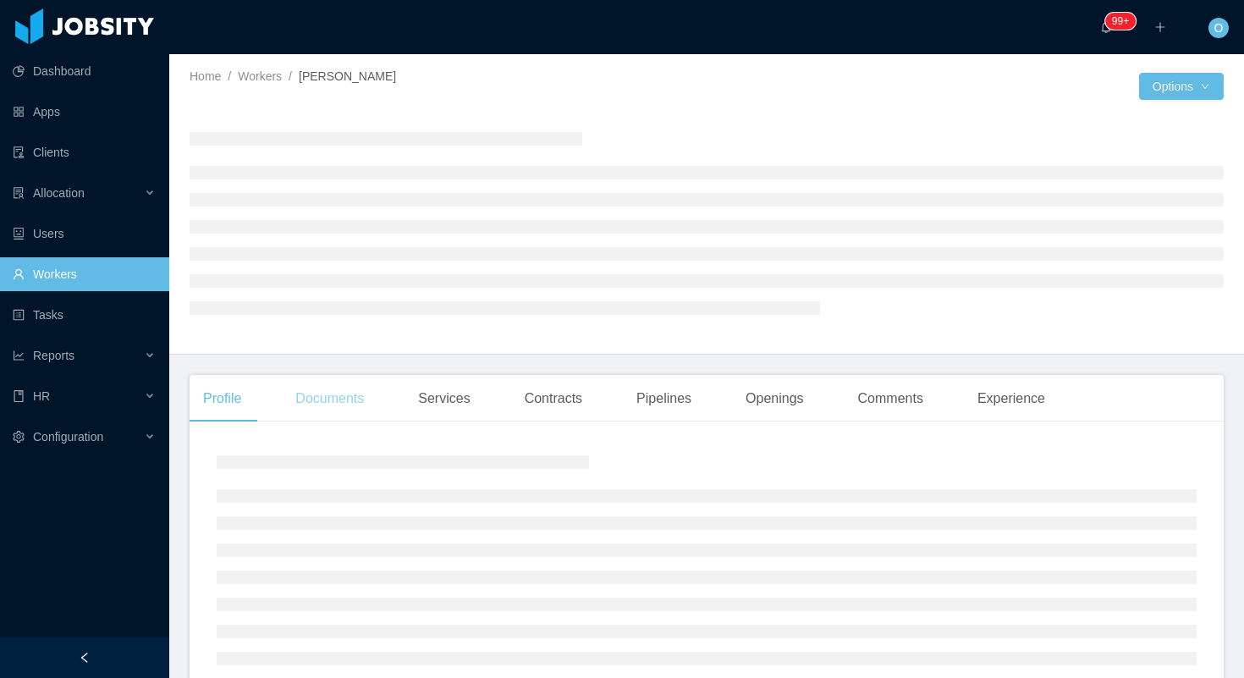
click at [361, 388] on div "Documents" at bounding box center [330, 398] width 96 height 47
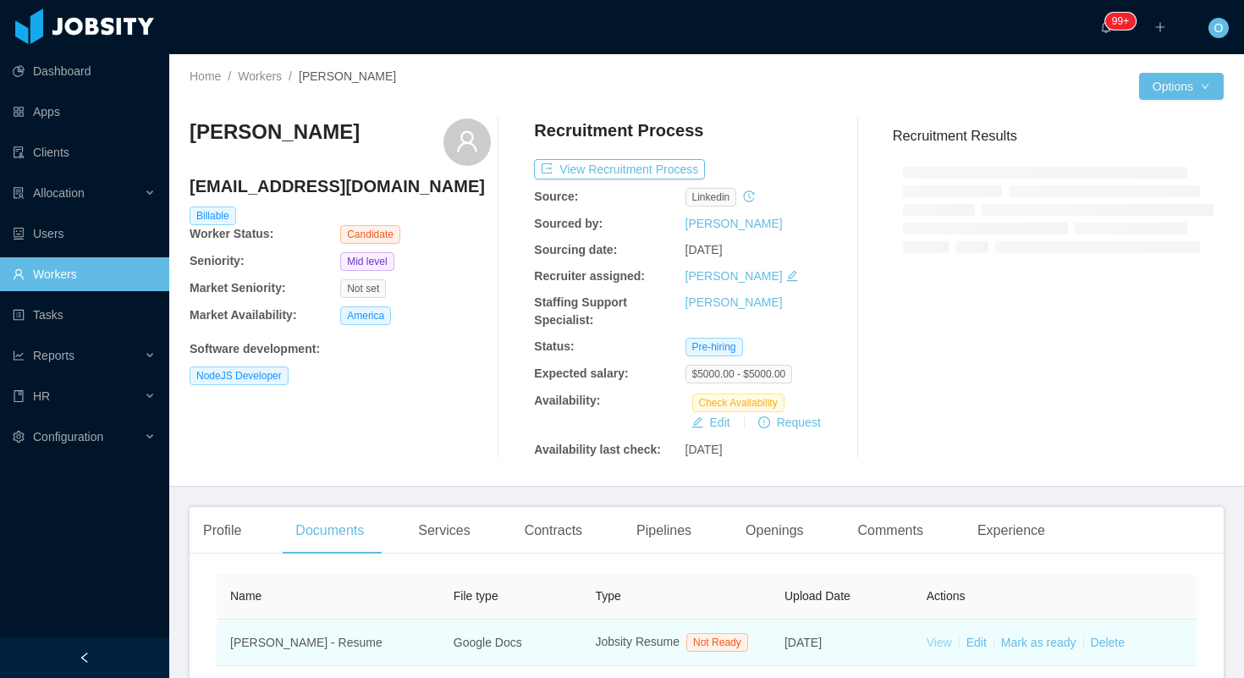
click at [944, 649] on link "View" at bounding box center [939, 643] width 25 height 14
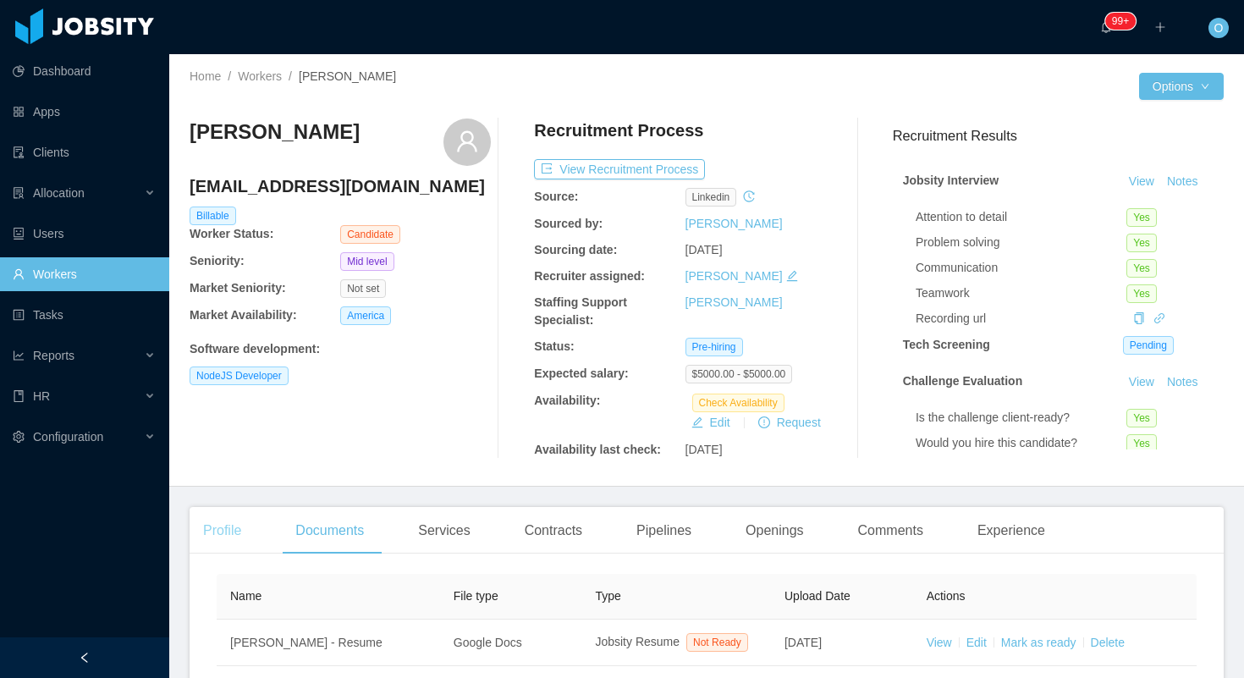
click at [244, 510] on div "Profile" at bounding box center [222, 530] width 65 height 47
